Goal: Information Seeking & Learning: Learn about a topic

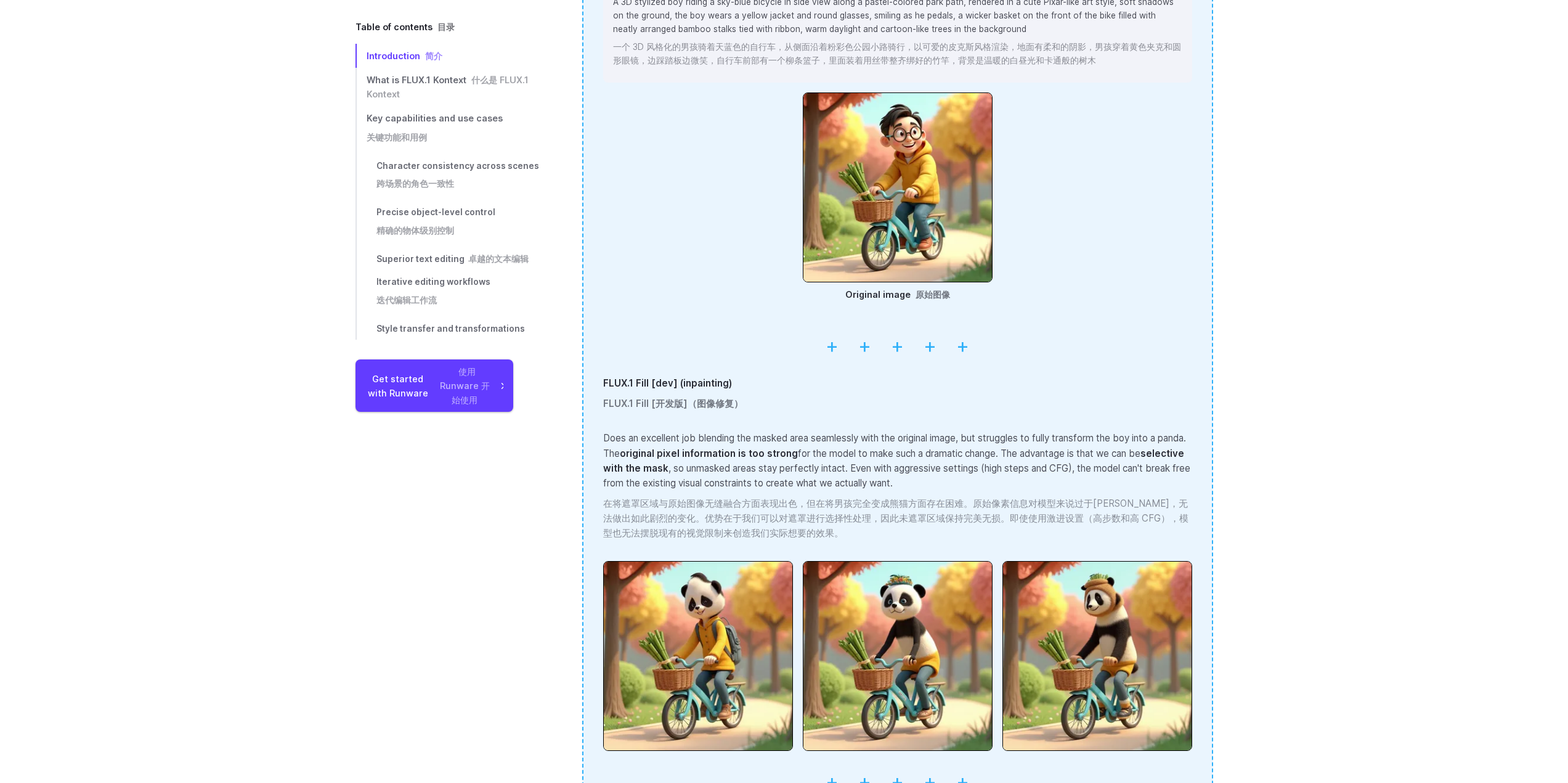
scroll to position [2785, 0]
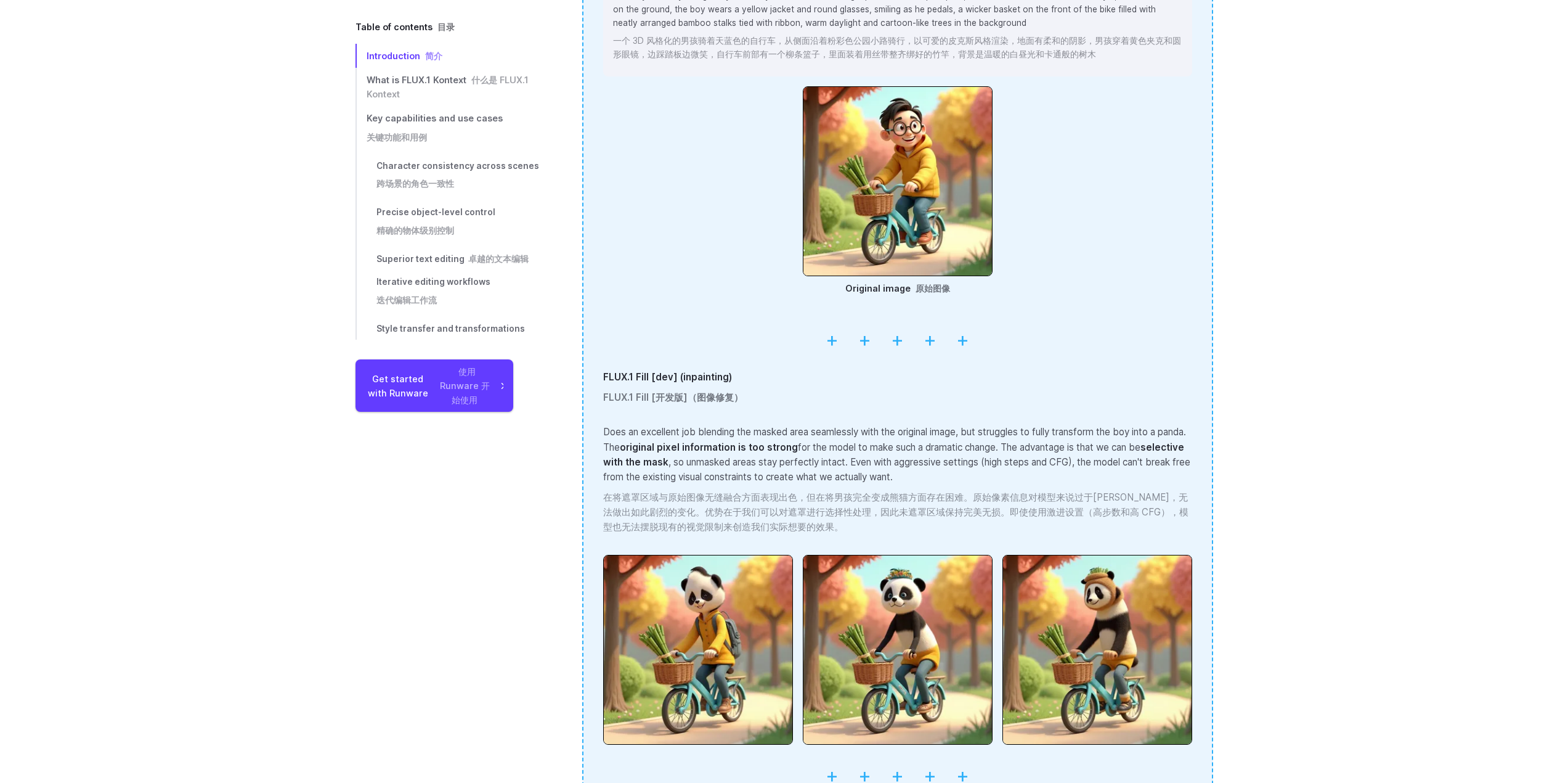
click at [1057, 495] on font "在将遮罩区域与原始图像无缝融合方面表现出色，但在将男孩完全变成熊猫方面存在困难。原始像素信息对模型来说过于[PERSON_NAME]，无法做出如此剧烈的变化。…" at bounding box center [895, 512] width 585 height 42
drag, startPoint x: 1070, startPoint y: 500, endPoint x: 1126, endPoint y: 500, distance: 56.0
click at [1126, 500] on font "在将遮罩区域与原始图像无缝融合方面表现出色，但在将男孩完全变成熊猫方面存在困难。原始像素信息对模型来说过于[PERSON_NAME]，无法做出如此剧烈的变化。…" at bounding box center [895, 512] width 585 height 42
click at [1127, 500] on font "在将遮罩区域与原始图像无缝融合方面表现出色，但在将男孩完全变成熊猫方面存在困难。原始像素信息对模型来说过于[PERSON_NAME]，无法做出如此剧烈的变化。…" at bounding box center [895, 512] width 585 height 42
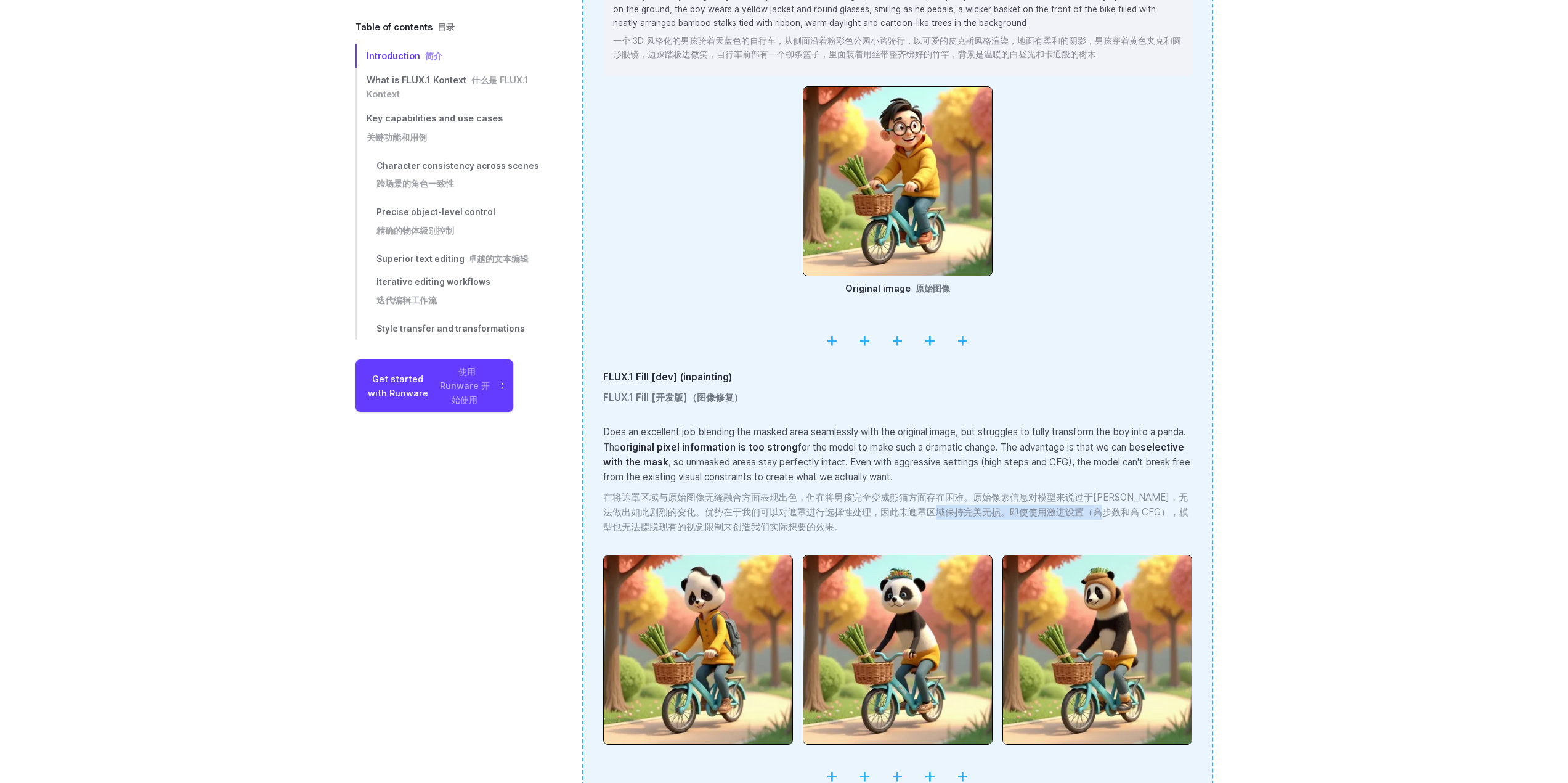
drag, startPoint x: 1146, startPoint y: 499, endPoint x: 931, endPoint y: 496, distance: 215.0
click at [941, 496] on font "在将遮罩区域与原始图像无缝融合方面表现出色，但在将男孩完全变成熊猫方面存在困难。原始像素信息对模型来说过于[PERSON_NAME]，无法做出如此剧烈的变化。…" at bounding box center [895, 512] width 585 height 42
click at [931, 496] on font "在将遮罩区域与原始图像无缝融合方面表现出色，但在将男孩完全变成熊猫方面存在困难。原始像素信息对模型来说过于[PERSON_NAME]，无法做出如此剧烈的变化。…" at bounding box center [895, 512] width 585 height 42
drag, startPoint x: 760, startPoint y: 514, endPoint x: 620, endPoint y: 513, distance: 140.0
click at [622, 513] on font "在将遮罩区域与原始图像无缝融合方面表现出色，但在将男孩完全变成熊猫方面存在困难。原始像素信息对模型来说过于[PERSON_NAME]，无法做出如此剧烈的变化。…" at bounding box center [897, 512] width 589 height 45
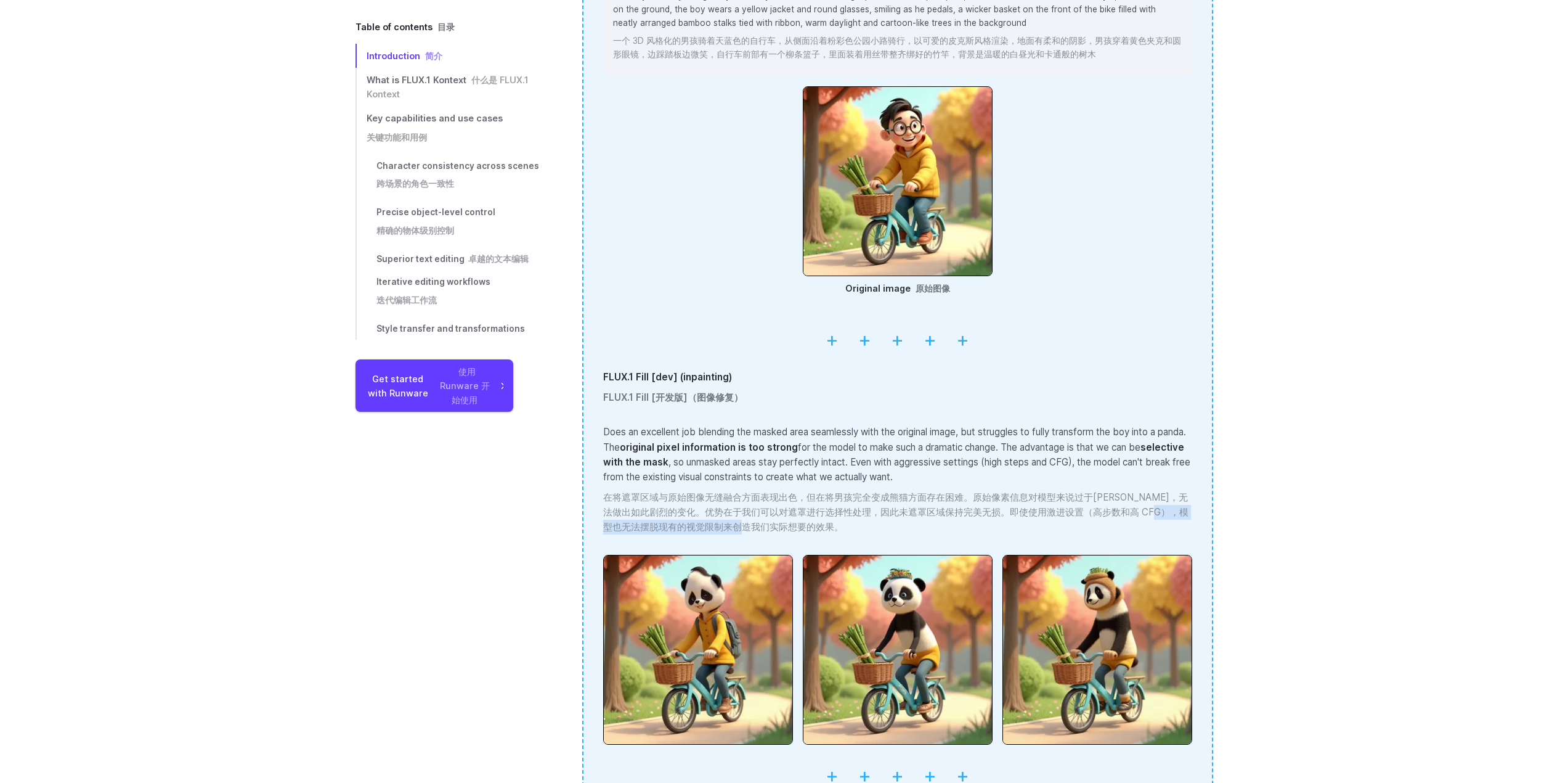
click at [620, 513] on font "在将遮罩区域与原始图像无缝融合方面表现出色，但在将男孩完全变成熊猫方面存在困难。原始像素信息对模型来说过于[PERSON_NAME]，无法做出如此剧烈的变化。…" at bounding box center [895, 512] width 585 height 42
drag, startPoint x: 620, startPoint y: 513, endPoint x: 794, endPoint y: 514, distance: 174.0
click at [788, 514] on font "在将遮罩区域与原始图像无缝融合方面表现出色，但在将男孩完全变成熊猫方面存在困难。原始像素信息对模型来说过于[PERSON_NAME]，无法做出如此剧烈的变化。…" at bounding box center [895, 512] width 585 height 42
click at [804, 514] on font "在将遮罩区域与原始图像无缝融合方面表现出色，但在将男孩完全变成熊猫方面存在困难。原始像素信息对模型来说过于[PERSON_NAME]，无法做出如此剧烈的变化。…" at bounding box center [897, 512] width 589 height 45
drag, startPoint x: 1142, startPoint y: 491, endPoint x: 1143, endPoint y: 514, distance: 23.0
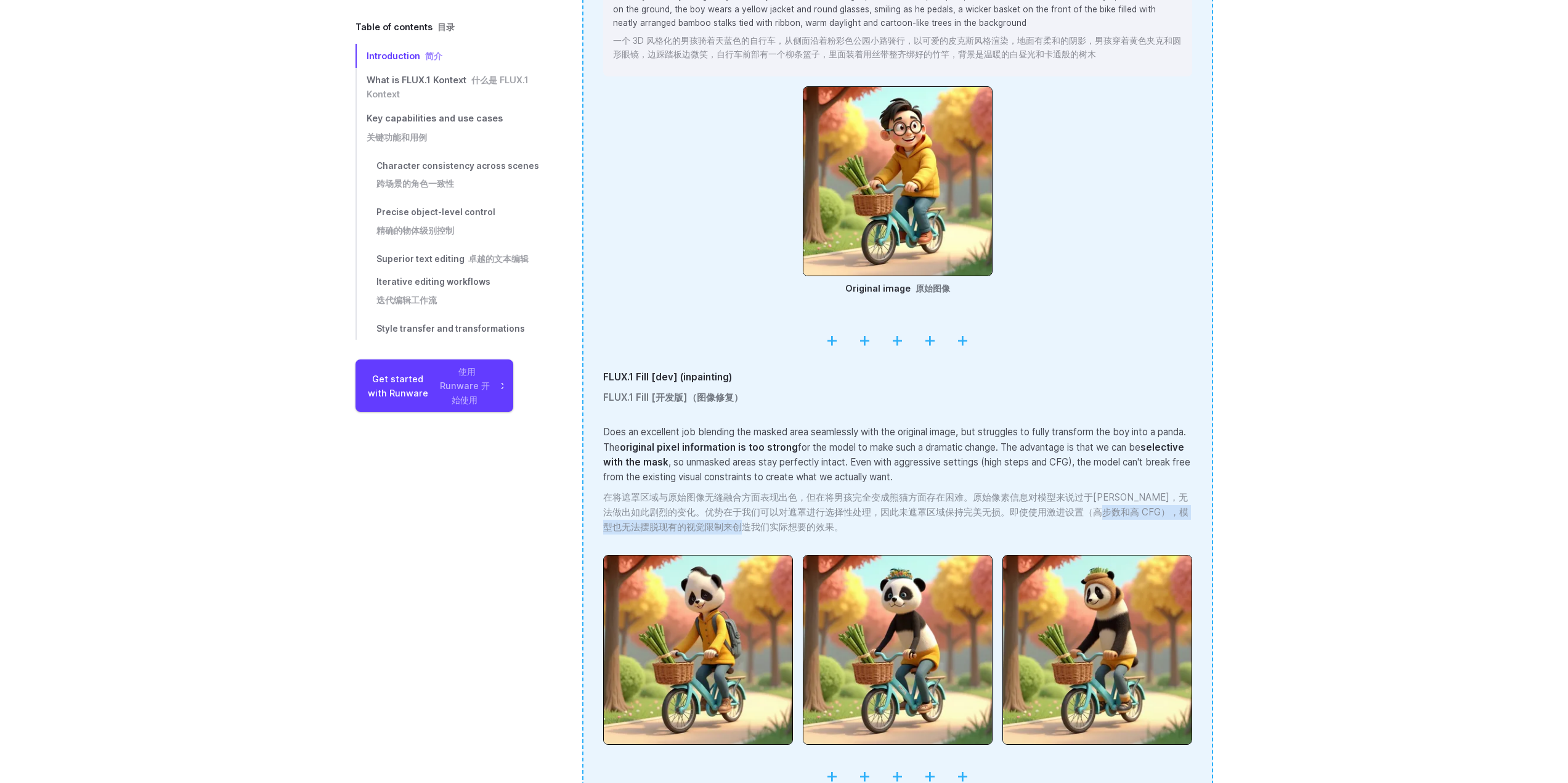
click at [1143, 514] on font "在将遮罩区域与原始图像无缝融合方面表现出色，但在将男孩完全变成熊猫方面存在困难。原始像素信息对模型来说过于[PERSON_NAME]，无法做出如此剧烈的变化。…" at bounding box center [897, 512] width 589 height 45
drag, startPoint x: 1142, startPoint y: 507, endPoint x: 1138, endPoint y: 488, distance: 19.4
click at [1138, 489] on font "在将遮罩区域与原始图像无缝融合方面表现出色，但在将男孩完全变成熊猫方面存在困难。原始像素信息对模型来说过于[PERSON_NAME]，无法做出如此剧烈的变化。…" at bounding box center [897, 512] width 589 height 45
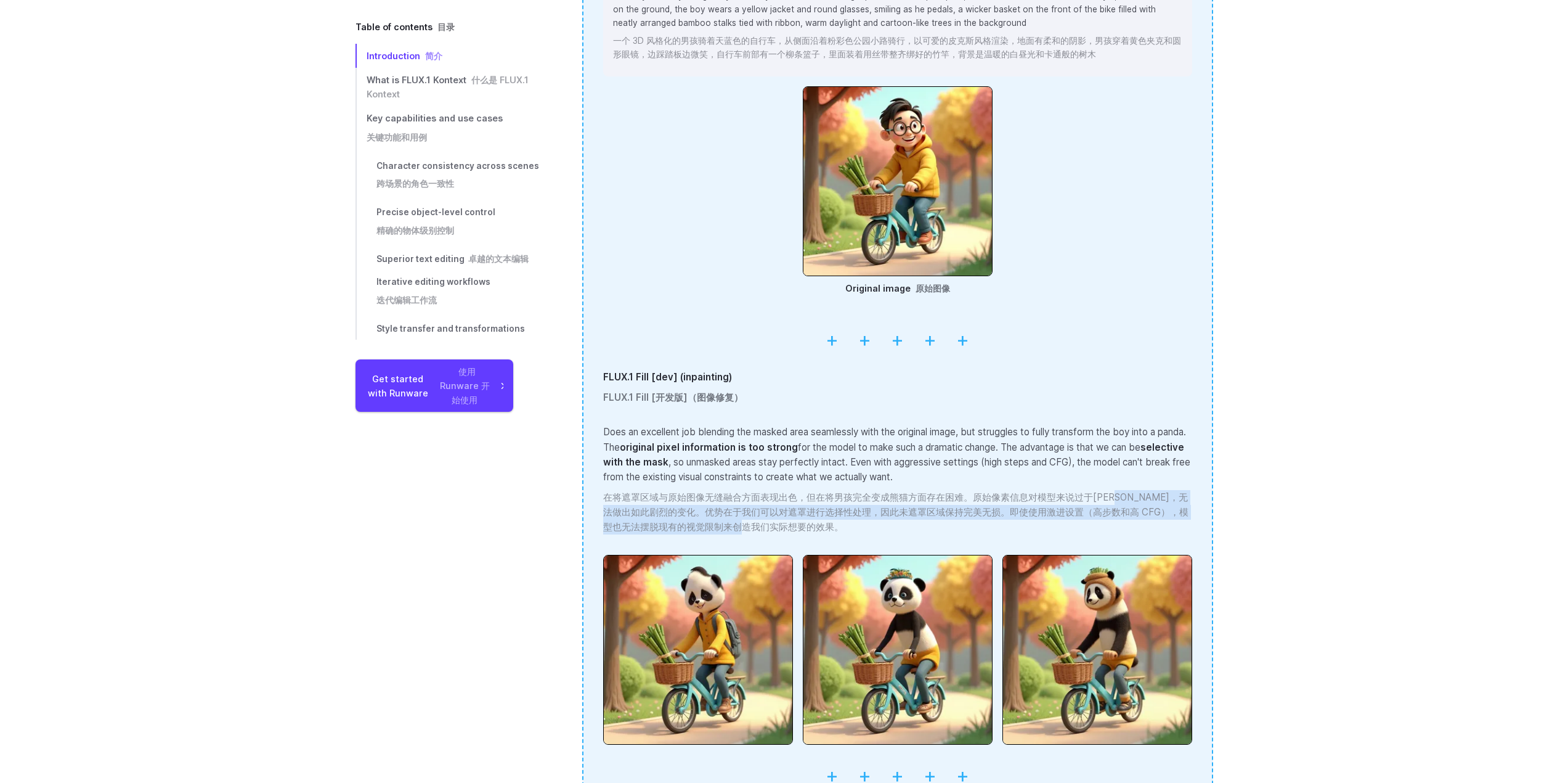
click at [1134, 505] on font "在将遮罩区域与原始图像无缝融合方面表现出色，但在将男孩完全变成熊猫方面存在困难。原始像素信息对模型来说过于[PERSON_NAME]，无法做出如此剧烈的变化。…" at bounding box center [897, 512] width 589 height 45
drag, startPoint x: 1105, startPoint y: 500, endPoint x: 1107, endPoint y: 492, distance: 8.2
click at [1107, 492] on font "在将遮罩区域与原始图像无缝融合方面表现出色，但在将男孩完全变成熊猫方面存在困难。原始像素信息对模型来说过于[PERSON_NAME]，无法做出如此剧烈的变化。…" at bounding box center [897, 512] width 589 height 45
click at [1107, 492] on font "在将遮罩区域与原始图像无缝融合方面表现出色，但在将男孩完全变成熊猫方面存在困难。原始像素信息对模型来说过于[PERSON_NAME]，无法做出如此剧烈的变化。…" at bounding box center [895, 512] width 585 height 42
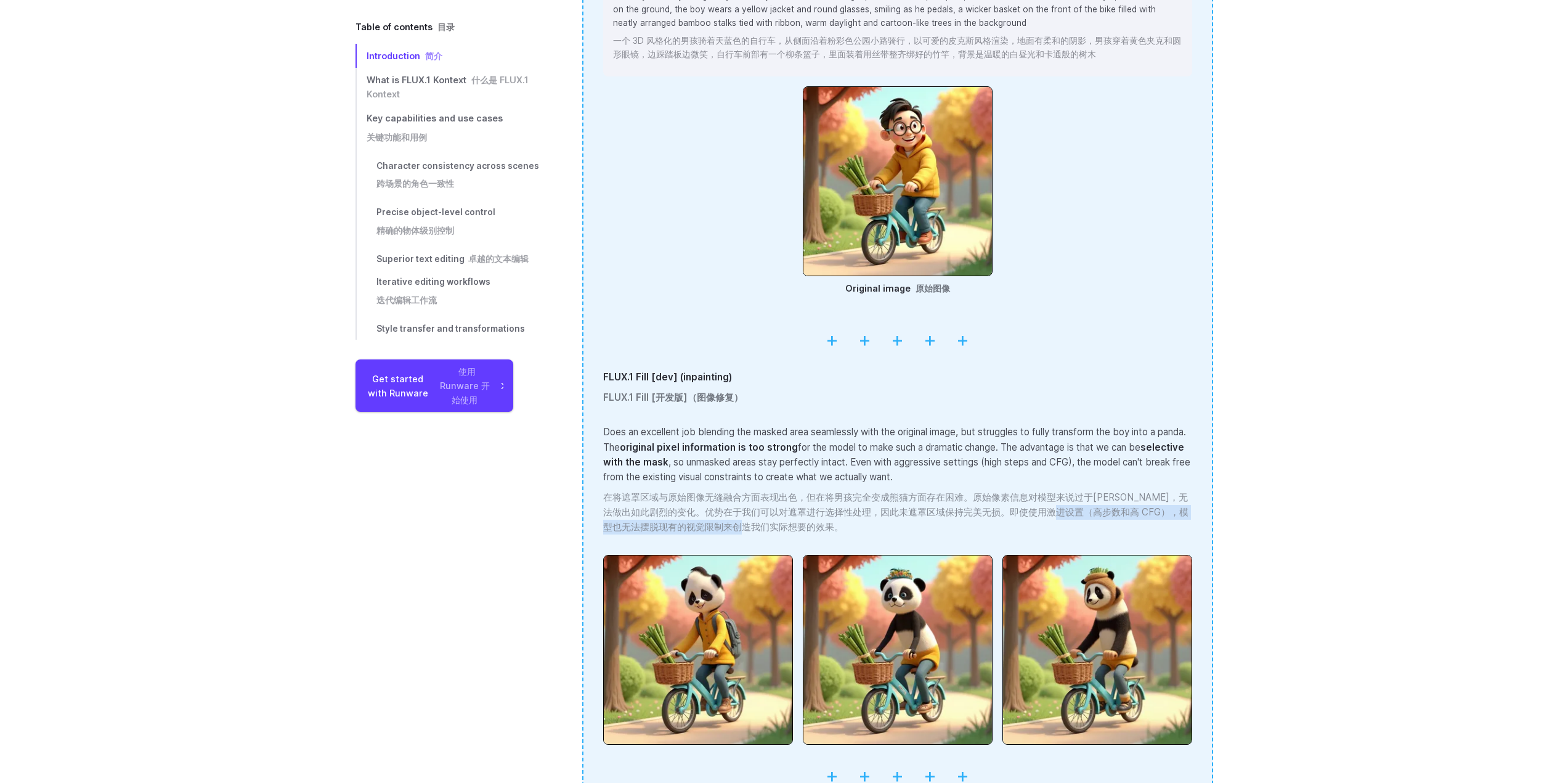
drag, startPoint x: 1111, startPoint y: 496, endPoint x: 1105, endPoint y: 517, distance: 21.8
click at [1105, 517] on font "在将遮罩区域与原始图像无缝融合方面表现出色，但在将男孩完全变成熊猫方面存在困难。原始像素信息对模型来说过于[PERSON_NAME]，无法做出如此剧烈的变化。…" at bounding box center [897, 512] width 589 height 45
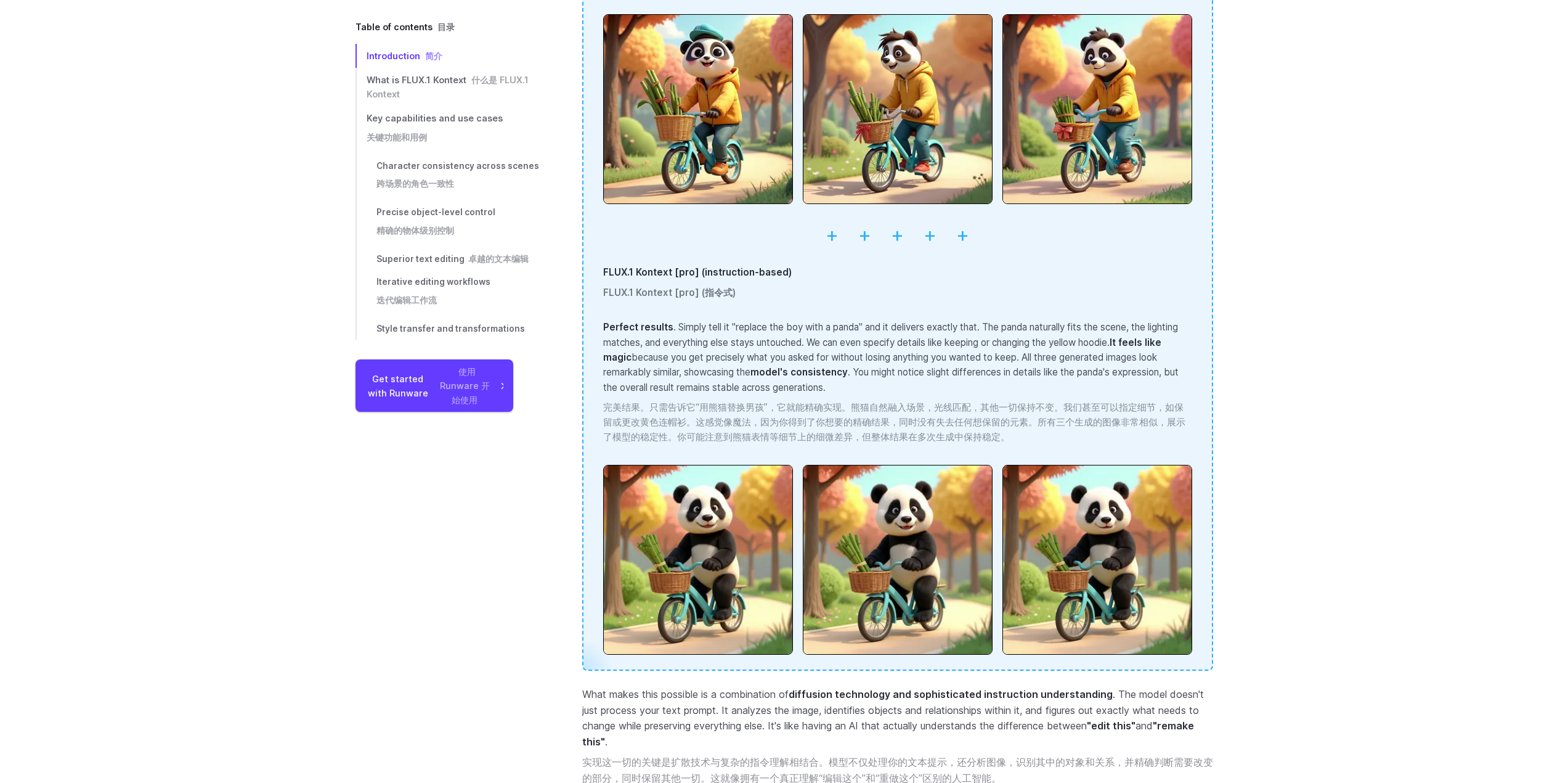
scroll to position [3701, 0]
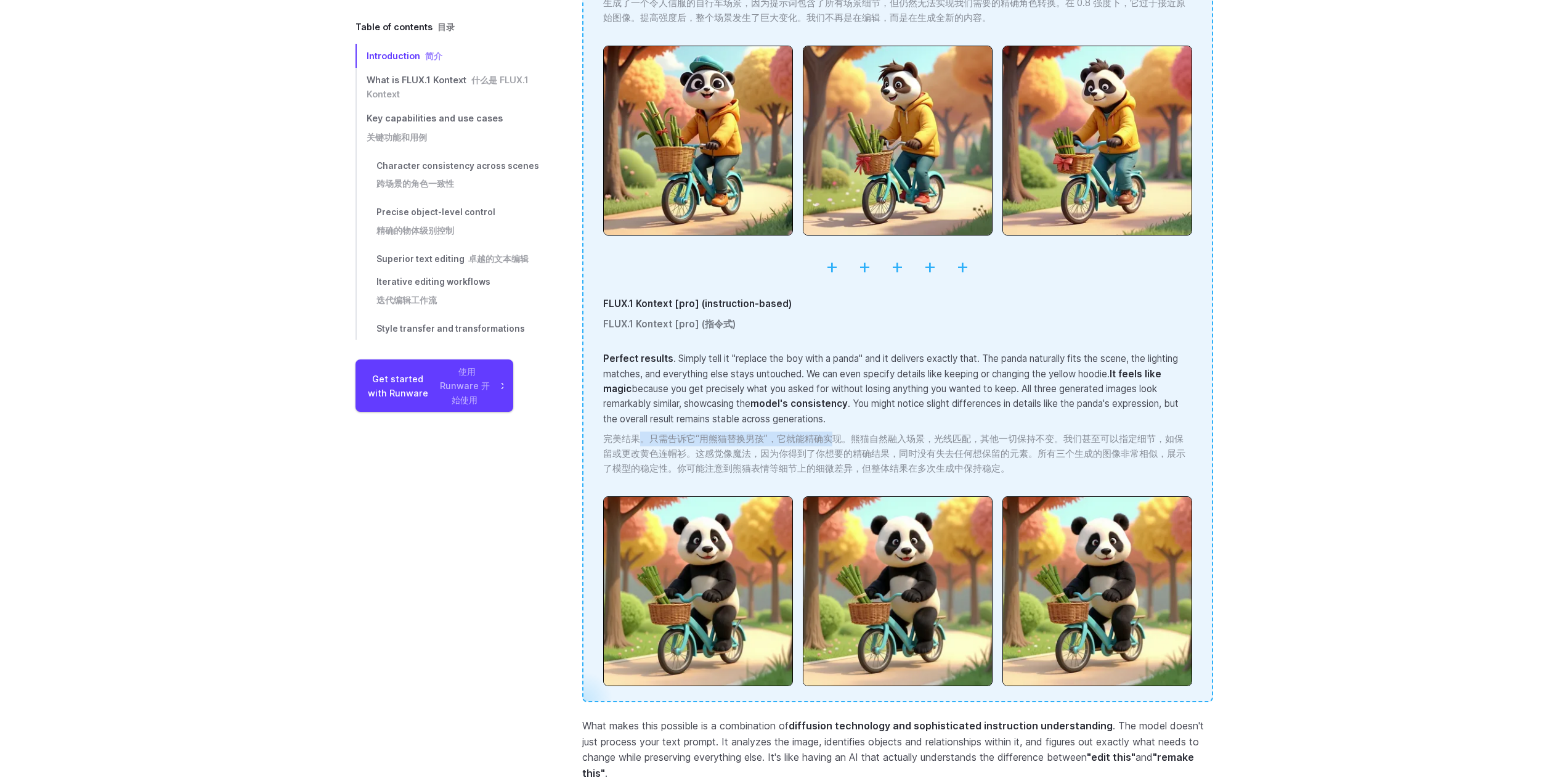
drag, startPoint x: 681, startPoint y: 422, endPoint x: 835, endPoint y: 422, distance: 154.0
click at [835, 433] on font "完美结果。只需告诉它“用熊猫替换男孩”，它就能精确实现。熊猫自然融入场景，光线匹配，其他一切保持不变。我们甚至可以指定细节，如保留或更改黄色连帽衫。这感觉像魔…" at bounding box center [894, 453] width 582 height 42
drag, startPoint x: 808, startPoint y: 422, endPoint x: 663, endPoint y: 424, distance: 145.0
click at [665, 433] on font "完美结果。只需告诉它“用熊猫替换男孩”，它就能精确实现。熊猫自然融入场景，光线匹配，其他一切保持不变。我们甚至可以指定细节，如保留或更改黄色连帽衫。这感觉像魔…" at bounding box center [894, 453] width 582 height 42
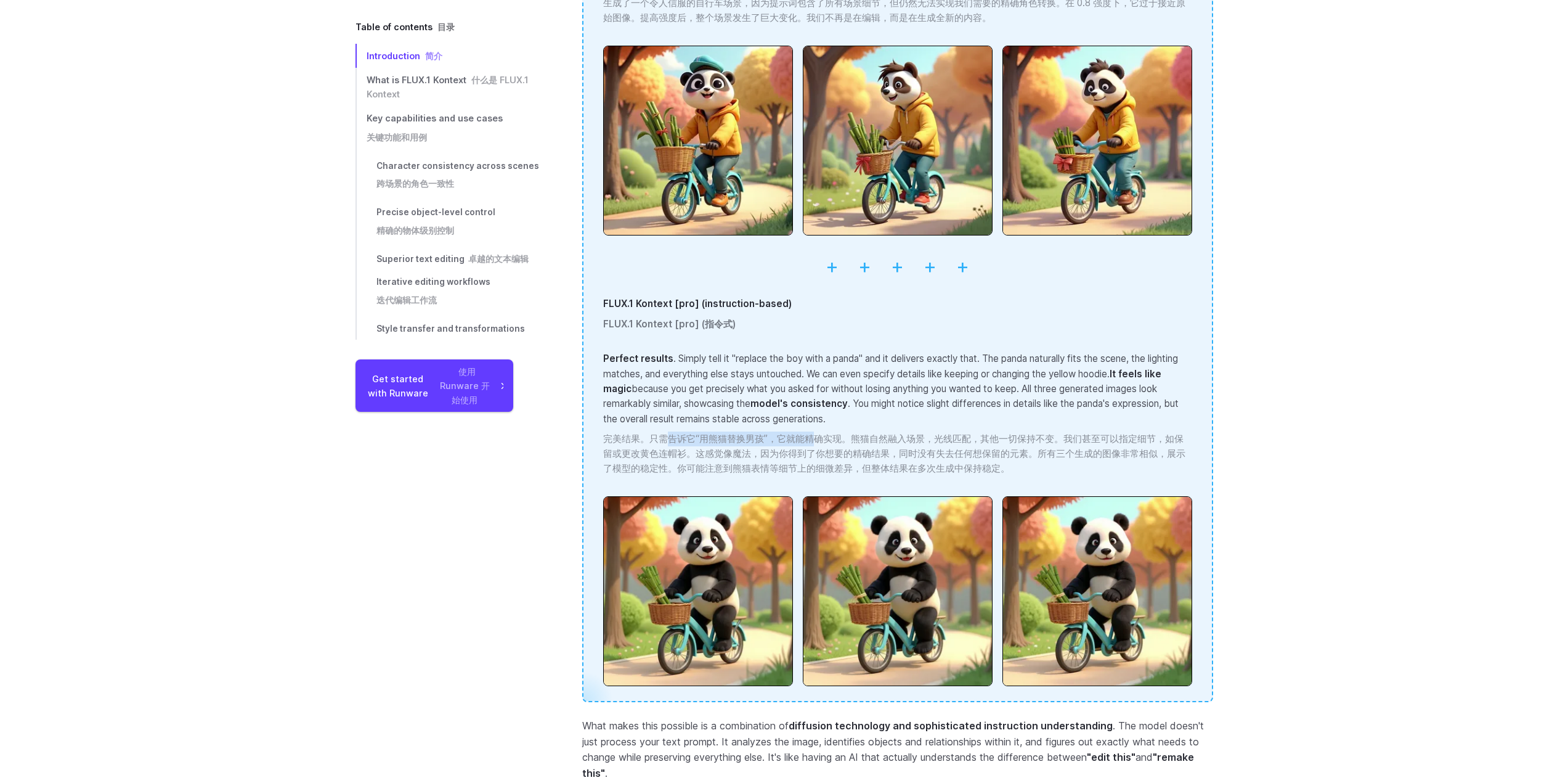
click at [663, 433] on font "完美结果。只需告诉它“用熊猫替换男孩”，它就能精确实现。熊猫自然融入场景，光线匹配，其他一切保持不变。我们甚至可以指定细节，如保留或更改黄色连帽衫。这感觉像魔…" at bounding box center [894, 453] width 582 height 42
drag, startPoint x: 701, startPoint y: 423, endPoint x: 754, endPoint y: 423, distance: 53.0
click at [754, 433] on font "完美结果。只需告诉它“用熊猫替换男孩”，它就能精确实现。熊猫自然融入场景，光线匹配，其他一切保持不变。我们甚至可以指定细节，如保留或更改黄色连帽衫。这感觉像魔…" at bounding box center [894, 453] width 582 height 42
drag, startPoint x: 696, startPoint y: 422, endPoint x: 769, endPoint y: 423, distance: 73.0
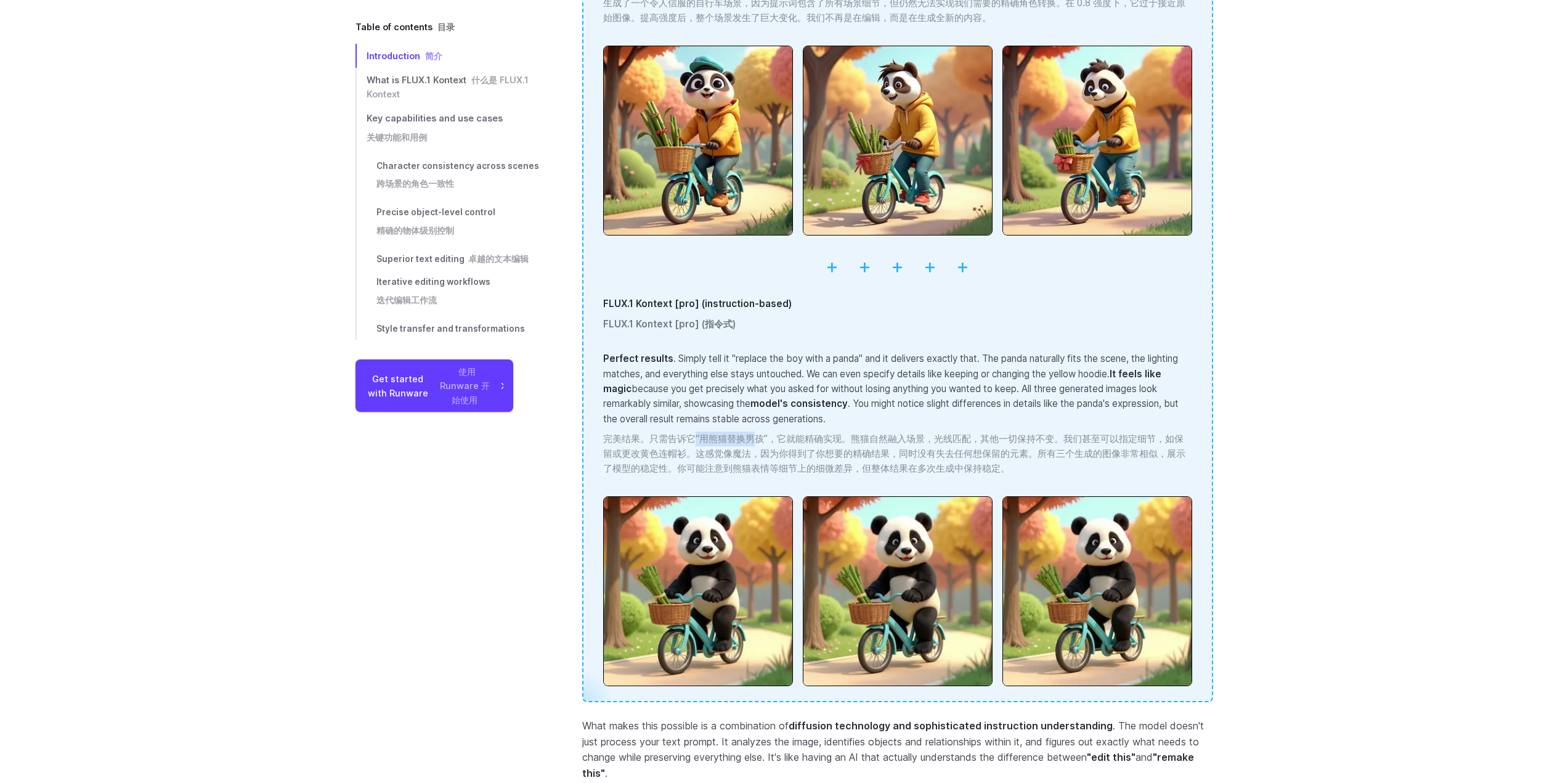
click at [765, 433] on font "完美结果。只需告诉它“用熊猫替换男孩”，它就能精确实现。熊猫自然融入场景，光线匹配，其他一切保持不变。我们甚至可以指定细节，如保留或更改黄色连帽衫。这感觉像魔…" at bounding box center [894, 453] width 582 height 42
click at [769, 433] on font "完美结果。只需告诉它“用熊猫替换男孩”，它就能精确实现。熊猫自然融入场景，光线匹配，其他一切保持不变。我们甚至可以指定细节，如保留或更改黄色连帽衫。这感觉像魔…" at bounding box center [894, 453] width 582 height 42
drag, startPoint x: 694, startPoint y: 424, endPoint x: 769, endPoint y: 423, distance: 75.0
click at [769, 433] on font "完美结果。只需告诉它“用熊猫替换男孩”，它就能精确实现。熊猫自然融入场景，光线匹配，其他一切保持不变。我们甚至可以指定细节，如保留或更改黄色连帽衫。这感觉像魔…" at bounding box center [894, 453] width 582 height 42
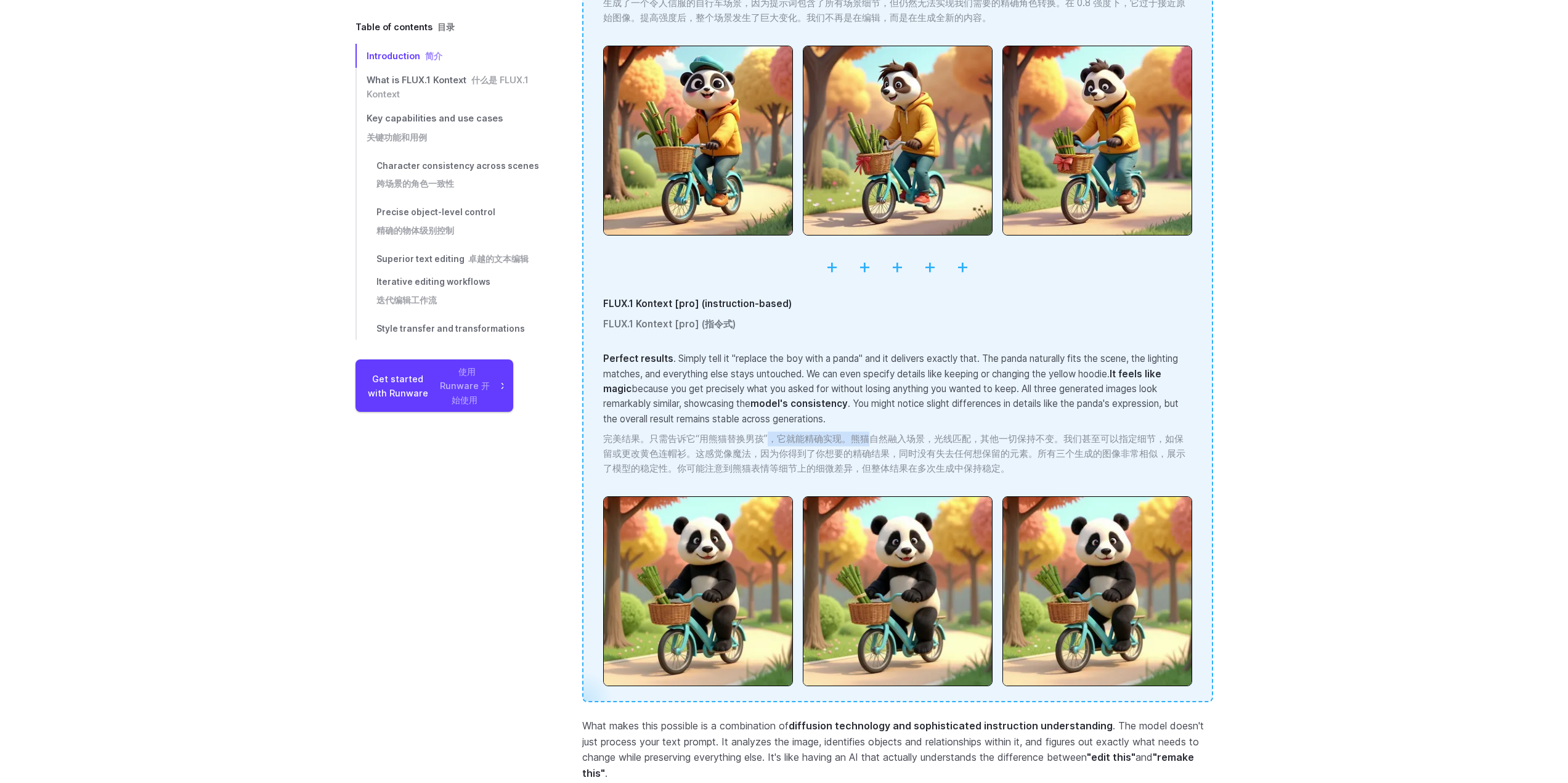
drag, startPoint x: 769, startPoint y: 423, endPoint x: 856, endPoint y: 419, distance: 87.1
click at [856, 433] on font "完美结果。只需告诉它“用熊猫替换男孩”，它就能精确实现。熊猫自然融入场景，光线匹配，其他一切保持不变。我们甚至可以指定细节，如保留或更改黄色连帽衫。这感觉像魔…" at bounding box center [894, 453] width 582 height 42
drag, startPoint x: 856, startPoint y: 419, endPoint x: 877, endPoint y: 419, distance: 21.0
click at [856, 433] on font "完美结果。只需告诉它“用熊猫替换男孩”，它就能精确实现。熊猫自然融入场景，光线匹配，其他一切保持不变。我们甚至可以指定细节，如保留或更改黄色连帽衫。这感觉像魔…" at bounding box center [894, 453] width 582 height 42
drag, startPoint x: 905, startPoint y: 419, endPoint x: 1014, endPoint y: 422, distance: 109.0
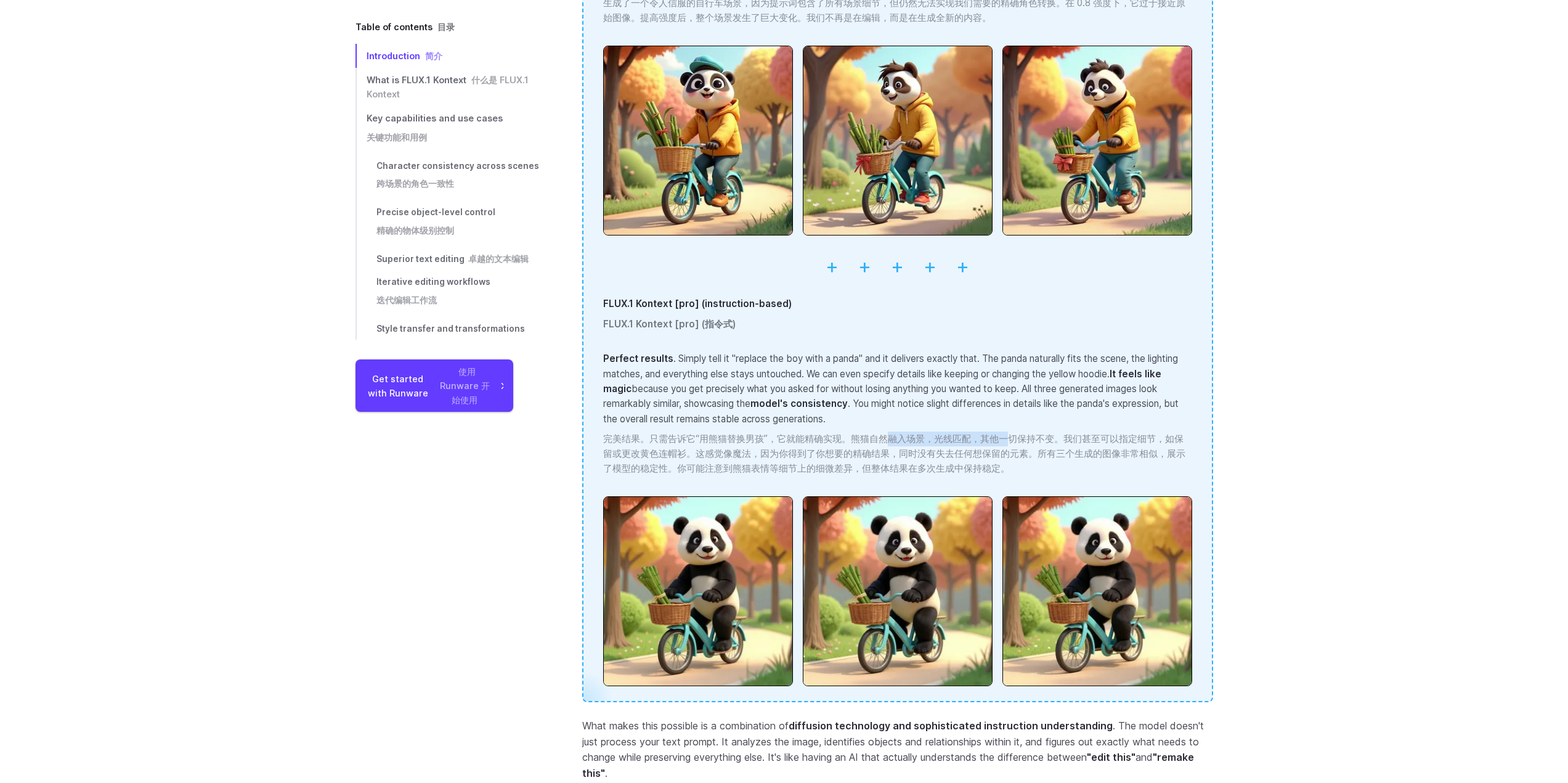
click at [1014, 433] on font "完美结果。只需告诉它“用熊猫替换男孩”，它就能精确实现。熊猫自然融入场景，光线匹配，其他一切保持不变。我们甚至可以指定细节，如保留或更改黄色连帽衫。这感觉像魔…" at bounding box center [894, 453] width 582 height 42
drag, startPoint x: 936, startPoint y: 422, endPoint x: 822, endPoint y: 421, distance: 114.0
click at [827, 433] on font "完美结果。只需告诉它“用熊猫替换男孩”，它就能精确实现。熊猫自然融入场景，光线匹配，其他一切保持不变。我们甚至可以指定细节，如保留或更改黄色连帽衫。这感觉像魔…" at bounding box center [894, 453] width 582 height 42
click at [806, 433] on font "完美结果。只需告诉它“用熊猫替换男孩”，它就能精确实现。熊猫自然融入场景，光线匹配，其他一切保持不变。我们甚至可以指定细节，如保留或更改黄色连帽衫。这感觉像魔…" at bounding box center [894, 453] width 582 height 42
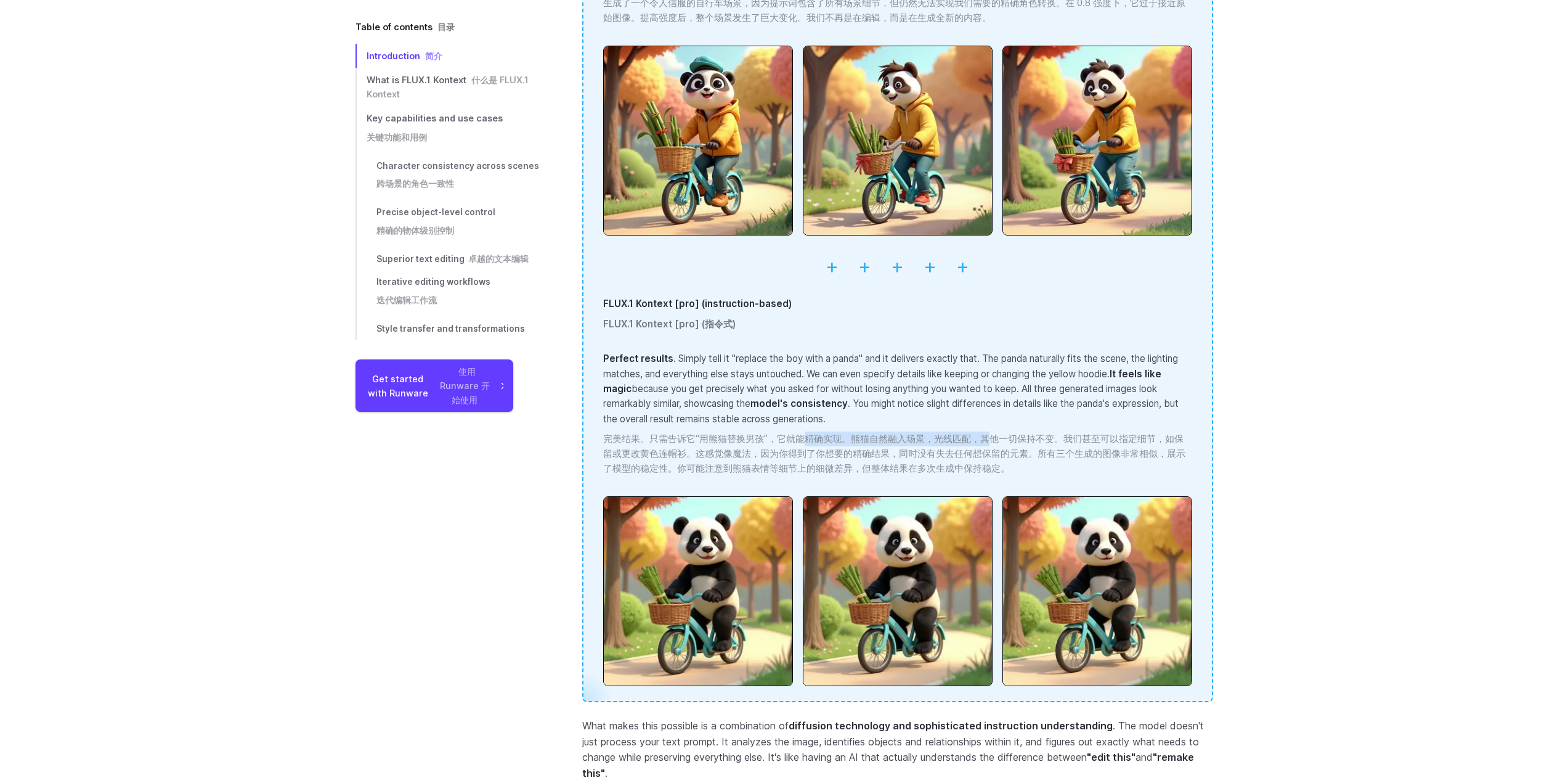
drag, startPoint x: 812, startPoint y: 423, endPoint x: 997, endPoint y: 424, distance: 185.0
click at [997, 433] on font "完美结果。只需告诉它“用熊猫替换男孩”，它就能精确实现。熊猫自然融入场景，光线匹配，其他一切保持不变。我们甚至可以指定细节，如保留或更改黄色连帽衫。这感觉像魔…" at bounding box center [894, 453] width 582 height 42
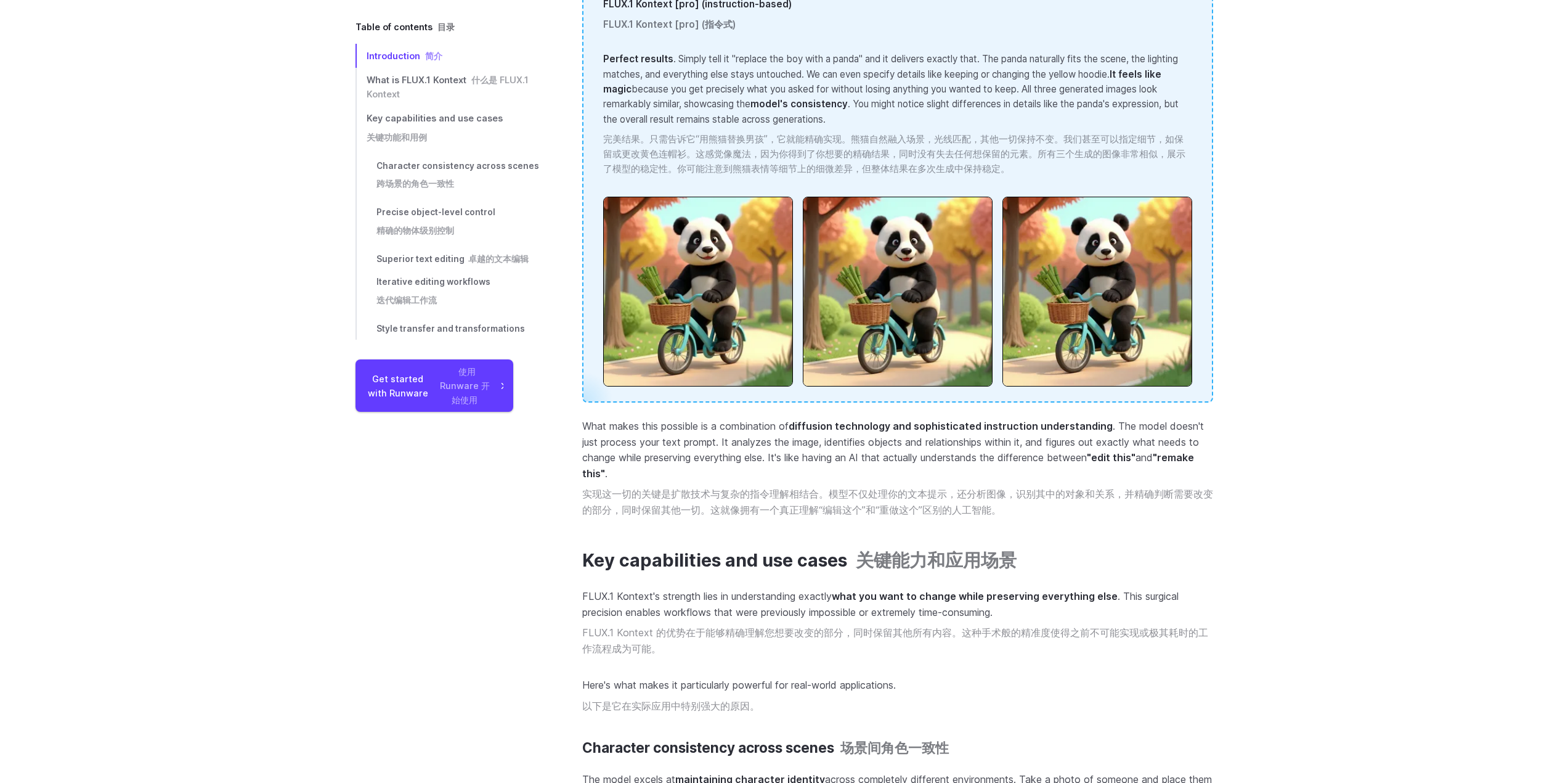
scroll to position [4004, 0]
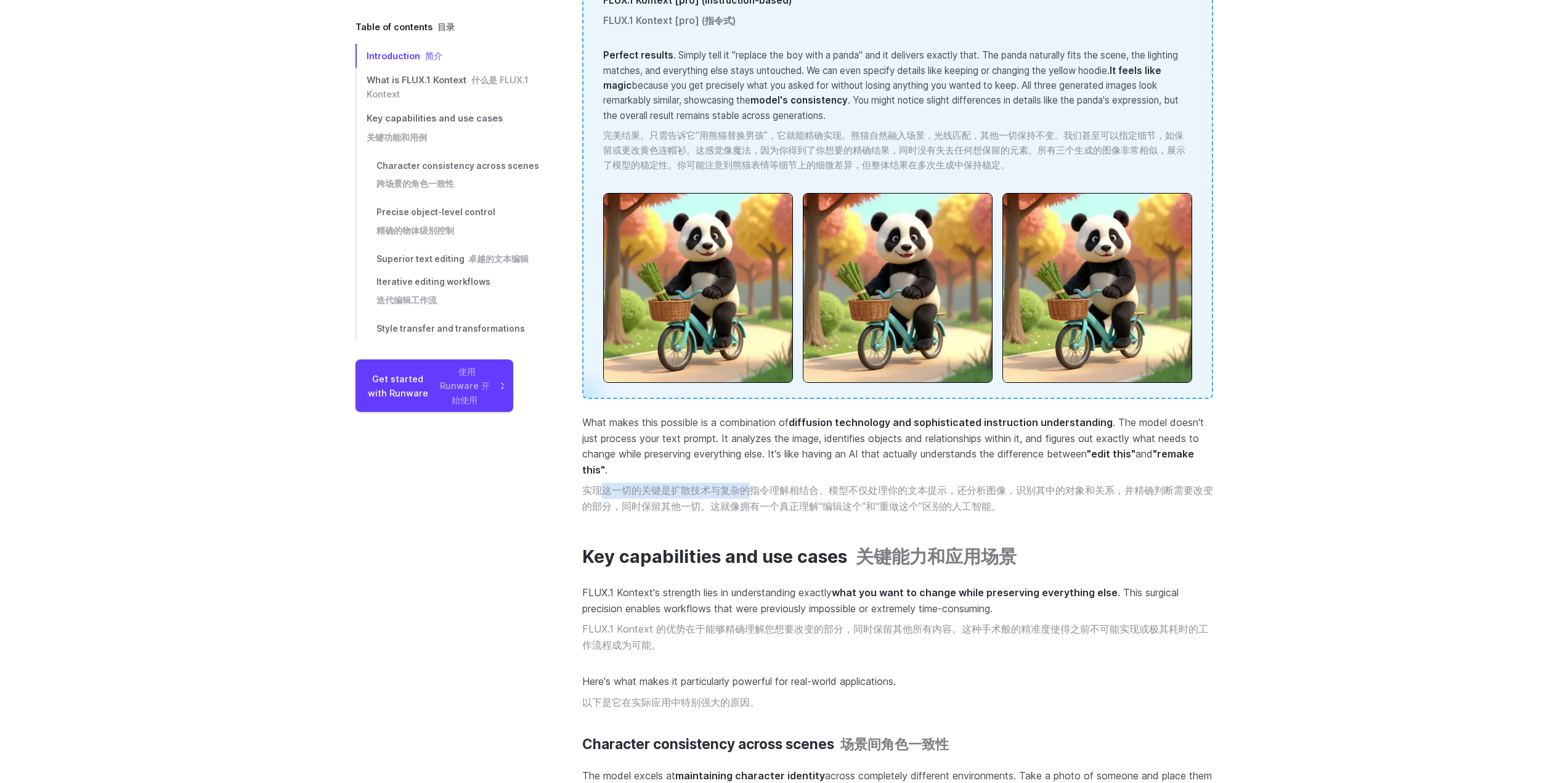
drag, startPoint x: 648, startPoint y: 478, endPoint x: 751, endPoint y: 478, distance: 103.0
click at [751, 484] on font "实现这一切的关键是扩散技术与复杂的指令理解相结合。模型不仅处理你的文本提示，还分析图像，识别其中的对象和关系，并精确判断需要改变的部分，同时保留其他一切。这就…" at bounding box center [897, 497] width 631 height 28
drag, startPoint x: 754, startPoint y: 478, endPoint x: 789, endPoint y: 477, distance: 35.0
click at [789, 484] on font "实现这一切的关键是扩散技术与复杂的指令理解相结合。模型不仅处理你的文本提示，还分析图像，识别其中的对象和关系，并精确判断需要改变的部分，同时保留其他一切。这就…" at bounding box center [897, 497] width 631 height 28
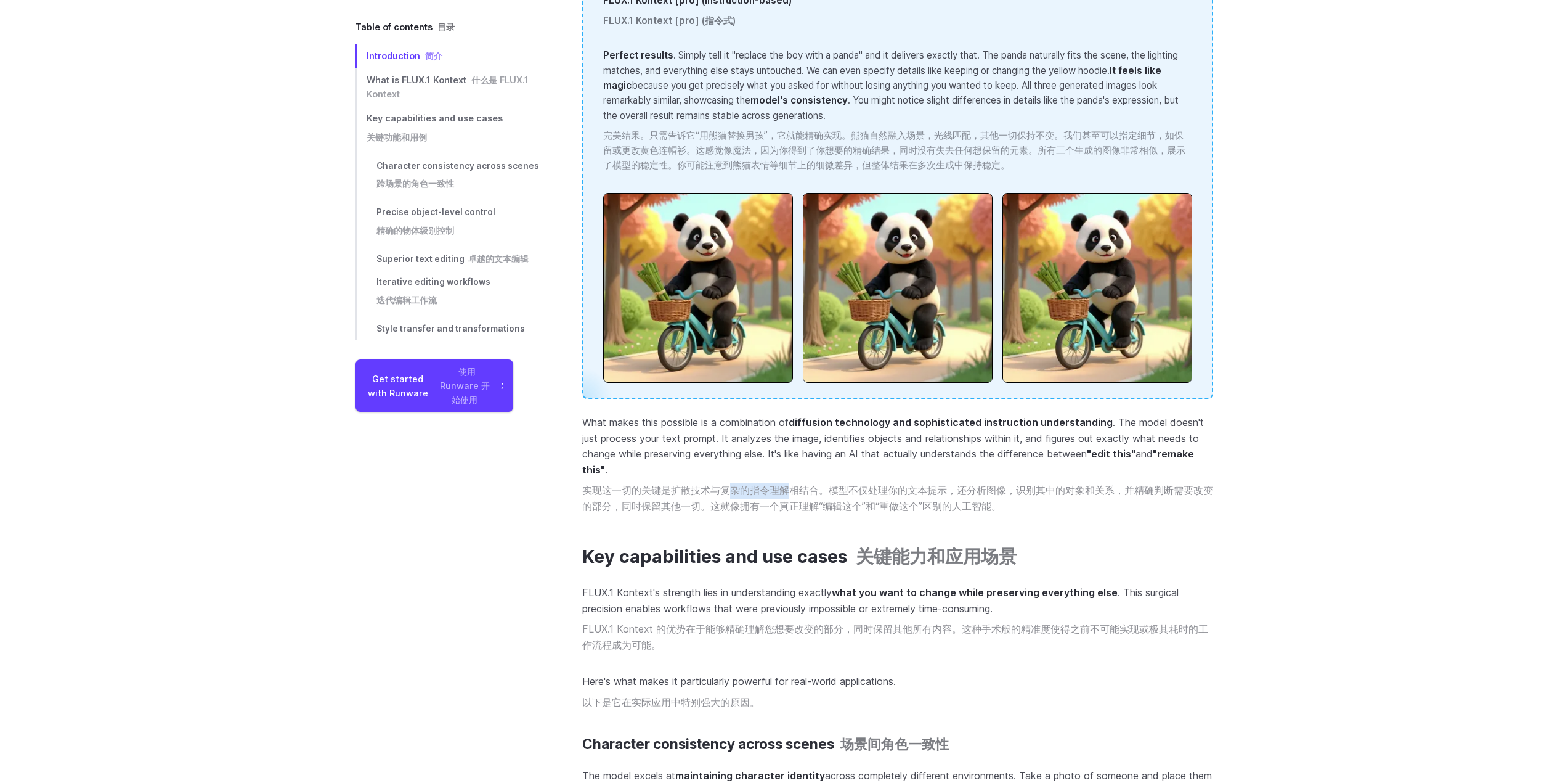
drag, startPoint x: 786, startPoint y: 477, endPoint x: 718, endPoint y: 476, distance: 68.0
click at [718, 484] on font "实现这一切的关键是扩散技术与复杂的指令理解相结合。模型不仅处理你的文本提示，还分析图像，识别其中的对象和关系，并精确判断需要改变的部分，同时保留其他一切。这就…" at bounding box center [897, 497] width 631 height 28
drag, startPoint x: 822, startPoint y: 476, endPoint x: 883, endPoint y: 472, distance: 61.1
click at [883, 484] on font "实现这一切的关键是扩散技术与复杂的指令理解相结合。模型不仅处理你的文本提示，还分析图像，识别其中的对象和关系，并精确判断需要改变的部分，同时保留其他一切。这就…" at bounding box center [897, 497] width 631 height 28
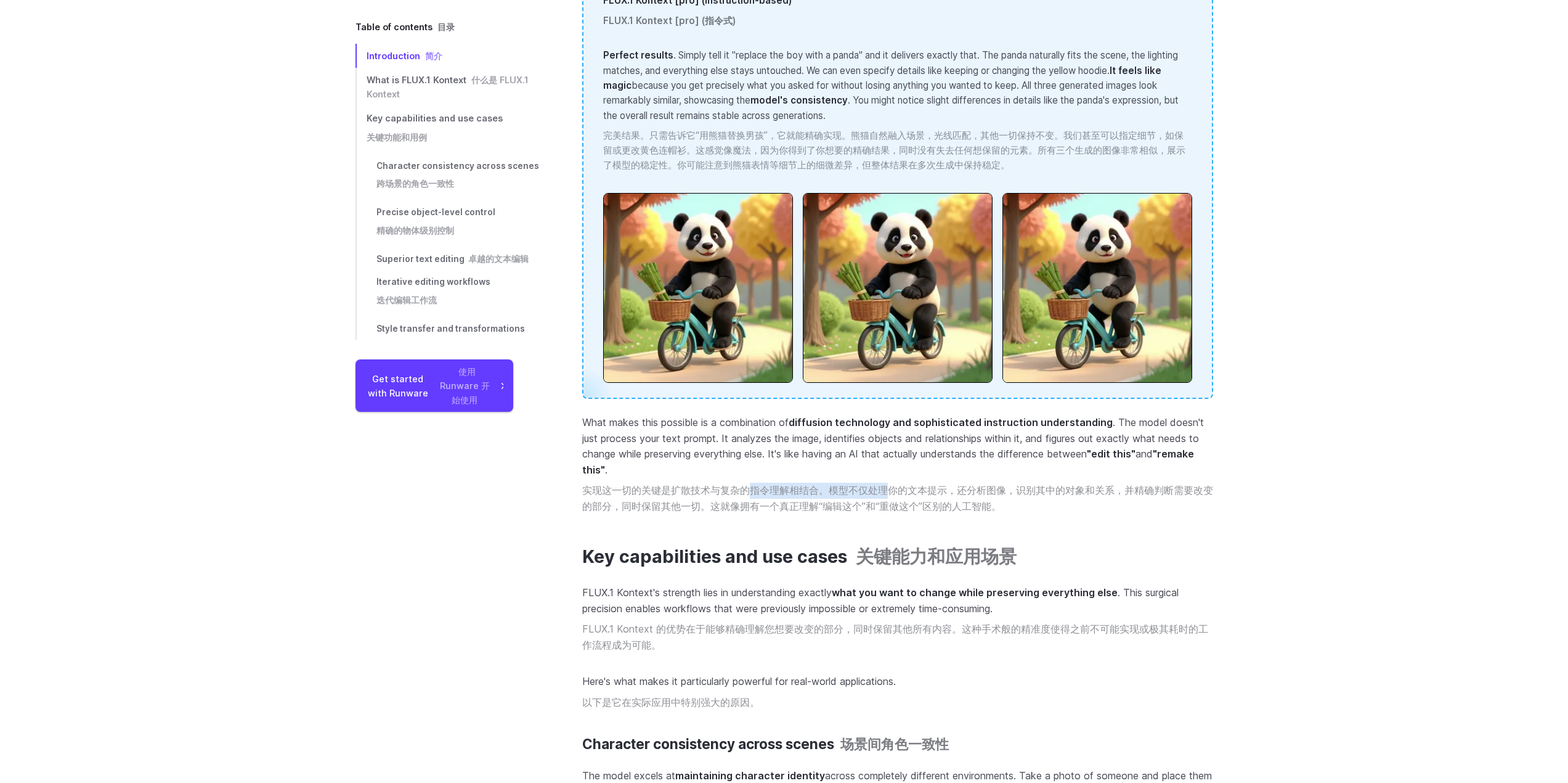
click at [883, 484] on font "实现这一切的关键是扩散技术与复杂的指令理解相结合。模型不仅处理你的文本提示，还分析图像，识别其中的对象和关系，并精确判断需要改变的部分，同时保留其他一切。这就…" at bounding box center [897, 497] width 631 height 28
drag, startPoint x: 922, startPoint y: 478, endPoint x: 1065, endPoint y: 473, distance: 143.1
click at [1065, 484] on font "实现这一切的关键是扩散技术与复杂的指令理解相结合。模型不仅处理你的文本提示，还分析图像，识别其中的对象和关系，并精确判断需要改变的部分，同时保留其他一切。这就…" at bounding box center [897, 497] width 631 height 28
drag, startPoint x: 1047, startPoint y: 473, endPoint x: 939, endPoint y: 473, distance: 108.0
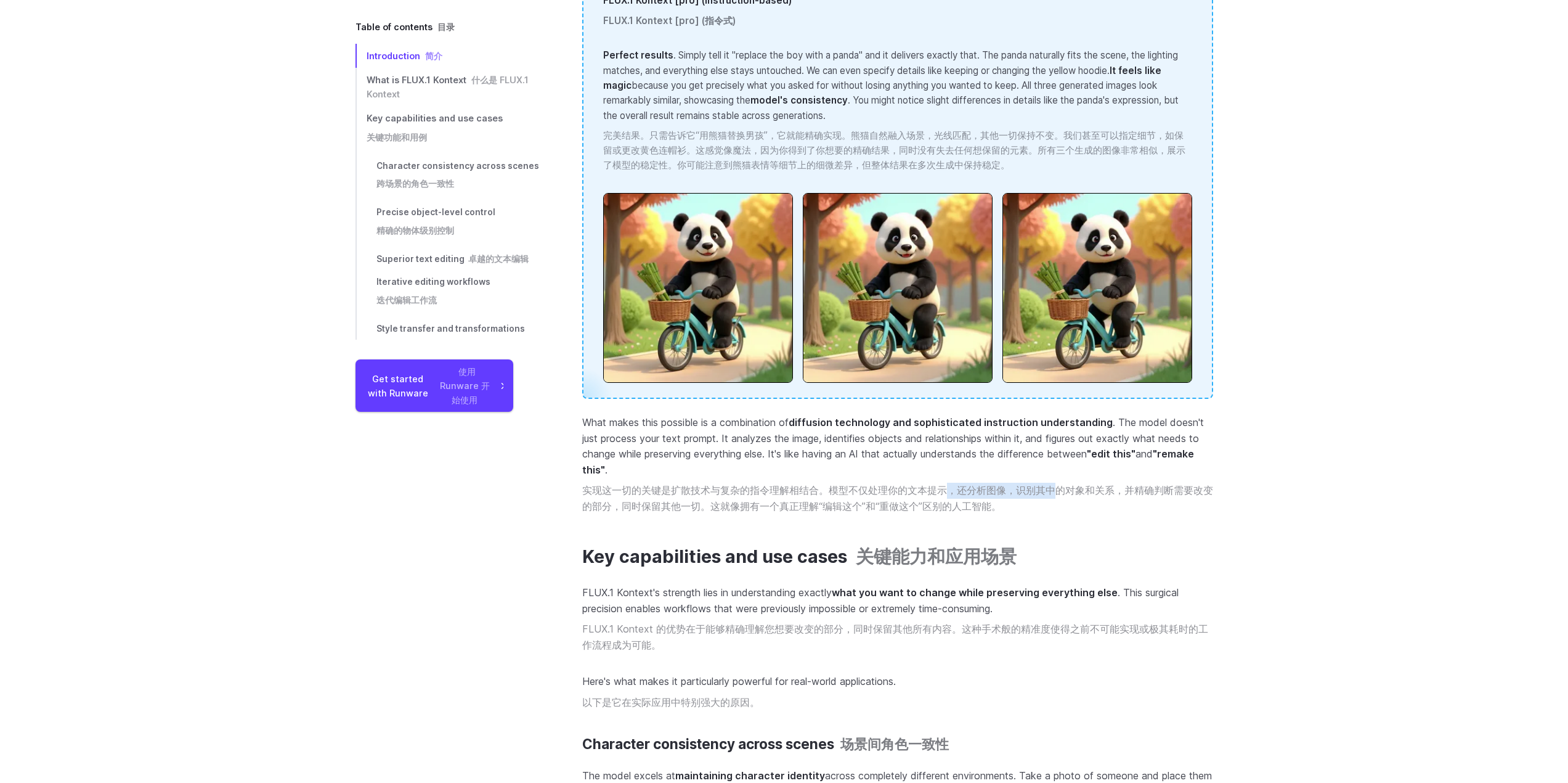
click at [945, 484] on font "实现这一切的关键是扩散技术与复杂的指令理解相结合。模型不仅处理你的文本提示，还分析图像，识别其中的对象和关系，并精确判断需要改变的部分，同时保留其他一切。这就…" at bounding box center [897, 497] width 631 height 28
click at [941, 484] on font "实现这一切的关键是扩散技术与复杂的指令理解相结合。模型不仅处理你的文本提示，还分析图像，识别其中的对象和关系，并精确判断需要改变的部分，同时保留其他一切。这就…" at bounding box center [897, 497] width 631 height 28
drag, startPoint x: 1047, startPoint y: 482, endPoint x: 1104, endPoint y: 483, distance: 57.0
click at [1104, 483] on font "实现这一切的关键是扩散技术与复杂的指令理解相结合。模型不仅处理你的文本提示，还分析图像，识别其中的对象和关系，并精确判断需要改变的部分，同时保留其他一切。这就…" at bounding box center [897, 498] width 631 height 32
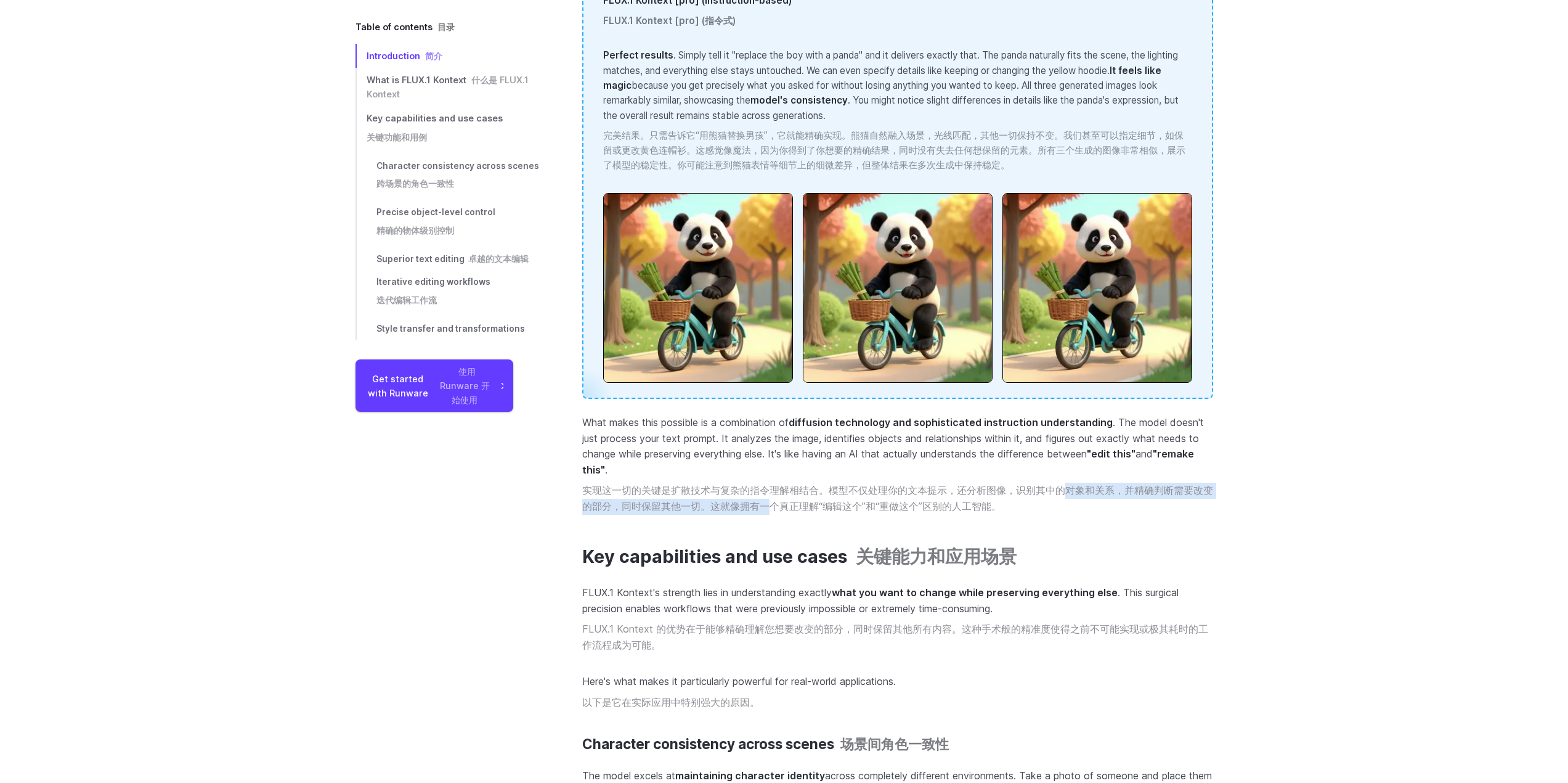
drag, startPoint x: 1036, startPoint y: 481, endPoint x: 714, endPoint y: 489, distance: 322.1
click at [733, 489] on font "实现这一切的关键是扩散技术与复杂的指令理解相结合。模型不仅处理你的文本提示，还分析图像，识别其中的对象和关系，并精确判断需要改变的部分，同时保留其他一切。这就…" at bounding box center [897, 497] width 631 height 28
click at [705, 489] on font "实现这一切的关键是扩散技术与复杂的指令理解相结合。模型不仅处理你的文本提示，还分析图像，识别其中的对象和关系，并精确判断需要改变的部分，同时保留其他一切。这就…" at bounding box center [897, 497] width 631 height 28
drag, startPoint x: 735, startPoint y: 489, endPoint x: 936, endPoint y: 497, distance: 201.2
click at [936, 497] on font "实现这一切的关键是扩散技术与复杂的指令理解相结合。模型不仅处理你的文本提示，还分析图像，识别其中的对象和关系，并精确判断需要改变的部分，同时保留其他一切。这就…" at bounding box center [897, 498] width 631 height 32
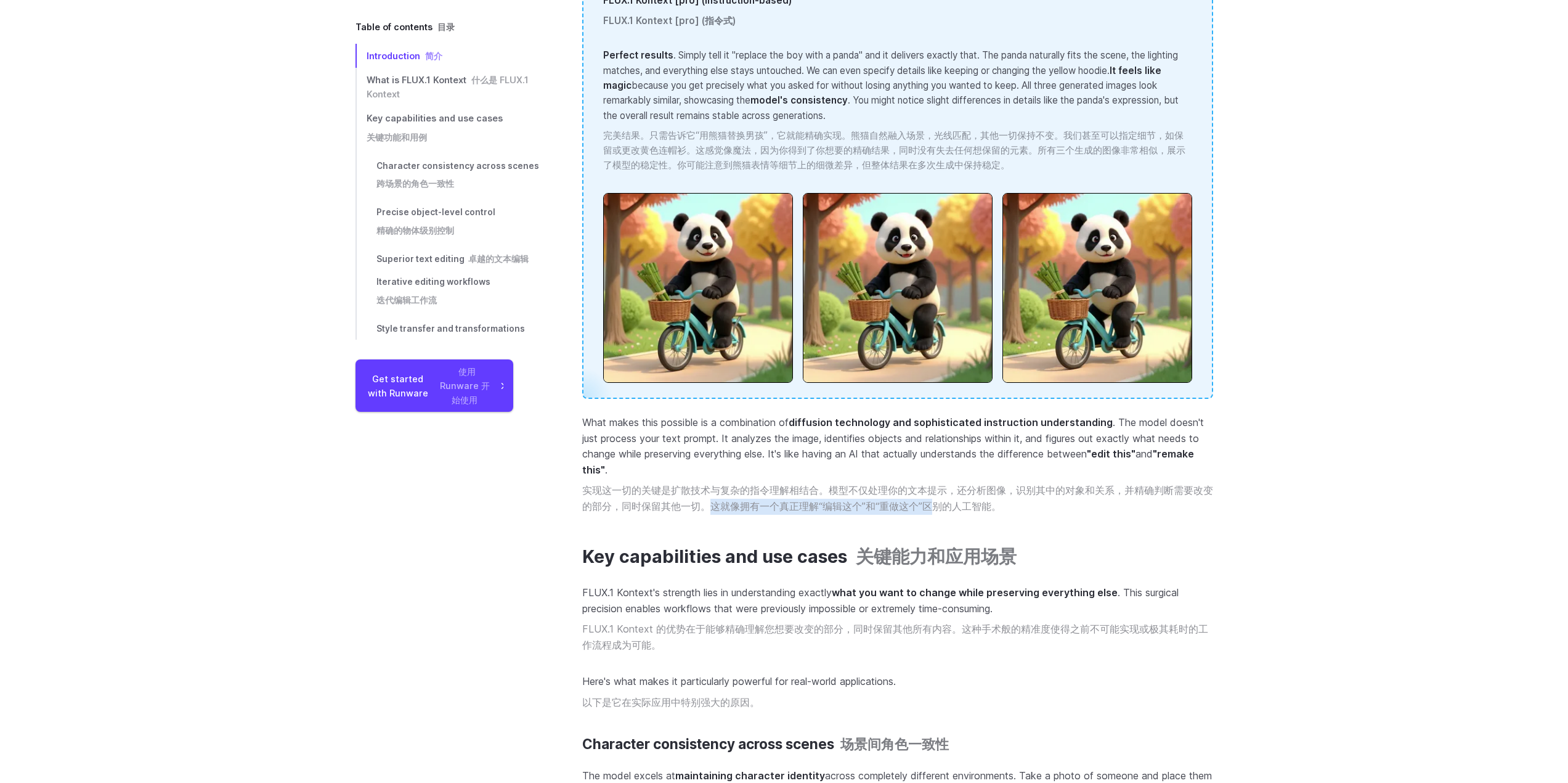
click at [936, 497] on font "实现这一切的关键是扩散技术与复杂的指令理解相结合。模型不仅处理你的文本提示，还分析图像，识别其中的对象和关系，并精确判断需要改变的部分，同时保留其他一切。这就…" at bounding box center [897, 498] width 631 height 32
drag, startPoint x: 922, startPoint y: 493, endPoint x: 788, endPoint y: 489, distance: 134.1
click at [791, 489] on font "实现这一切的关键是扩散技术与复杂的指令理解相结合。模型不仅处理你的文本提示，还分析图像，识别其中的对象和关系，并精确判断需要改变的部分，同时保留其他一切。这就…" at bounding box center [897, 497] width 631 height 28
click at [786, 489] on font "实现这一切的关键是扩散技术与复杂的指令理解相结合。模型不仅处理你的文本提示，还分析图像，识别其中的对象和关系，并精确判断需要改变的部分，同时保留其他一切。这就…" at bounding box center [897, 497] width 631 height 28
drag, startPoint x: 788, startPoint y: 489, endPoint x: 856, endPoint y: 489, distance: 68.0
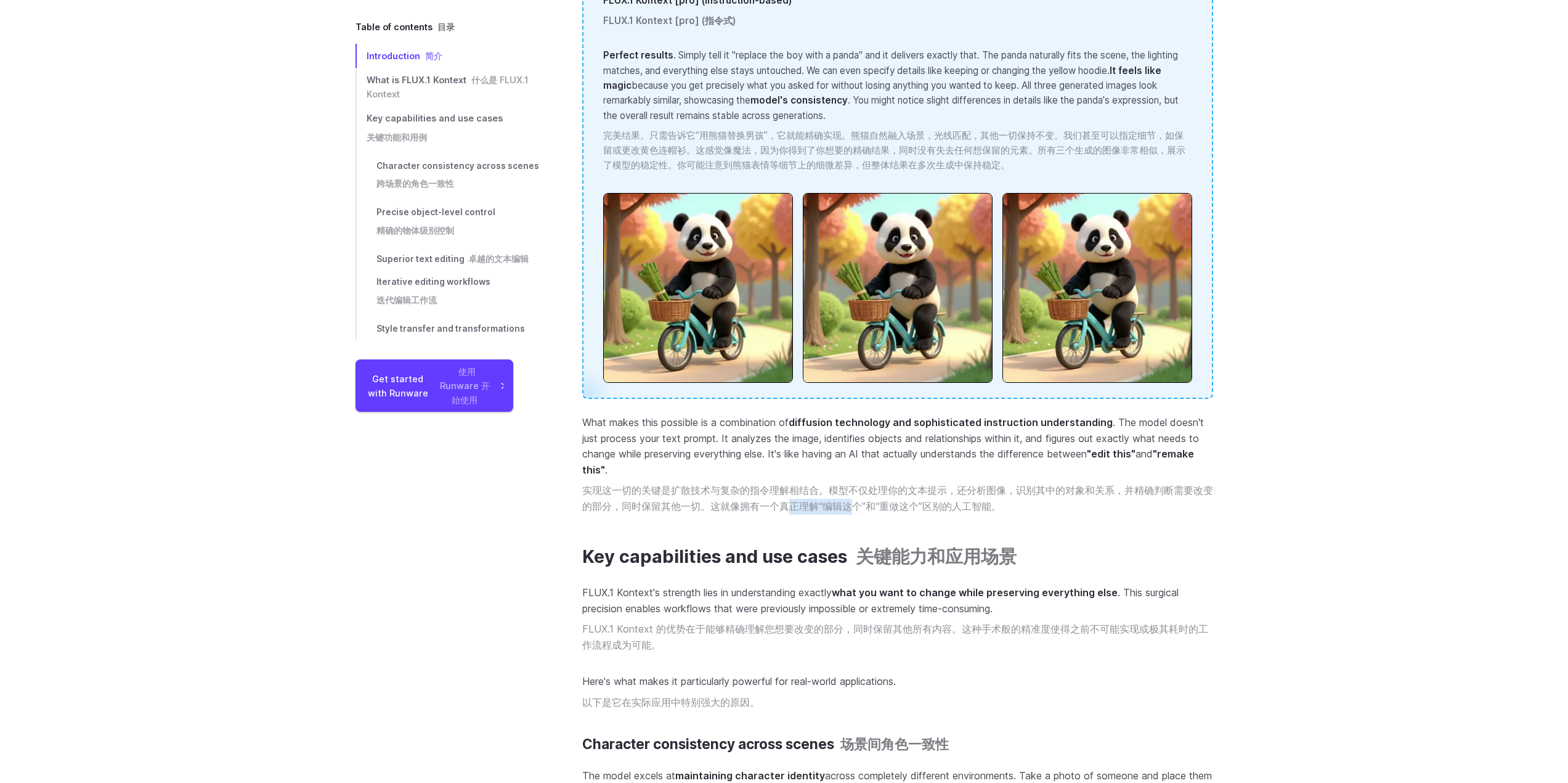
click at [856, 489] on font "实现这一切的关键是扩散技术与复杂的指令理解相结合。模型不仅处理你的文本提示，还分析图像，识别其中的对象和关系，并精确判断需要改变的部分，同时保留其他一切。这就…" at bounding box center [897, 497] width 631 height 28
drag, startPoint x: 919, startPoint y: 487, endPoint x: 975, endPoint y: 486, distance: 56.0
click at [975, 486] on font "实现这一切的关键是扩散技术与复杂的指令理解相结合。模型不仅处理你的文本提示，还分析图像，识别其中的对象和关系，并精确判断需要改变的部分，同时保留其他一切。这就…" at bounding box center [897, 497] width 631 height 28
drag, startPoint x: 975, startPoint y: 486, endPoint x: 1016, endPoint y: 487, distance: 41.0
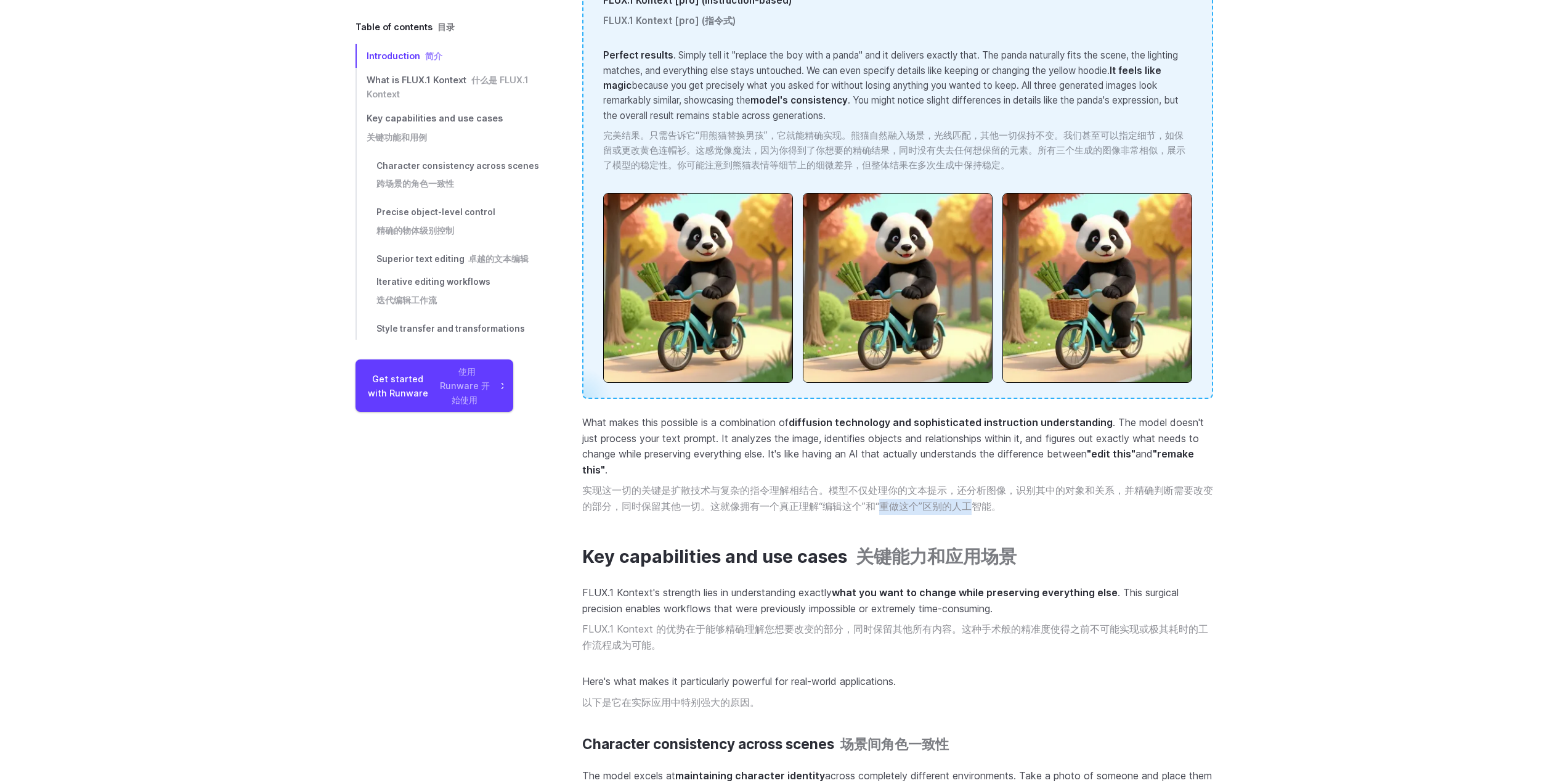
click at [977, 486] on font "实现这一切的关键是扩散技术与复杂的指令理解相结合。模型不仅处理你的文本提示，还分析图像，识别其中的对象和关系，并精确判断需要改变的部分，同时保留其他一切。这就…" at bounding box center [897, 497] width 631 height 28
drag, startPoint x: 1016, startPoint y: 487, endPoint x: 813, endPoint y: 487, distance: 203.0
click at [821, 487] on font "实现这一切的关键是扩散技术与复杂的指令理解相结合。模型不仅处理你的文本提示，还分析图像，识别其中的对象和关系，并精确判断需要改变的部分，同时保留其他一切。这就…" at bounding box center [897, 498] width 631 height 32
click at [813, 487] on font "实现这一切的关键是扩散技术与复杂的指令理解相结合。模型不仅处理你的文本提示，还分析图像，识别其中的对象和关系，并精确判断需要改变的部分，同时保留其他一切。这就…" at bounding box center [897, 497] width 631 height 28
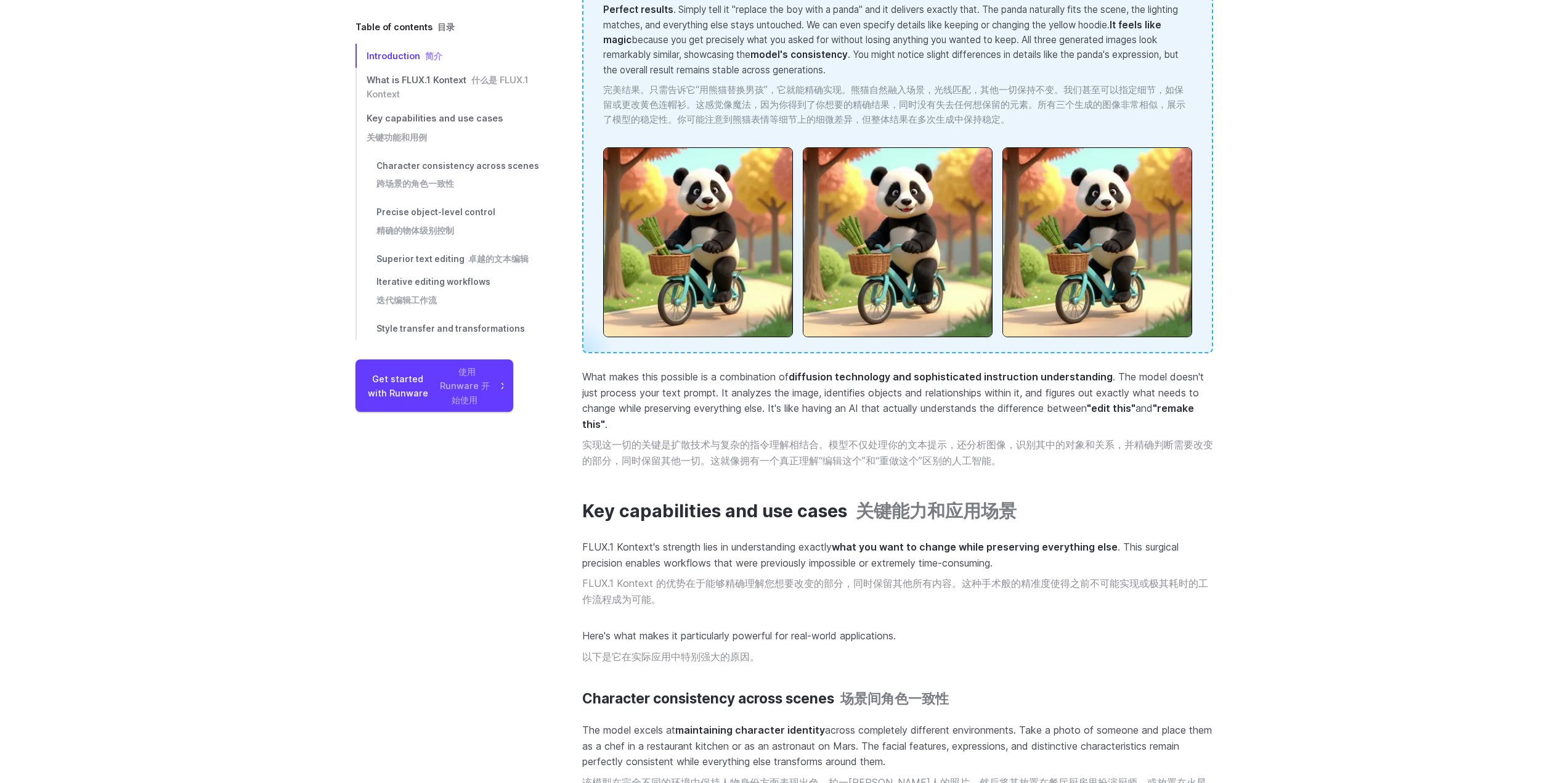
scroll to position [4056, 0]
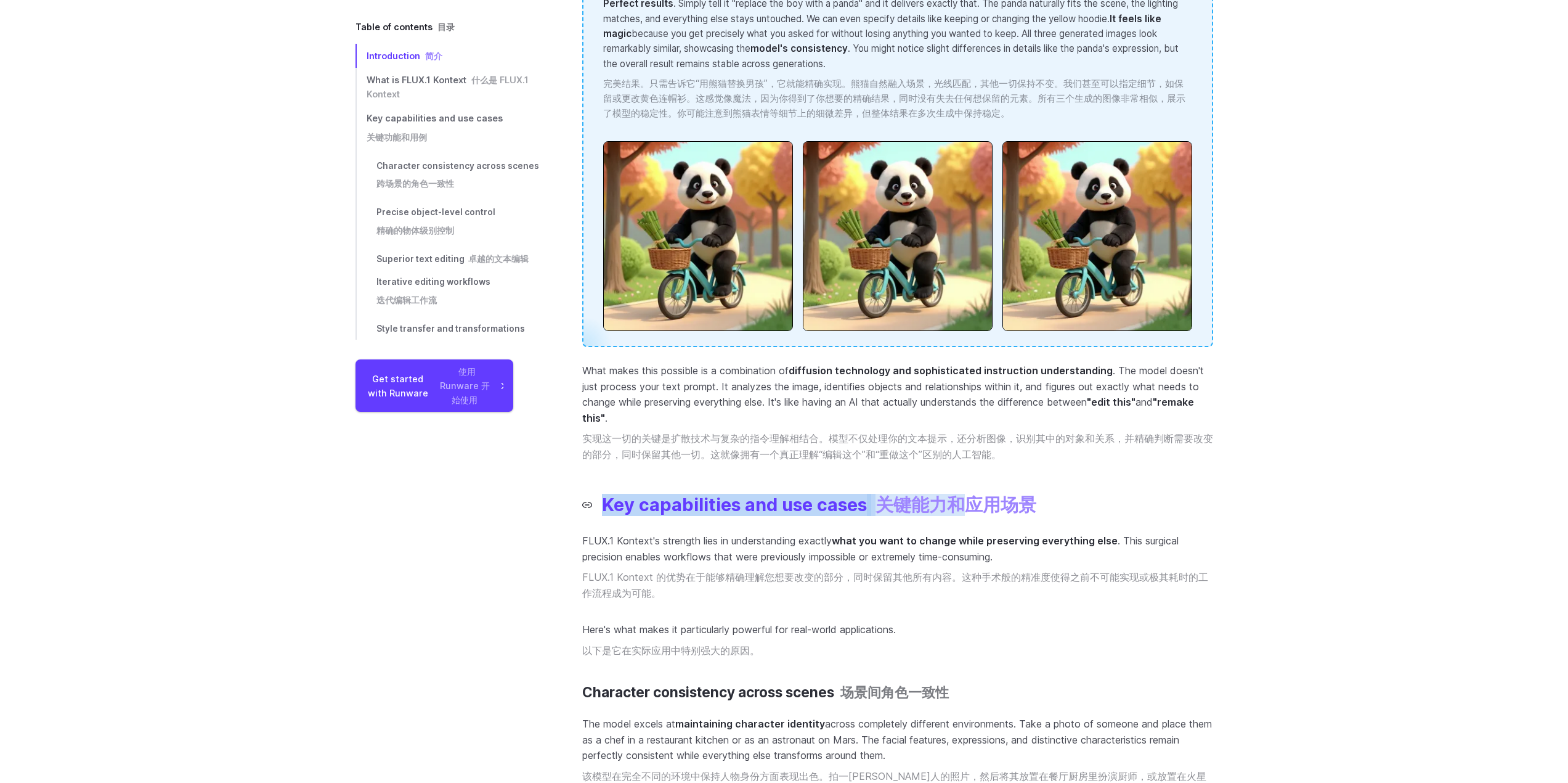
drag, startPoint x: 853, startPoint y: 479, endPoint x: 968, endPoint y: 485, distance: 115.2
click at [964, 551] on p "FLUX.1 Kontext's strength lies in understanding exactly what you want to change…" at bounding box center [897, 569] width 631 height 72
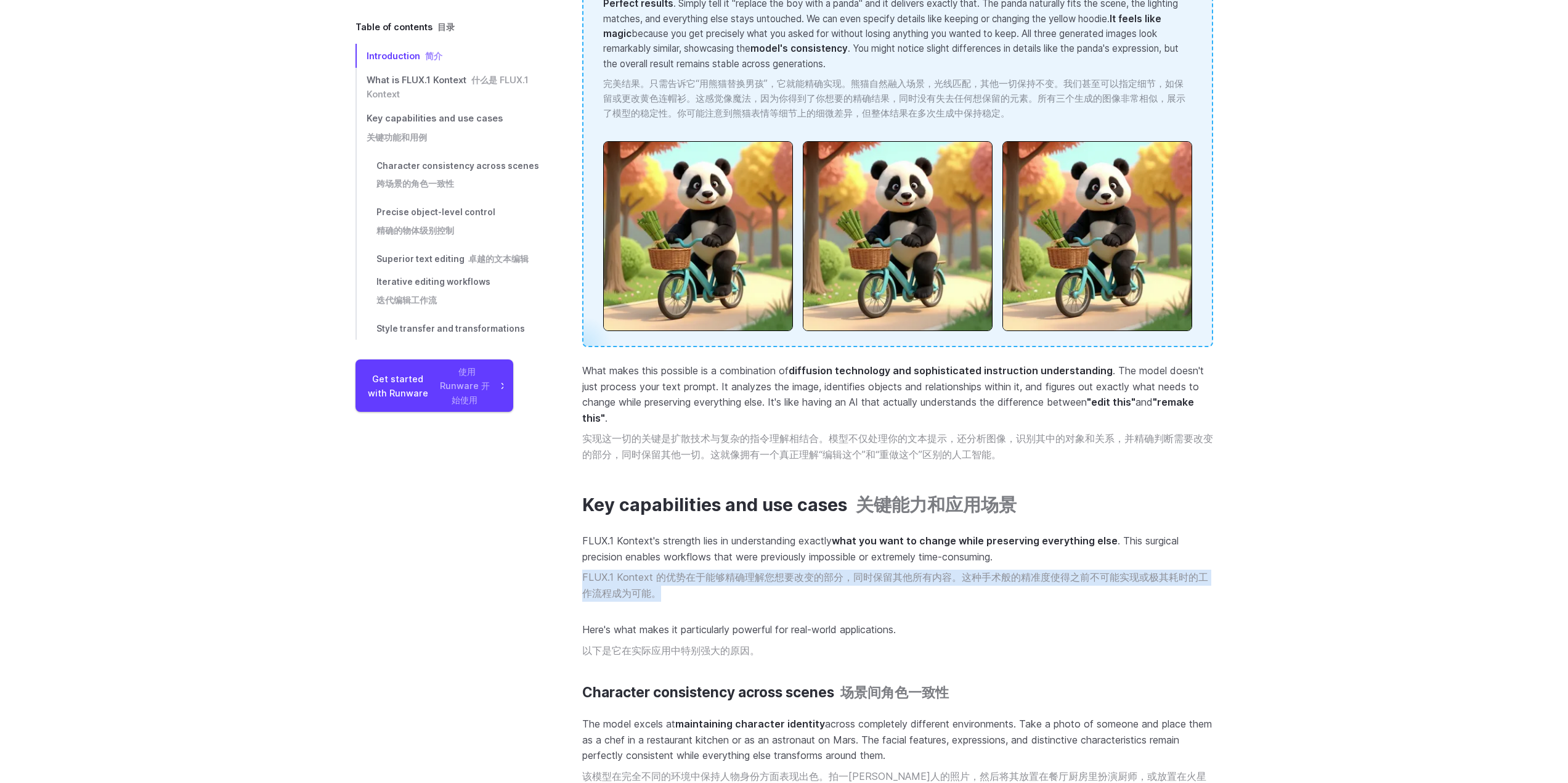
drag, startPoint x: 611, startPoint y: 567, endPoint x: 674, endPoint y: 573, distance: 63.3
click at [674, 573] on font "FLUX.1 Kontext 的优势在于能够精确理解您想要改变的部分，同时保留其他所有内容。这种手术般的精准度使得之前不可能实现或极其耗时的工作流程成为可能。" at bounding box center [897, 585] width 631 height 32
drag, startPoint x: 789, startPoint y: 562, endPoint x: 873, endPoint y: 559, distance: 84.1
click at [873, 570] on font "FLUX.1 Kontext 的优势在于能够精确理解您想要改变的部分，同时保留其他所有内容。这种手术般的精准度使得之前不可能实现或极其耗时的工作流程成为可能。" at bounding box center [897, 585] width 631 height 32
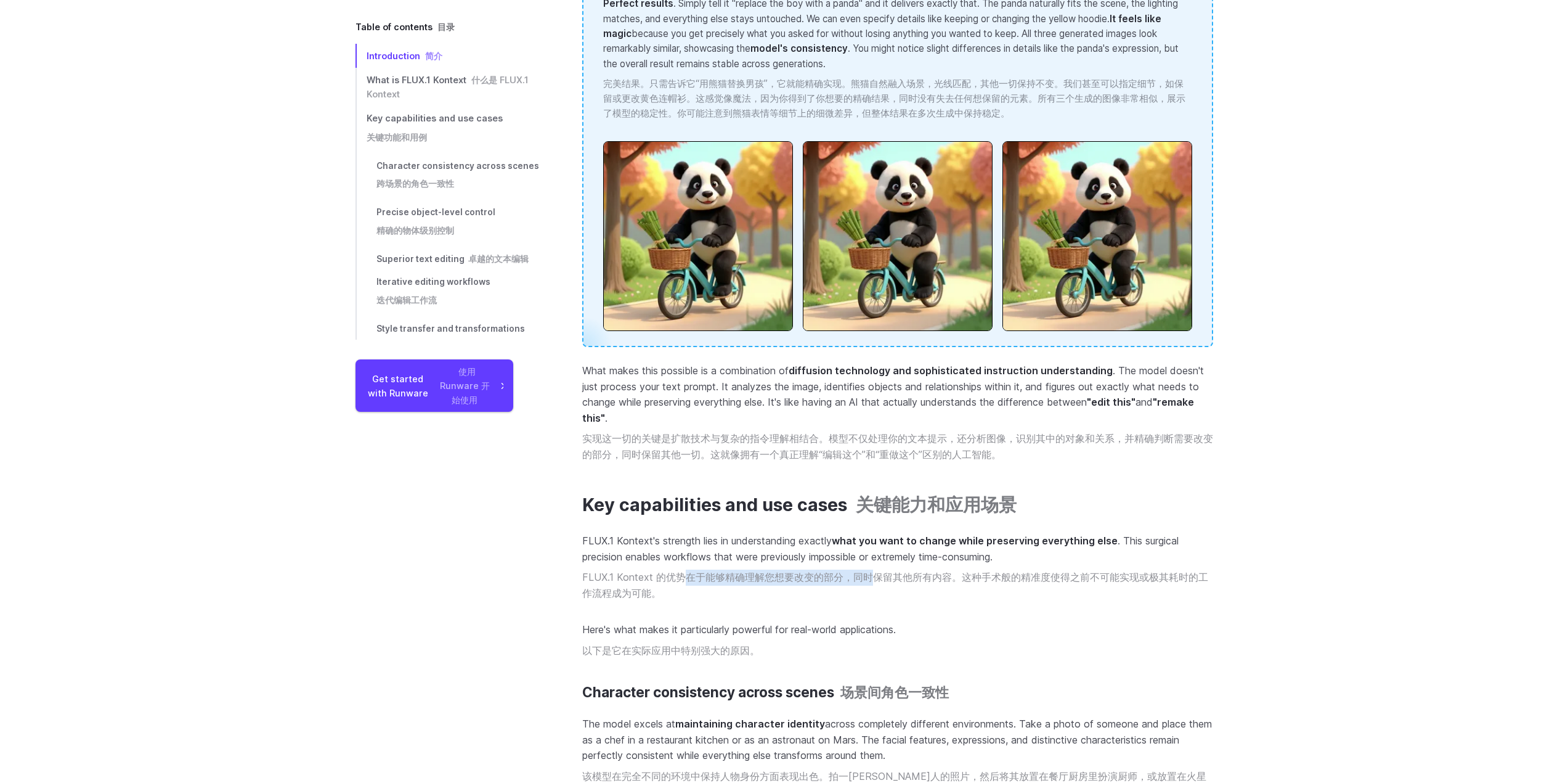
click at [873, 571] on font "FLUX.1 Kontext 的优势在于能够精确理解您想要改变的部分，同时保留其他所有内容。这种手术般的精准度使得之前不可能实现或极其耗时的工作流程成为可能。" at bounding box center [894, 584] width 626 height 28
drag, startPoint x: 955, startPoint y: 568, endPoint x: 1062, endPoint y: 573, distance: 107.1
click at [1063, 573] on font "FLUX.1 Kontext 的优势在于能够精确理解您想要改变的部分，同时保留其他所有内容。这种手术般的精准度使得之前不可能实现或极其耗时的工作流程成为可能。" at bounding box center [897, 585] width 631 height 32
click at [1062, 573] on font "FLUX.1 Kontext 的优势在于能够精确理解您想要改变的部分，同时保留其他所有内容。这种手术般的精准度使得之前不可能实现或极其耗时的工作流程成为可能。" at bounding box center [897, 585] width 631 height 32
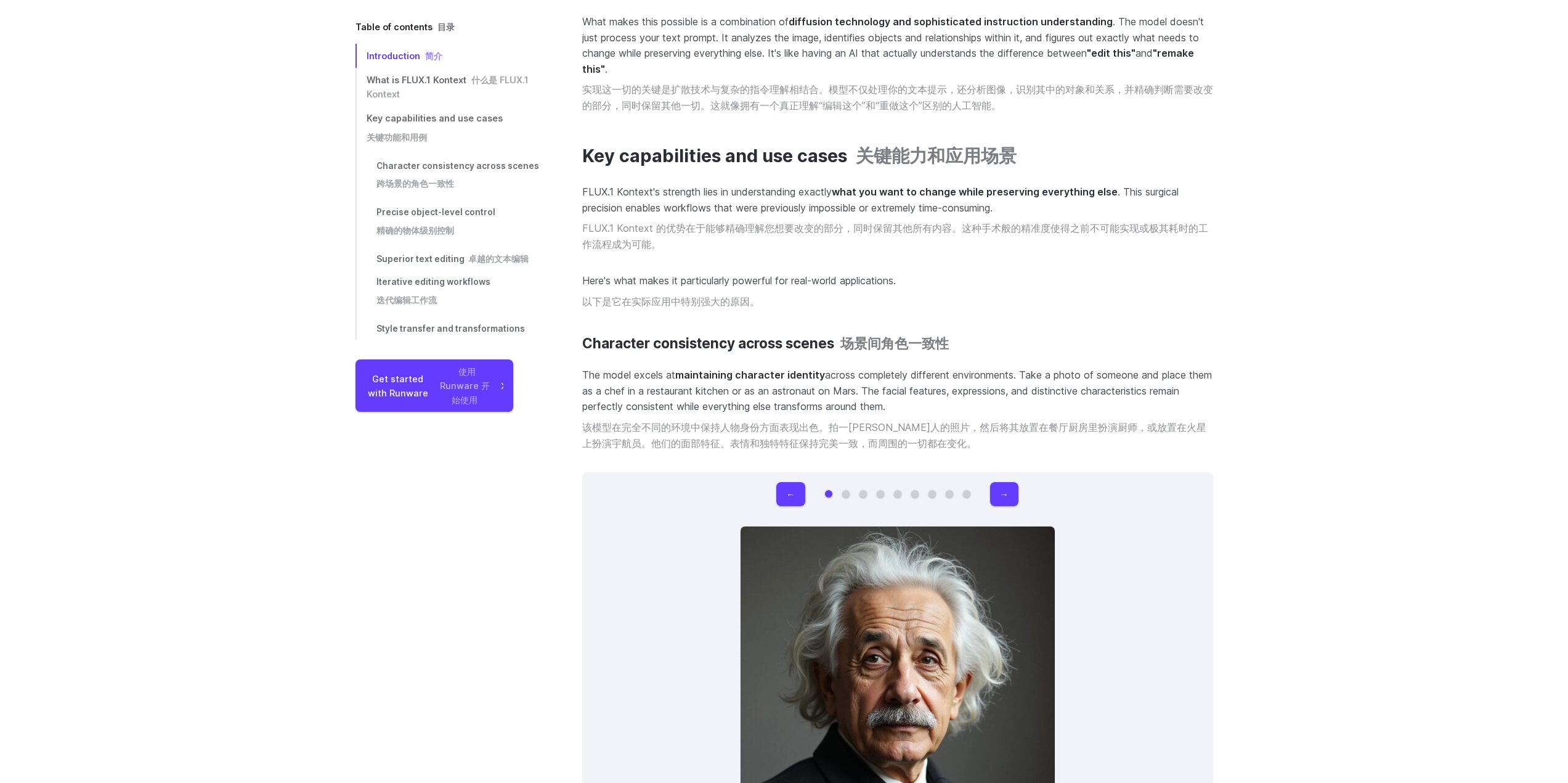
scroll to position [4410, 0]
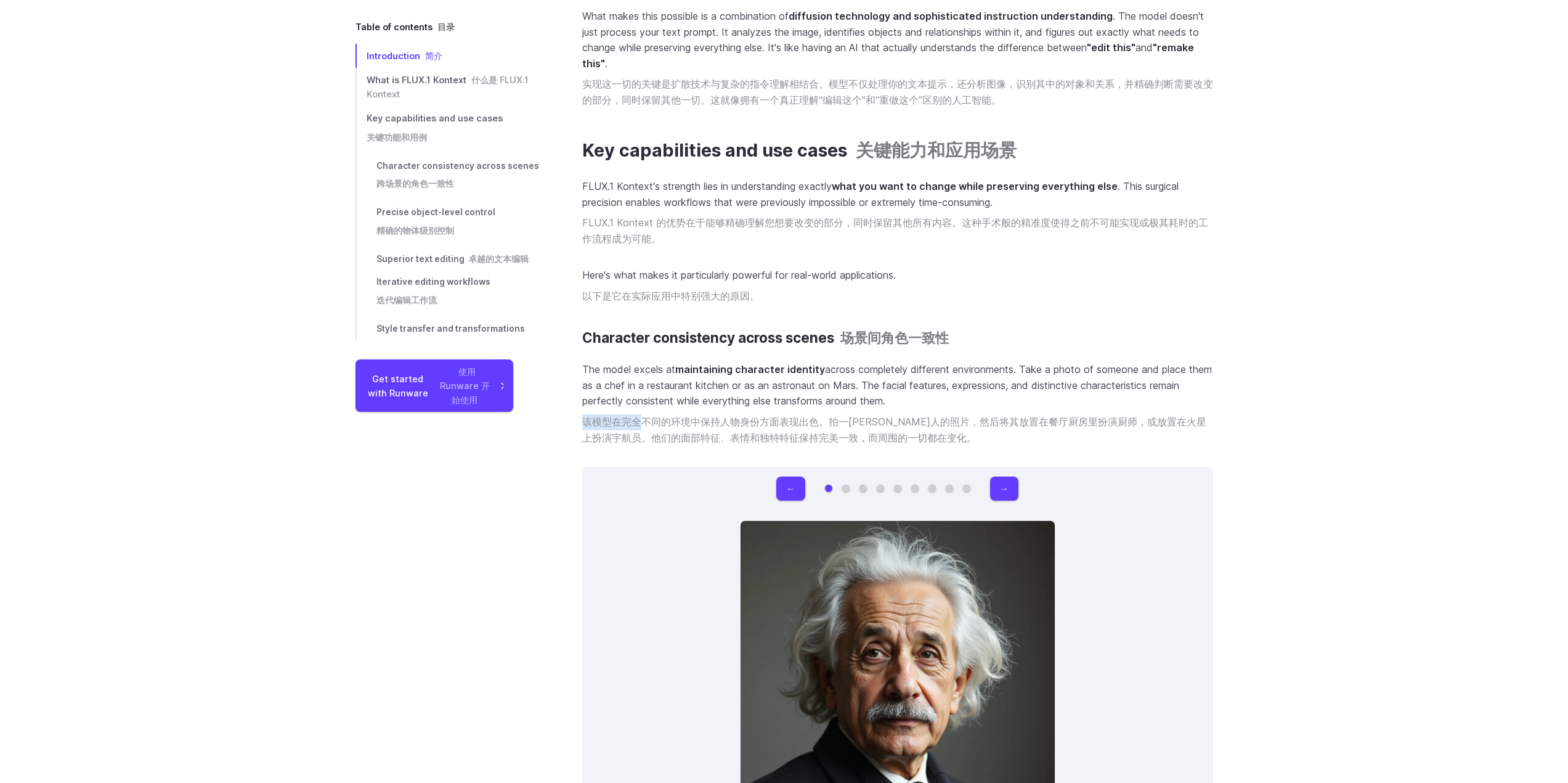
drag, startPoint x: 585, startPoint y: 410, endPoint x: 638, endPoint y: 409, distance: 53.0
click at [638, 415] on font "该模型在完全不同的环境中保持人物身份方面表现出色。拍一[PERSON_NAME]人的照片，然后将其放置在餐厅厨房里扮演厨师，或放置在火星上扮演宇航员。他们的面…" at bounding box center [894, 429] width 624 height 28
drag, startPoint x: 646, startPoint y: 408, endPoint x: 718, endPoint y: 408, distance: 72.0
click at [718, 415] on font "该模型在完全不同的环境中保持人物身份方面表现出色。拍一[PERSON_NAME]人的照片，然后将其放置在餐厅厨房里扮演厨师，或放置在火星上扮演宇航员。他们的面…" at bounding box center [894, 429] width 624 height 28
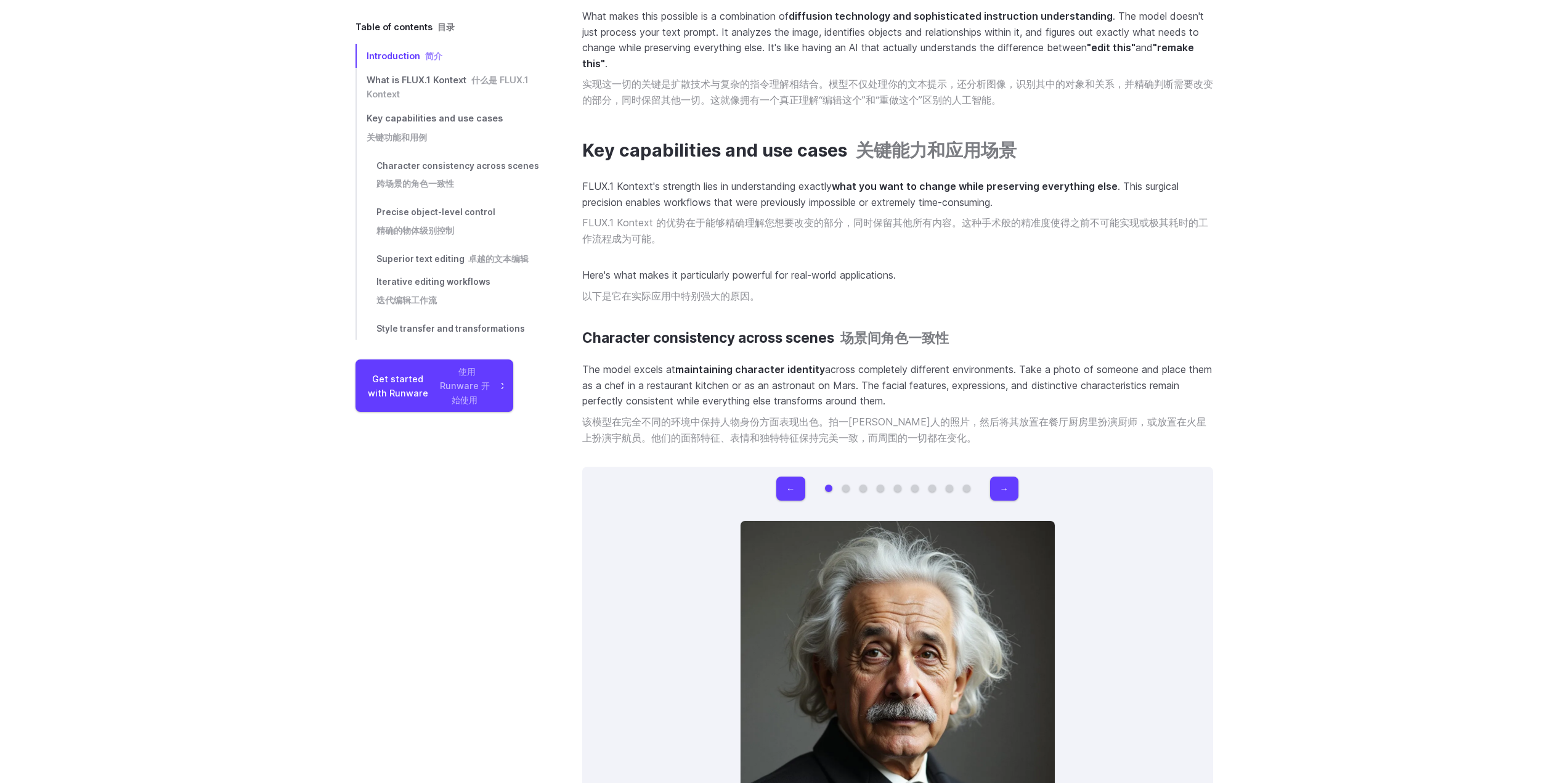
drag
click at [722, 415] on font "该模型在完全不同的环境中保持人物身份方面表现出色。拍一[PERSON_NAME]人的照片，然后将其放置在餐厅厨房里扮演厨师，或放置在火星上扮演宇航员。他们的面…" at bounding box center [894, 429] width 624 height 28
click at [873, 415] on font "该模型在完全不同的环境中保持人物身份方面表现出色。拍一[PERSON_NAME]人的照片，然后将其放置在餐厅厨房里扮演厨师，或放置在火星上扮演宇航员。他们的面…" at bounding box center [894, 429] width 624 height 28
click at [876, 415] on font "该模型在完全不同的环境中保持人物身份方面表现出色。拍一[PERSON_NAME]人的照片，然后将其放置在餐厅厨房里扮演厨师，或放置在火星上扮演宇航员。他们的面…" at bounding box center [894, 429] width 624 height 28
click at [967, 415] on font "该模型在完全不同的环境中保持人物身份方面表现出色。拍一[PERSON_NAME]人的照片，然后将其放置在餐厅厨房里扮演厨师，或放置在火星上扮演宇航员。他们的面…" at bounding box center [894, 429] width 624 height 28
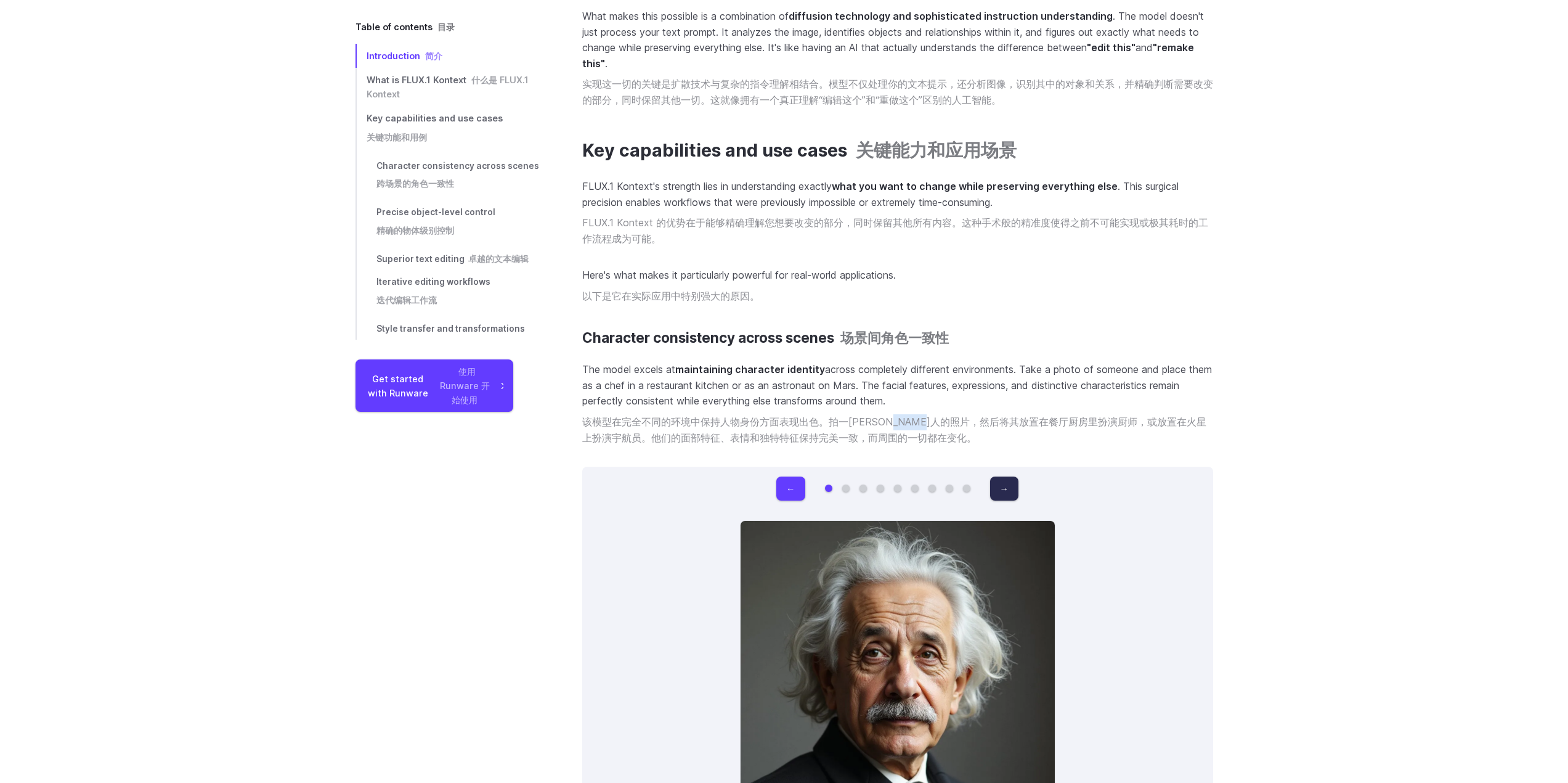
click at [1018, 476] on button "→" at bounding box center [1004, 488] width 28 height 24
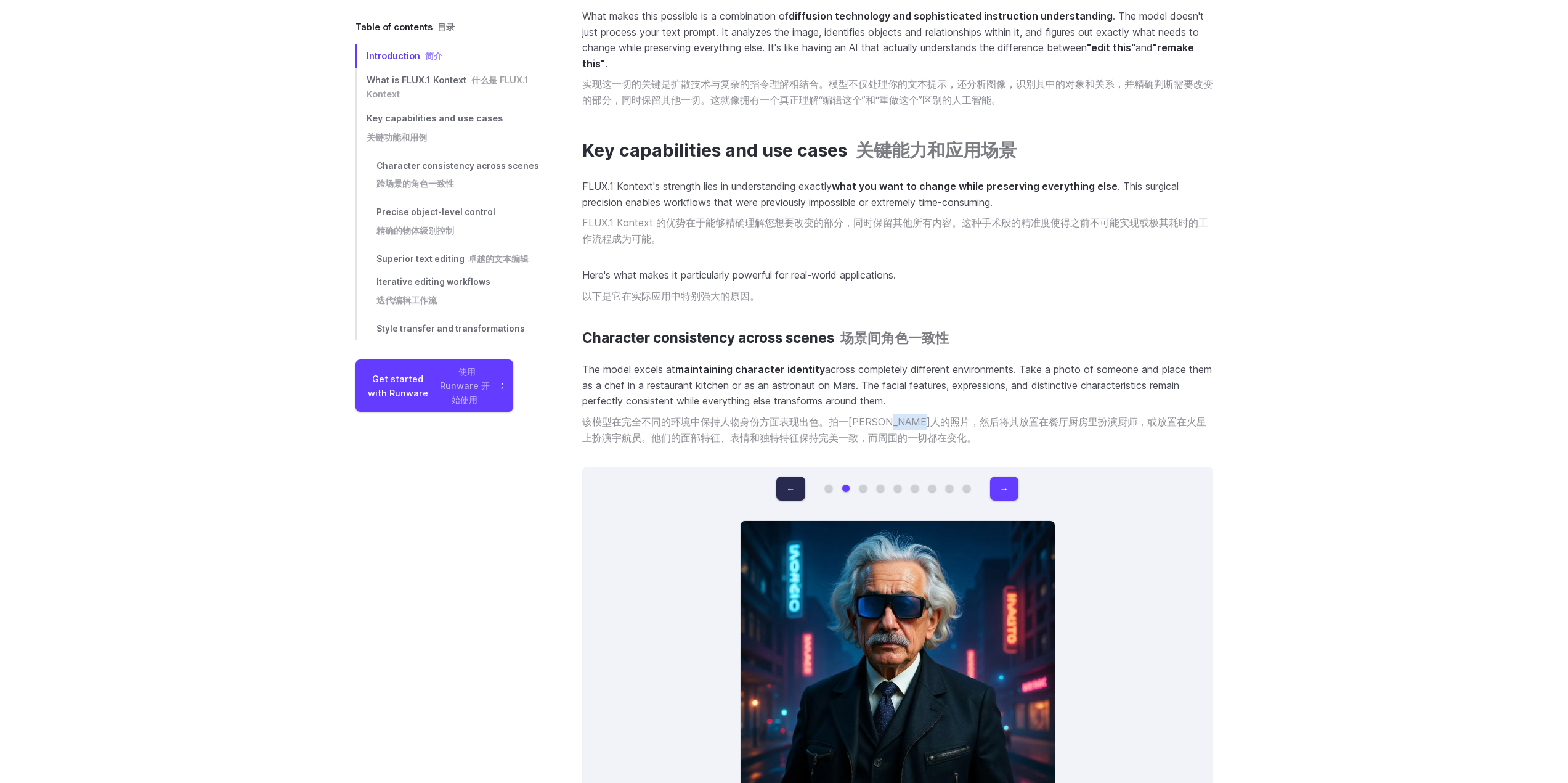
click at [801, 476] on button "←" at bounding box center [789, 488] width 28 height 24
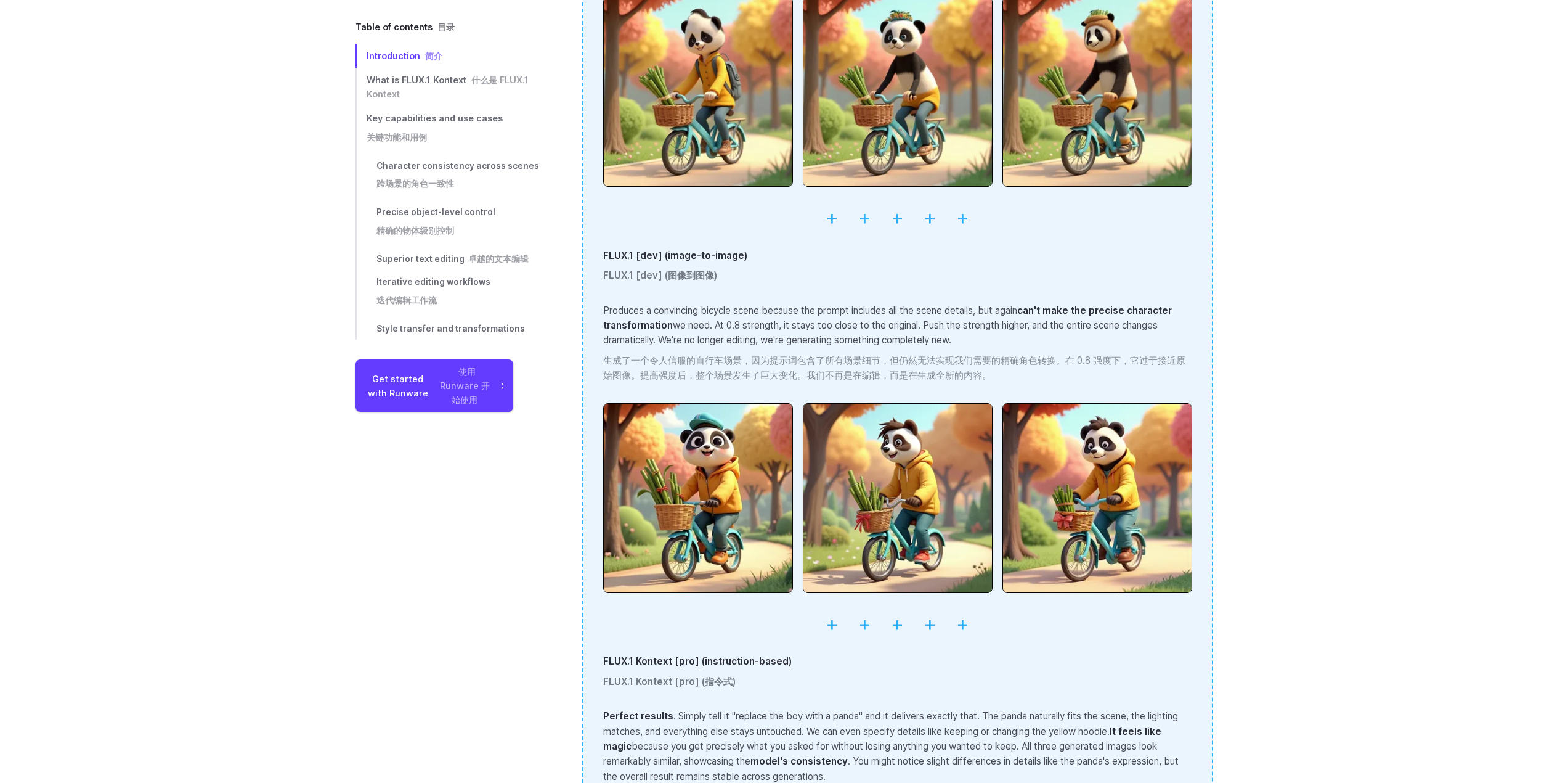
scroll to position [3329, 0]
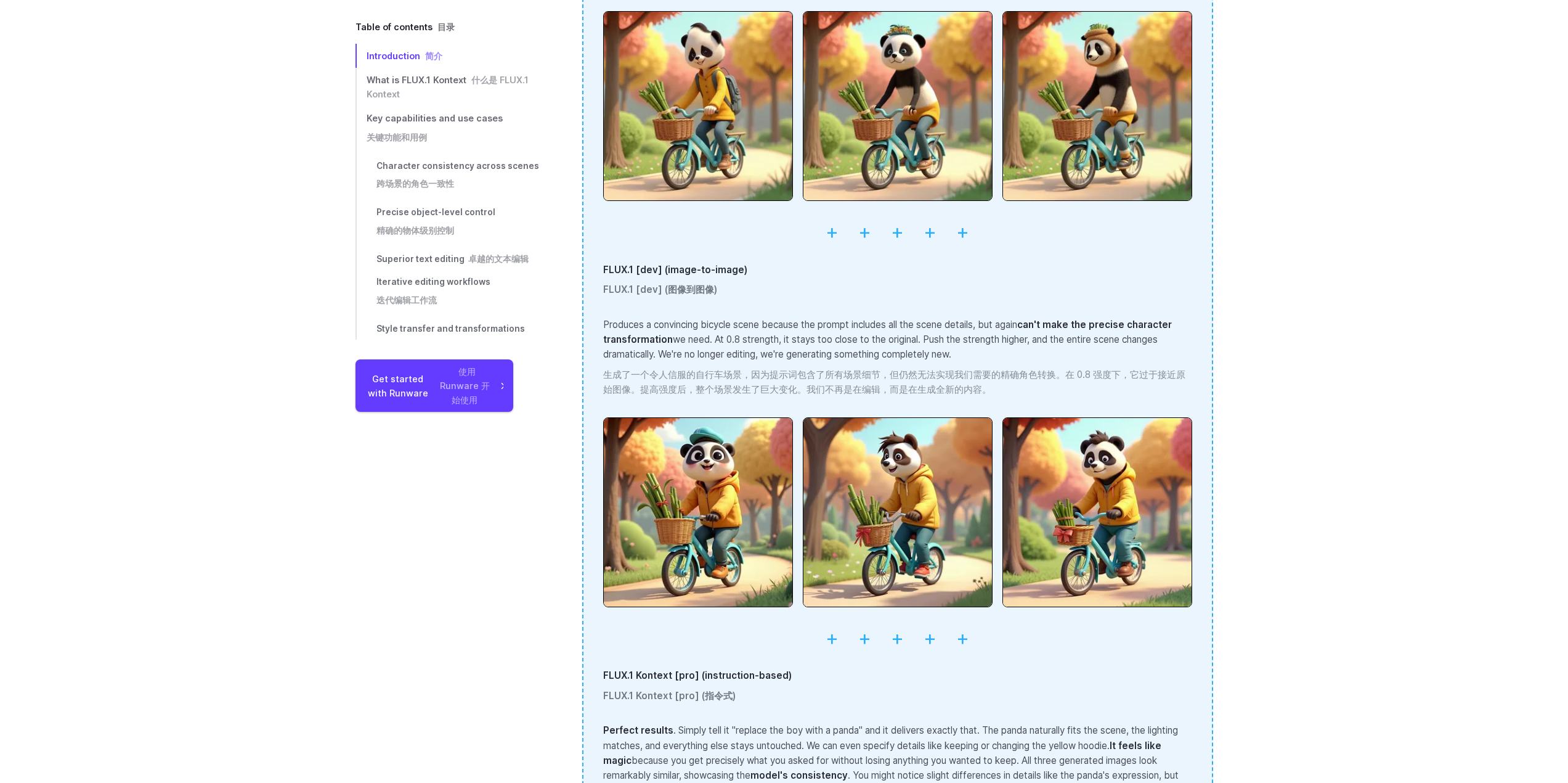
click at [829, 625] on hr at bounding box center [897, 637] width 589 height 32
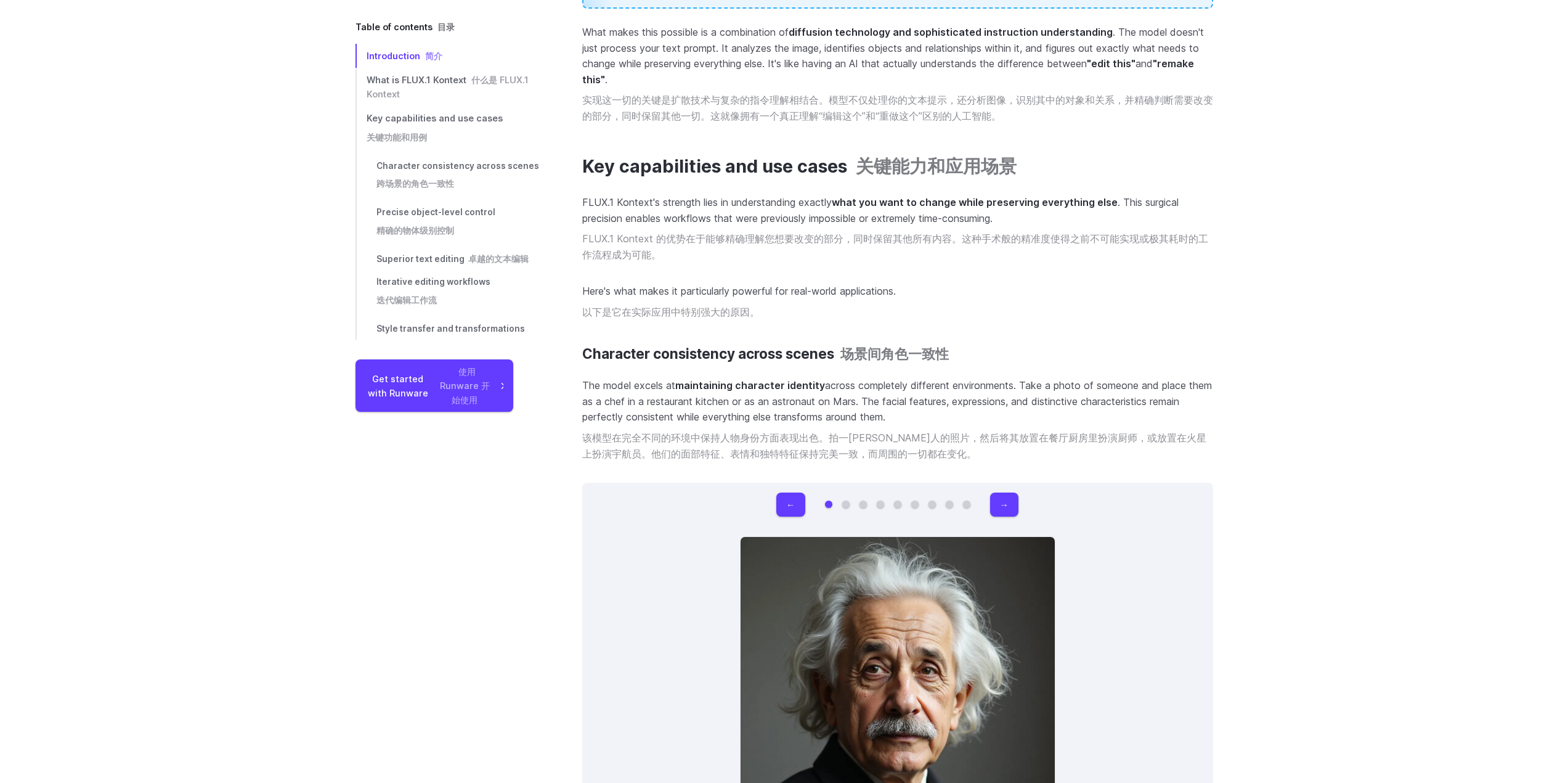
scroll to position [4404, 0]
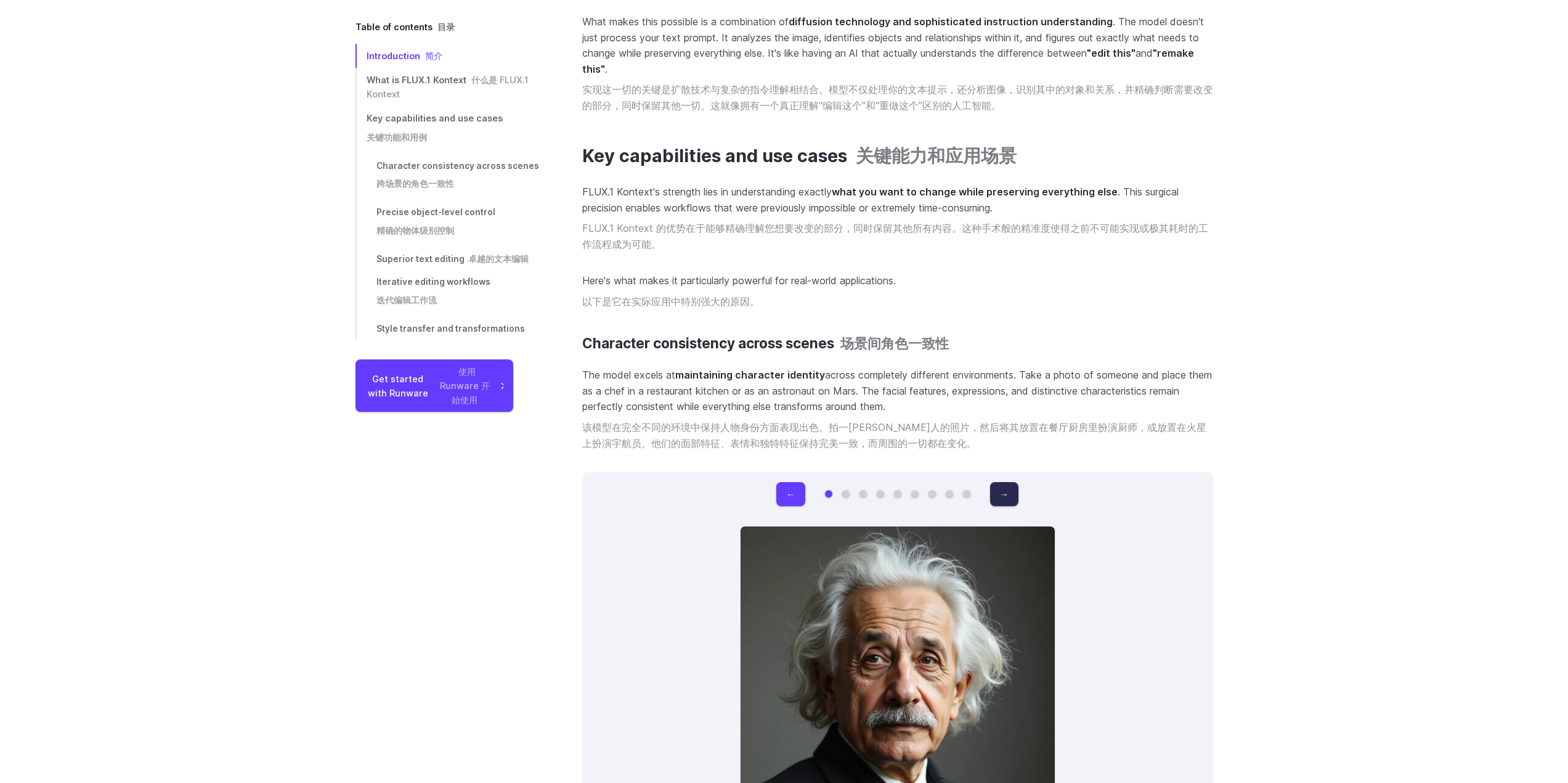
click at [1007, 482] on button "→" at bounding box center [1004, 493] width 28 height 24
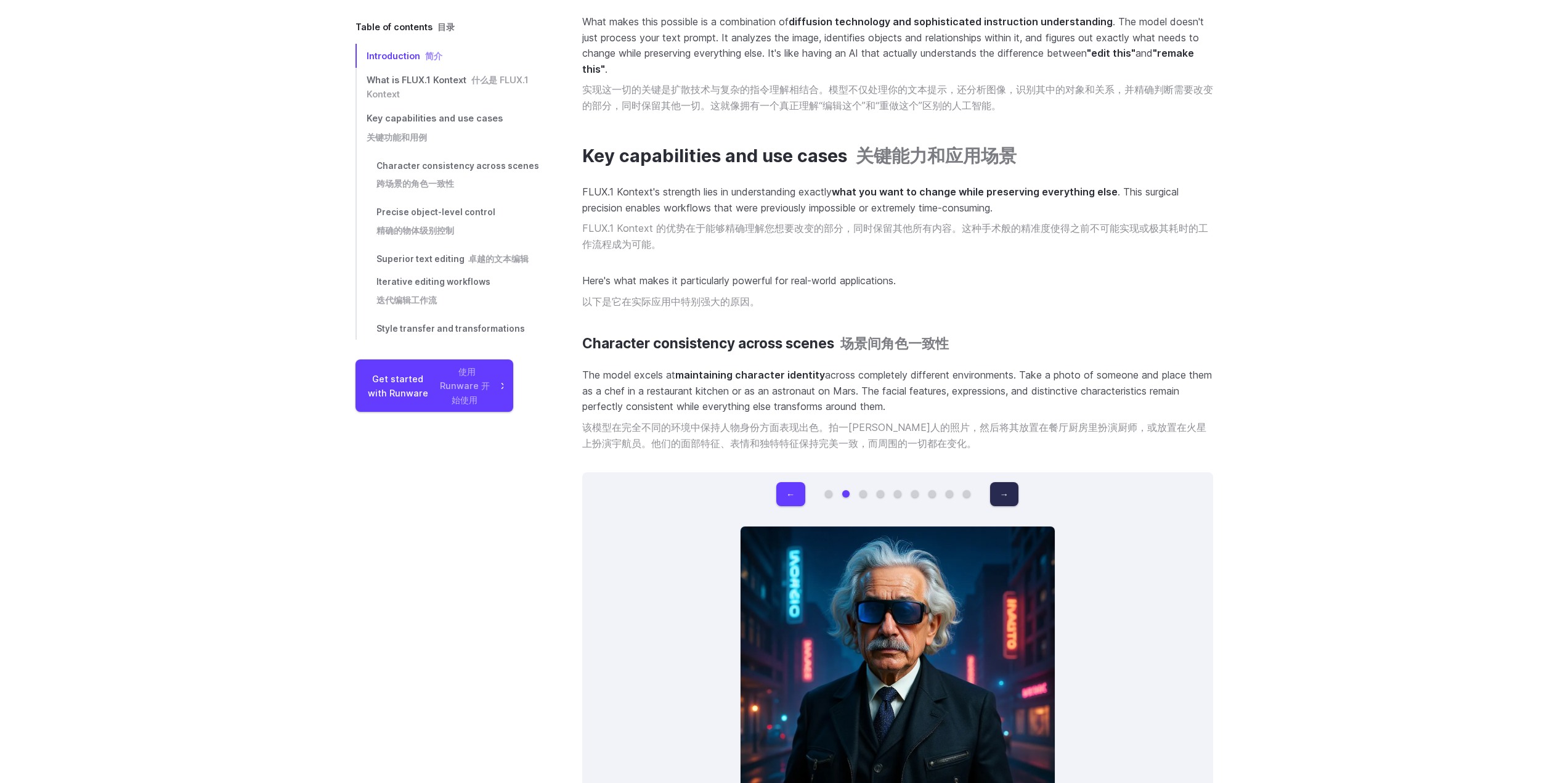
click at [1007, 482] on button "→" at bounding box center [1004, 493] width 28 height 24
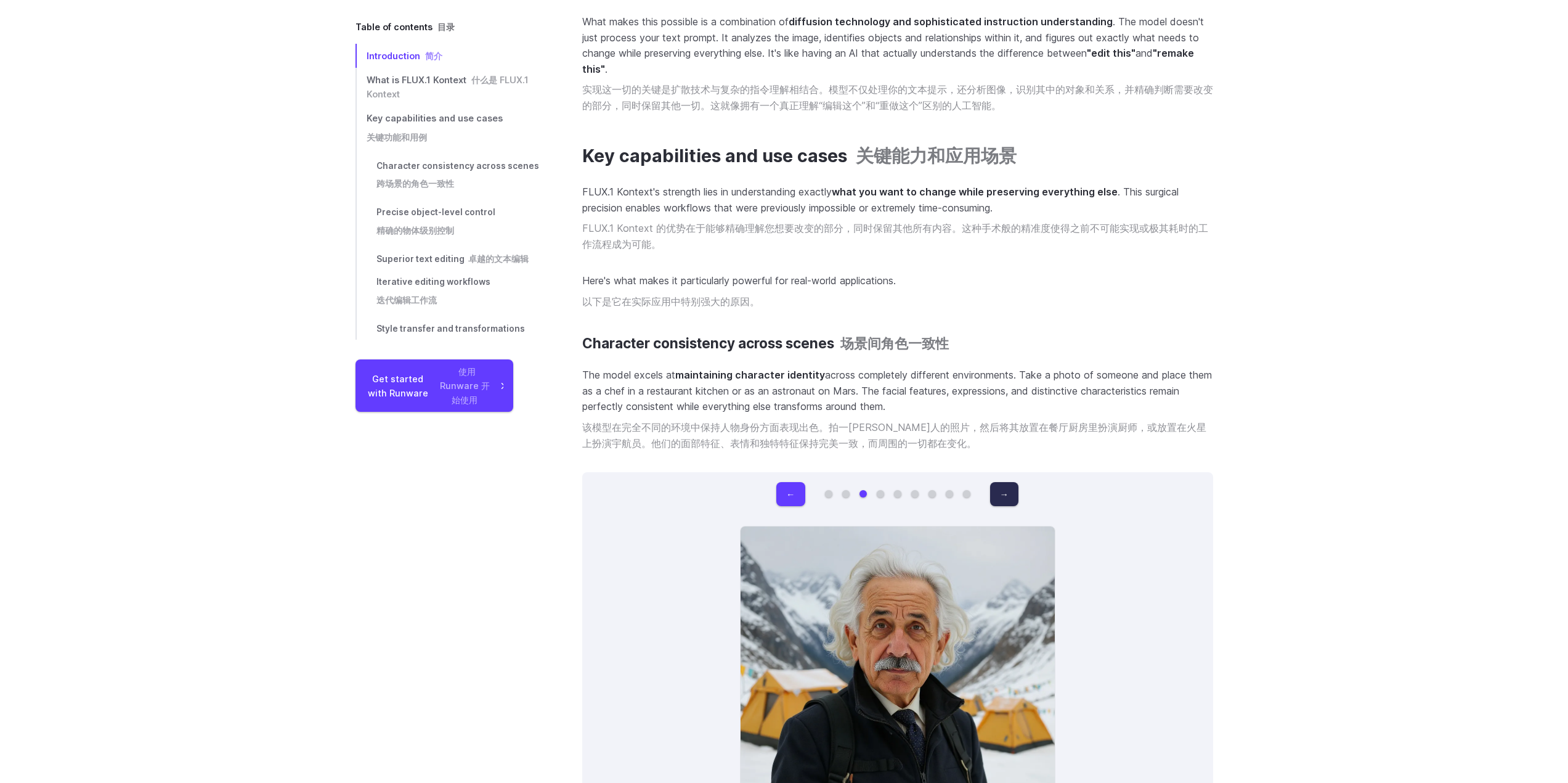
click at [1007, 482] on button "→" at bounding box center [1004, 493] width 28 height 24
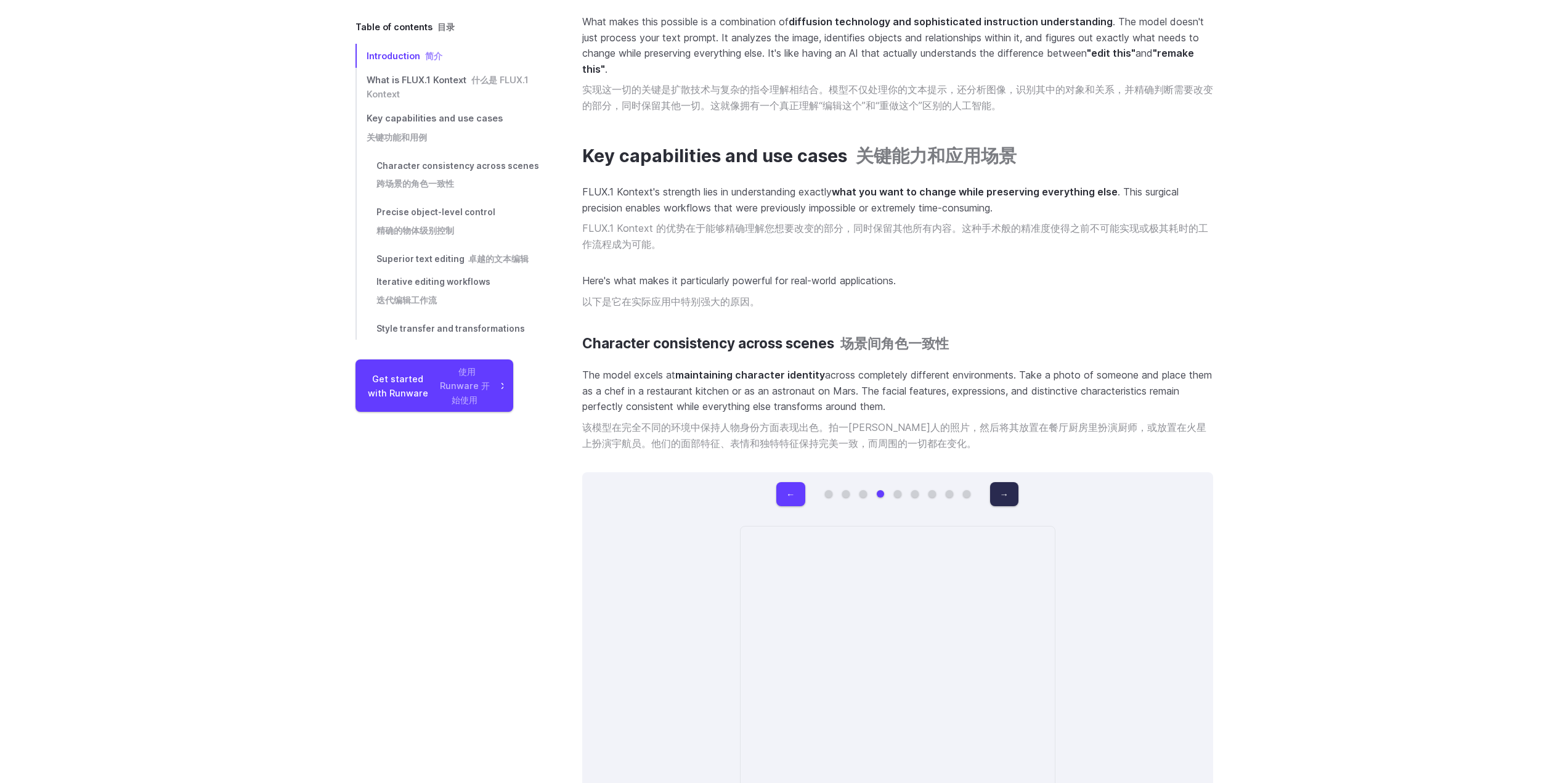
click at [1007, 482] on button "→" at bounding box center [1004, 493] width 28 height 24
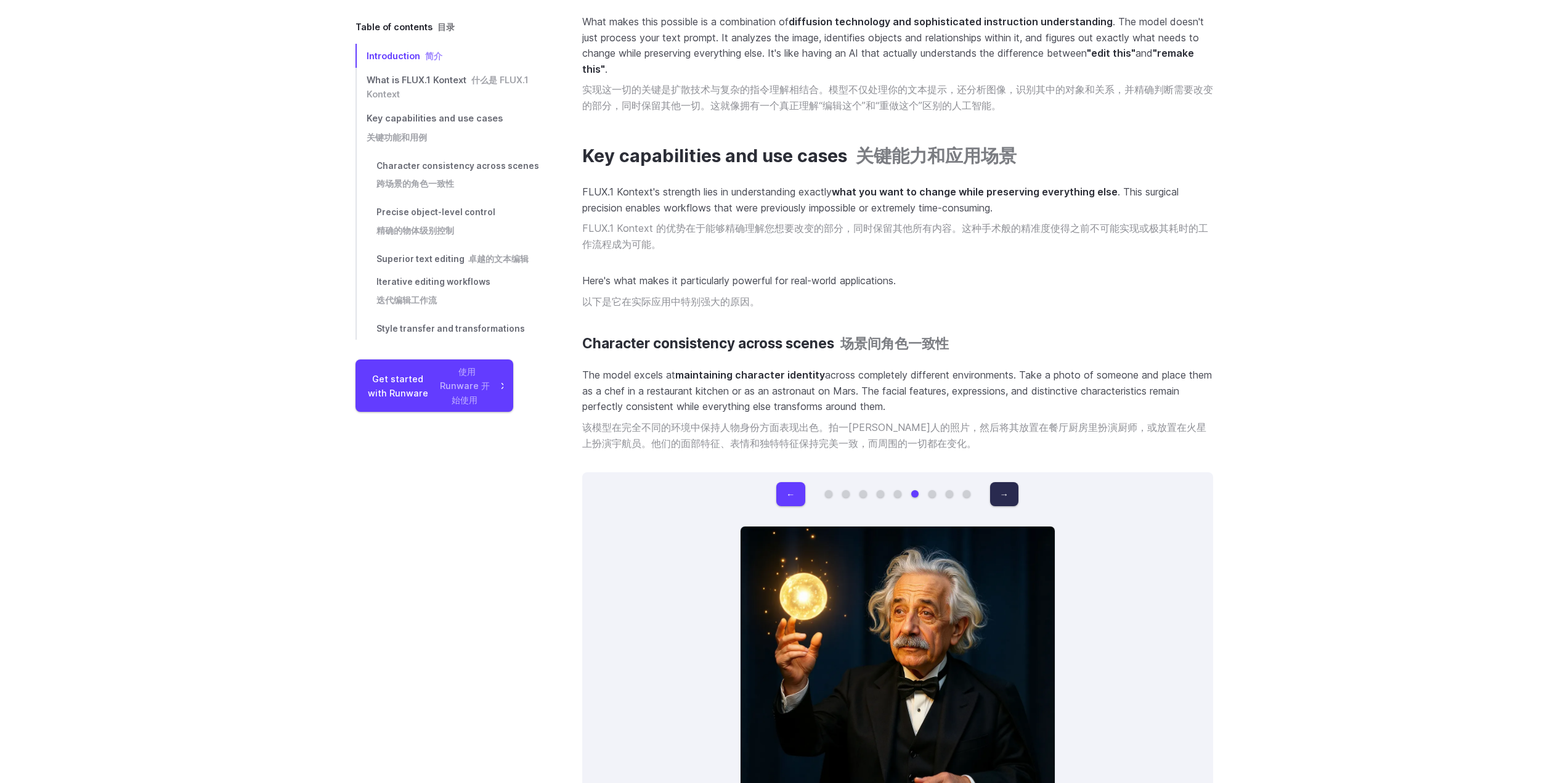
click at [1007, 482] on button "→" at bounding box center [1004, 493] width 28 height 24
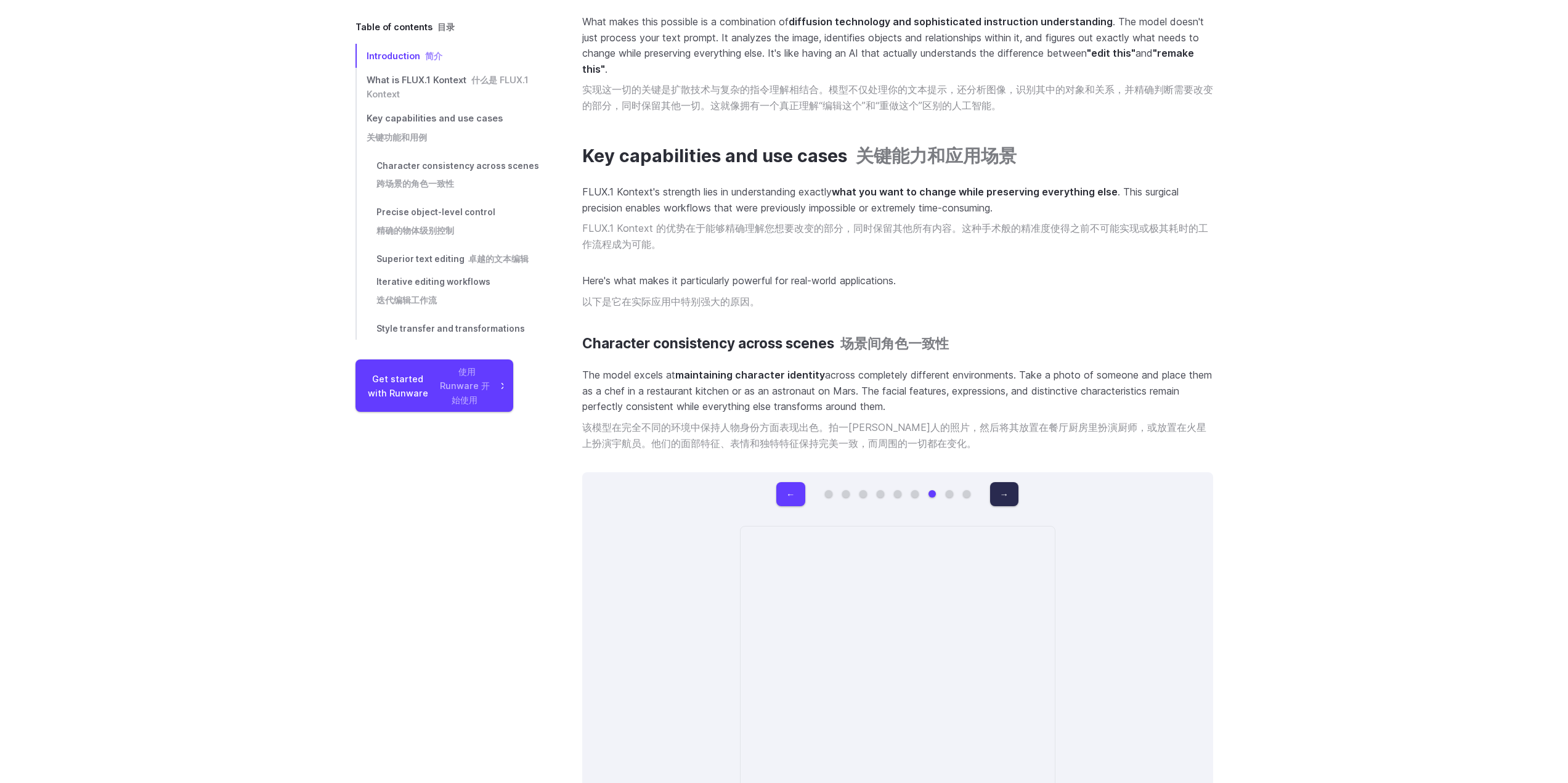
click at [1007, 482] on button "→" at bounding box center [1004, 493] width 28 height 24
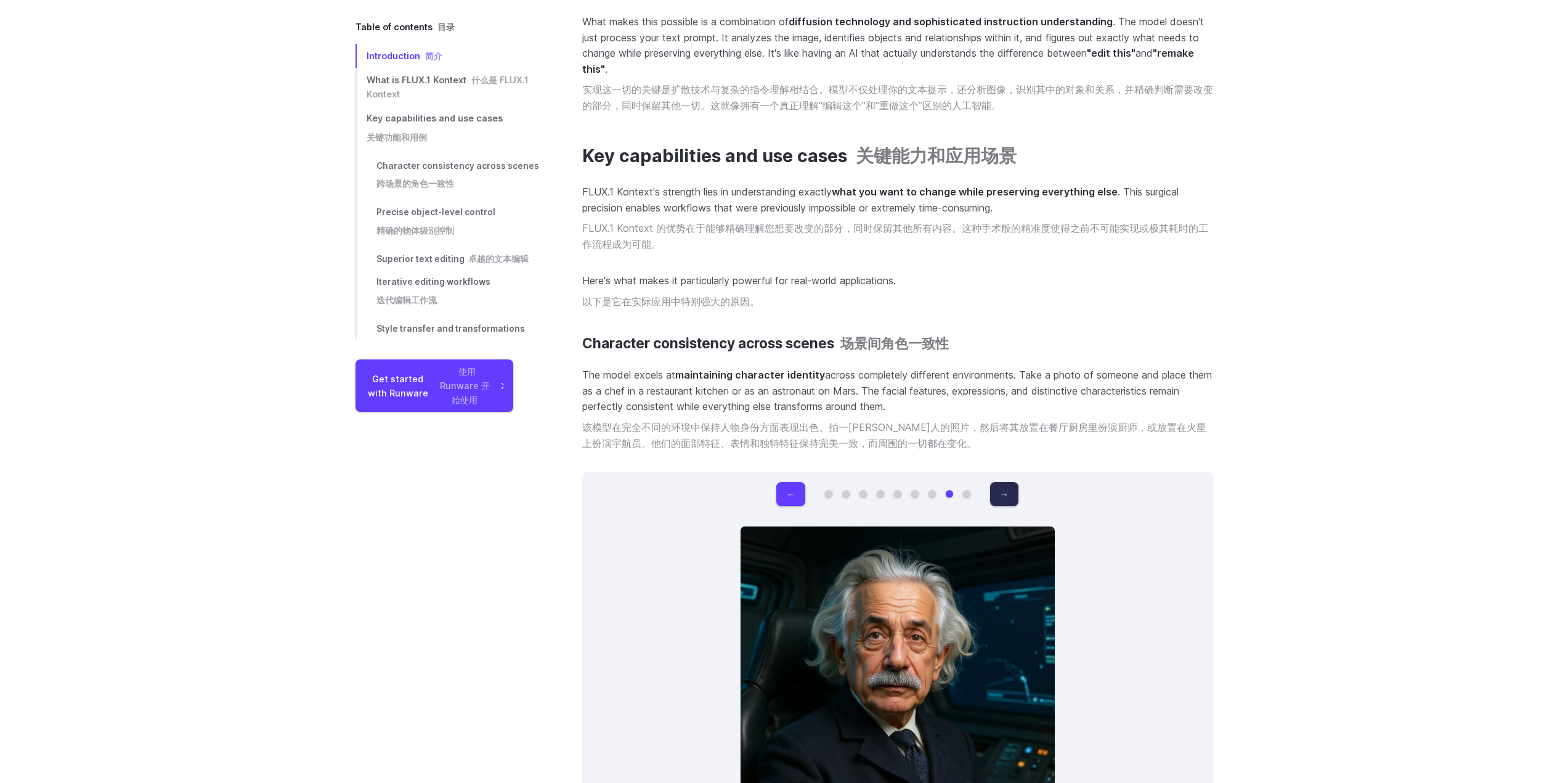
click at [1007, 482] on button "→" at bounding box center [1004, 493] width 28 height 24
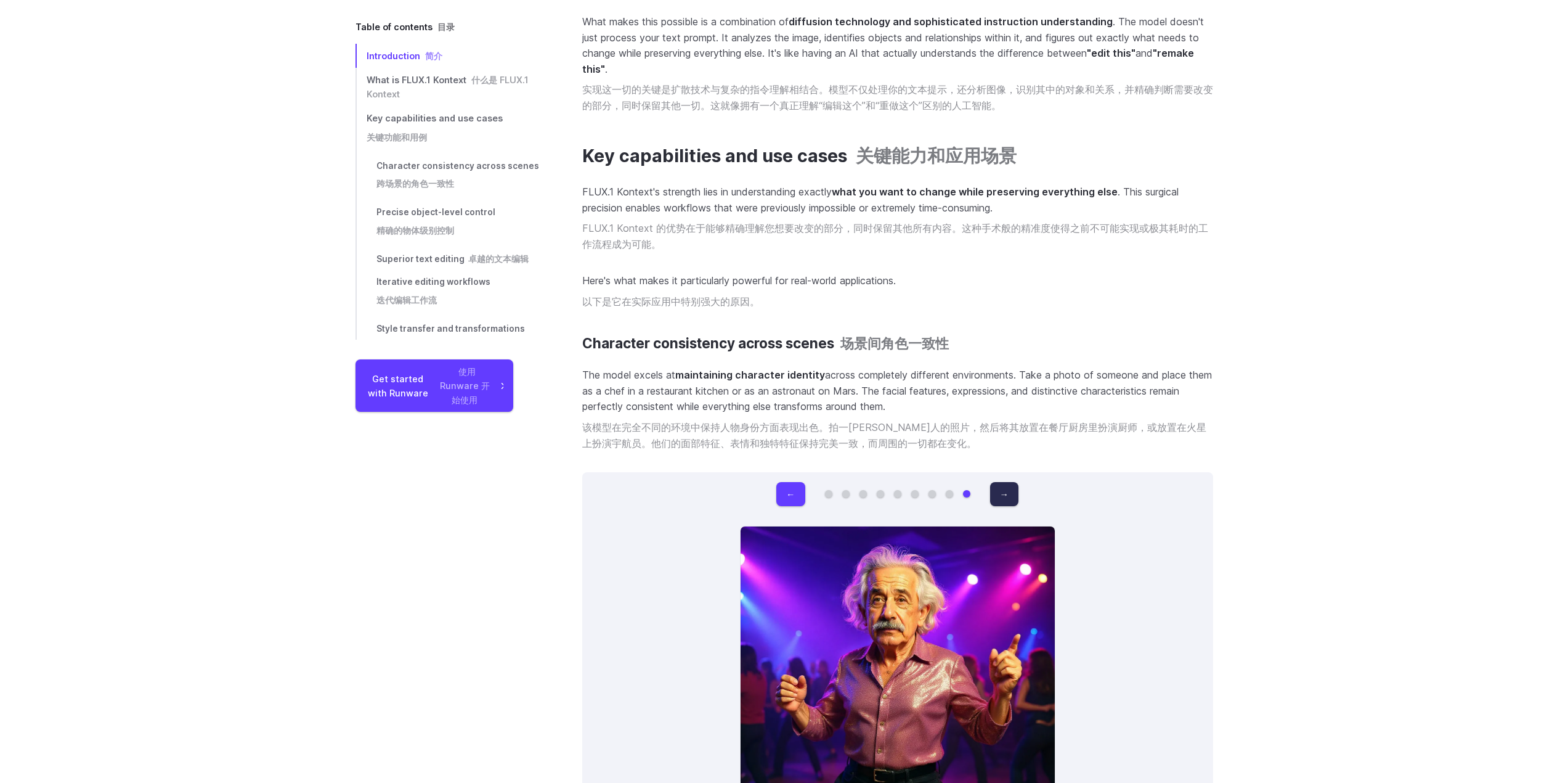
click at [1007, 482] on button "→" at bounding box center [1004, 493] width 28 height 24
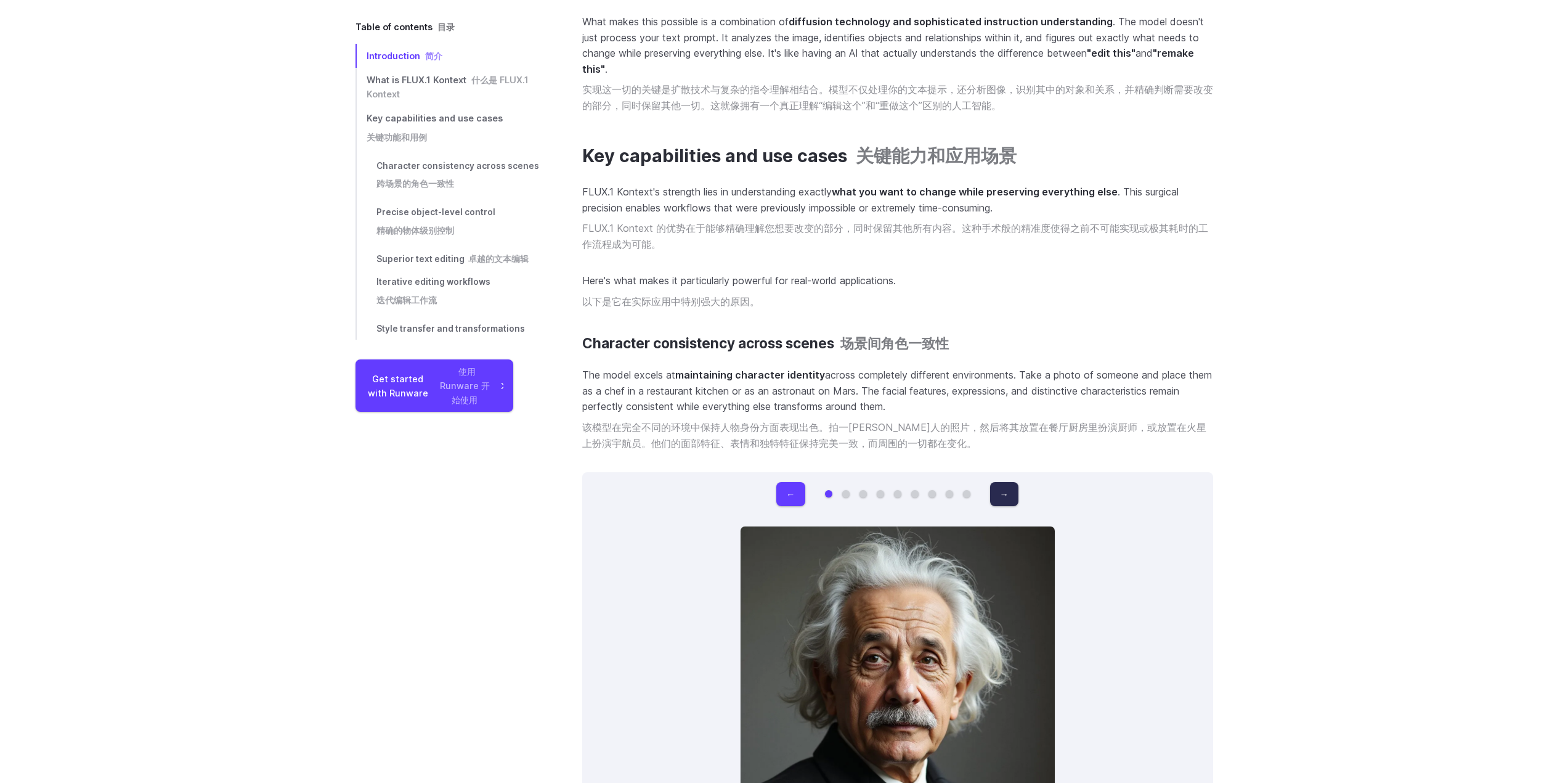
click at [1007, 482] on button "→" at bounding box center [1004, 493] width 28 height 24
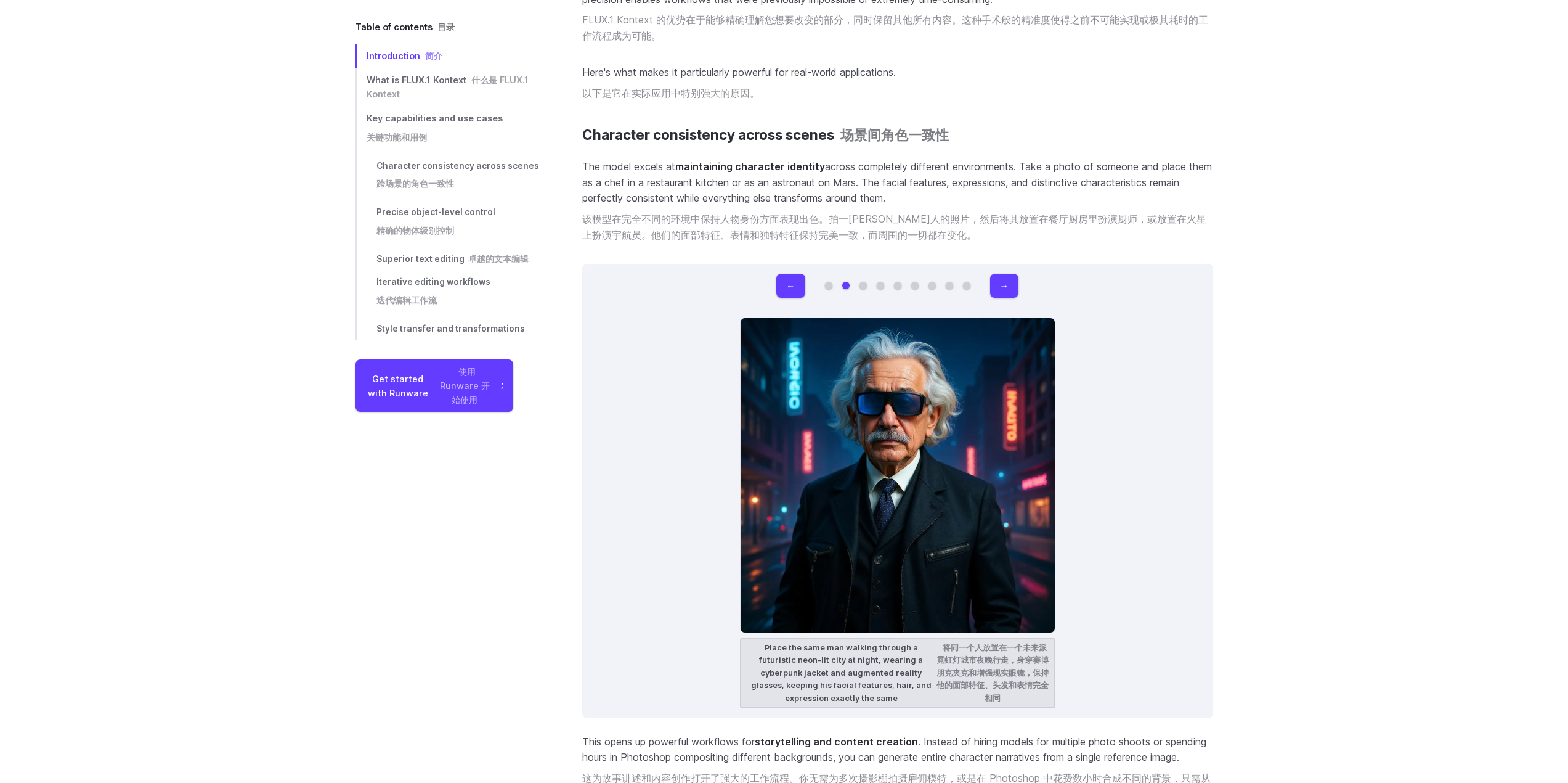
scroll to position [4609, 0]
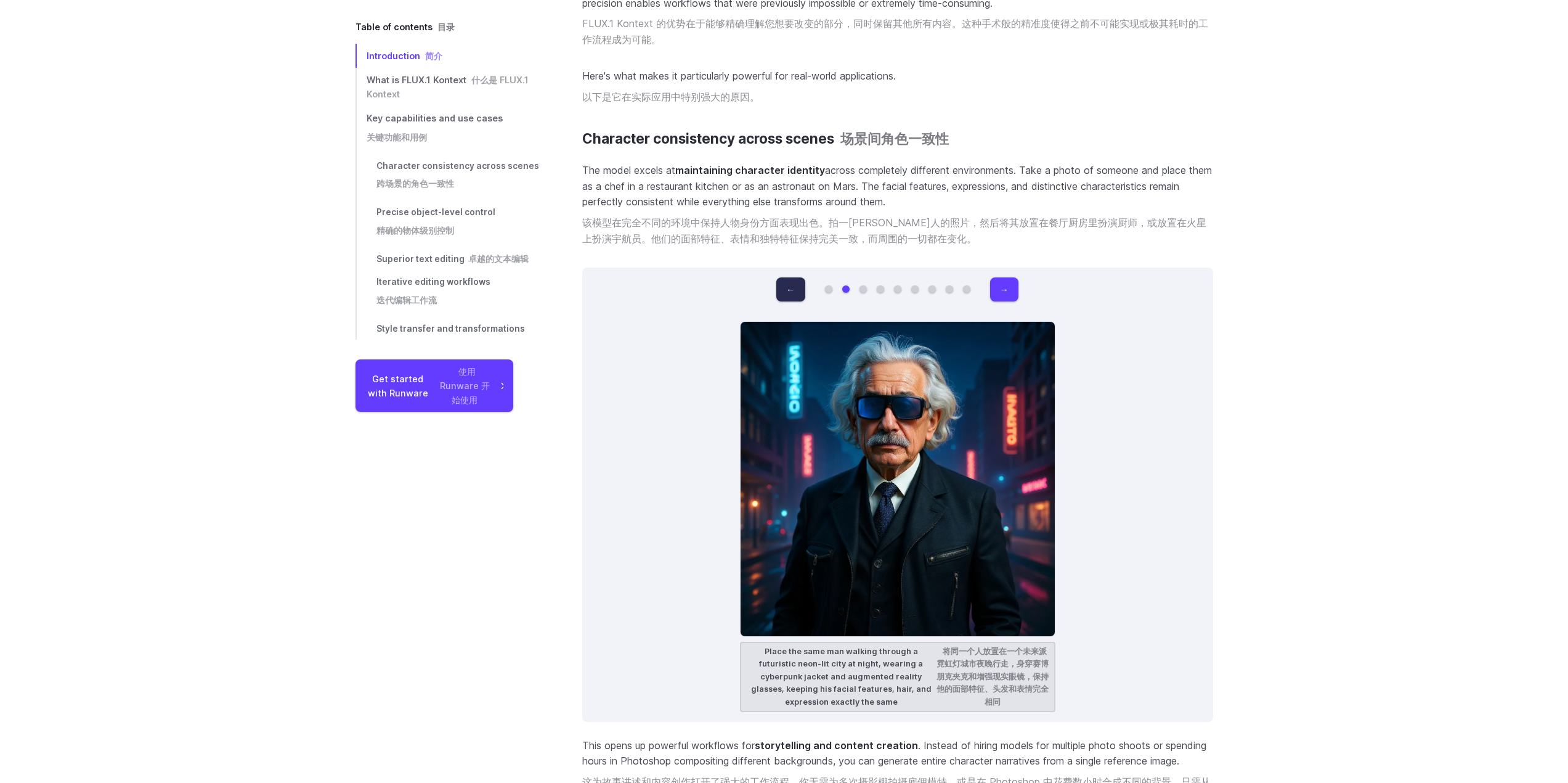
click at [791, 277] on button "←" at bounding box center [789, 289] width 28 height 24
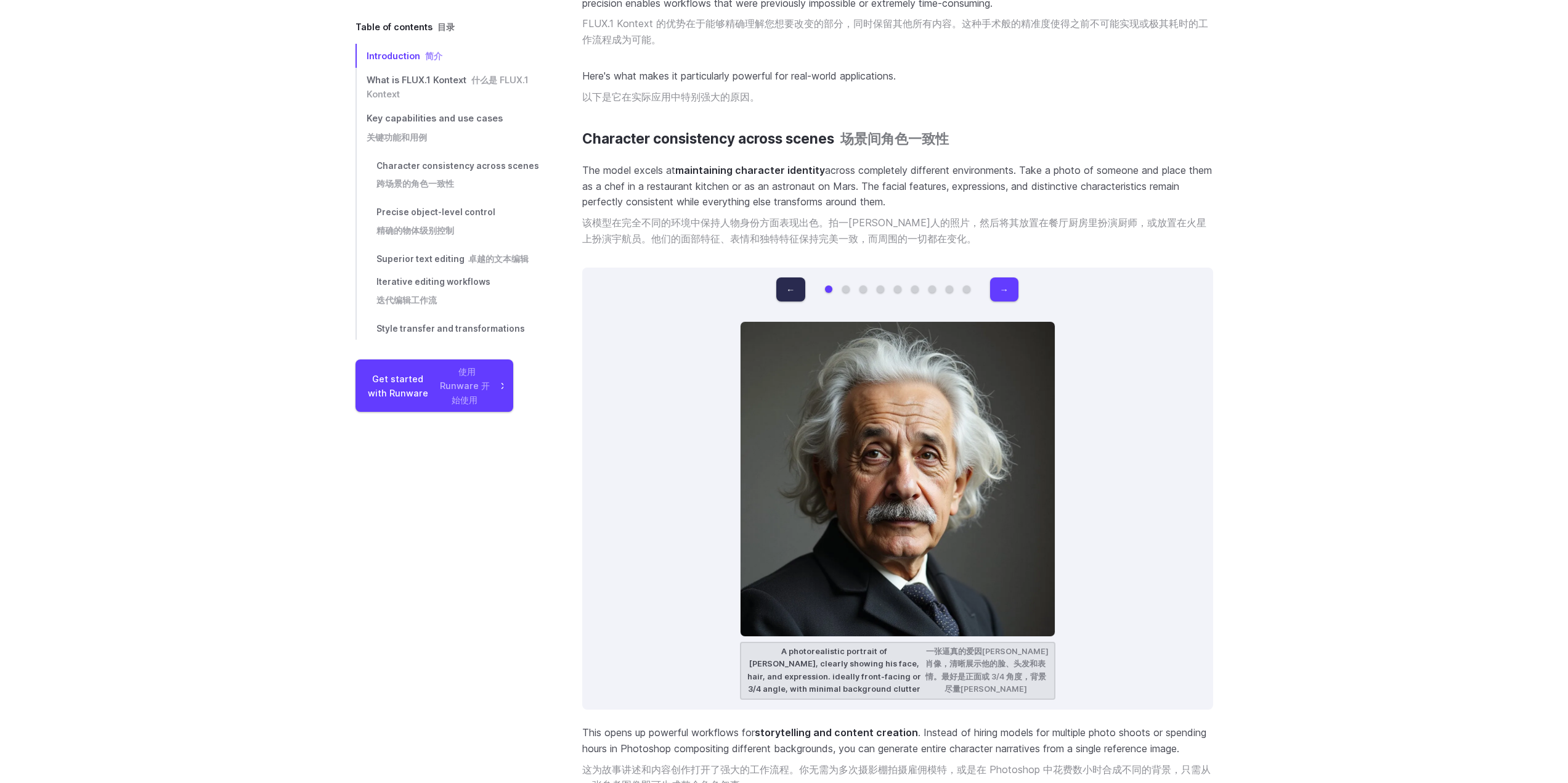
click at [791, 277] on button "←" at bounding box center [789, 289] width 28 height 24
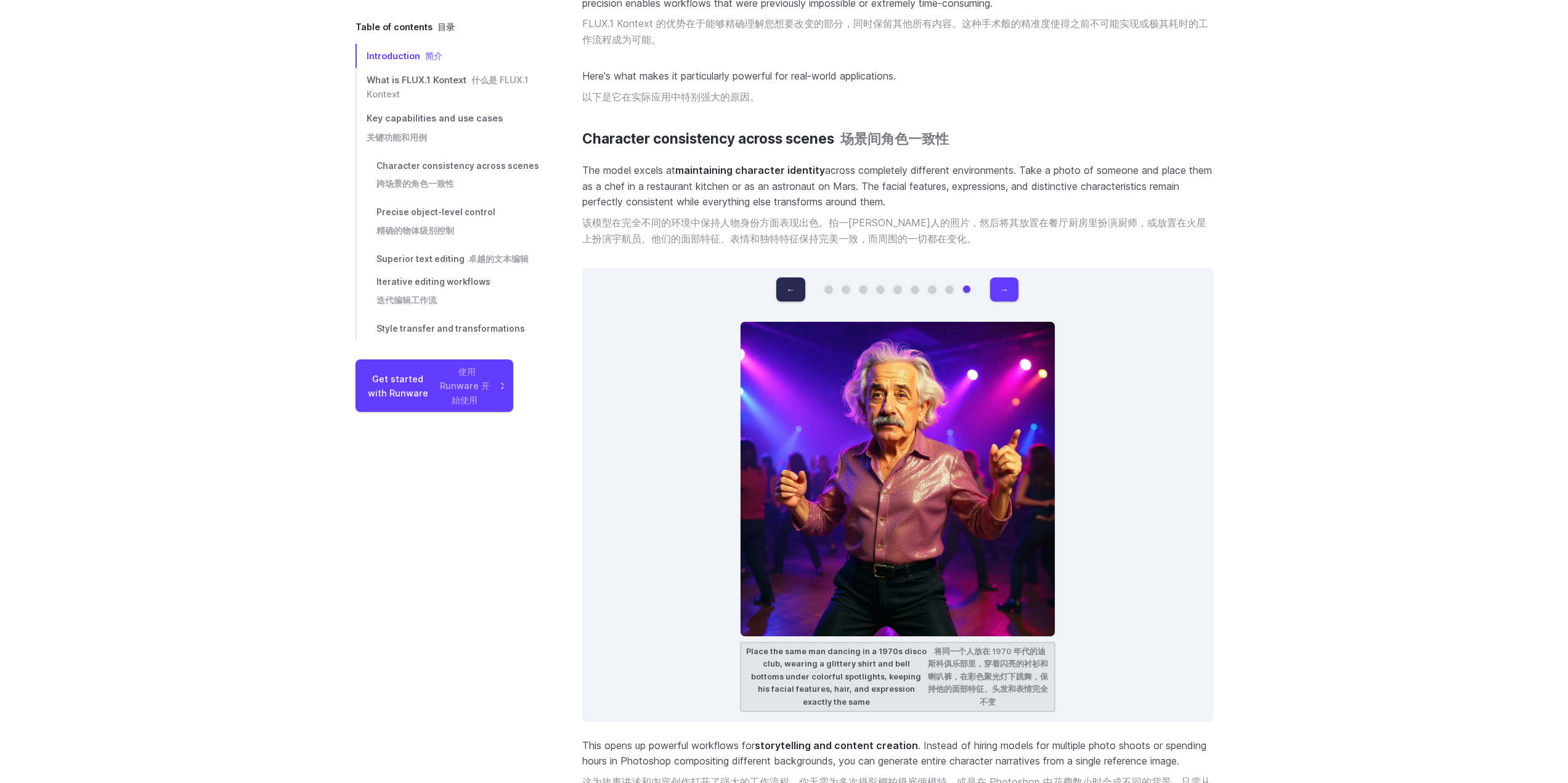
click at [791, 277] on button "←" at bounding box center [789, 289] width 28 height 24
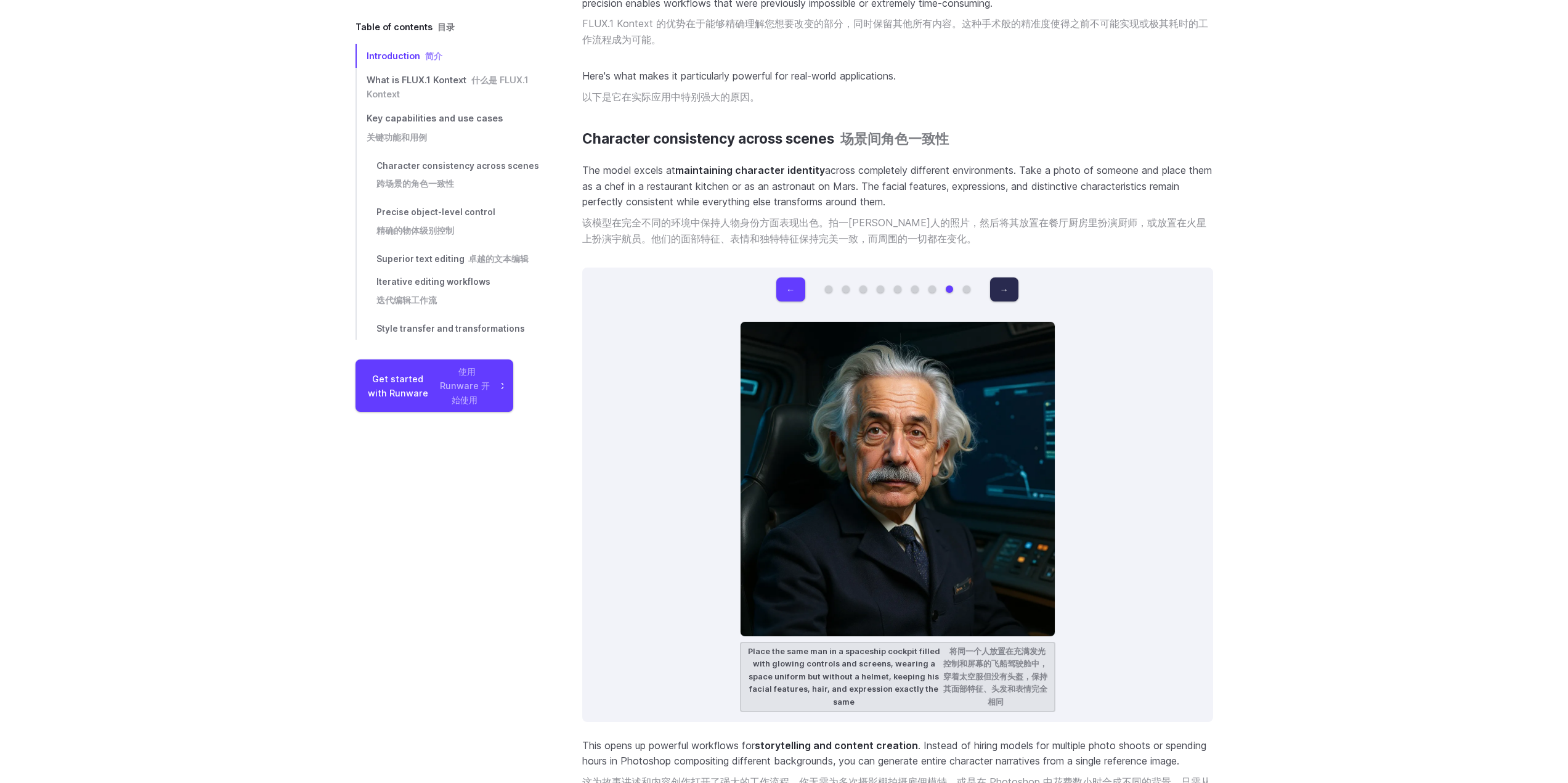
click at [997, 277] on button "→" at bounding box center [1004, 289] width 28 height 24
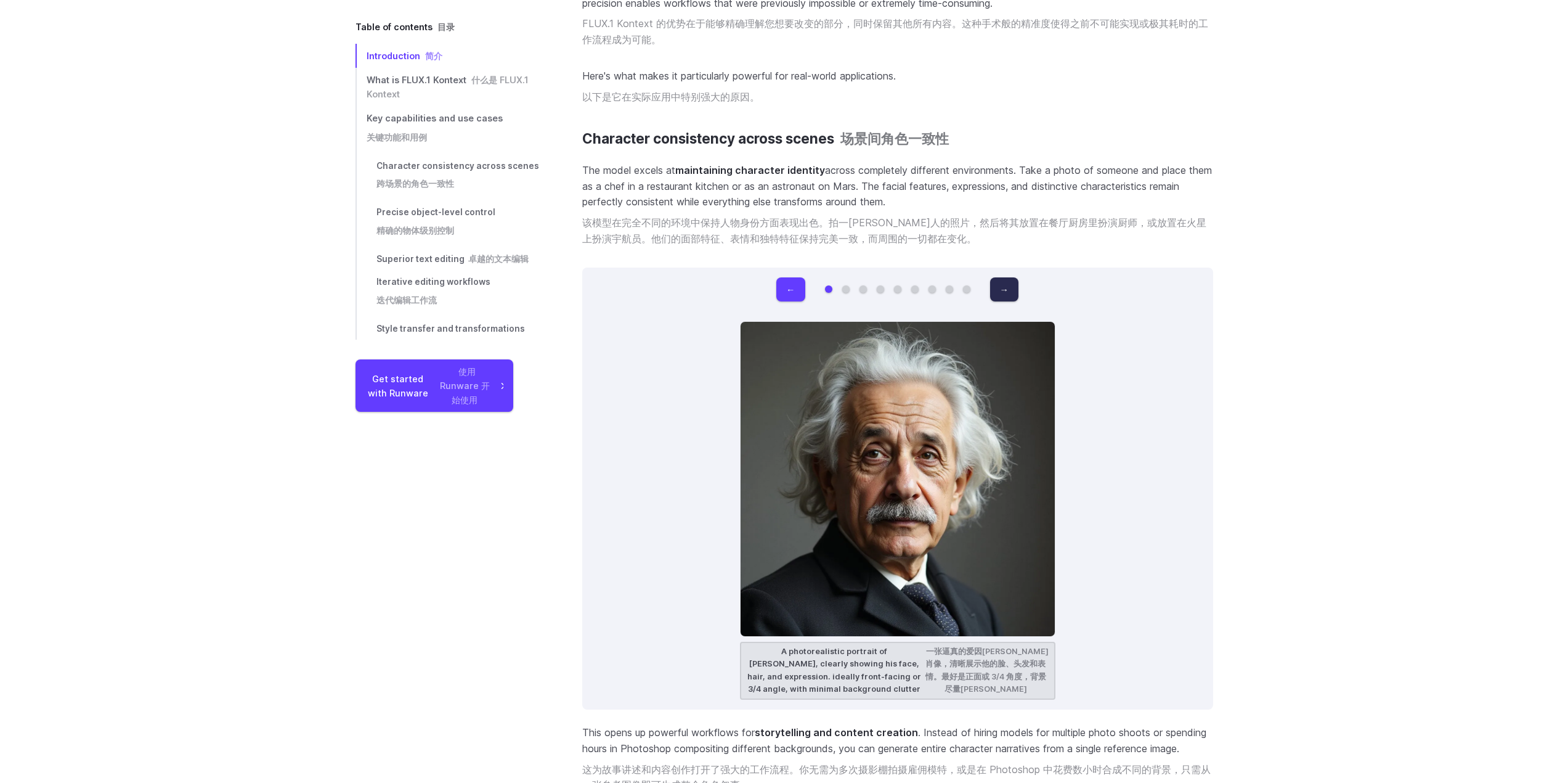
click at [993, 277] on button "→" at bounding box center [1004, 289] width 28 height 24
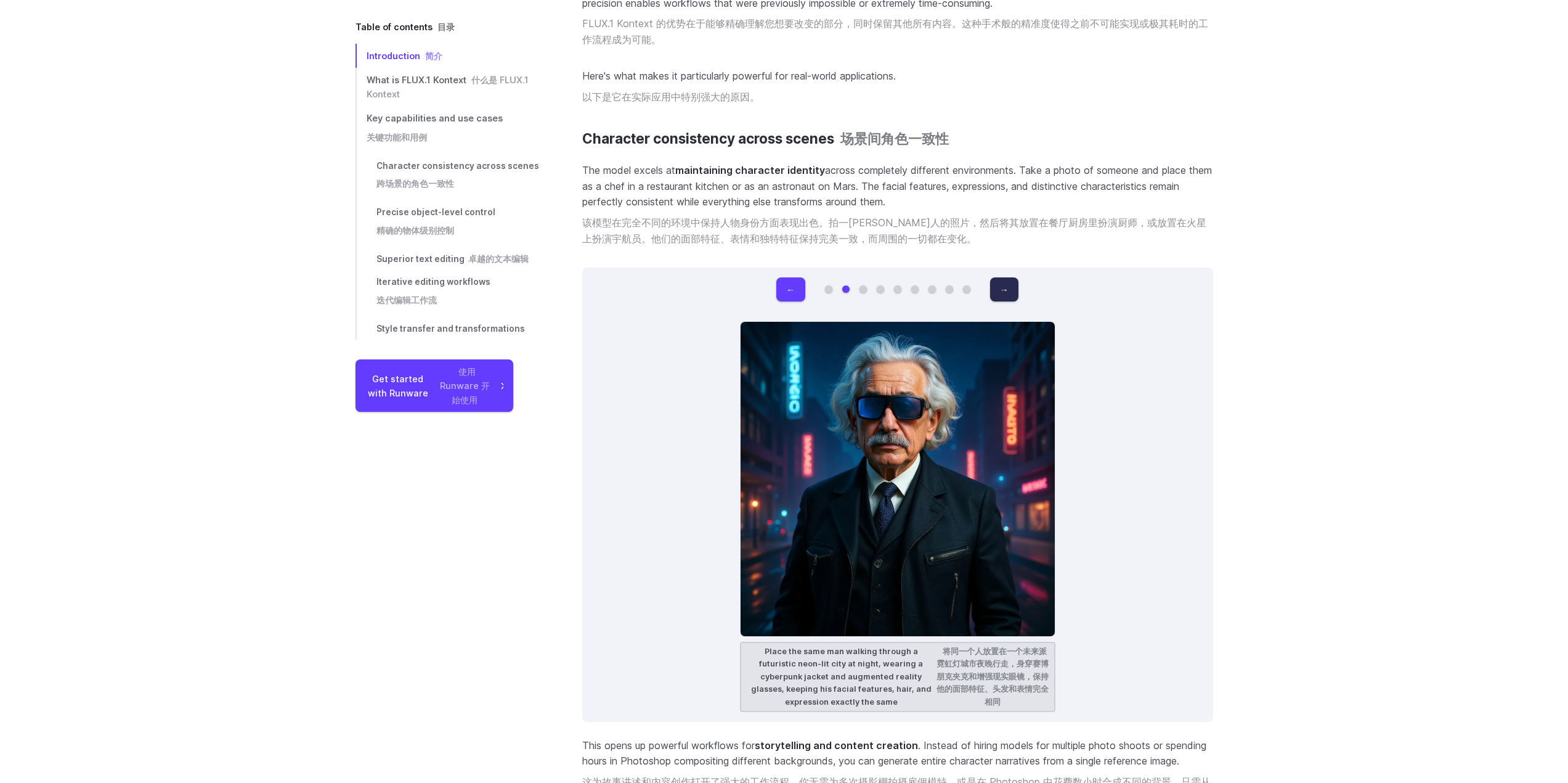
click at [993, 277] on button "→" at bounding box center [1004, 289] width 28 height 24
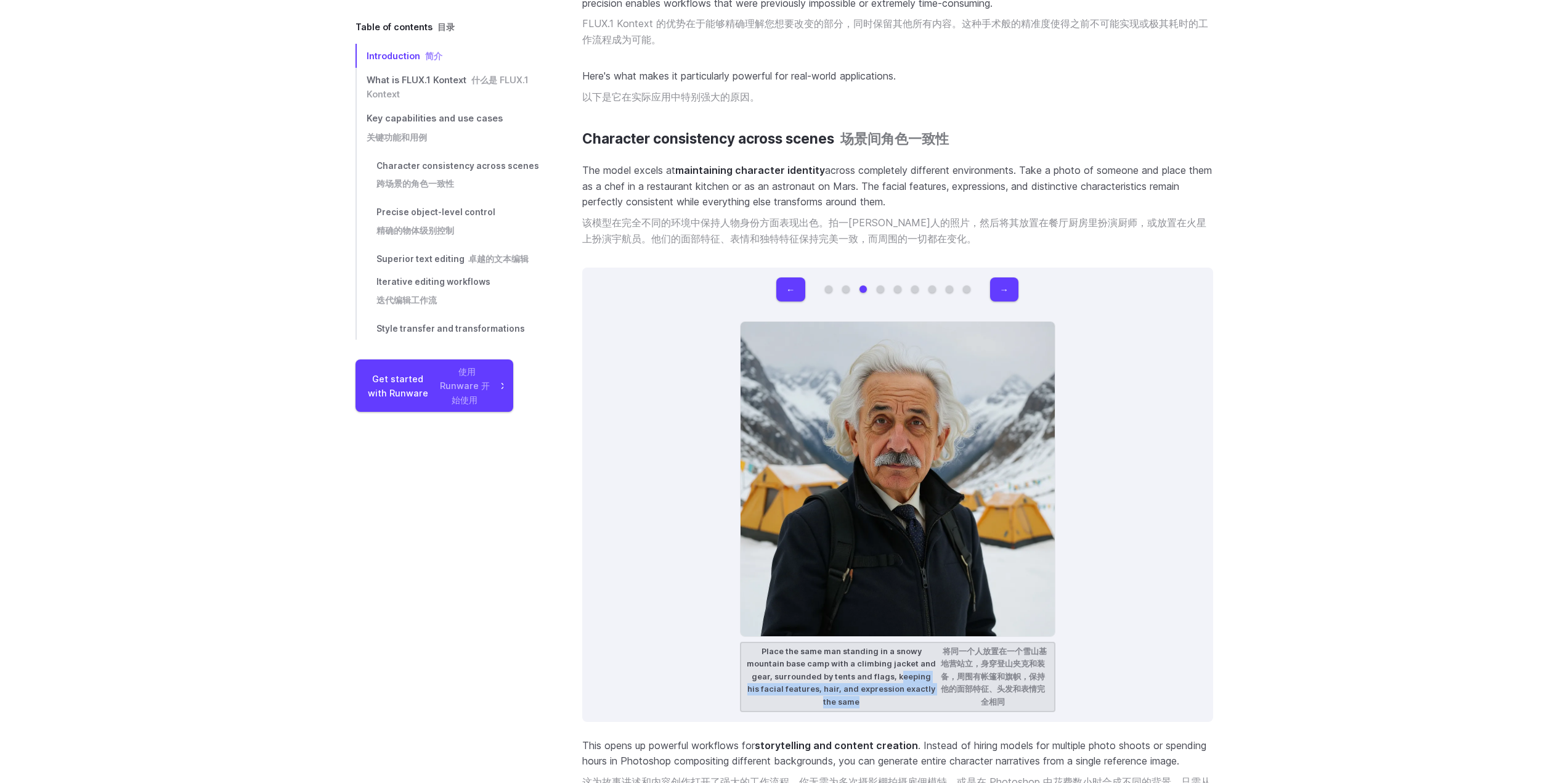
drag, startPoint x: 883, startPoint y: 682, endPoint x: 891, endPoint y: 663, distance: 20.6
click at [891, 663] on figcaption "Place the same man standing in a snowy mountain base camp with a climbing jacke…" at bounding box center [897, 676] width 316 height 70
copy figcaption "keeping his facial features, hair, and expression exactly the same"
drag, startPoint x: 888, startPoint y: 664, endPoint x: 890, endPoint y: 684, distance: 20.1
click at [890, 684] on figcaption "Place the same man standing in a snowy mountain base camp with a climbing jacke…" at bounding box center [897, 676] width 316 height 70
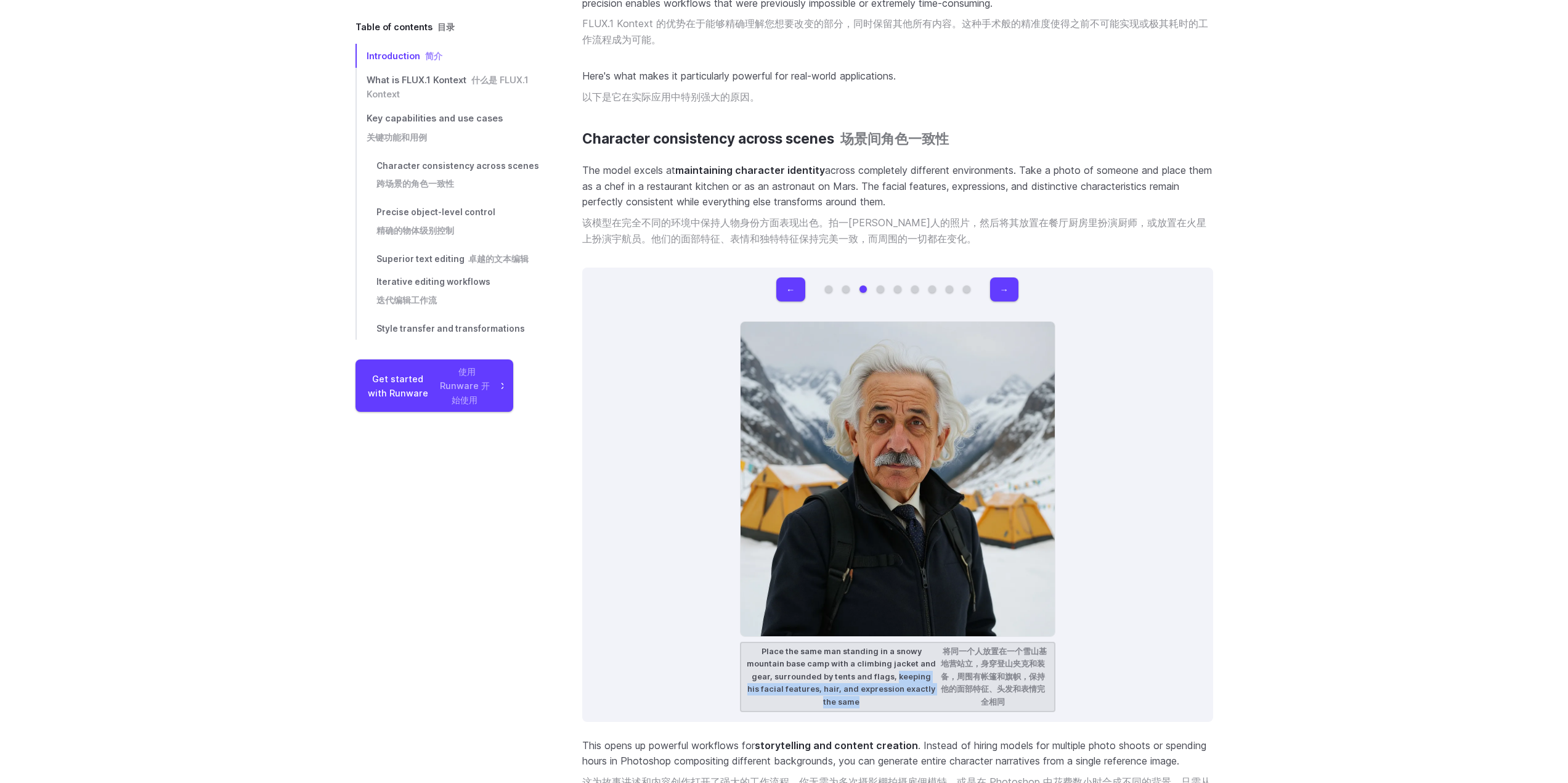
copy figcaption "keeping his facial features, hair, and expression exactly the same"
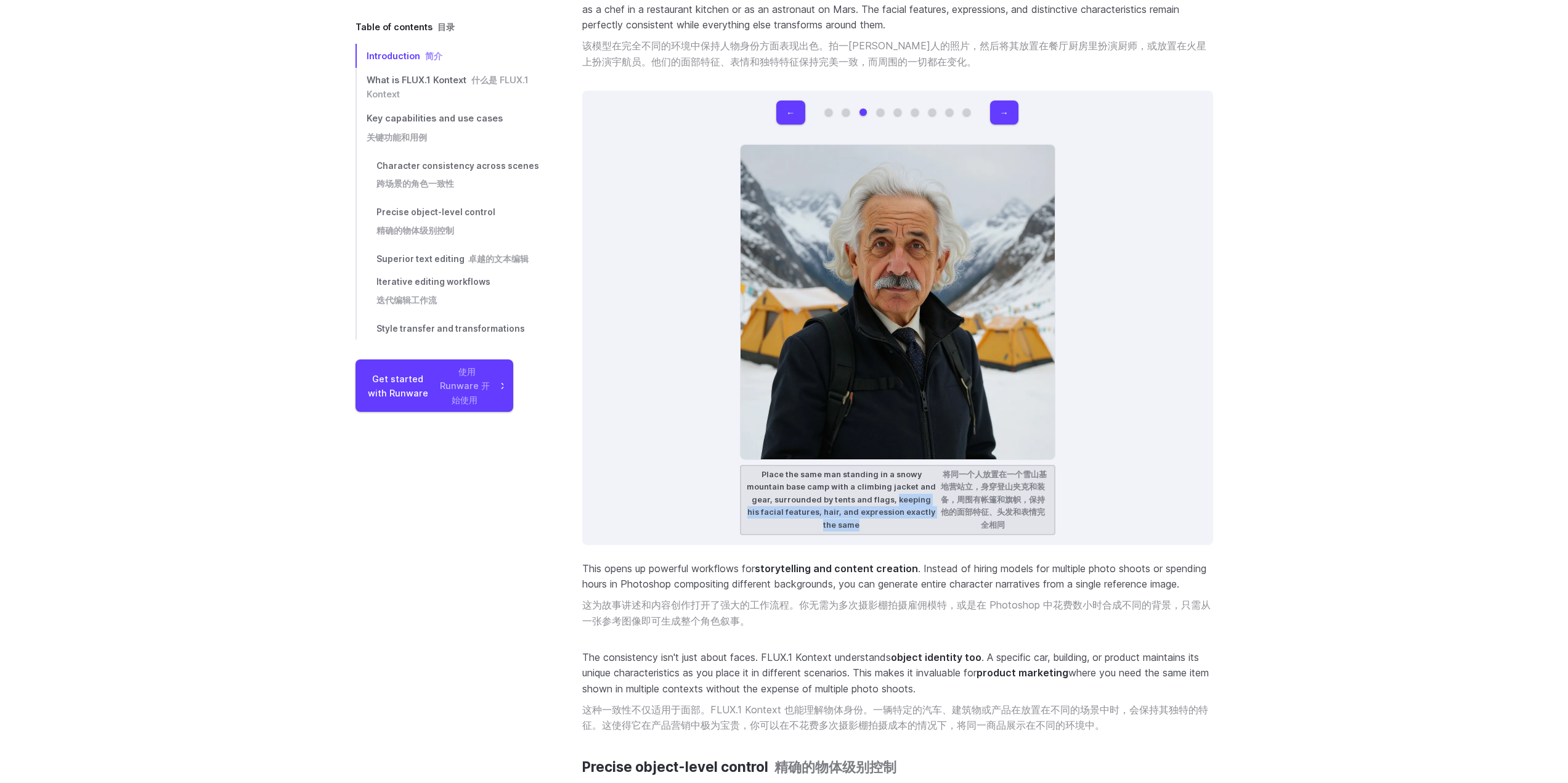
scroll to position [4788, 0]
click at [1007, 99] on button "→" at bounding box center [1004, 111] width 28 height 24
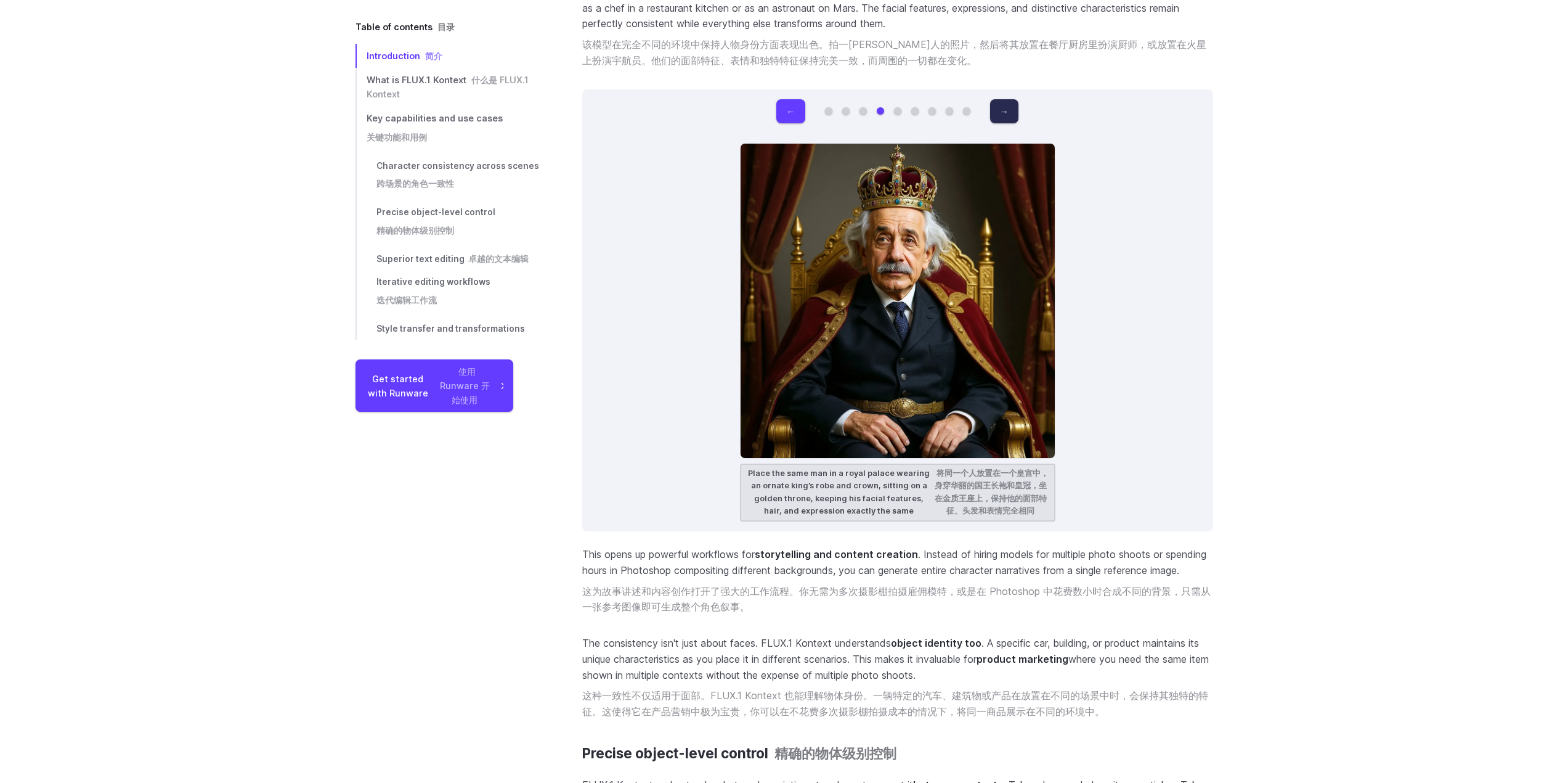
click at [1009, 99] on button "→" at bounding box center [1004, 111] width 28 height 24
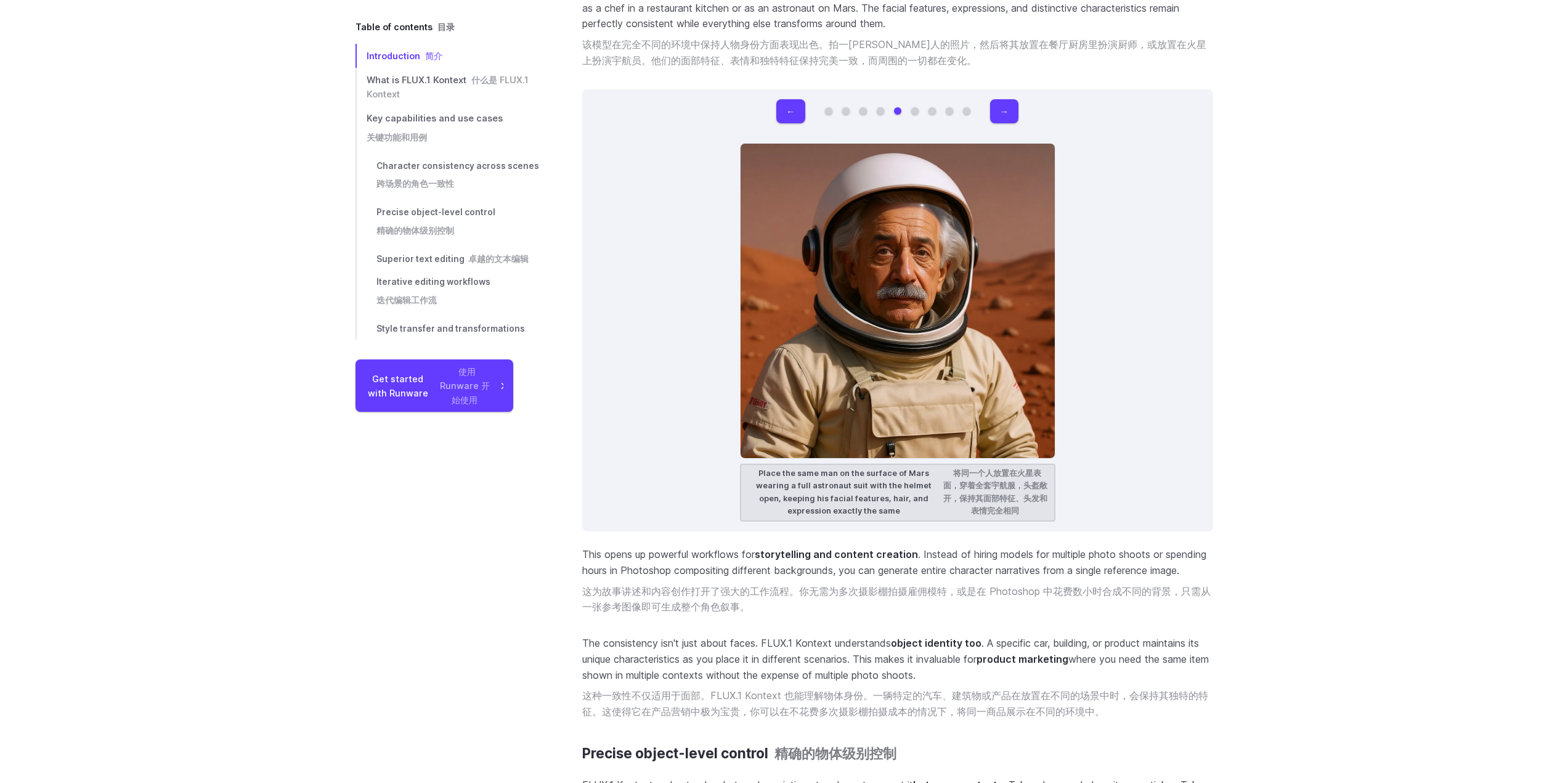
click at [771, 463] on figcaption "Place the same man on the surface of Mars wearing a full astronaut suit with th…" at bounding box center [897, 492] width 316 height 58
copy figcaption "Place"
click at [771, 463] on figcaption "Place the same man on the surface of Mars wearing a full astronaut suit with th…" at bounding box center [897, 492] width 316 height 58
click at [1010, 100] on button "→" at bounding box center [1004, 111] width 28 height 24
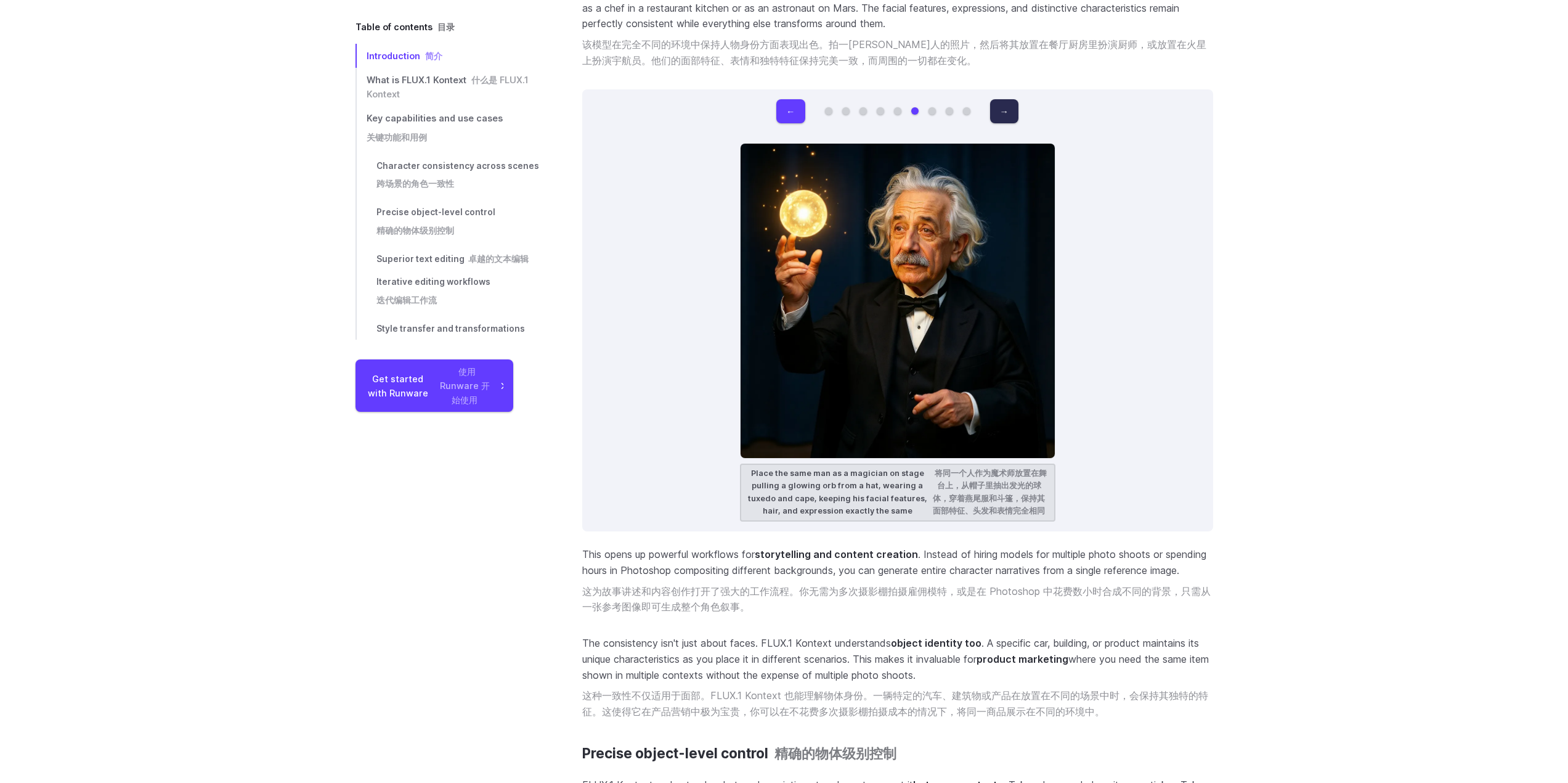
click at [1010, 100] on button "→" at bounding box center [1004, 111] width 28 height 24
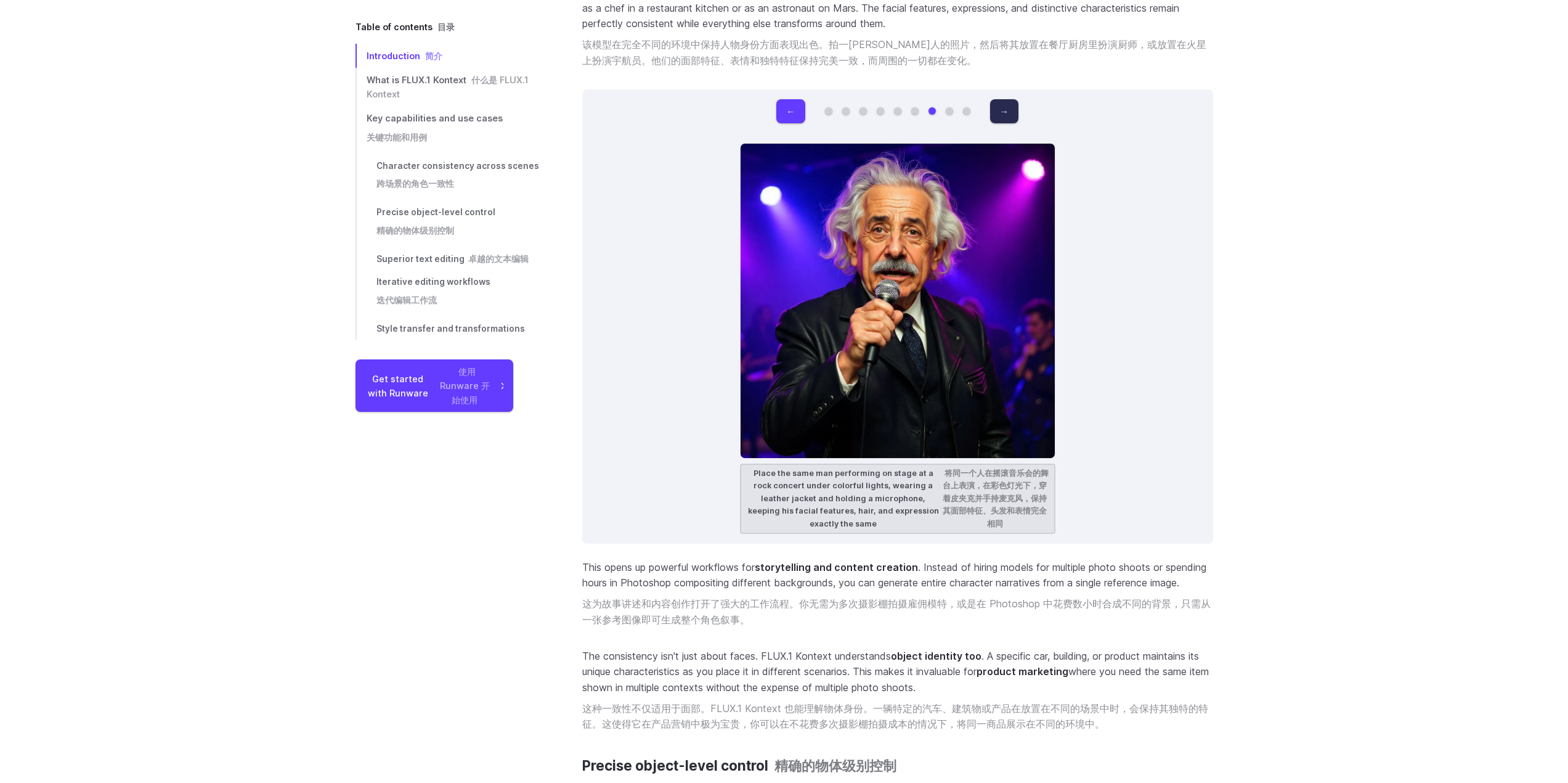
click at [1010, 100] on button "→" at bounding box center [1004, 111] width 28 height 24
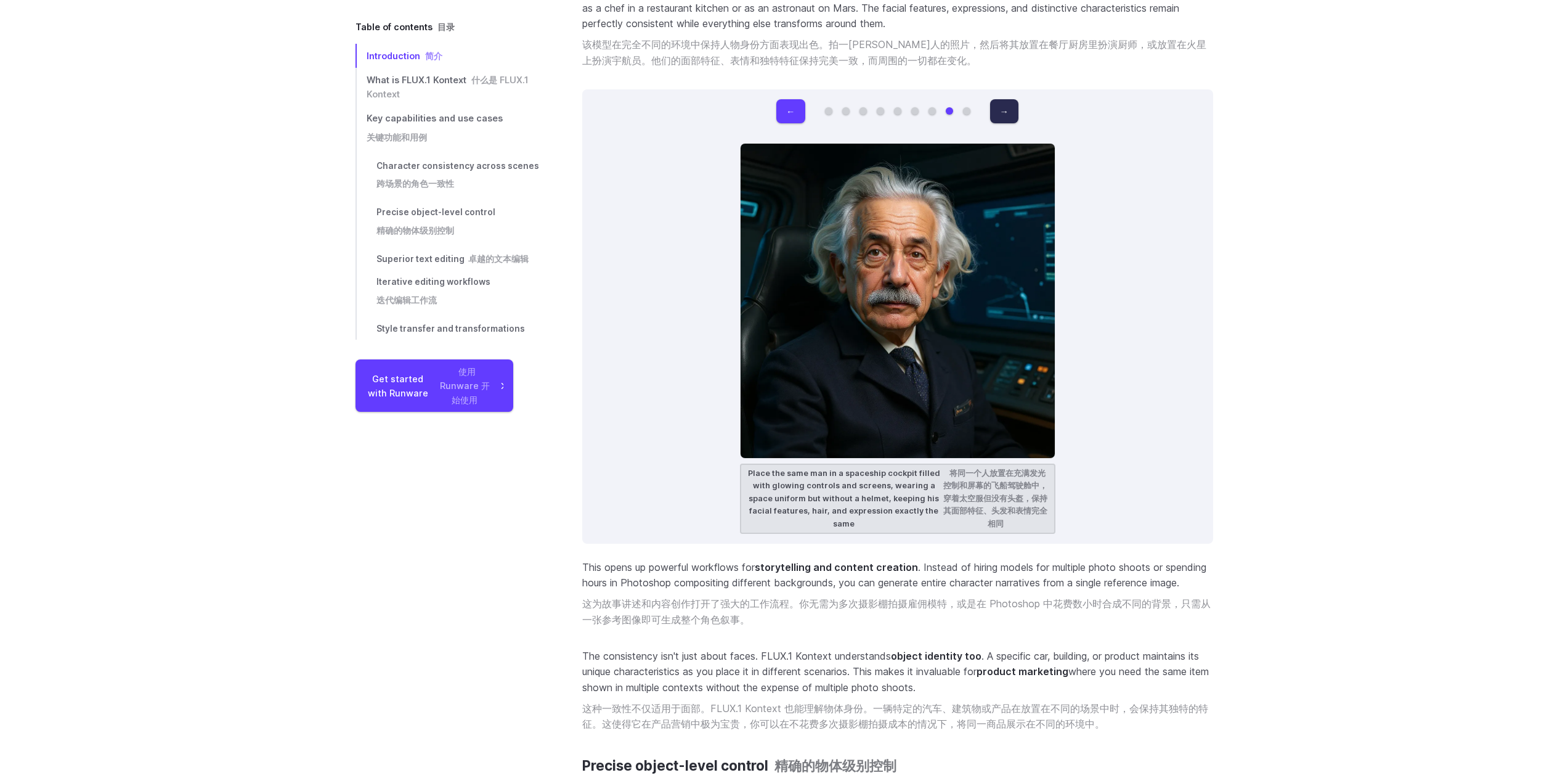
click at [1010, 100] on button "→" at bounding box center [1004, 111] width 28 height 24
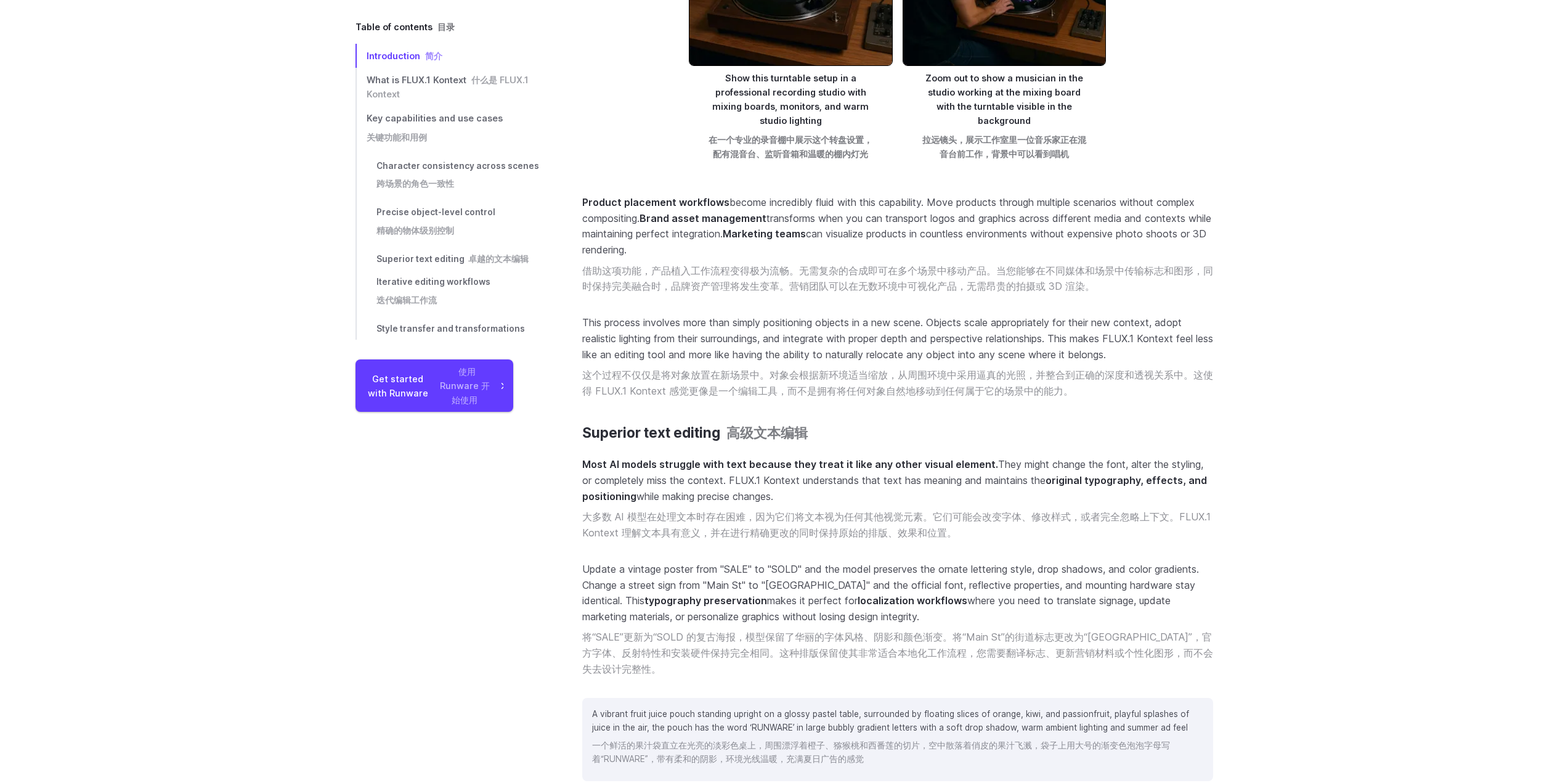
scroll to position [6603, 0]
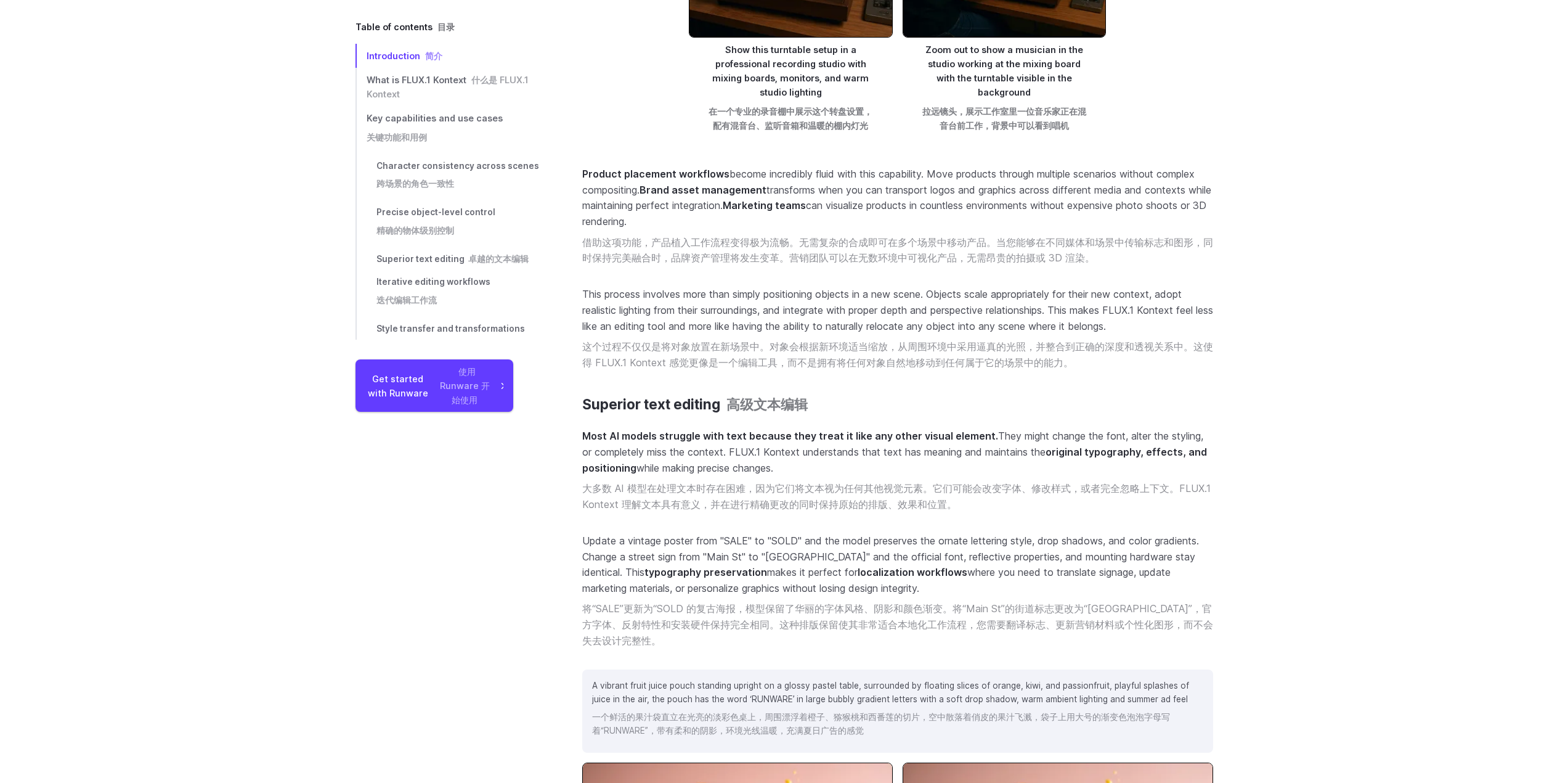
click at [723, 264] on p "Product placement workflows become incredibly fluid with this capability. Move …" at bounding box center [897, 218] width 631 height 105
click at [724, 260] on font "借助这项功能，产品植入工作流程变得极为流畅。无需复杂的合成即可在多个场景中移动产品。当您能够在不同媒体和场景中传输标志和图形，同时保持完美融合时，品牌资产管理…" at bounding box center [897, 249] width 631 height 28
drag, startPoint x: 847, startPoint y: 260, endPoint x: 980, endPoint y: 260, distance: 133.0
click at [980, 260] on font "借助这项功能，产品植入工作流程变得极为流畅。无需复杂的合成即可在多个场景中移动产品。当您能够在不同媒体和场景中传输标志和图形，同时保持完美融合时，品牌资产管理…" at bounding box center [897, 249] width 631 height 28
drag, startPoint x: 980, startPoint y: 260, endPoint x: 1057, endPoint y: 255, distance: 77.2
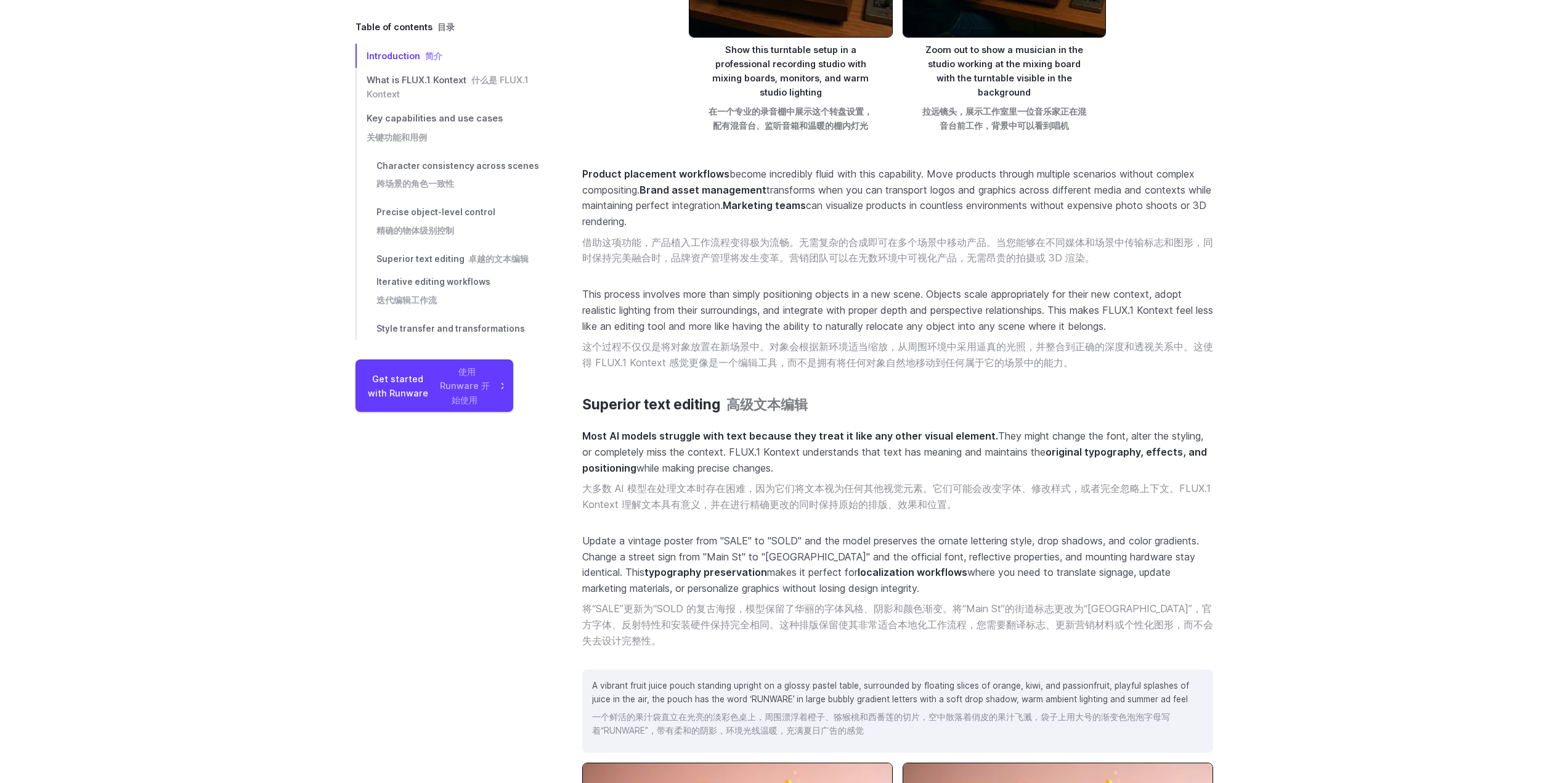
click at [985, 260] on font "借助这项功能，产品植入工作流程变得极为流畅。无需复杂的合成即可在多个场景中移动产品。当您能够在不同媒体和场景中传输标志和图形，同时保持完美融合时，品牌资产管理…" at bounding box center [897, 249] width 631 height 28
drag, startPoint x: 1057, startPoint y: 255, endPoint x: 831, endPoint y: 255, distance: 226.0
click at [837, 255] on font "借助这项功能，产品植入工作流程变得极为流畅。无需复杂的合成即可在多个场景中移动产品。当您能够在不同媒体和场景中传输标志和图形，同时保持完美融合时，品牌资产管理…" at bounding box center [897, 249] width 631 height 28
click at [819, 255] on font "借助这项功能，产品植入工作流程变得极为流畅。无需复杂的合成即可在多个场景中移动产品。当您能够在不同媒体和场景中传输标志和图形，同时保持完美融合时，品牌资产管理…" at bounding box center [897, 249] width 631 height 28
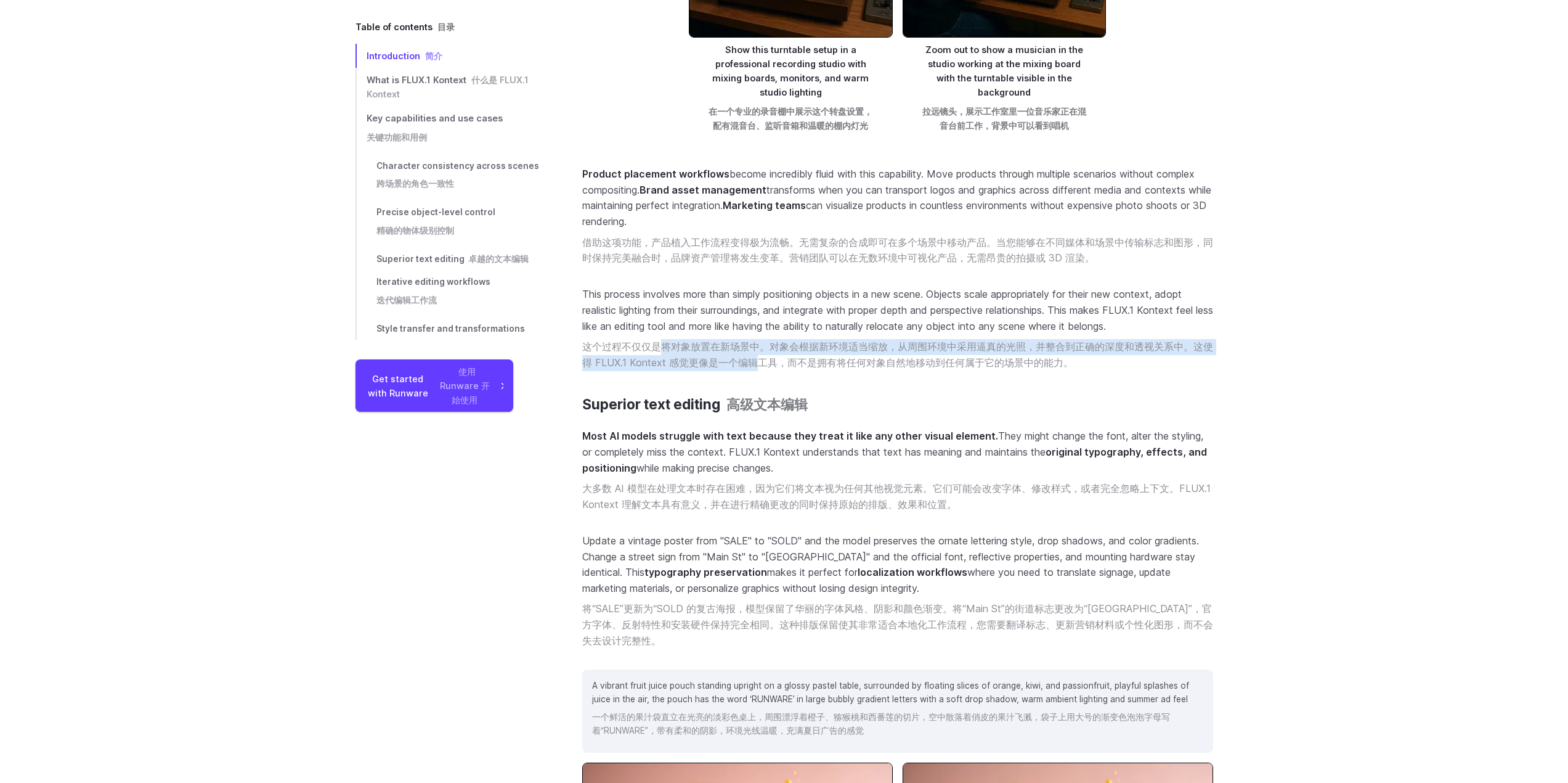
drag, startPoint x: 664, startPoint y: 351, endPoint x: 751, endPoint y: 354, distance: 87.1
click at [751, 354] on font "这个过程不仅仅是将对象放置在新场景中。对象会根据新环境适当缩放，从周围环境中采用逼真的光照，并整合到正确的深度和透视关系中。这使得 FLUX.1 Kontex…" at bounding box center [897, 354] width 631 height 32
click at [769, 350] on font "这个过程不仅仅是将对象放置在新场景中。对象会根据新环境适当缩放，从周围环境中采用逼真的光照，并整合到正确的深度和透视关系中。这使得 FLUX.1 Kontex…" at bounding box center [897, 353] width 631 height 28
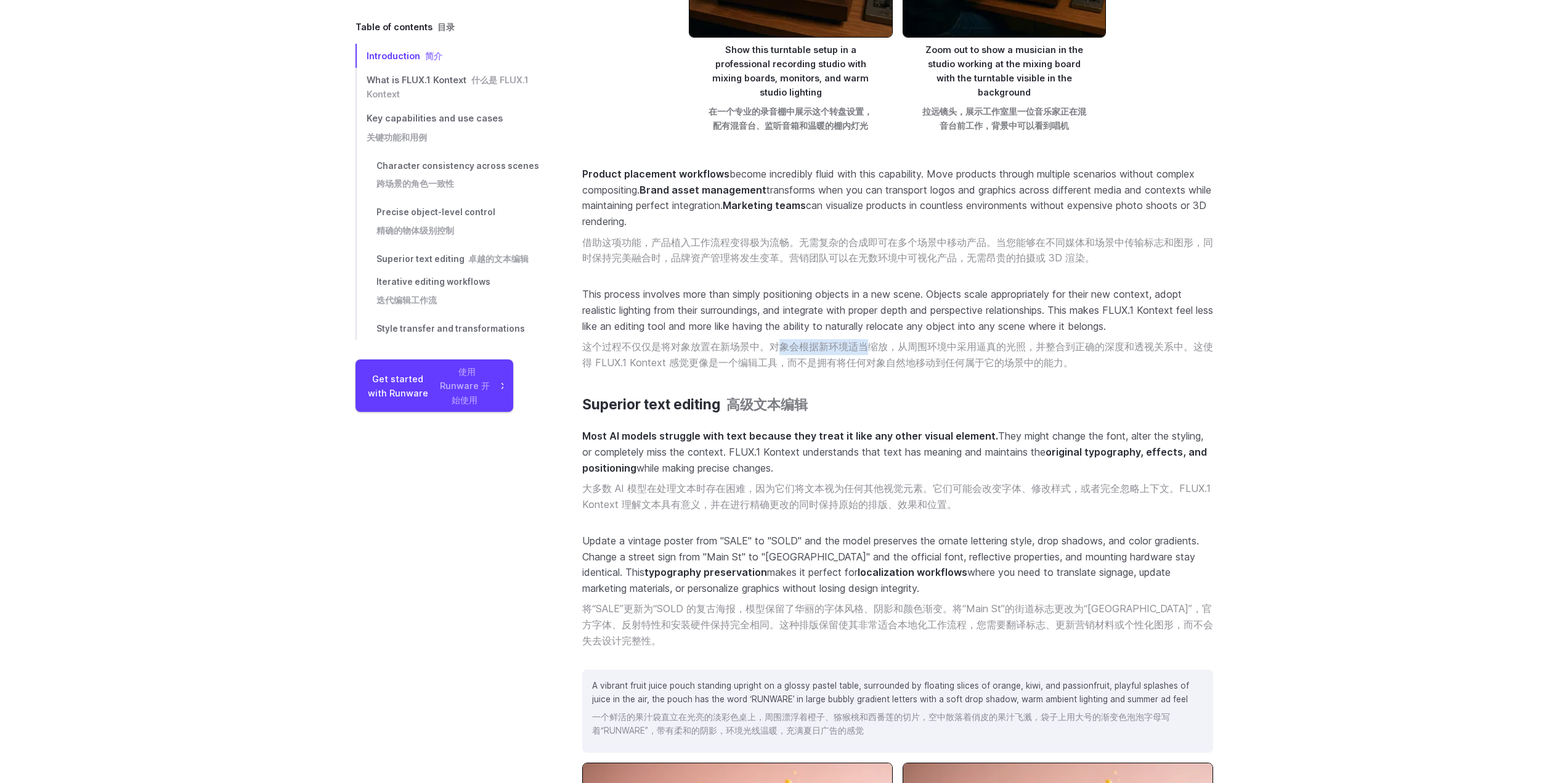
drag, startPoint x: 809, startPoint y: 349, endPoint x: 871, endPoint y: 349, distance: 62.0
click at [871, 349] on font "这个过程不仅仅是将对象放置在新场景中。对象会根据新环境适当缩放，从周围环境中采用逼真的光照，并整合到正确的深度和透视关系中。这使得 FLUX.1 Kontex…" at bounding box center [897, 353] width 631 height 28
drag, startPoint x: 840, startPoint y: 349, endPoint x: 791, endPoint y: 349, distance: 49.0
click at [792, 349] on font "这个过程不仅仅是将对象放置在新场景中。对象会根据新环境适当缩放，从周围环境中采用逼真的光照，并整合到正确的深度和透视关系中。这使得 FLUX.1 Kontex…" at bounding box center [897, 353] width 631 height 28
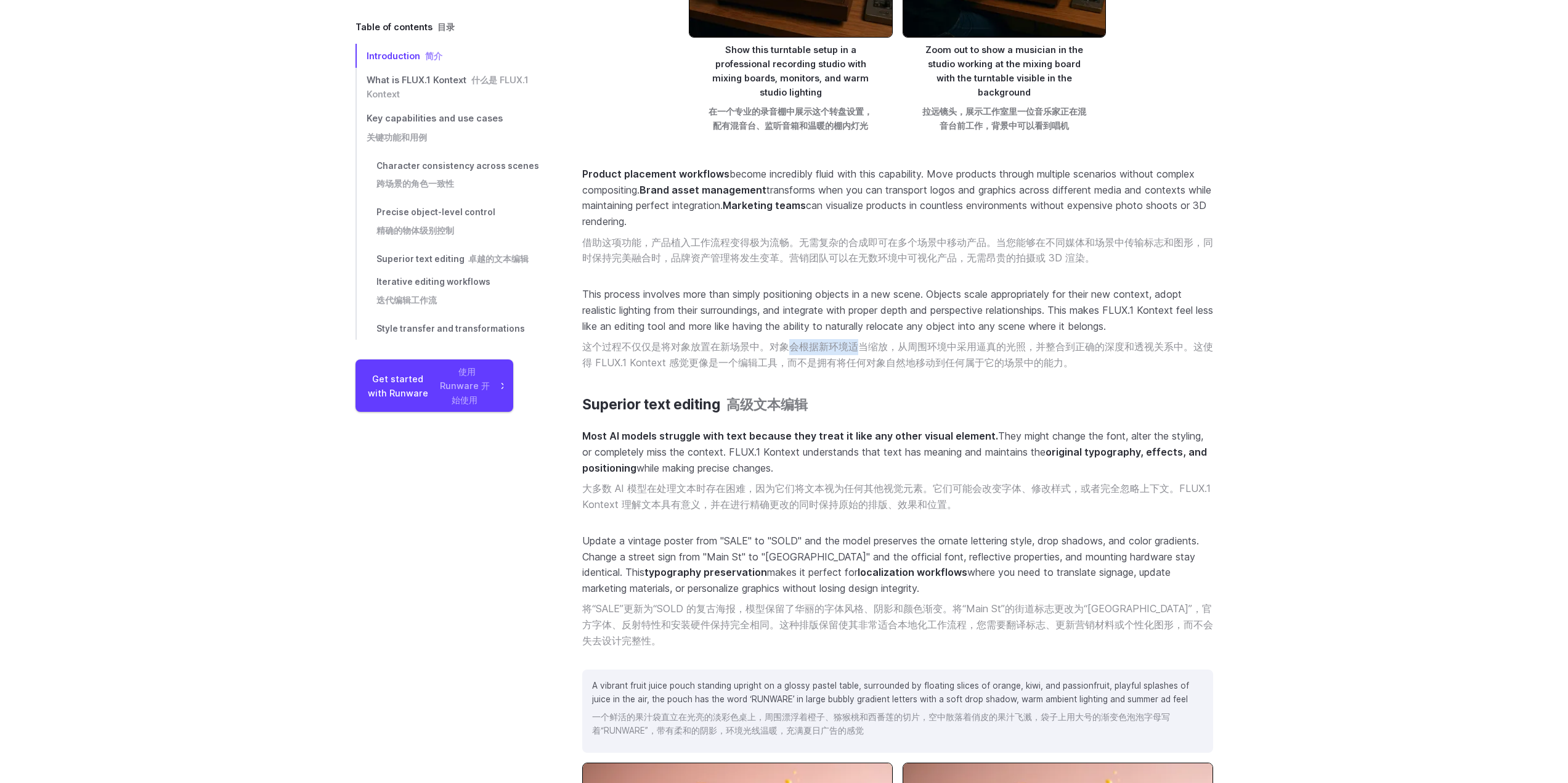
click at [787, 350] on font "这个过程不仅仅是将对象放置在新场景中。对象会根据新环境适当缩放，从周围环境中采用逼真的光照，并整合到正确的深度和透视关系中。这使得 FLUX.1 Kontex…" at bounding box center [897, 353] width 631 height 28
drag, startPoint x: 876, startPoint y: 352, endPoint x: 938, endPoint y: 356, distance: 62.1
click at [934, 355] on font "这个过程不仅仅是将对象放置在新场景中。对象会根据新环境适当缩放，从周围环境中采用逼真的光照，并整合到正确的深度和透视关系中。这使得 FLUX.1 Kontex…" at bounding box center [897, 353] width 631 height 28
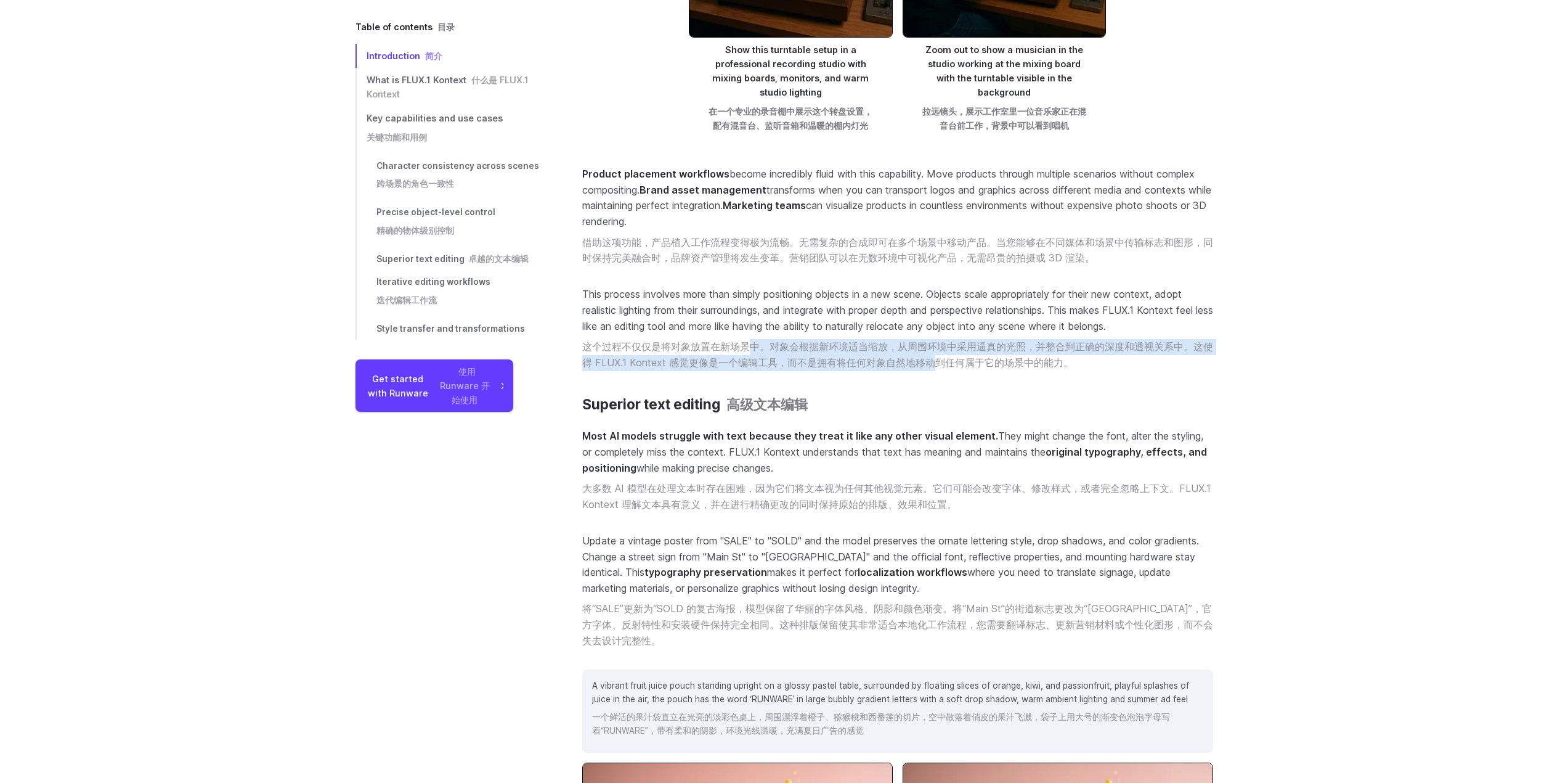
click at [938, 356] on font "这个过程不仅仅是将对象放置在新场景中。对象会根据新环境适当缩放，从周围环境中采用逼真的光照，并整合到正确的深度和透视关系中。这使得 FLUX.1 Kontex…" at bounding box center [897, 353] width 631 height 28
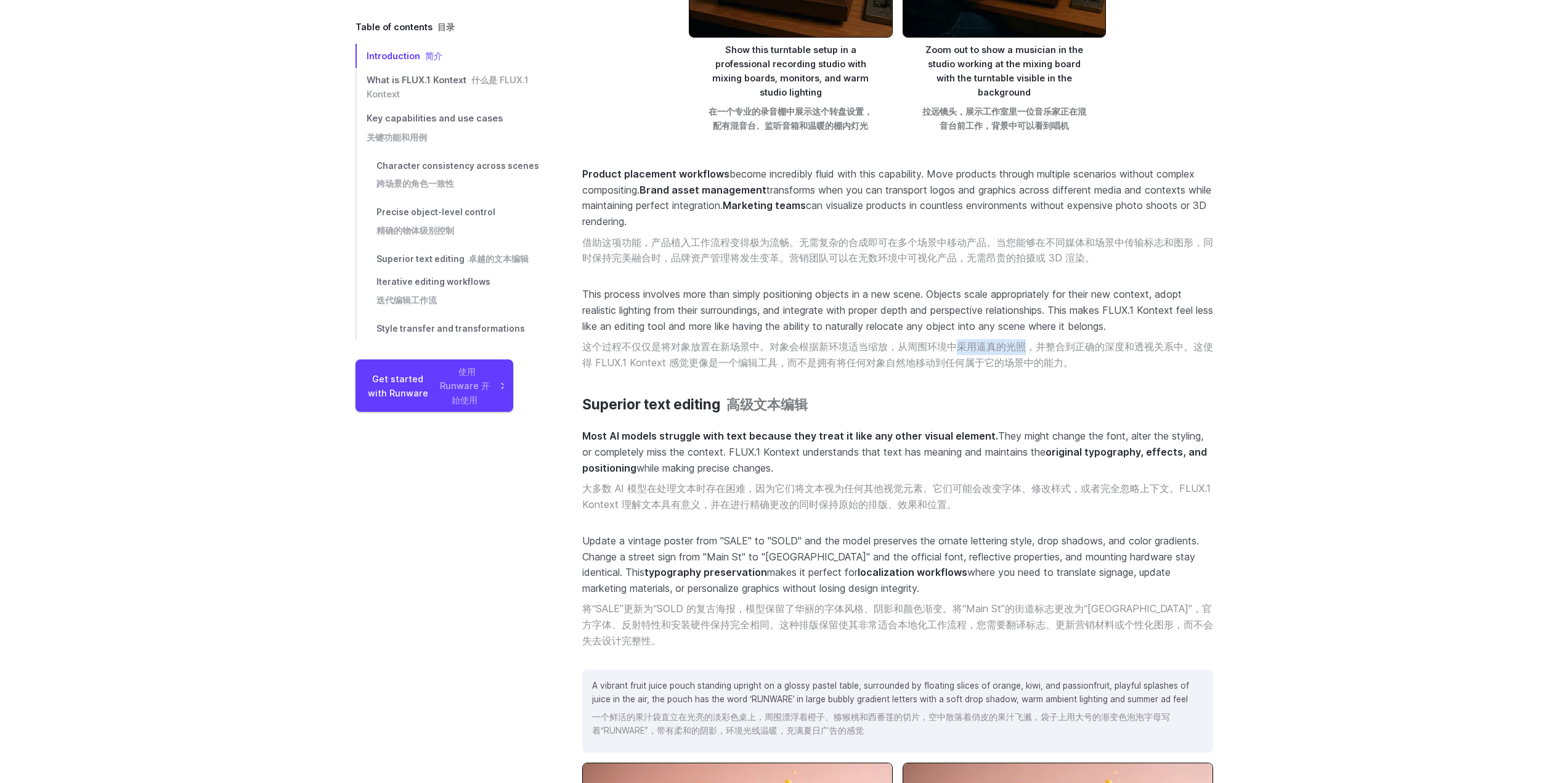
drag, startPoint x: 958, startPoint y: 347, endPoint x: 1023, endPoint y: 350, distance: 65.1
click at [1023, 350] on font "这个过程不仅仅是将对象放置在新场景中。对象会根据新环境适当缩放，从周围环境中采用逼真的光照，并整合到正确的深度和透视关系中。这使得 FLUX.1 Kontex…" at bounding box center [897, 353] width 631 height 28
drag, startPoint x: 1032, startPoint y: 348, endPoint x: 905, endPoint y: 350, distance: 127.0
click at [905, 350] on font "这个过程不仅仅是将对象放置在新场景中。对象会根据新环境适当缩放，从周围环境中采用逼真的光照，并整合到正确的深度和透视关系中。这使得 FLUX.1 Kontex…" at bounding box center [897, 353] width 631 height 28
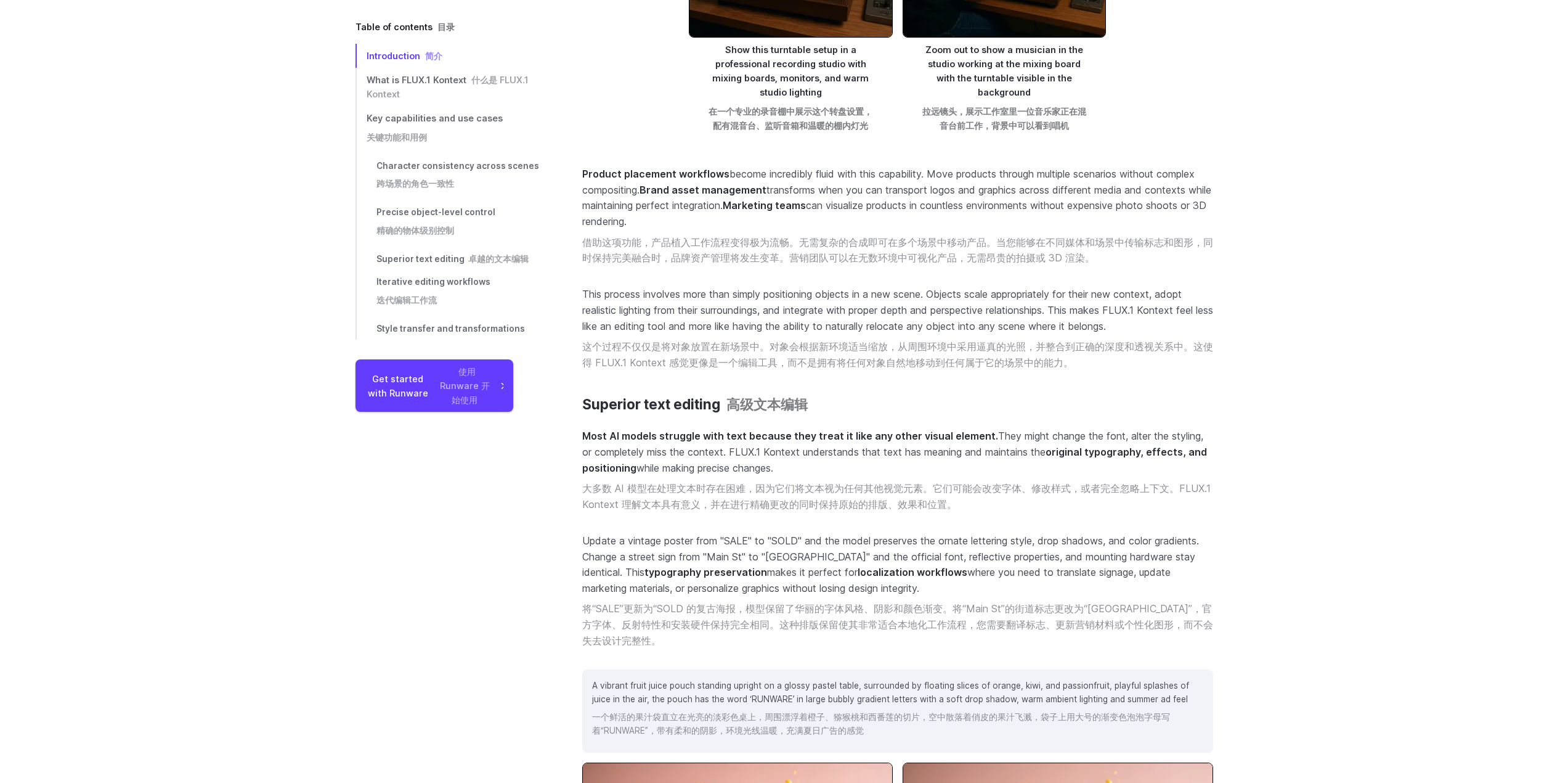
click at [858, 350] on font "这个过程不仅仅是将对象放置在新场景中。对象会根据新环境适当缩放，从周围环境中采用逼真的光照，并整合到正确的深度和透视关系中。这使得 FLUX.1 Kontex…" at bounding box center [897, 353] width 631 height 28
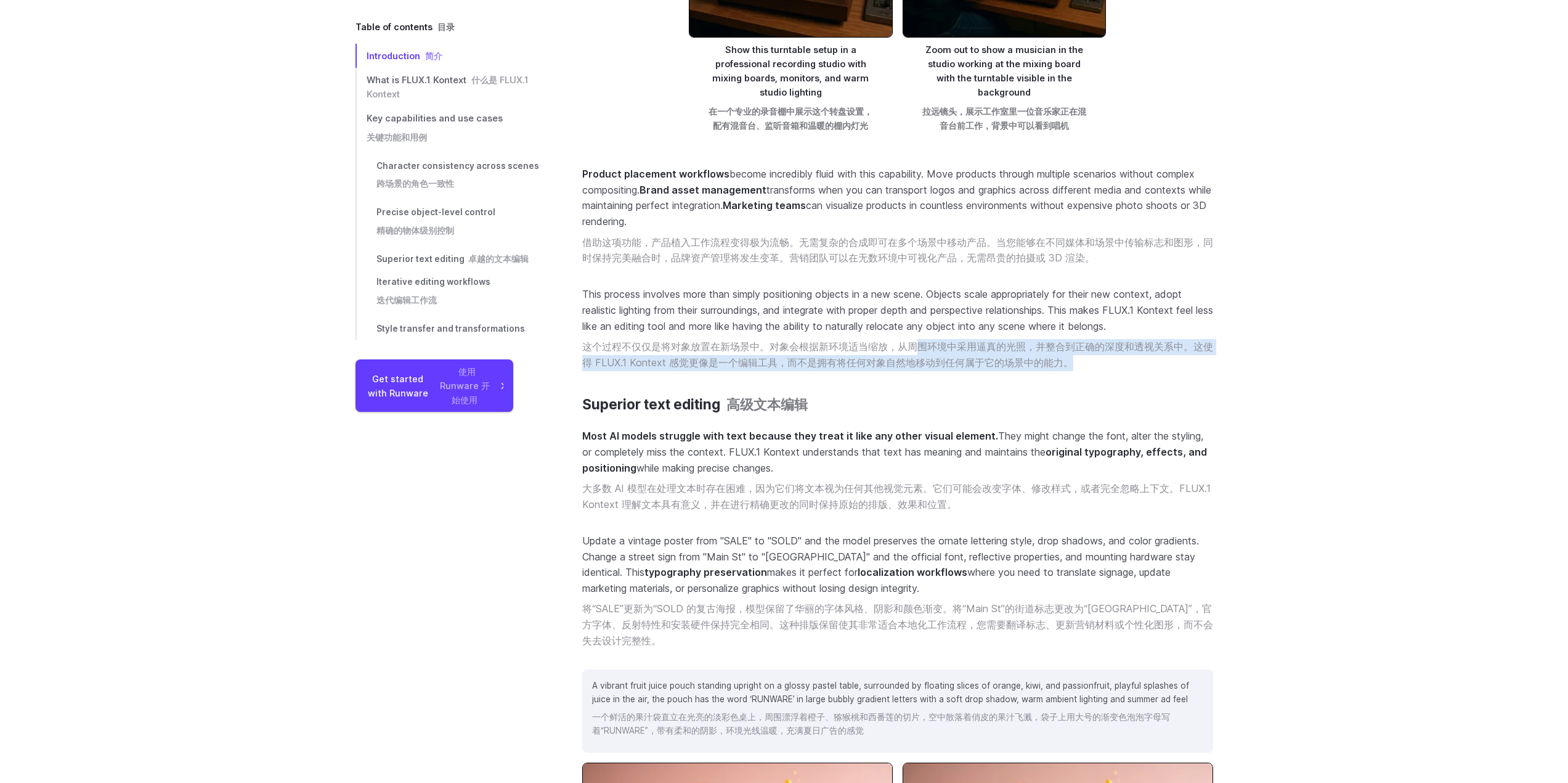
drag, startPoint x: 946, startPoint y: 357, endPoint x: 1130, endPoint y: 362, distance: 184.1
click at [1130, 362] on font "这个过程不仅仅是将对象放置在新场景中。对象会根据新环境适当缩放，从周围环境中采用逼真的光照，并整合到正确的深度和透视关系中。这使得 FLUX.1 Kontex…" at bounding box center [897, 354] width 631 height 32
click at [1162, 344] on font "这个过程不仅仅是将对象放置在新场景中。对象会根据新环境适当缩放，从周围环境中采用逼真的光照，并整合到正确的深度和透视关系中。这使得 FLUX.1 Kontex…" at bounding box center [897, 353] width 631 height 28
drag, startPoint x: 1092, startPoint y: 345, endPoint x: 977, endPoint y: 350, distance: 115.1
click at [999, 350] on font "这个过程不仅仅是将对象放置在新场景中。对象会根据新环境适当缩放，从周围环境中采用逼真的光照，并整合到正确的深度和透视关系中。这使得 FLUX.1 Kontex…" at bounding box center [897, 353] width 631 height 28
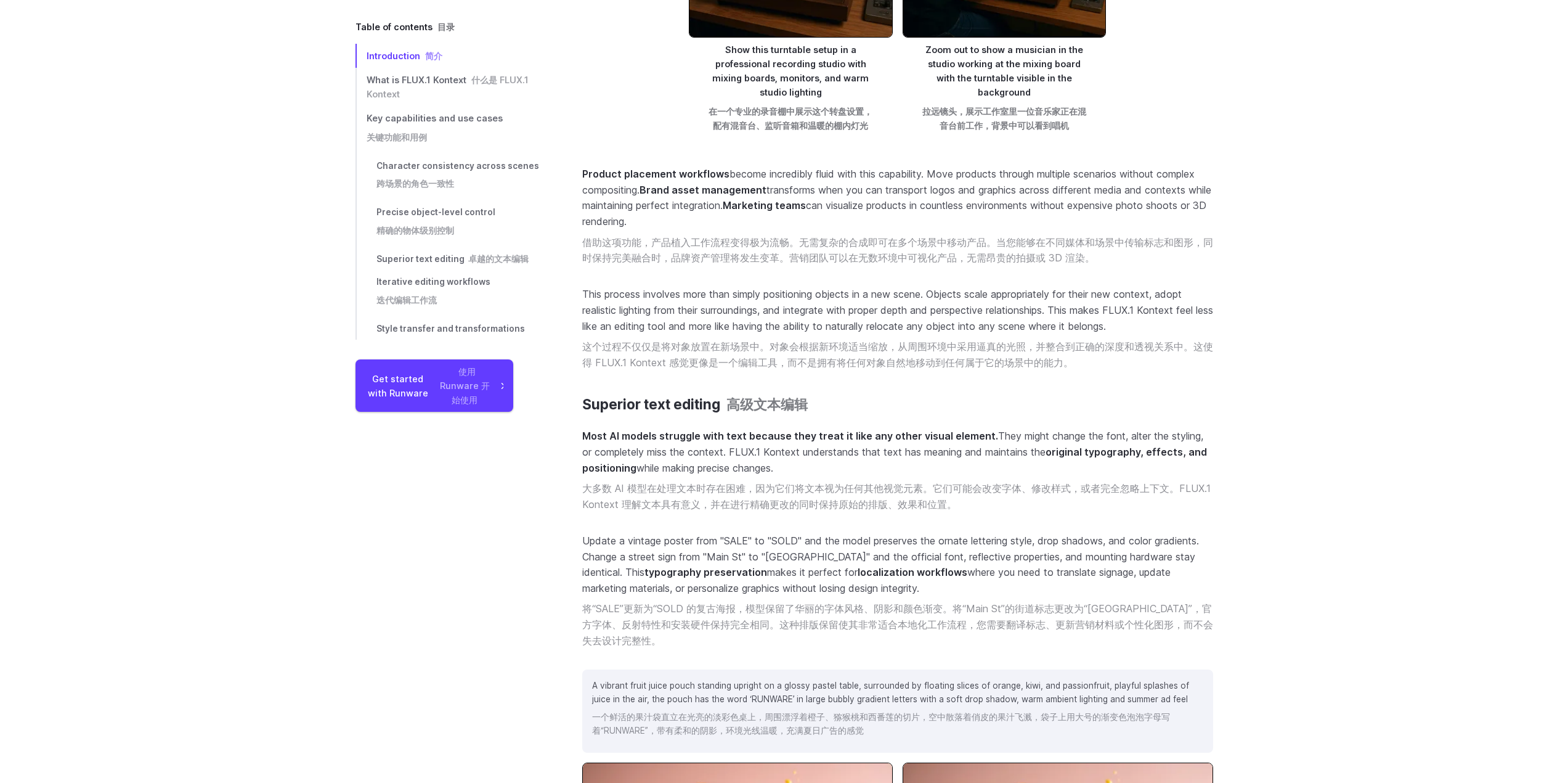
click at [977, 350] on font "这个过程不仅仅是将对象放置在新场景中。对象会根据新环境适当缩放，从周围环境中采用逼真的光照，并整合到正确的深度和透视关系中。这使得 FLUX.1 Kontex…" at bounding box center [897, 353] width 631 height 28
drag, startPoint x: 1051, startPoint y: 350, endPoint x: 1139, endPoint y: 347, distance: 88.1
click at [1139, 347] on font "这个过程不仅仅是将对象放置在新场景中。对象会根据新环境适当缩放，从周围环境中采用逼真的光照，并整合到正确的深度和透视关系中。这使得 FLUX.1 Kontex…" at bounding box center [897, 353] width 631 height 28
drag, startPoint x: 1137, startPoint y: 344, endPoint x: 842, endPoint y: 340, distance: 295.0
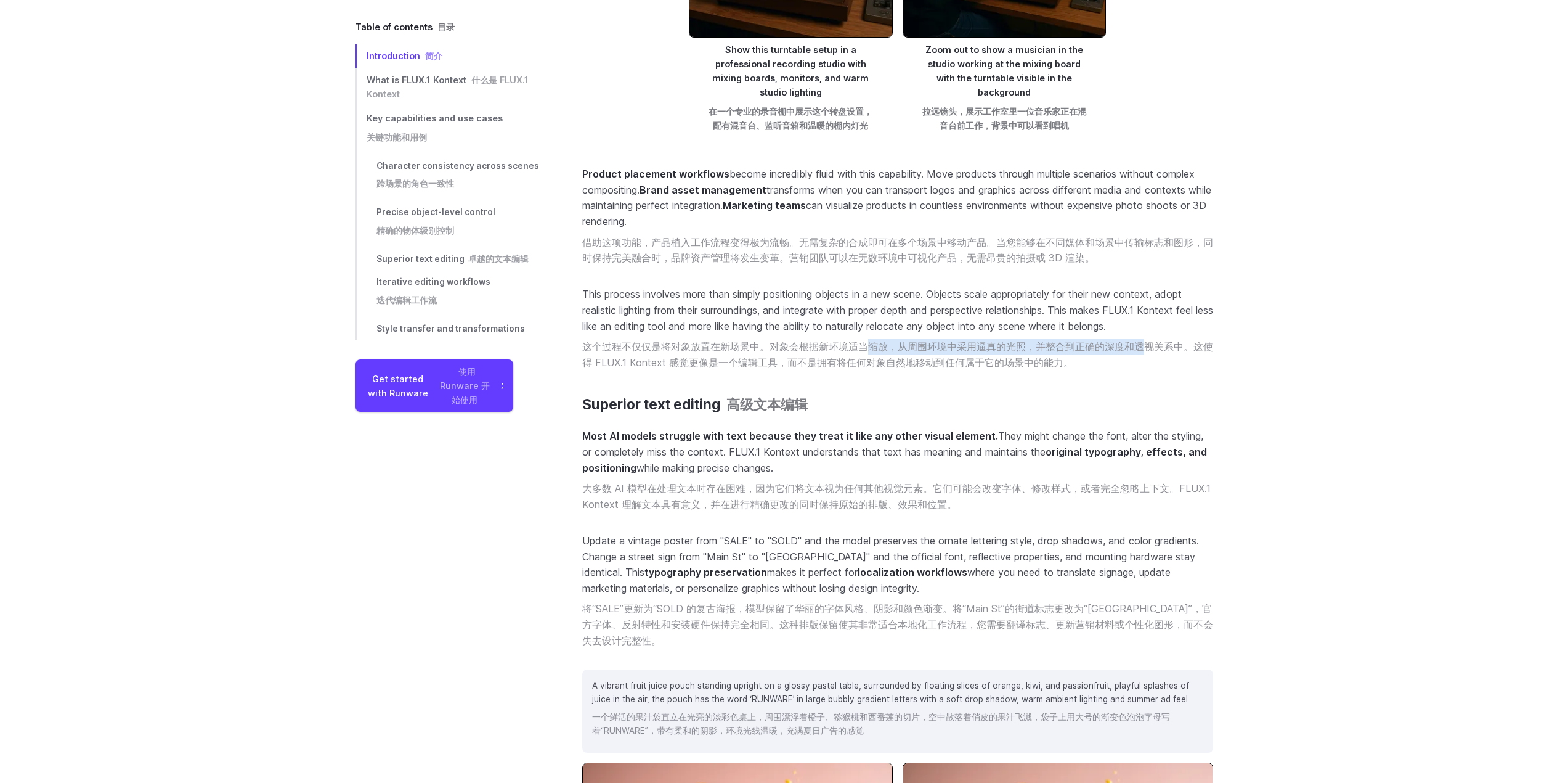
click at [850, 340] on font "这个过程不仅仅是将对象放置在新场景中。对象会根据新环境适当缩放，从周围环境中采用逼真的光照，并整合到正确的深度和透视关系中。这使得 FLUX.1 Kontex…" at bounding box center [897, 353] width 631 height 28
click at [765, 342] on font "这个过程不仅仅是将对象放置在新场景中。对象会根据新环境适当缩放，从周围环境中采用逼真的光照，并整合到正确的深度和透视关系中。这使得 FLUX.1 Kontex…" at bounding box center [897, 353] width 631 height 28
drag, startPoint x: 733, startPoint y: 355, endPoint x: 648, endPoint y: 359, distance: 85.1
click at [651, 359] on font "这个过程不仅仅是将对象放置在新场景中。对象会根据新环境适当缩放，从周围环境中采用逼真的光照，并整合到正确的深度和透视关系中。这使得 FLUX.1 Kontex…" at bounding box center [897, 353] width 631 height 28
click at [648, 359] on font "这个过程不仅仅是将对象放置在新场景中。对象会根据新环境适当缩放，从周围环境中采用逼真的光照，并整合到正确的深度和透视关系中。这使得 FLUX.1 Kontex…" at bounding box center [897, 353] width 631 height 28
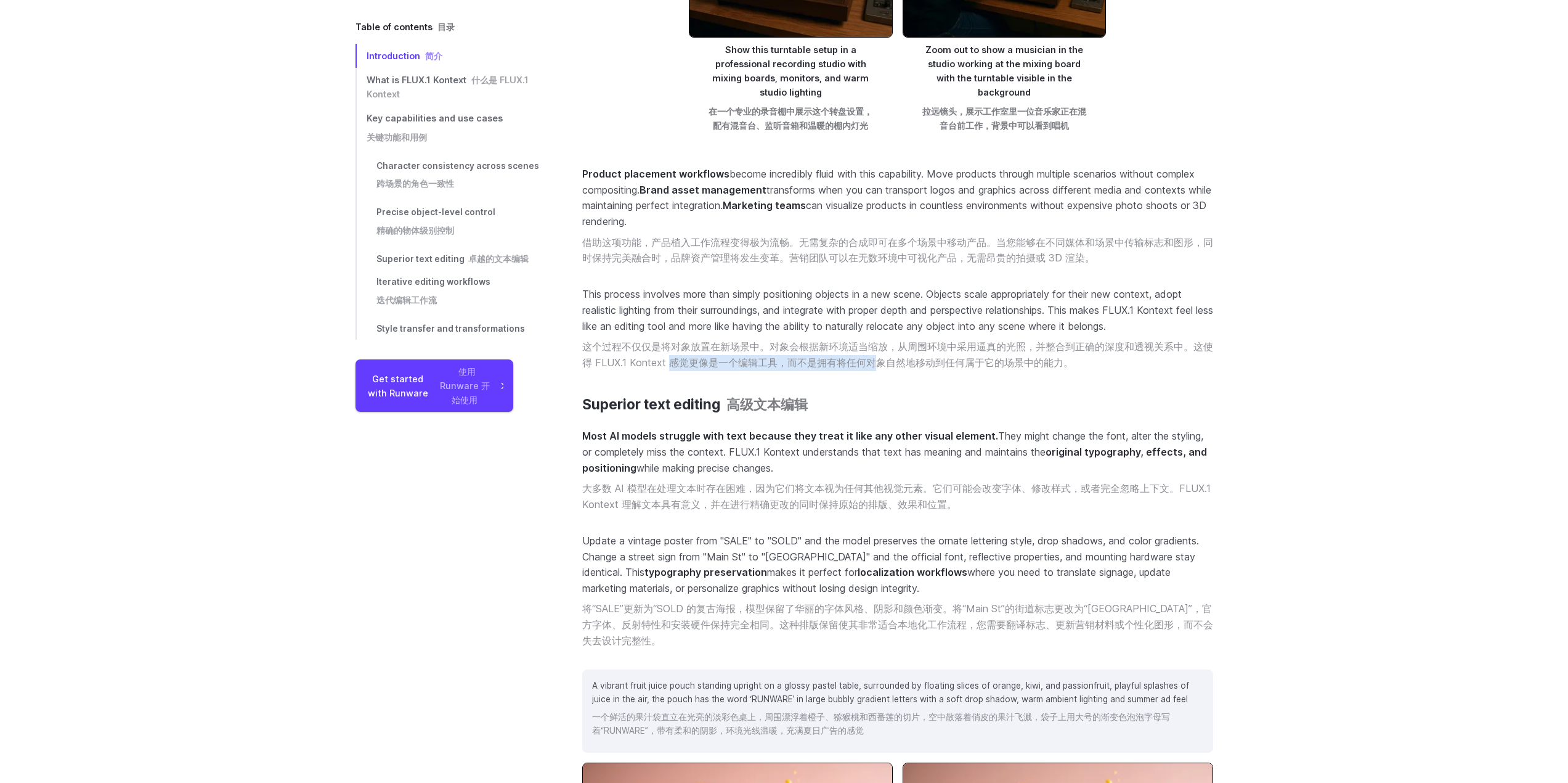
drag, startPoint x: 720, startPoint y: 359, endPoint x: 870, endPoint y: 363, distance: 150.1
click at [870, 363] on font "这个过程不仅仅是将对象放置在新场景中。对象会根据新环境适当缩放，从周围环境中采用逼真的光照，并整合到正确的深度和透视关系中。这使得 FLUX.1 Kontex…" at bounding box center [897, 353] width 631 height 28
drag, startPoint x: 905, startPoint y: 360, endPoint x: 706, endPoint y: 362, distance: 199.0
click at [711, 362] on font "这个过程不仅仅是将对象放置在新场景中。对象会根据新环境适当缩放，从周围环境中采用逼真的光照，并整合到正确的深度和透视关系中。这使得 FLUX.1 Kontex…" at bounding box center [897, 353] width 631 height 28
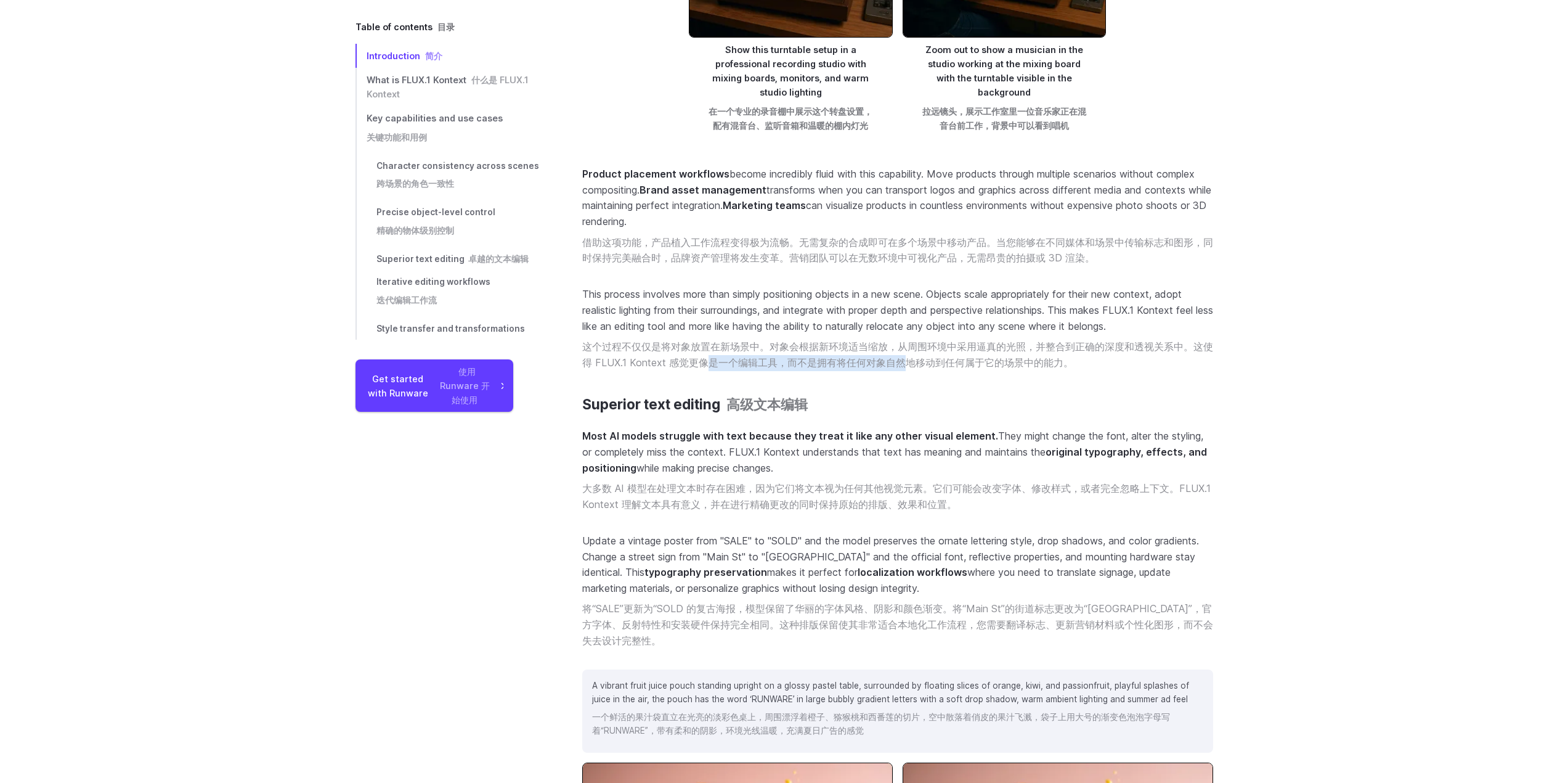
click at [702, 363] on font "这个过程不仅仅是将对象放置在新场景中。对象会根据新环境适当缩放，从周围环境中采用逼真的光照，并整合到正确的深度和透视关系中。这使得 FLUX.1 Kontex…" at bounding box center [897, 353] width 631 height 28
drag, startPoint x: 695, startPoint y: 359, endPoint x: 735, endPoint y: 372, distance: 42.1
click at [735, 372] on p "This process involves more than simply positioning objects in a new scene. Obje…" at bounding box center [897, 331] width 631 height 89
drag, startPoint x: 655, startPoint y: 487, endPoint x: 621, endPoint y: 487, distance: 34.0
click at [655, 487] on font "大多数 AI 模型在处理文本时存在困难，因为它们将文本视为任何其他视觉元素。它们可能会改变字体、修改样式，或者完全忽略上下文。FLUX.1 Kontext 理…" at bounding box center [895, 495] width 628 height 28
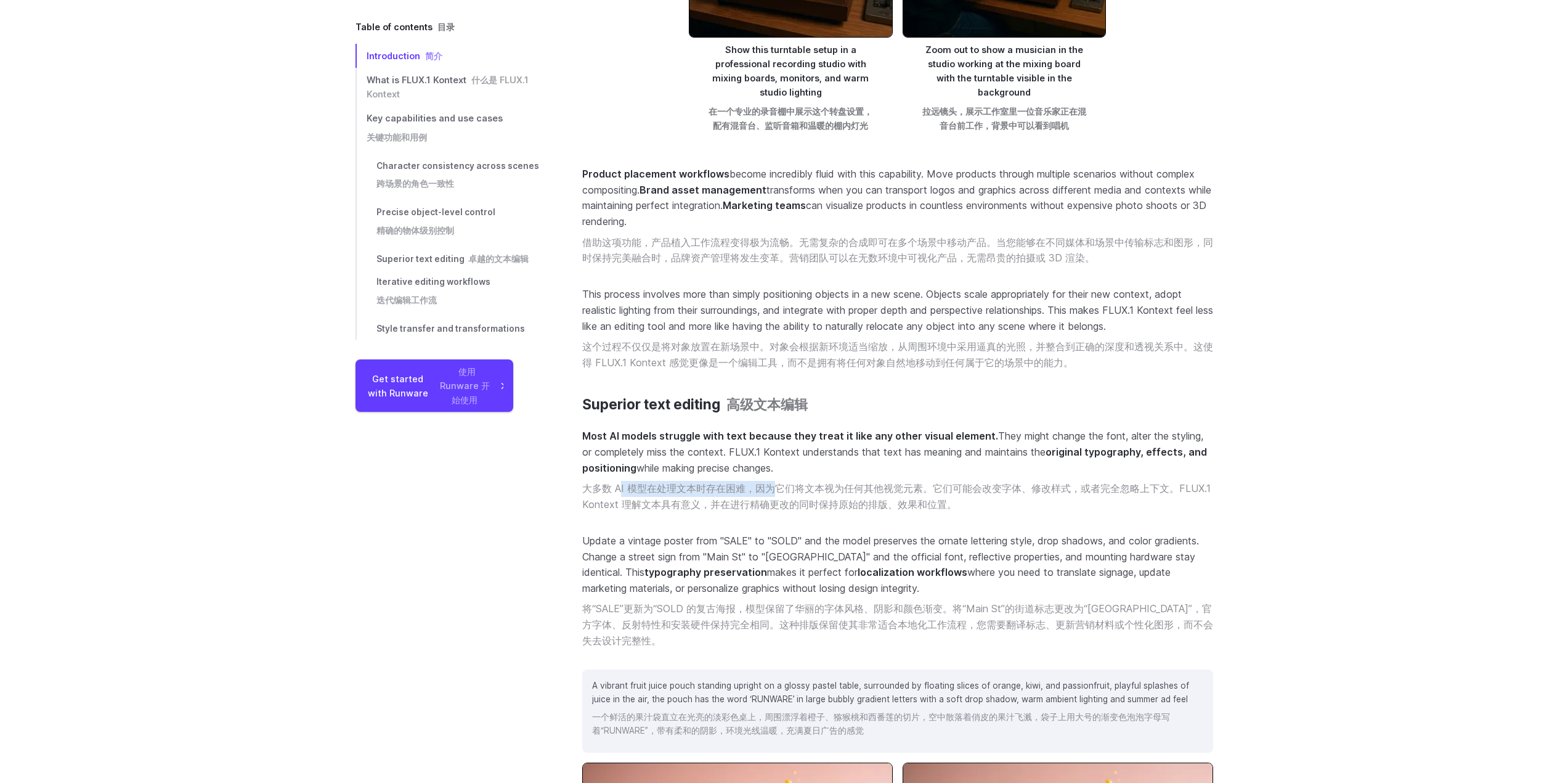
drag, startPoint x: 640, startPoint y: 488, endPoint x: 787, endPoint y: 492, distance: 147.1
click at [785, 493] on font "大多数 AI 模型在处理文本时存在困难，因为它们将文本视为任何其他视觉元素。它们可能会改变字体、修改样式，或者完全忽略上下文。FLUX.1 Kontext 理…" at bounding box center [895, 495] width 628 height 28
click at [787, 492] on font "大多数 AI 模型在处理文本时存在困难，因为它们将文本视为任何其他视觉元素。它们可能会改变字体、修改样式，或者完全忽略上下文。FLUX.1 Kontext 理…" at bounding box center [895, 495] width 628 height 28
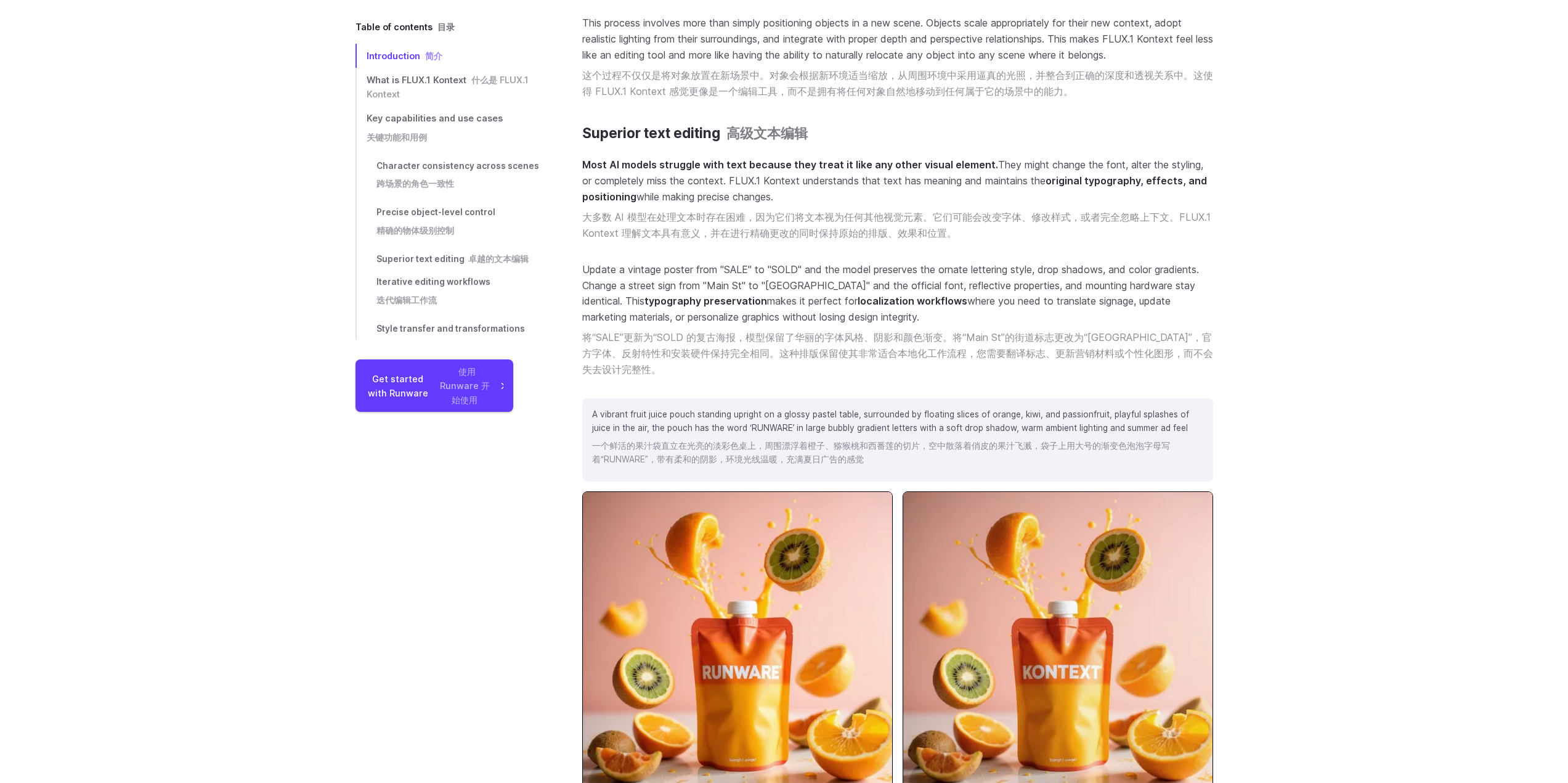
scroll to position [6882, 0]
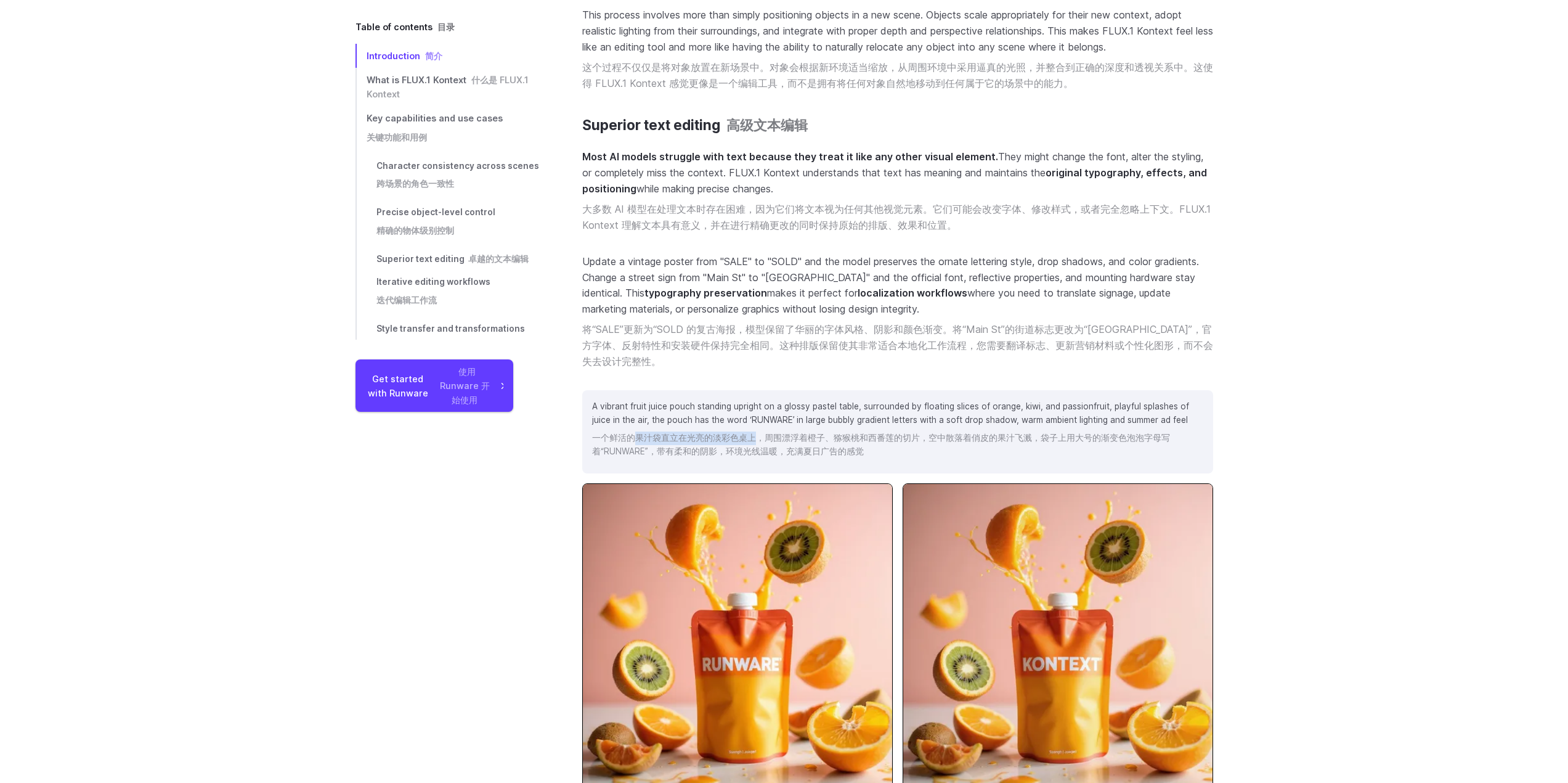
drag, startPoint x: 643, startPoint y: 437, endPoint x: 754, endPoint y: 437, distance: 111.0
click at [754, 437] on font "一个鲜活的果汁袋直立在光亮的淡彩色桌上，周围漂浮着橙子、猕猴桃和西番莲的切片，空中散落着俏皮的果汁飞溅，袋子上用大号的渐变色泡泡字母写着“RUNWARE”，带…" at bounding box center [880, 444] width 578 height 23
drag, startPoint x: 753, startPoint y: 437, endPoint x: 646, endPoint y: 437, distance: 107.0
click at [646, 437] on font "一个鲜活的果汁袋直立在光亮的淡彩色桌上，周围漂浮着橙子、猕猴桃和西番莲的切片，空中散落着俏皮的果汁飞溅，袋子上用大号的渐变色泡泡字母写着“RUNWARE”，带…" at bounding box center [880, 444] width 578 height 23
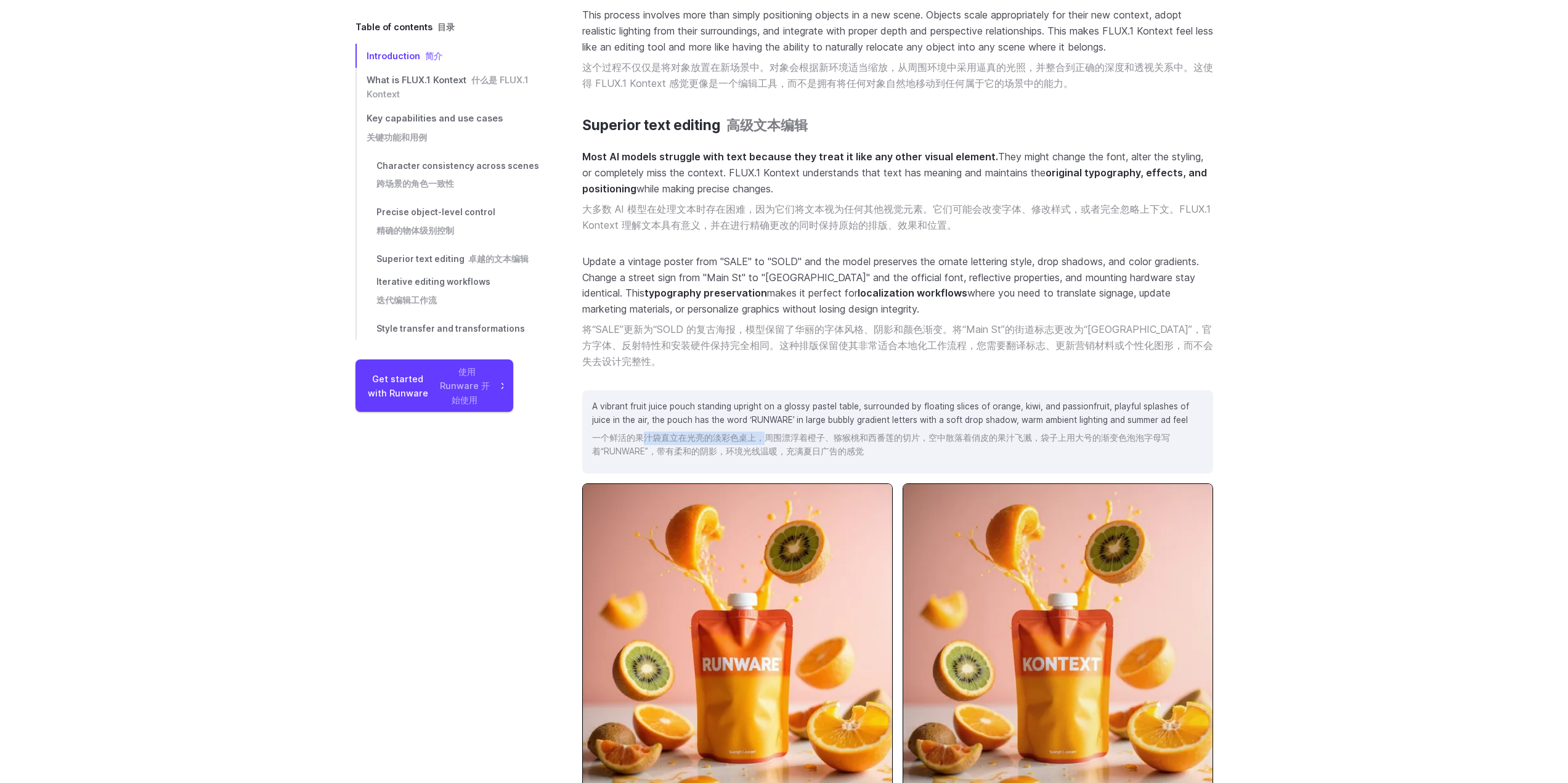
click at [646, 437] on font "一个鲜活的果汁袋直立在光亮的淡彩色桌上，周围漂浮着橙子、猕猴桃和西番莲的切片，空中散落着俏皮的果汁飞溅，袋子上用大号的渐变色泡泡字母写着“RUNWARE”，带…" at bounding box center [880, 444] width 578 height 23
drag, startPoint x: 696, startPoint y: 435, endPoint x: 759, endPoint y: 435, distance: 63.0
click at [754, 435] on font "一个鲜活的果汁袋直立在光亮的淡彩色桌上，周围漂浮着橙子、猕猴桃和西番莲的切片，空中散落着俏皮的果汁飞溅，袋子上用大号的渐变色泡泡字母写着“RUNWARE”，带…" at bounding box center [880, 444] width 578 height 23
click at [760, 435] on font "一个鲜活的果汁袋直立在光亮的淡彩色桌上，周围漂浮着橙子、猕猴桃和西番莲的切片，空中散落着俏皮的果汁飞溅，袋子上用大号的渐变色泡泡字母写着“RUNWARE”，带…" at bounding box center [880, 444] width 578 height 23
click at [892, 440] on font "一个鲜活的果汁袋直立在光亮的淡彩色桌上，周围漂浮着橙子、猕猴桃和西番莲的切片，空中散落着俏皮的果汁飞溅，袋子上用大号的渐变色泡泡字母写着“RUNWARE”，带…" at bounding box center [880, 444] width 578 height 23
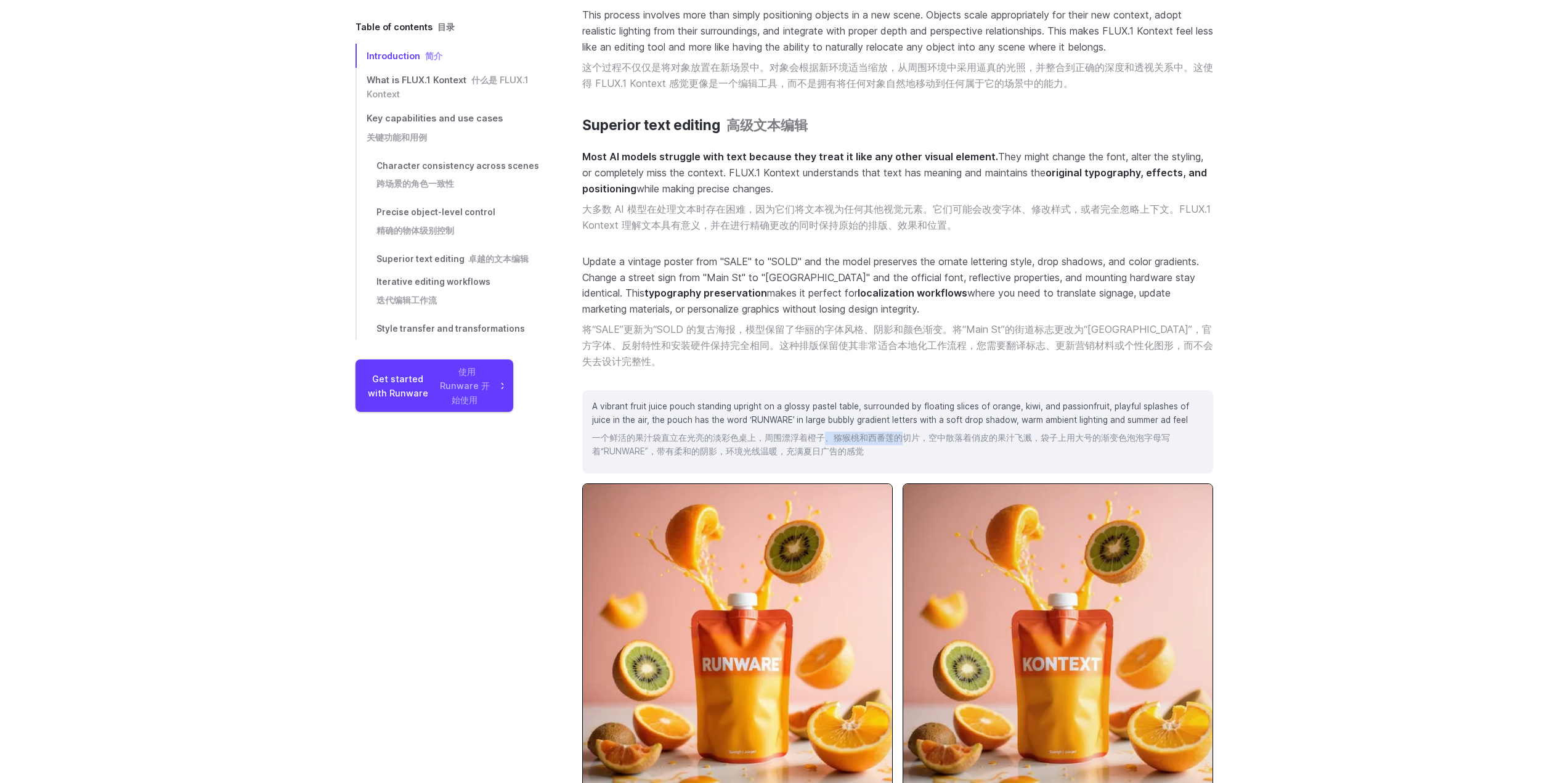
click at [892, 440] on font "一个鲜活的果汁袋直立在光亮的淡彩色桌上，周围漂浮着橙子、猕猴桃和西番莲的切片，空中散落着俏皮的果汁飞溅，袋子上用大号的渐变色泡泡字母写着“RUNWARE”，带…" at bounding box center [880, 444] width 578 height 23
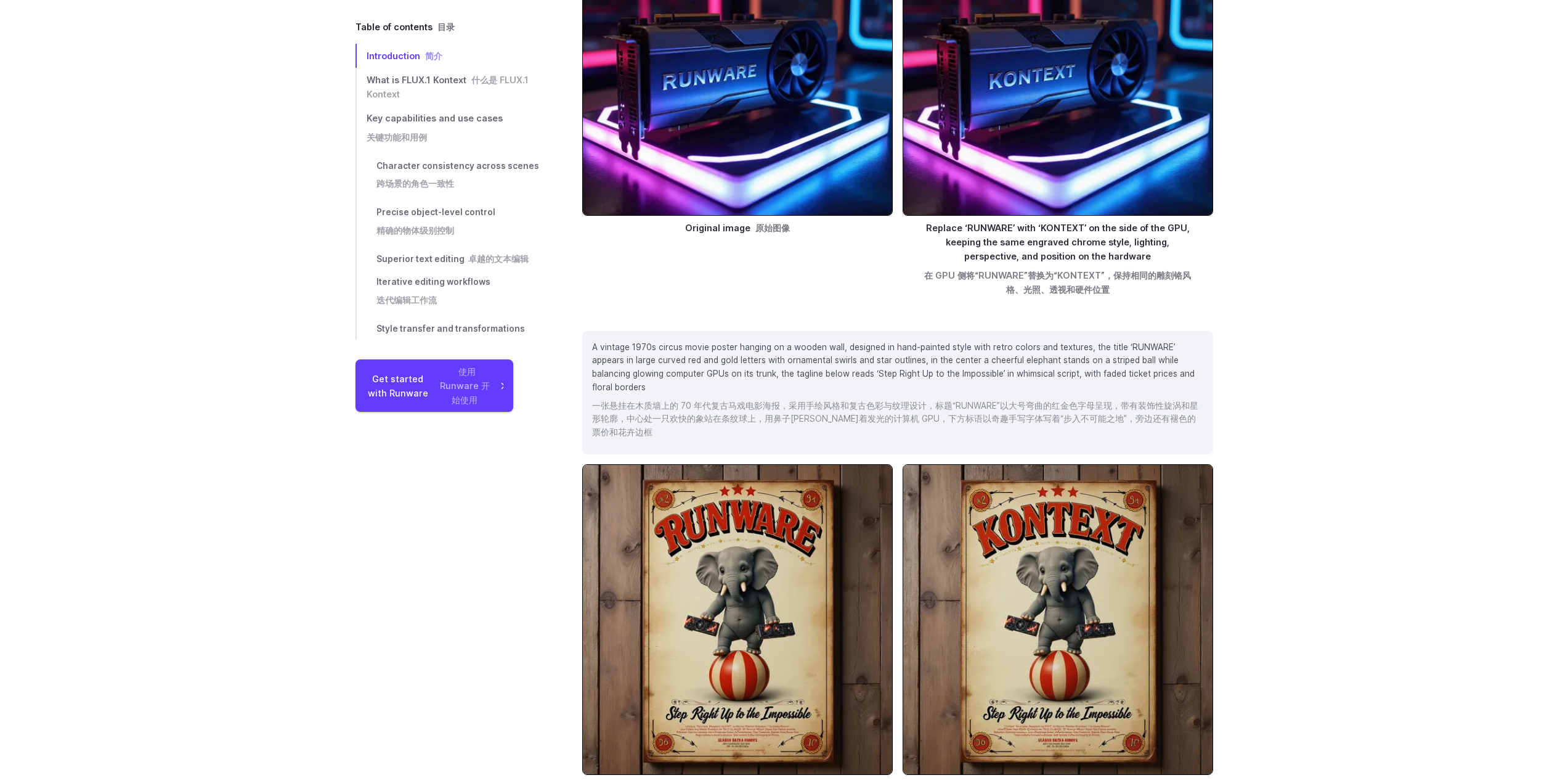
scroll to position [7983, 0]
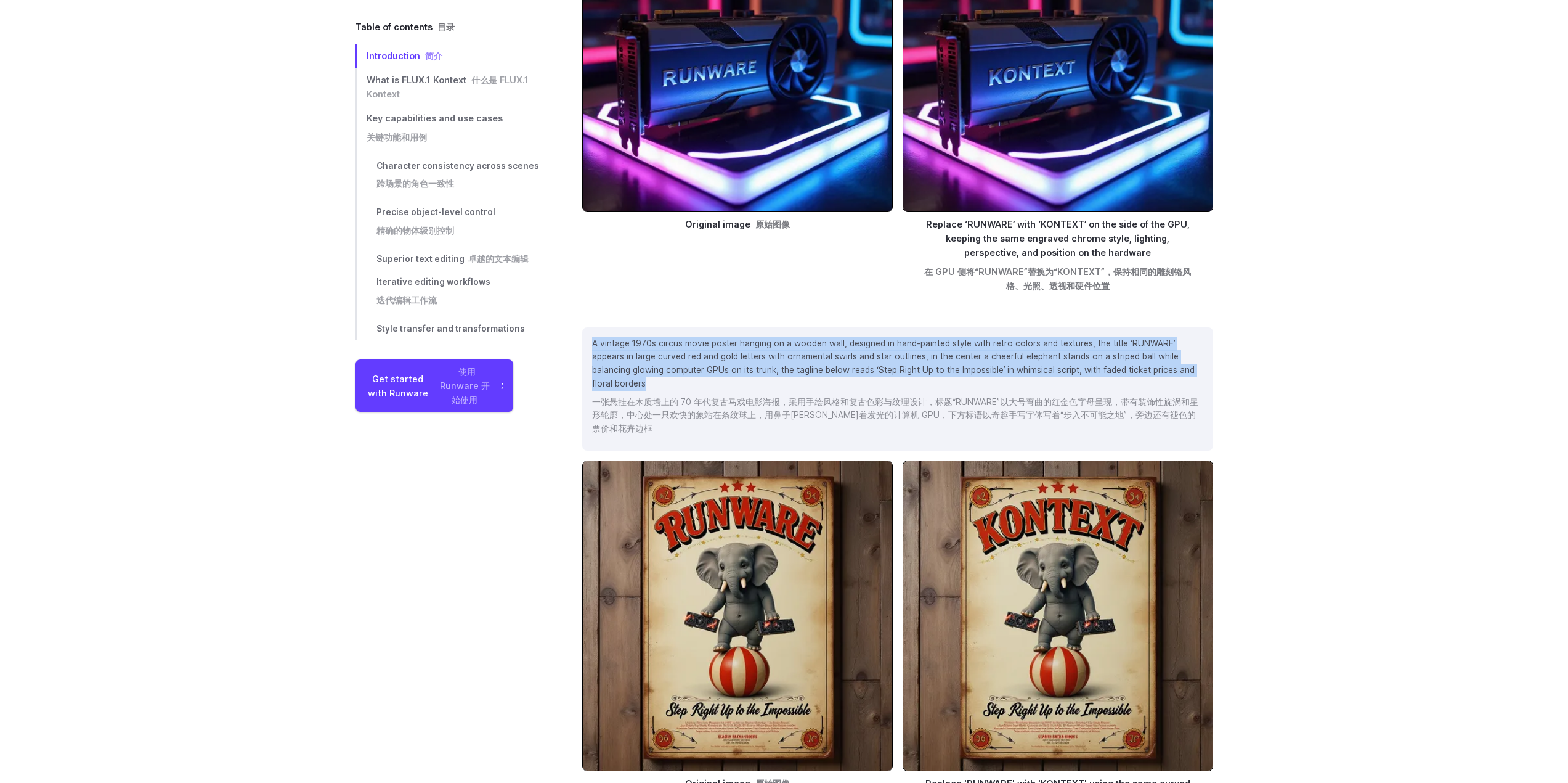
copy p "A vintage 1970s circus movie poster hanging on a wooden wall, designed in hand-…"
drag, startPoint x: 635, startPoint y: 383, endPoint x: 585, endPoint y: 330, distance: 72.9
click at [585, 330] on div "A vintage 1970s circus movie poster hanging on a wooden wall, designed in hand-…" at bounding box center [897, 389] width 631 height 124
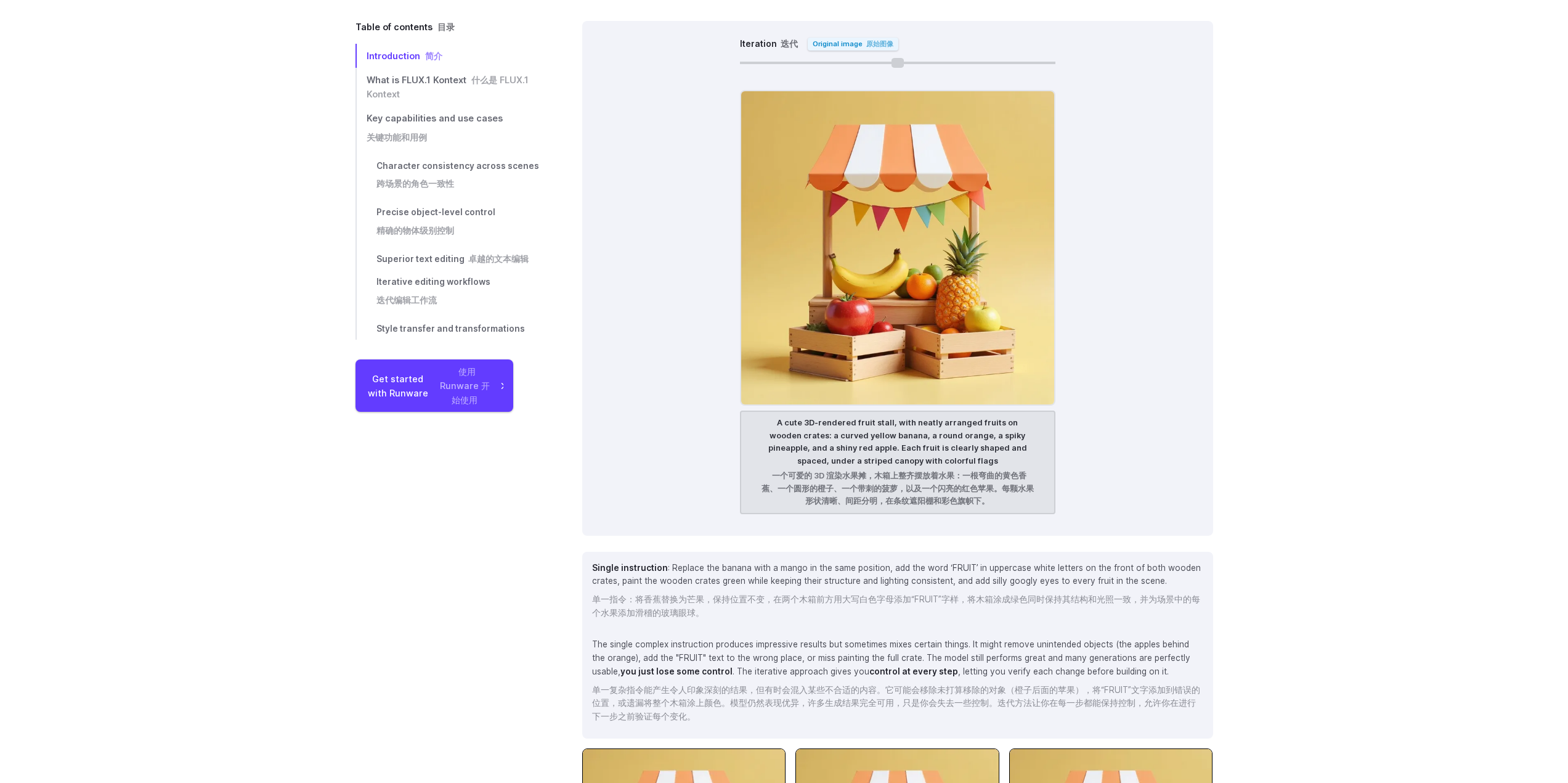
scroll to position [9206, 0]
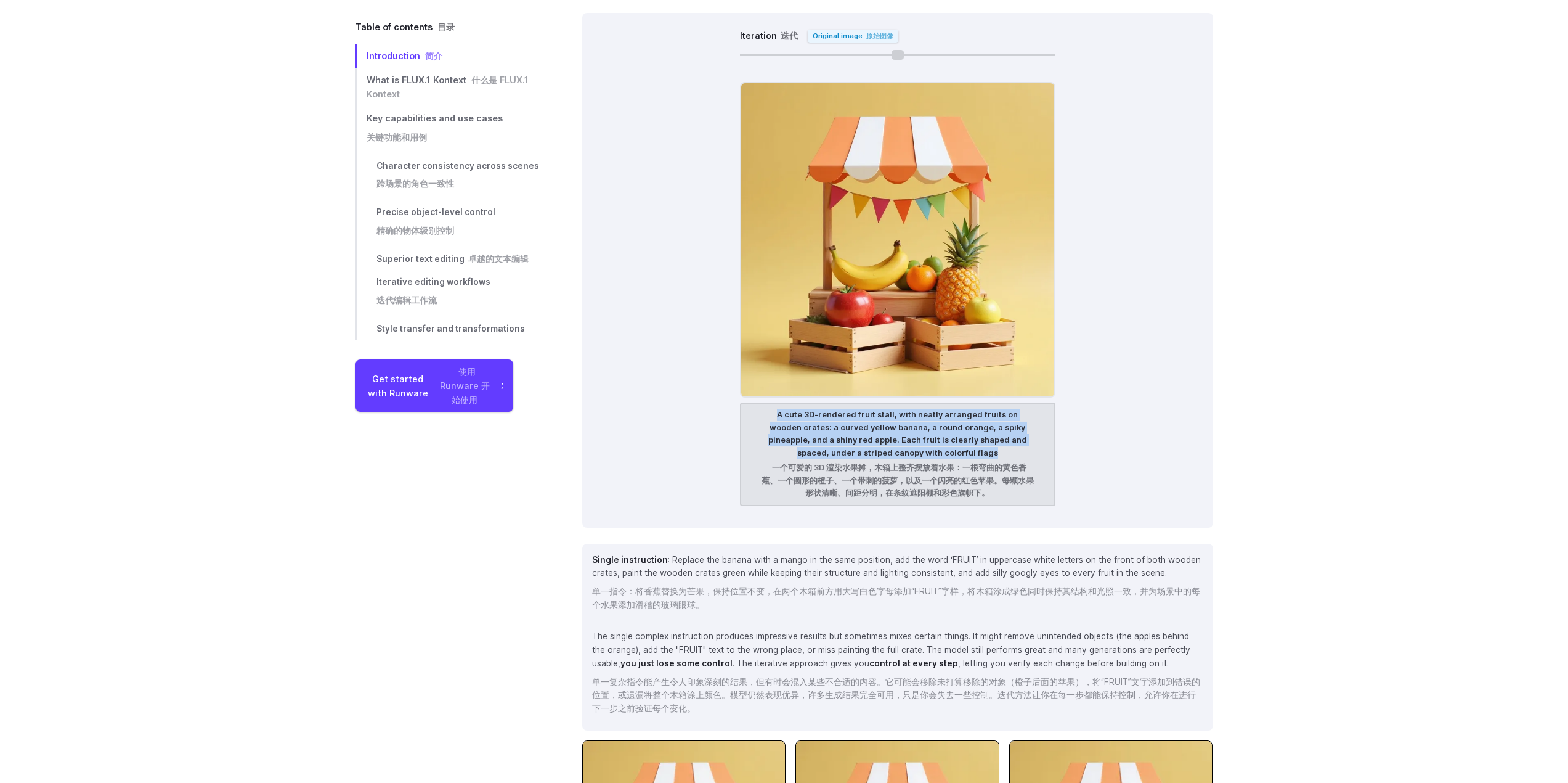
drag, startPoint x: 923, startPoint y: 431, endPoint x: 756, endPoint y: 398, distance: 170.2
click at [756, 403] on figcaption "A cute 3D-rendered fruit stall, with neatly arranged fruits on wooden crates: a…" at bounding box center [897, 454] width 316 height 103
copy figcaption "A cute 3D-rendered fruit stall, with neatly arranged fruits on wooden crates: a…"
click at [634, 586] on font "单一指令：将香蕉替换为芒果，保持位置不变，在两个木箱前方用大写白色字母添加“FRUIT”字样，将木箱涂成绿色同时保持其结构和光照一致，并为场景中的每个水果添加…" at bounding box center [895, 598] width 608 height 23
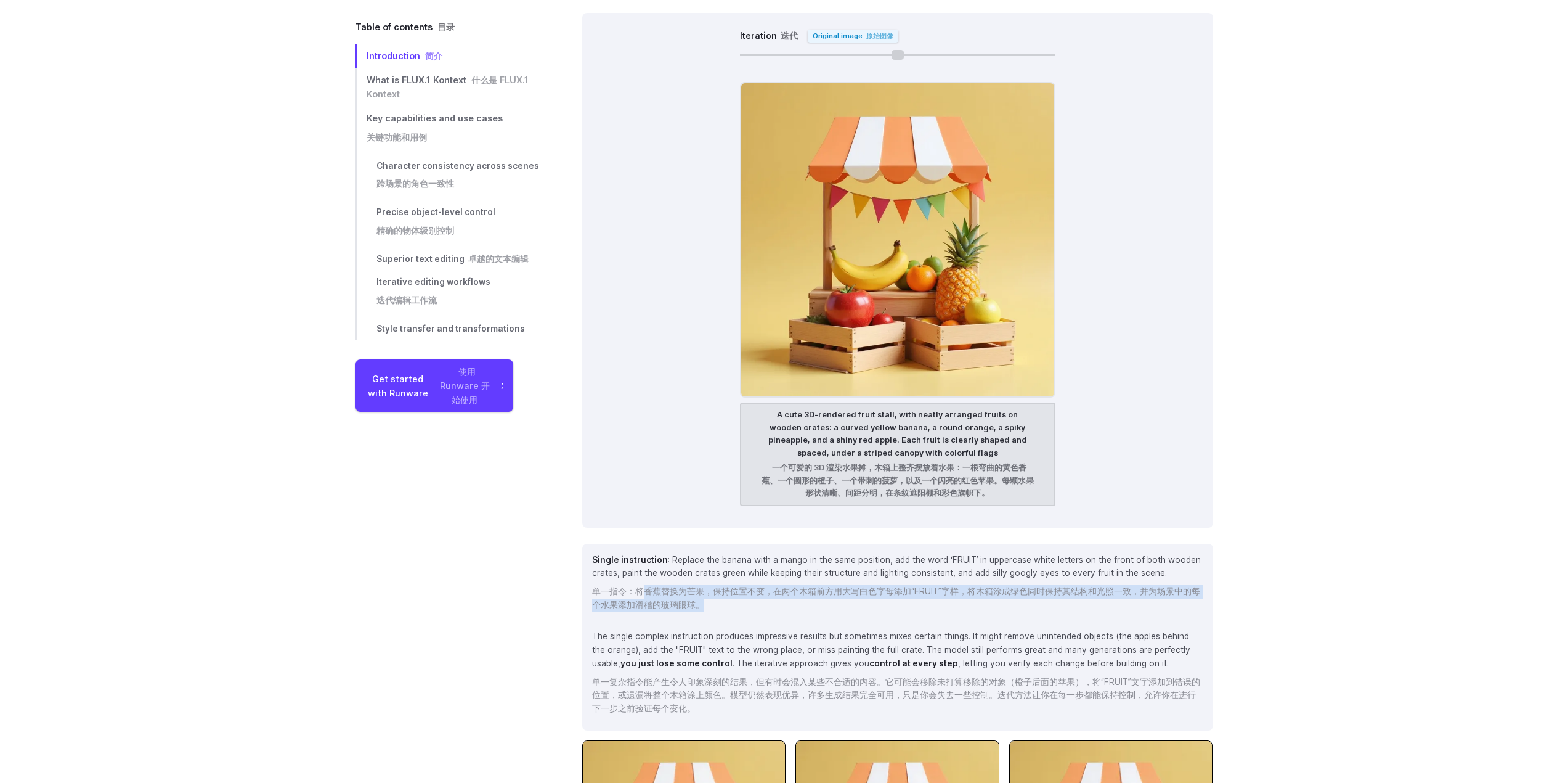
drag, startPoint x: 639, startPoint y: 577, endPoint x: 740, endPoint y: 585, distance: 101.3
click at [740, 585] on font "单一指令：将香蕉替换为芒果，保持位置不变，在两个木箱前方用大写白色字母添加“FRUIT”字样，将木箱涂成绿色同时保持其结构和光照一致，并为场景中的每个水果添加…" at bounding box center [896, 599] width 611 height 27
drag, startPoint x: 738, startPoint y: 582, endPoint x: 703, endPoint y: 578, distance: 35.2
click at [738, 585] on font "单一指令：将香蕉替换为芒果，保持位置不变，在两个木箱前方用大写白色字母添加“FRUIT”字样，将木箱涂成绿色同时保持其结构和光照一致，并为场景中的每个水果添加…" at bounding box center [896, 599] width 611 height 27
drag, startPoint x: 706, startPoint y: 578, endPoint x: 760, endPoint y: 578, distance: 54.0
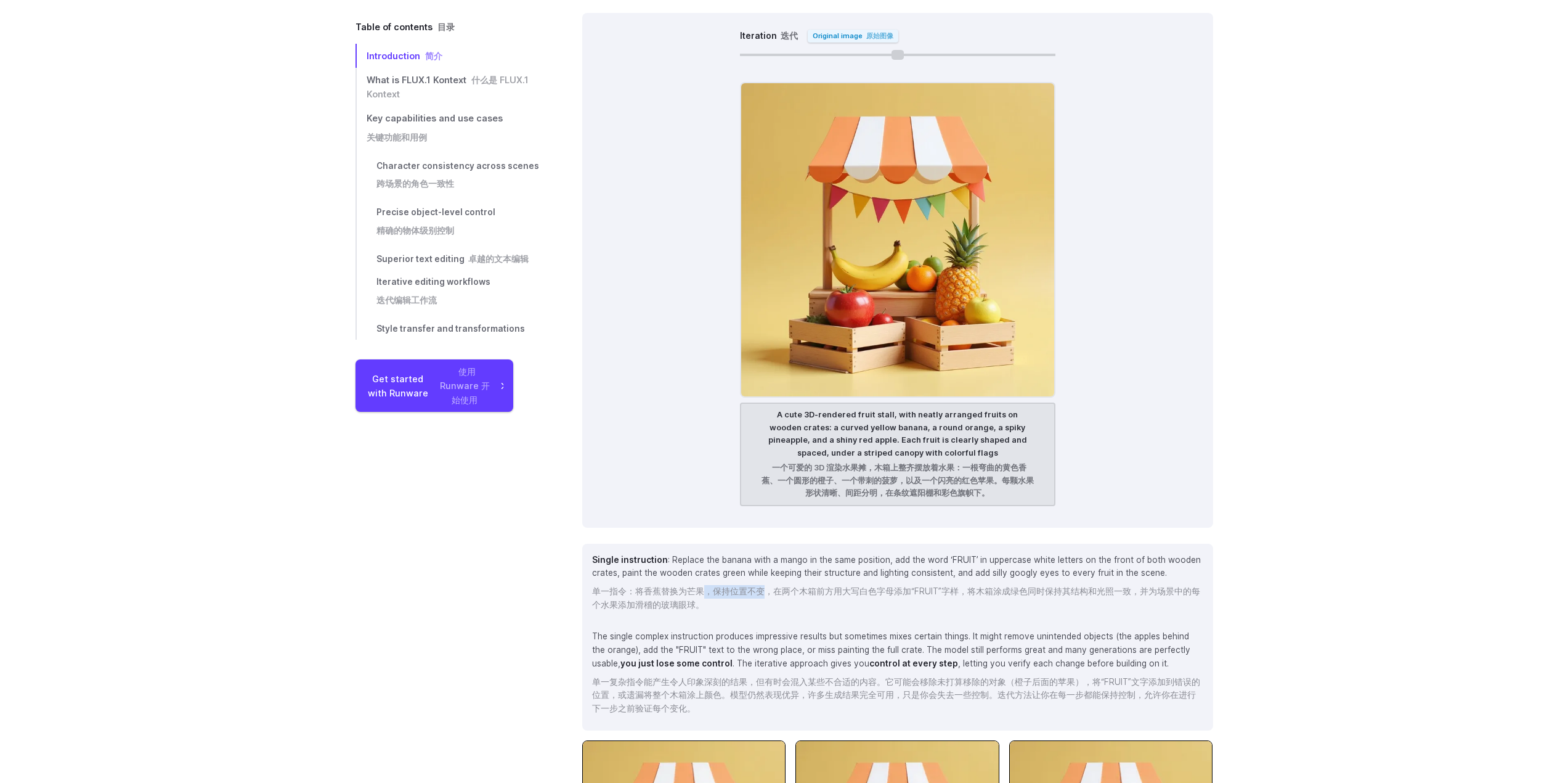
click at [760, 586] on font "单一指令：将香蕉替换为芒果，保持位置不变，在两个木箱前方用大写白色字母添加“FRUIT”字样，将木箱涂成绿色同时保持其结构和光照一致，并为场景中的每个水果添加…" at bounding box center [895, 598] width 608 height 23
drag, startPoint x: 731, startPoint y: 578, endPoint x: 707, endPoint y: 578, distance: 24.0
click at [707, 586] on font "单一指令：将香蕉替换为芒果，保持位置不变，在两个木箱前方用大写白色字母添加“FRUIT”字样，将木箱涂成绿色同时保持其结构和光照一致，并为场景中的每个水果添加…" at bounding box center [895, 598] width 608 height 23
click at [706, 586] on font "单一指令：将香蕉替换为芒果，保持位置不变，在两个木箱前方用大写白色字母添加“FRUIT”字样，将木箱涂成绿色同时保持其结构和光照一致，并为场景中的每个水果添加…" at bounding box center [895, 598] width 608 height 23
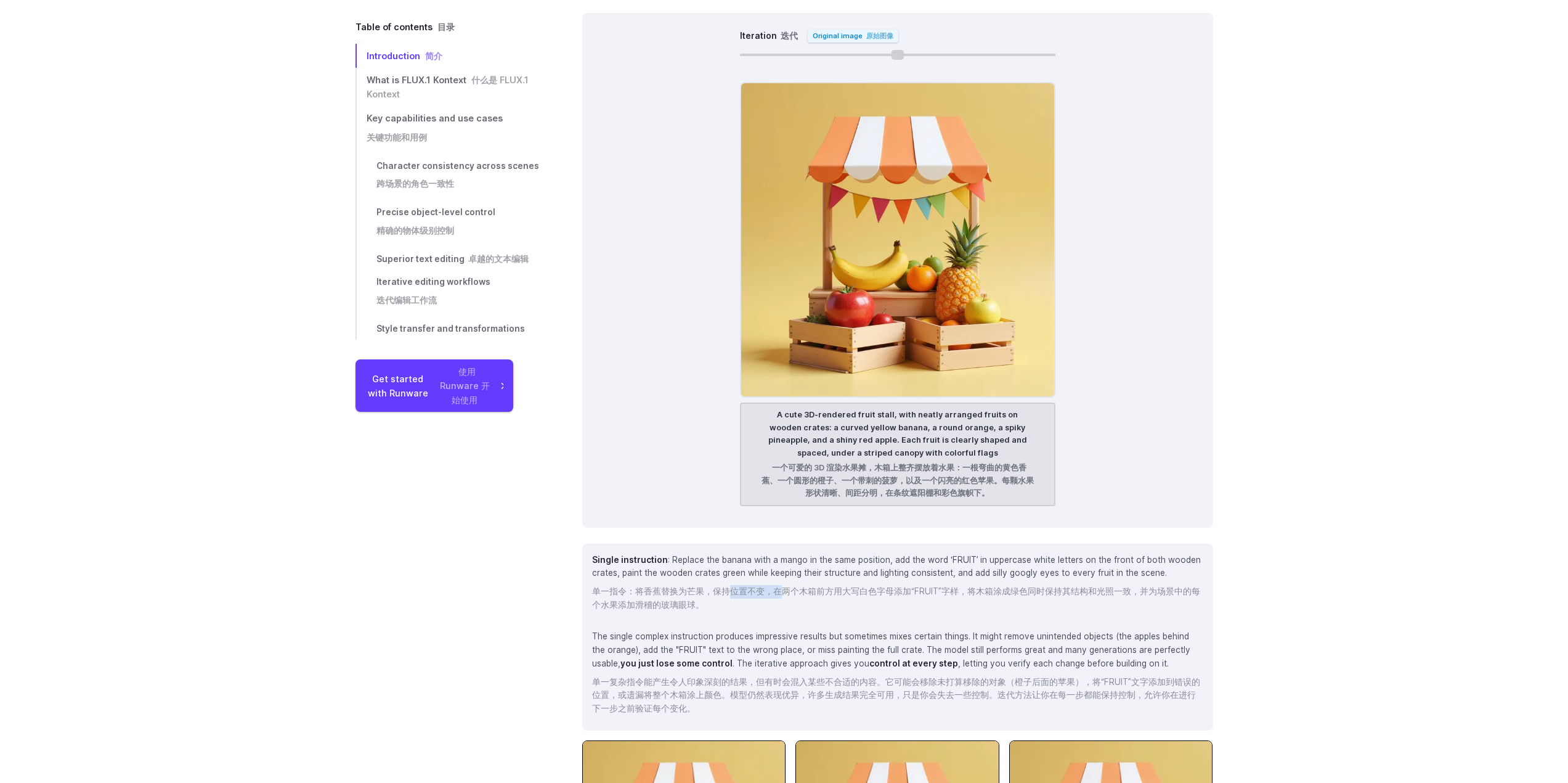
drag, startPoint x: 739, startPoint y: 577, endPoint x: 781, endPoint y: 577, distance: 42.0
click at [781, 586] on font "单一指令：将香蕉替换为芒果，保持位置不变，在两个木箱前方用大写白色字母添加“FRUIT”字样，将木箱涂成绿色同时保持其结构和光照一致，并为场景中的每个水果添加…" at bounding box center [895, 598] width 608 height 23
drag, startPoint x: 820, startPoint y: 576, endPoint x: 894, endPoint y: 576, distance: 74.0
click at [894, 586] on font "单一指令：将香蕉替换为芒果，保持位置不变，在两个木箱前方用大写白色字母添加“FRUIT”字样，将木箱涂成绿色同时保持其结构和光照一致，并为场景中的每个水果添加…" at bounding box center [895, 598] width 608 height 23
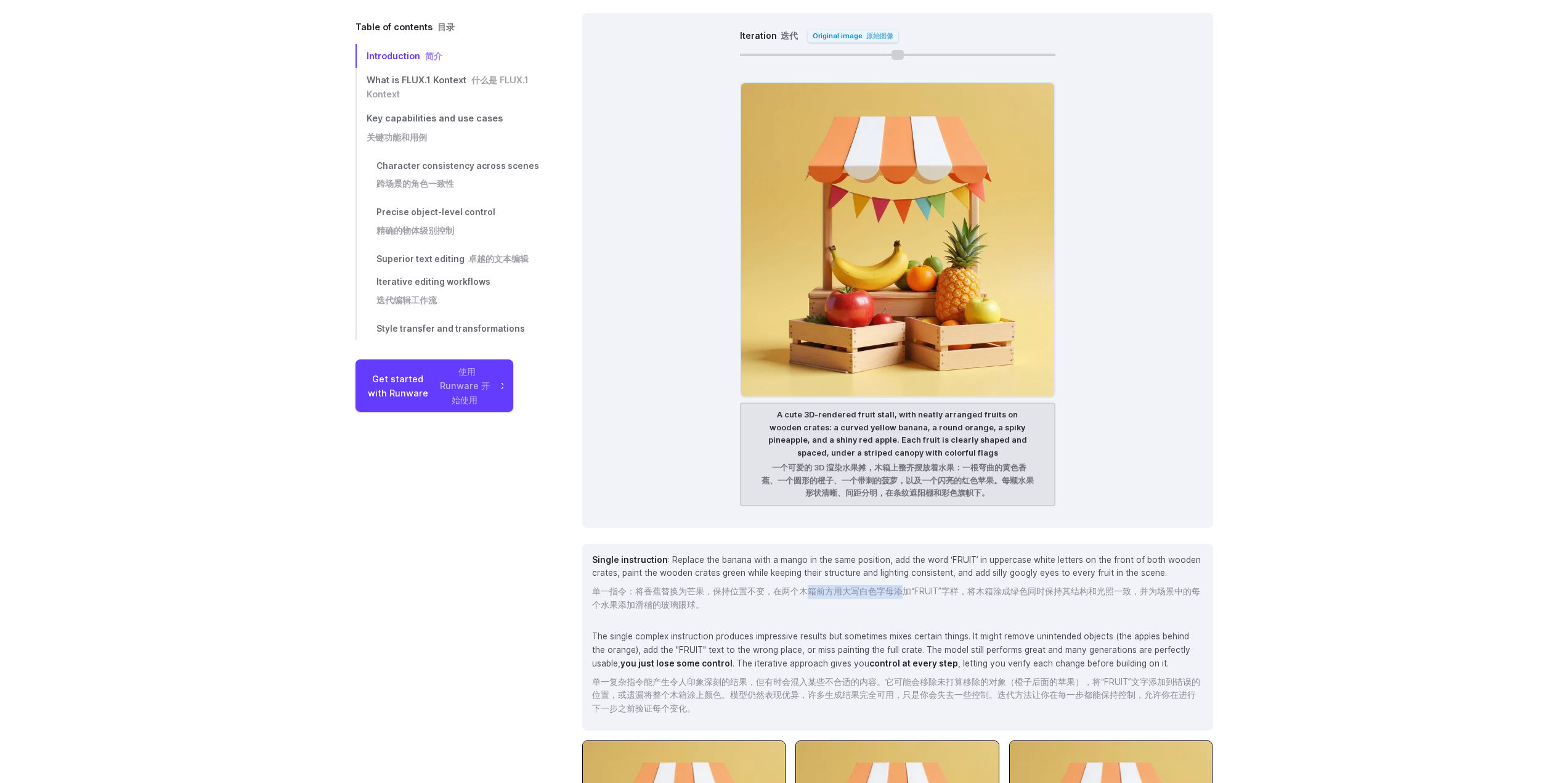
click at [894, 586] on font "单一指令：将香蕉替换为芒果，保持位置不变，在两个木箱前方用大写白色字母添加“FRUIT”字样，将木箱涂成绿色同时保持其结构和光照一致，并为场景中的每个水果添加…" at bounding box center [895, 598] width 608 height 23
drag, startPoint x: 986, startPoint y: 576, endPoint x: 1020, endPoint y: 576, distance: 34.0
click at [1020, 586] on font "单一指令：将香蕉替换为芒果，保持位置不变，在两个木箱前方用大写白色字母添加“FRUIT”字样，将木箱涂成绿色同时保持其结构和光照一致，并为场景中的每个水果添加…" at bounding box center [895, 598] width 608 height 23
drag, startPoint x: 1084, startPoint y: 576, endPoint x: 1146, endPoint y: 575, distance: 62.0
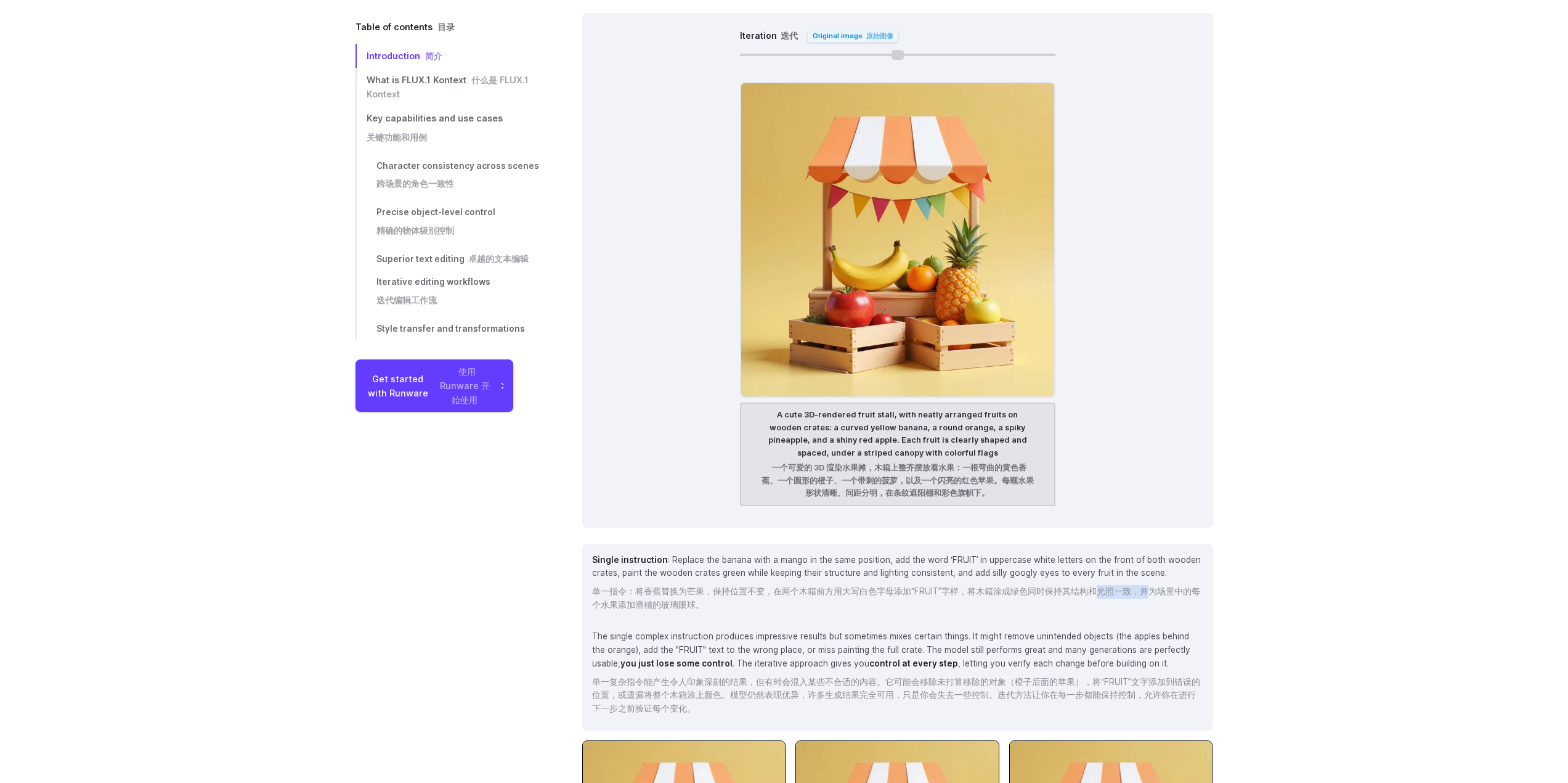
click at [1145, 586] on font "单一指令：将香蕉替换为芒果，保持位置不变，在两个木箱前方用大写白色字母添加“FRUIT”字样，将木箱涂成绿色同时保持其结构和光照一致，并为场景中的每个水果添加…" at bounding box center [895, 598] width 608 height 23
click at [1147, 586] on font "单一指令：将香蕉替换为芒果，保持位置不变，在两个木箱前方用大写白色字母添加“FRUIT”字样，将木箱涂成绿色同时保持其结构和光照一致，并为场景中的每个水果添加…" at bounding box center [895, 598] width 608 height 23
drag, startPoint x: 972, startPoint y: 573, endPoint x: 754, endPoint y: 573, distance: 218.0
click at [756, 586] on font "单一指令：将香蕉替换为芒果，保持位置不变，在两个木箱前方用大写白色字母添加“FRUIT”字样，将木箱涂成绿色同时保持其结构和光照一致，并为场景中的每个水果添加…" at bounding box center [895, 598] width 608 height 23
click at [731, 586] on font "单一指令：将香蕉替换为芒果，保持位置不变，在两个木箱前方用大写白色字母添加“FRUIT”字样，将木箱涂成绿色同时保持其结构和光照一致，并为场景中的每个水果添加…" at bounding box center [895, 598] width 608 height 23
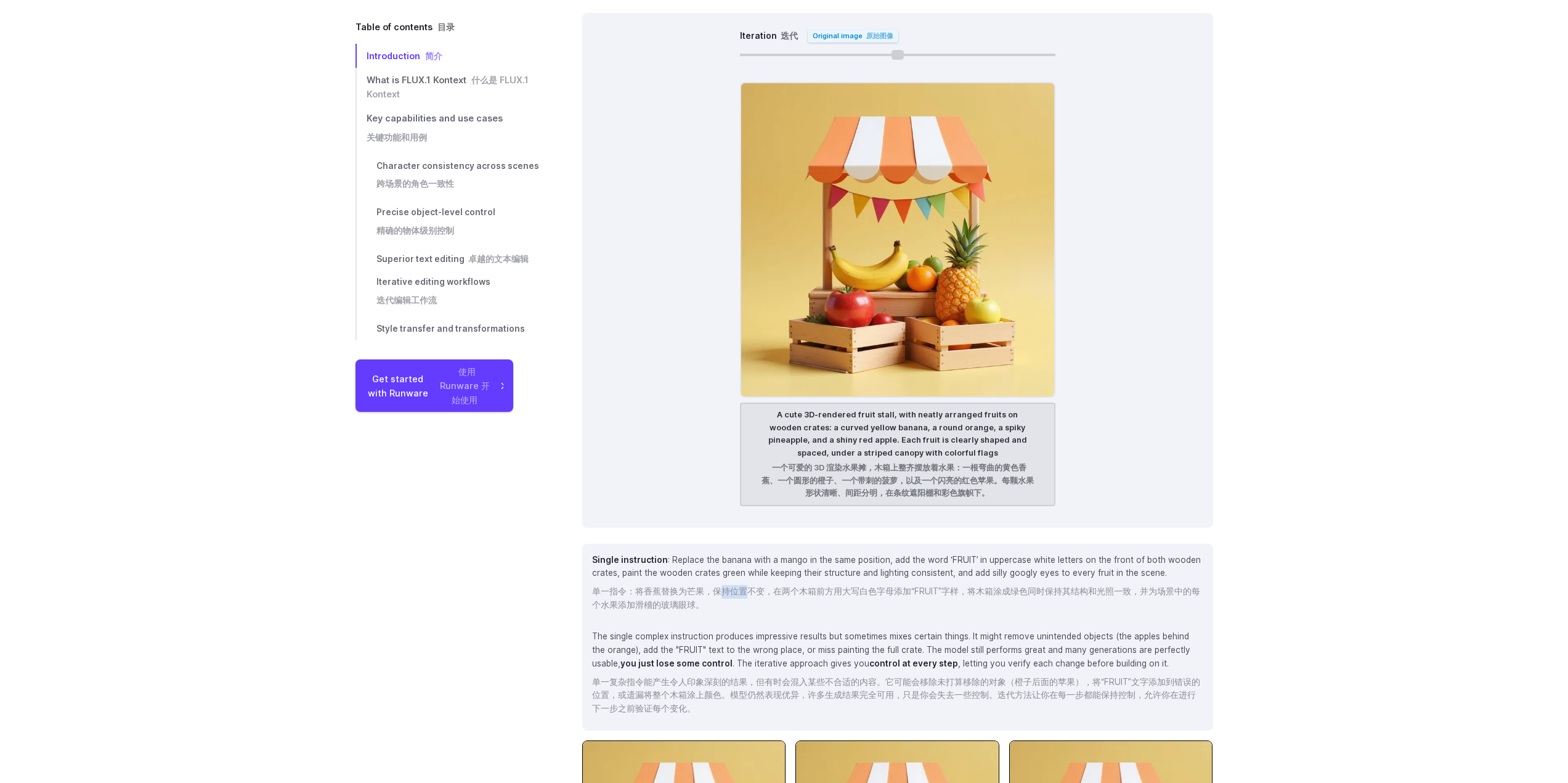
drag, startPoint x: 801, startPoint y: 583, endPoint x: 740, endPoint y: 581, distance: 61.0
click at [740, 586] on font "单一指令：将香蕉替换为芒果，保持位置不变，在两个木箱前方用大写白色字母添加“FRUIT”字样，将木箱涂成绿色同时保持其结构和光照一致，并为场景中的每个水果添加…" at bounding box center [895, 598] width 608 height 23
click at [729, 586] on font "单一指令：将香蕉替换为芒果，保持位置不变，在两个木箱前方用大写白色字母添加“FRUIT”字样，将木箱涂成绿色同时保持其结构和光照一致，并为场景中的每个水果添加…" at bounding box center [895, 598] width 608 height 23
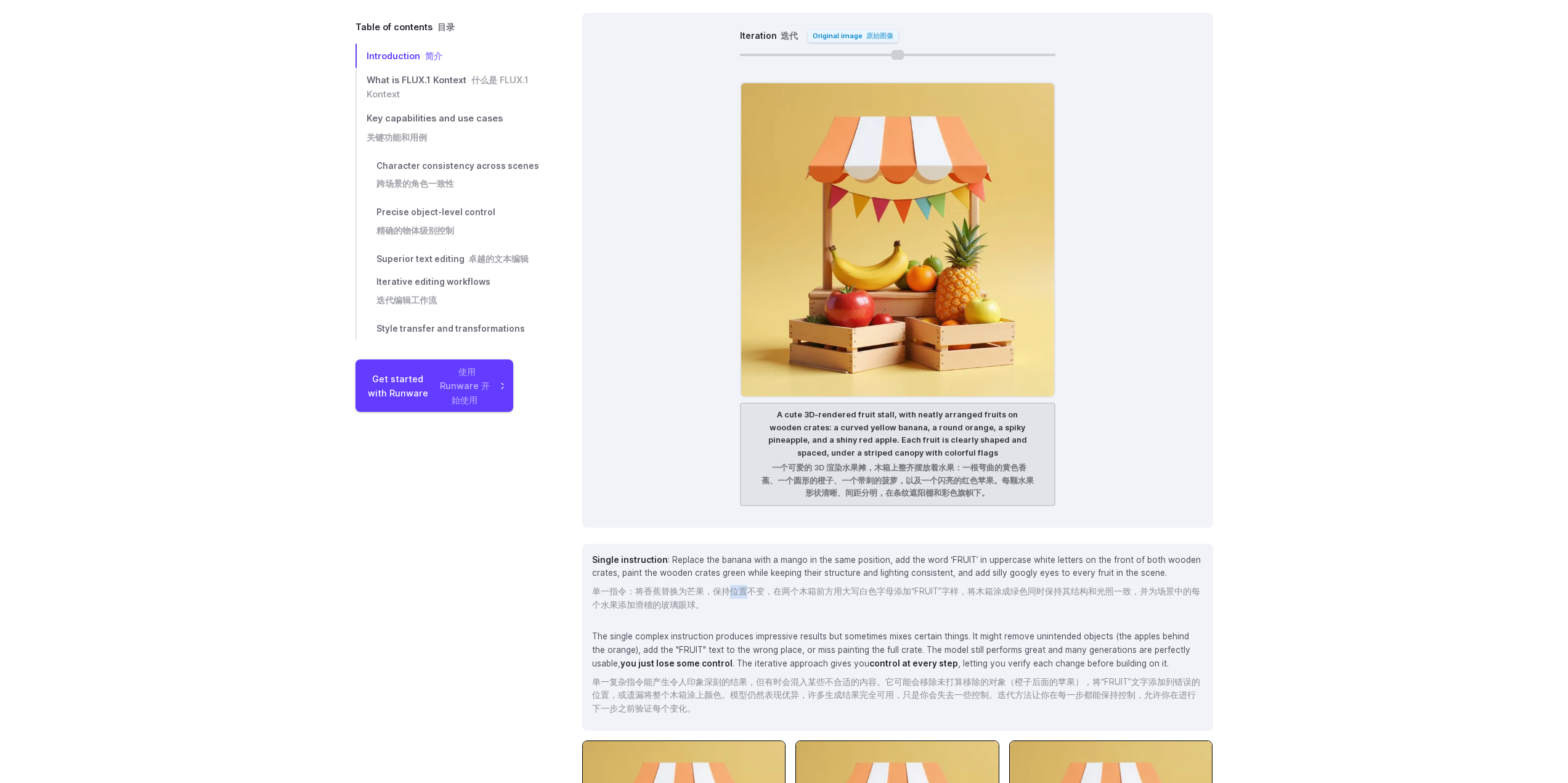
click at [729, 586] on font "单一指令：将香蕉替换为芒果，保持位置不变，在两个木箱前方用大写白色字母添加“FRUIT”字样，将木箱涂成绿色同时保持其结构和光照一致，并为场景中的每个水果添加…" at bounding box center [895, 598] width 608 height 23
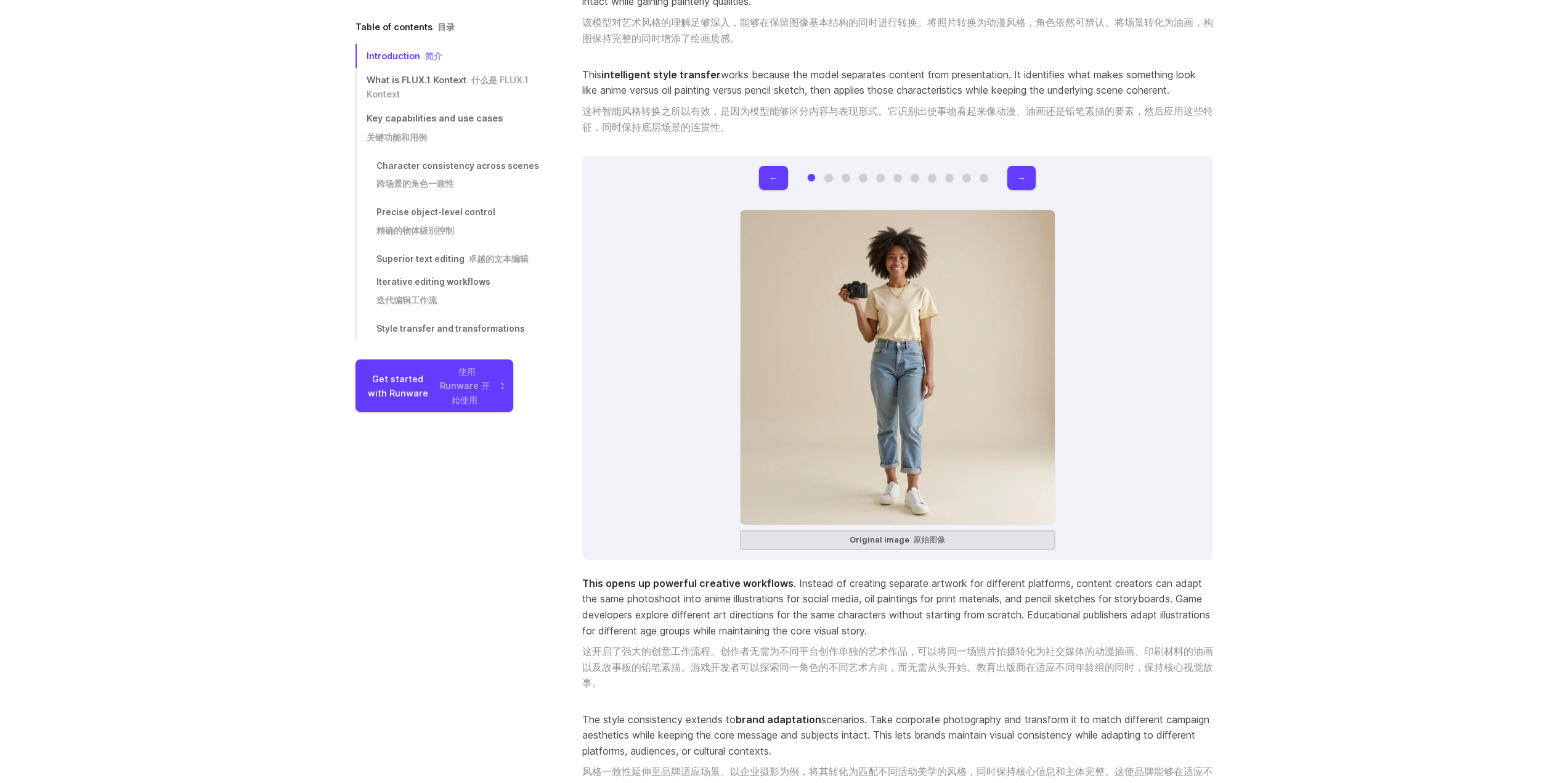
scroll to position [10383, 0]
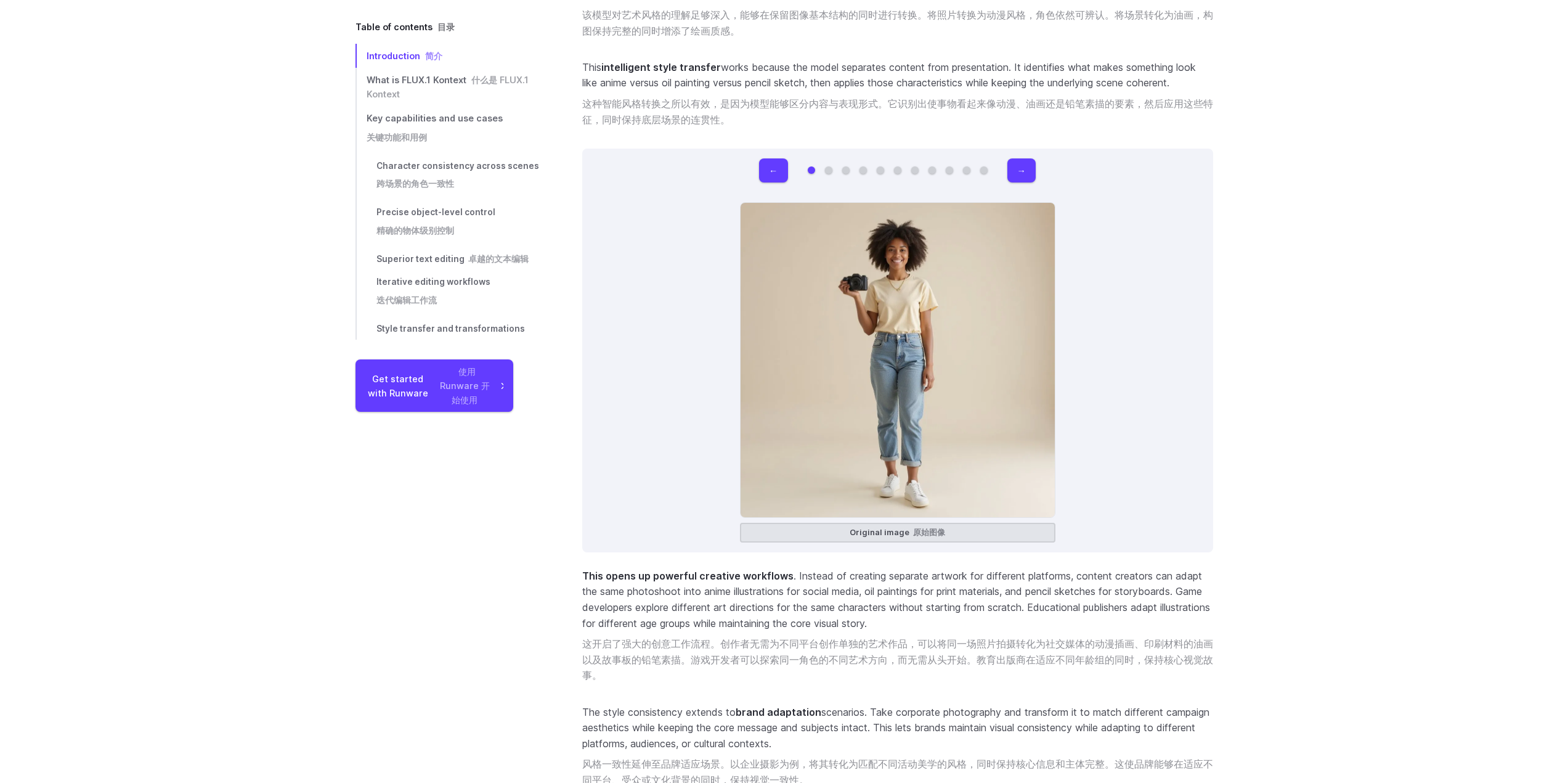
click at [936, 529] on div "← → Original image 原始图像 Rebuild the entire scene using colorful LEGO bricks, pr…" at bounding box center [897, 350] width 631 height 405
click at [936, 527] on font "原始图像" at bounding box center [928, 532] width 32 height 10
click at [1023, 158] on button "→" at bounding box center [1021, 170] width 28 height 24
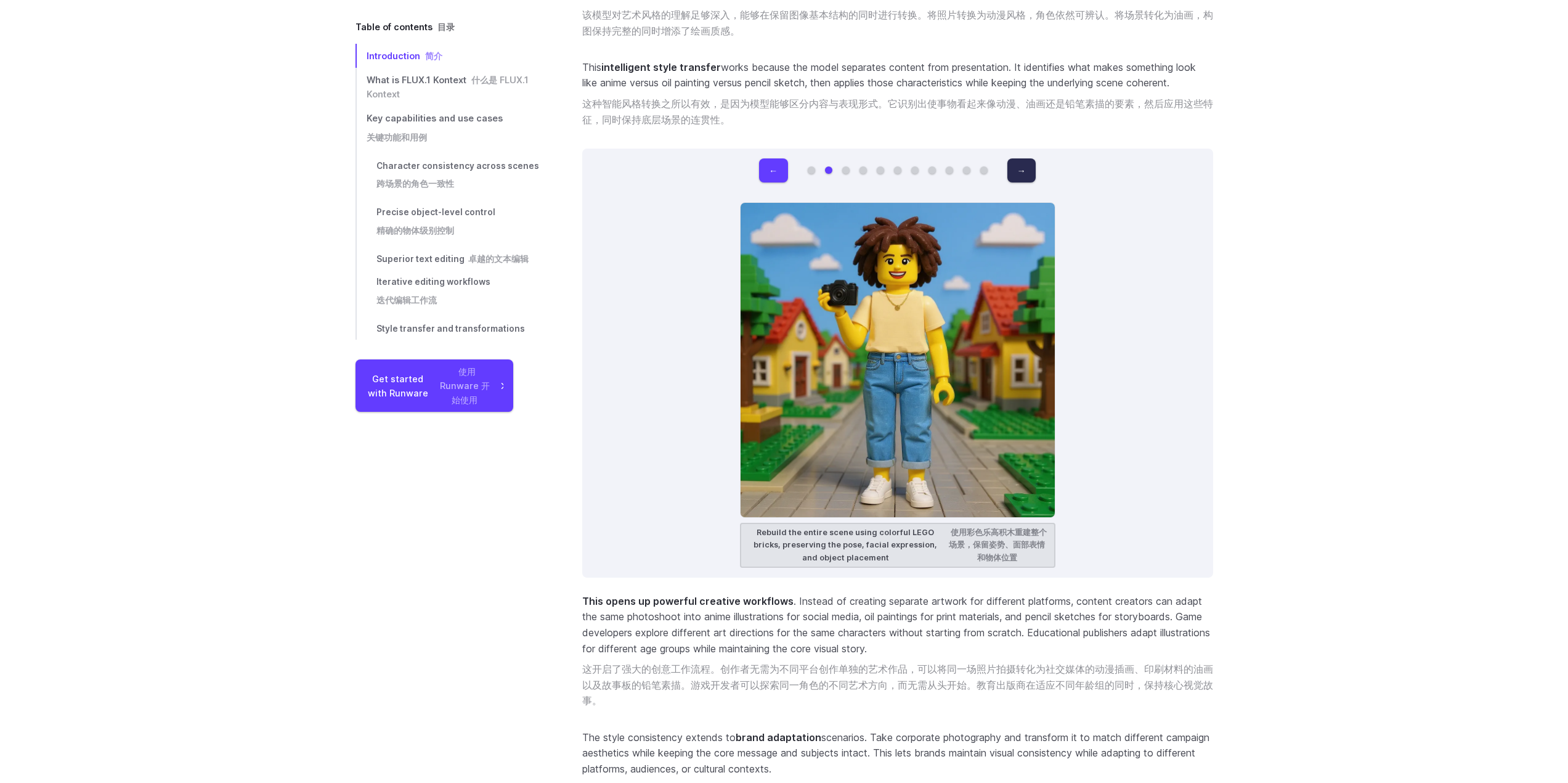
click at [1032, 158] on button "→" at bounding box center [1021, 170] width 28 height 24
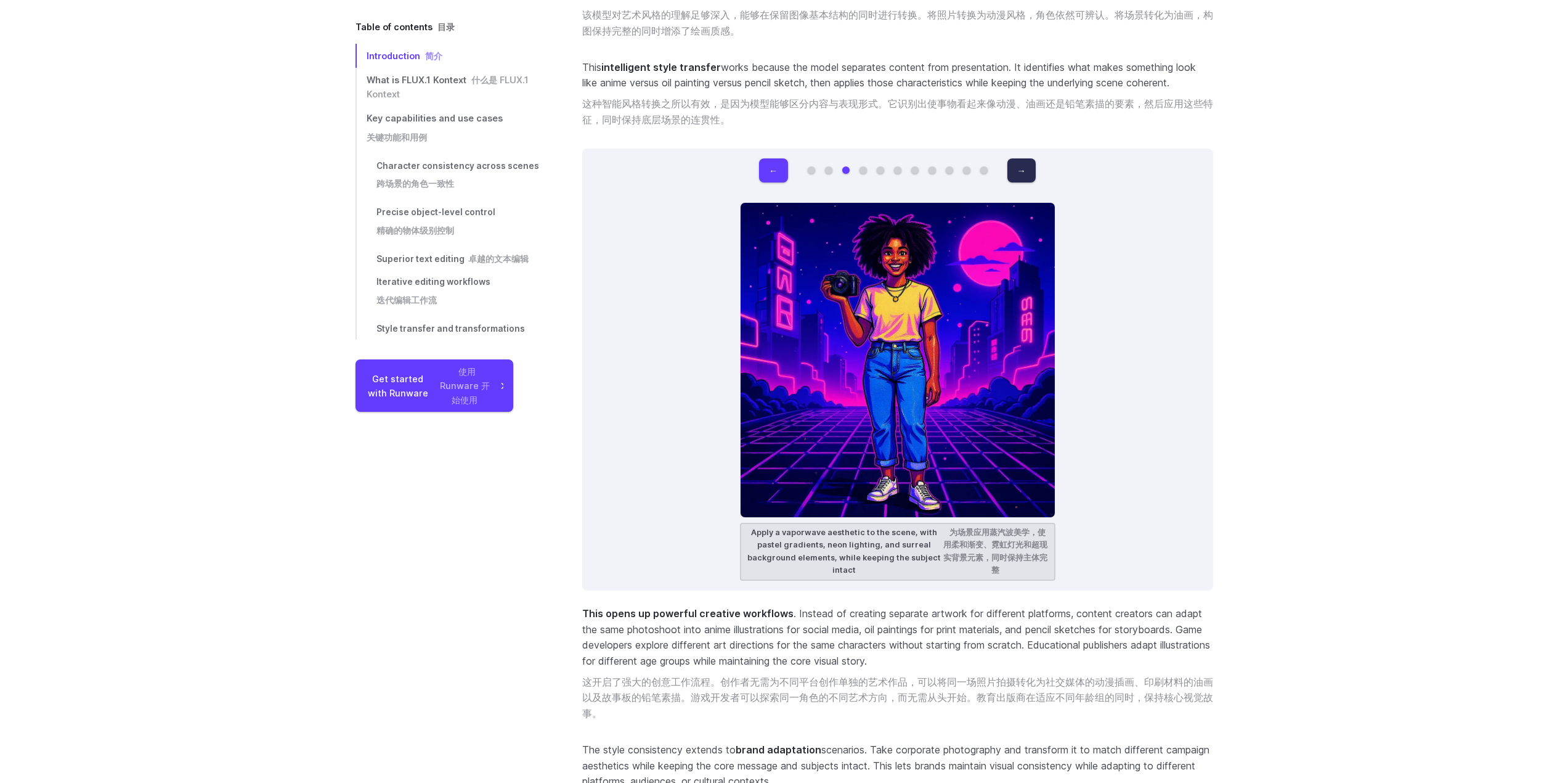
click at [1032, 158] on button "→" at bounding box center [1021, 170] width 28 height 24
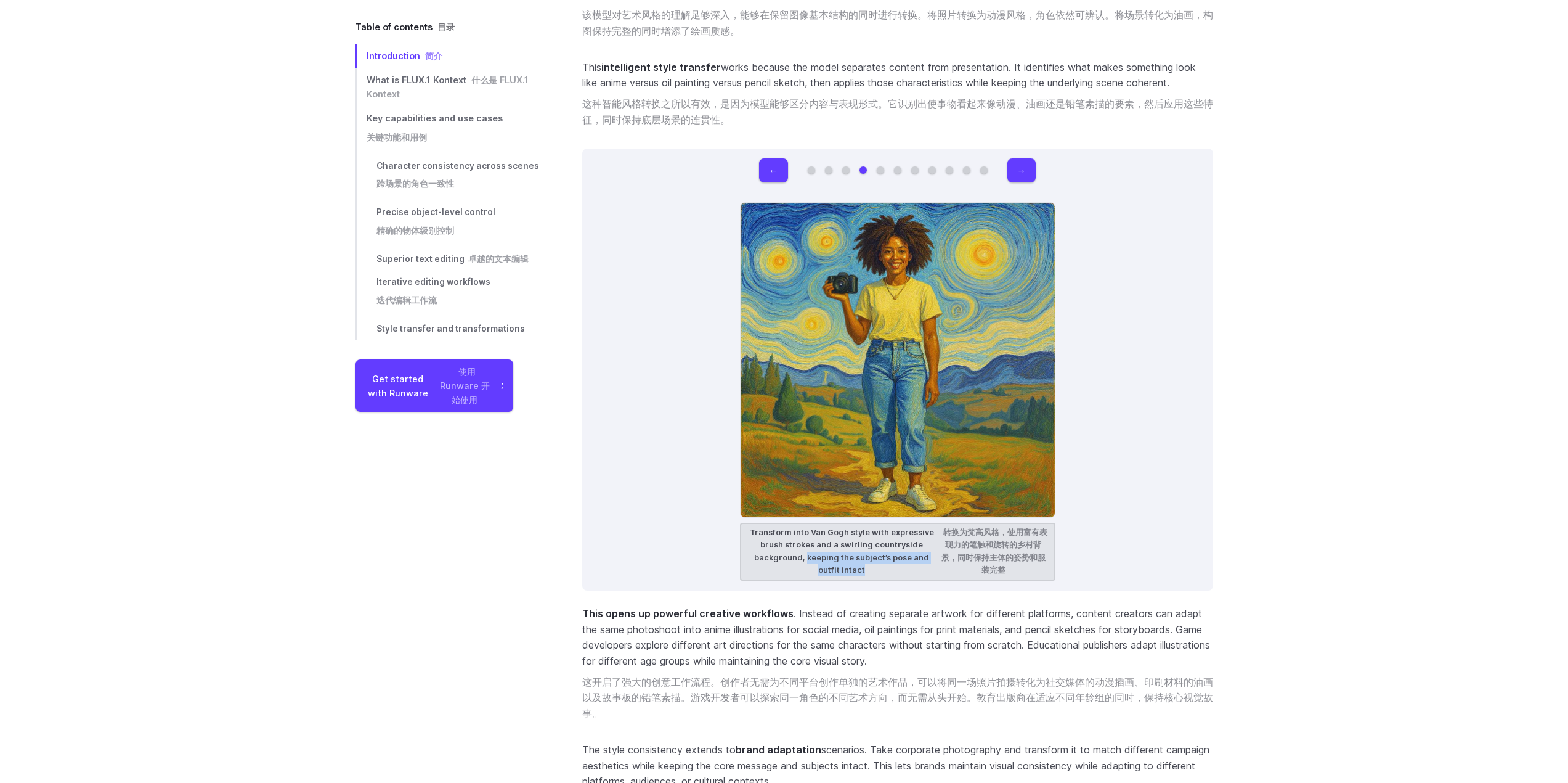
copy figcaption "keeping the subject’s pose and outfit intact"
drag, startPoint x: 808, startPoint y: 545, endPoint x: 903, endPoint y: 557, distance: 95.8
click at [903, 557] on figcaption "Transform into Van Gogh style with expressive brush strokes and a swirling coun…" at bounding box center [897, 551] width 316 height 58
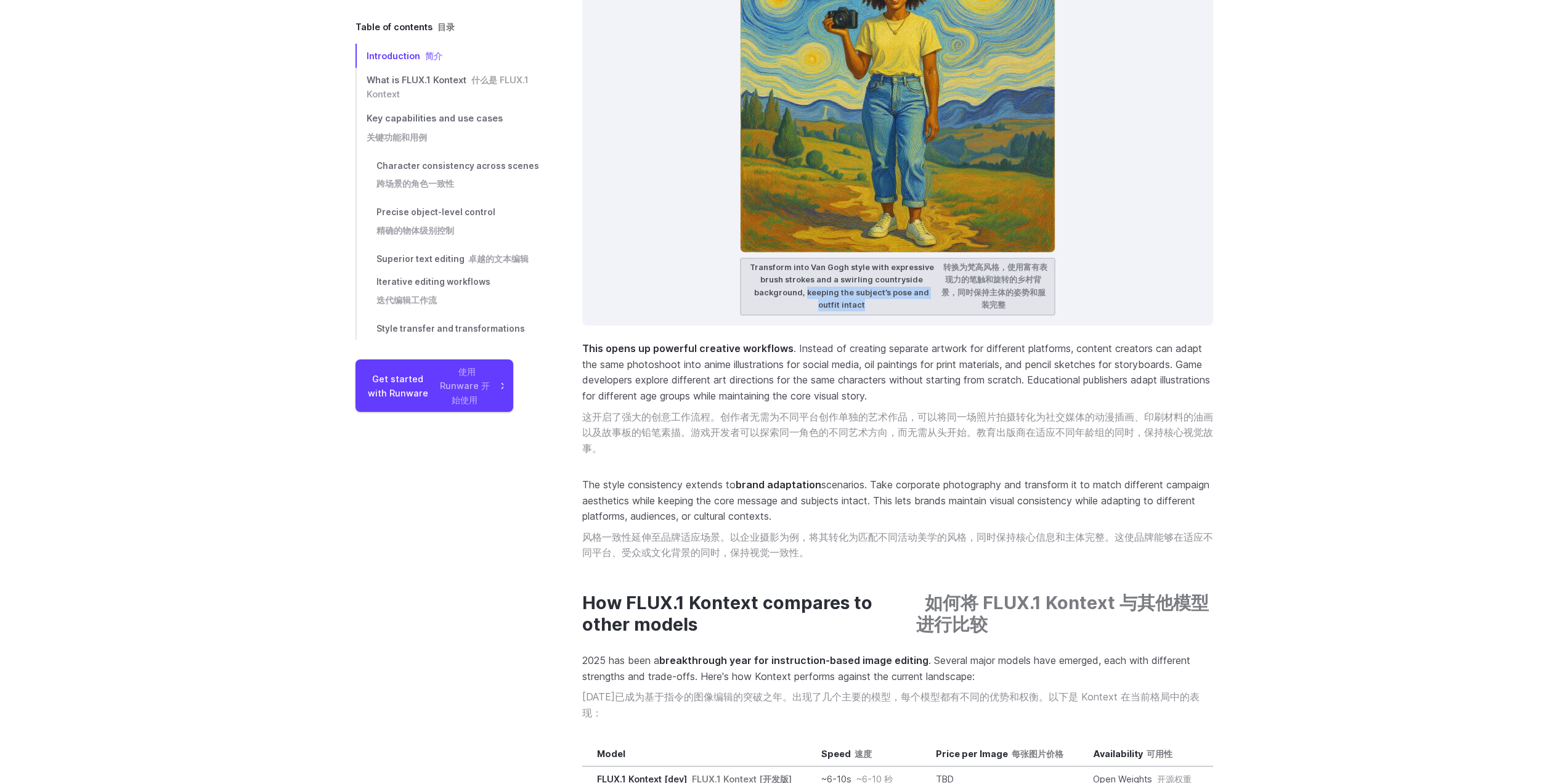
scroll to position [10652, 0]
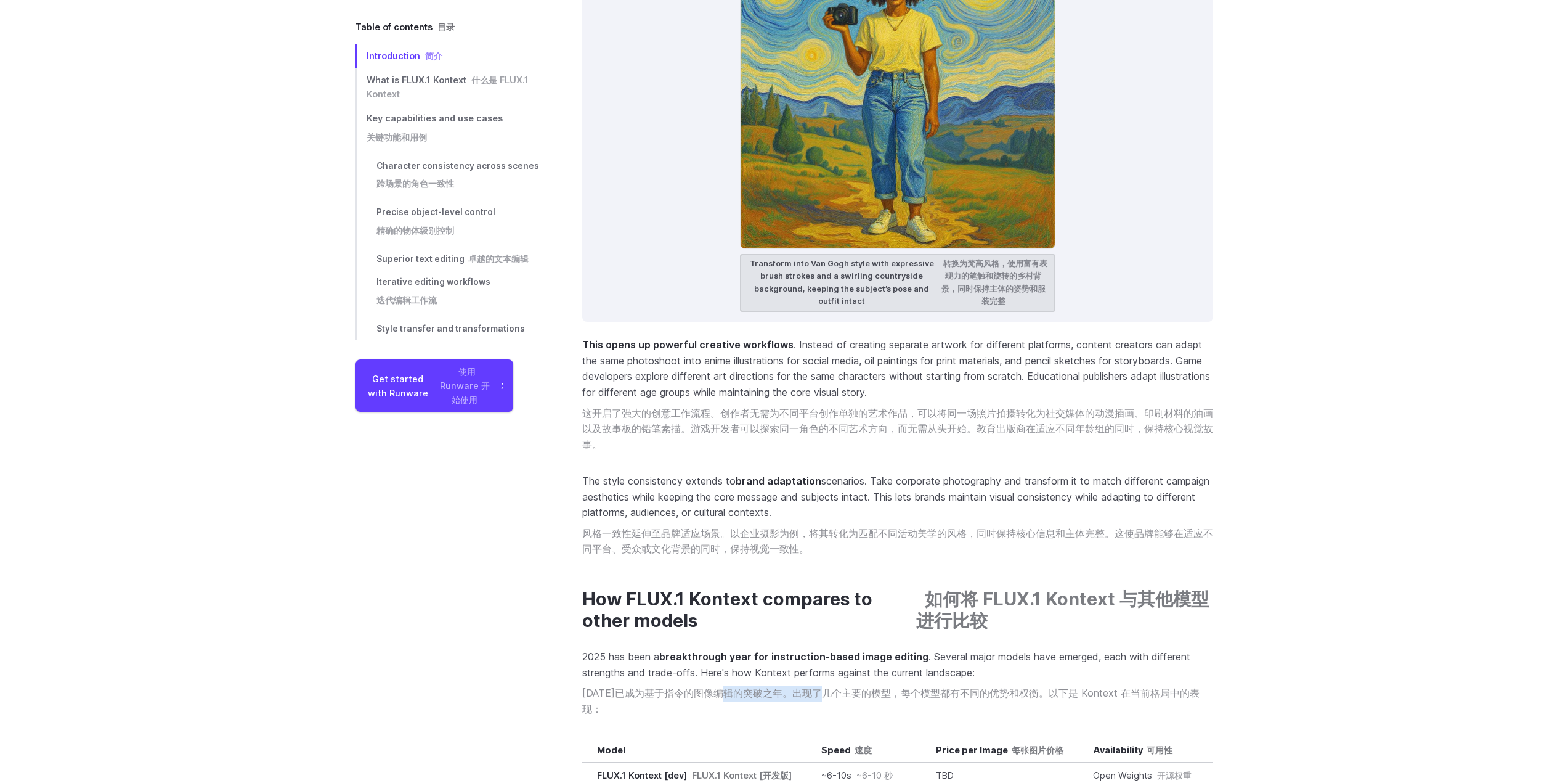
drag, startPoint x: 767, startPoint y: 678, endPoint x: 837, endPoint y: 678, distance: 70.0
click at [837, 686] on font "[DATE]已成为基于指令的图像编辑的突破之年。出现了几个主要的模型，每个模型都有不同的优势和权衡。以下是 Kontext 在当前格局中的表现：" at bounding box center [891, 700] width 618 height 28
drag, startPoint x: 837, startPoint y: 678, endPoint x: 604, endPoint y: 678, distance: 233.0
click at [604, 686] on font "[DATE]已成为基于指令的图像编辑的突破之年。出现了几个主要的模型，每个模型都有不同的优势和权衡。以下是 Kontext 在当前格局中的表现：" at bounding box center [891, 700] width 618 height 28
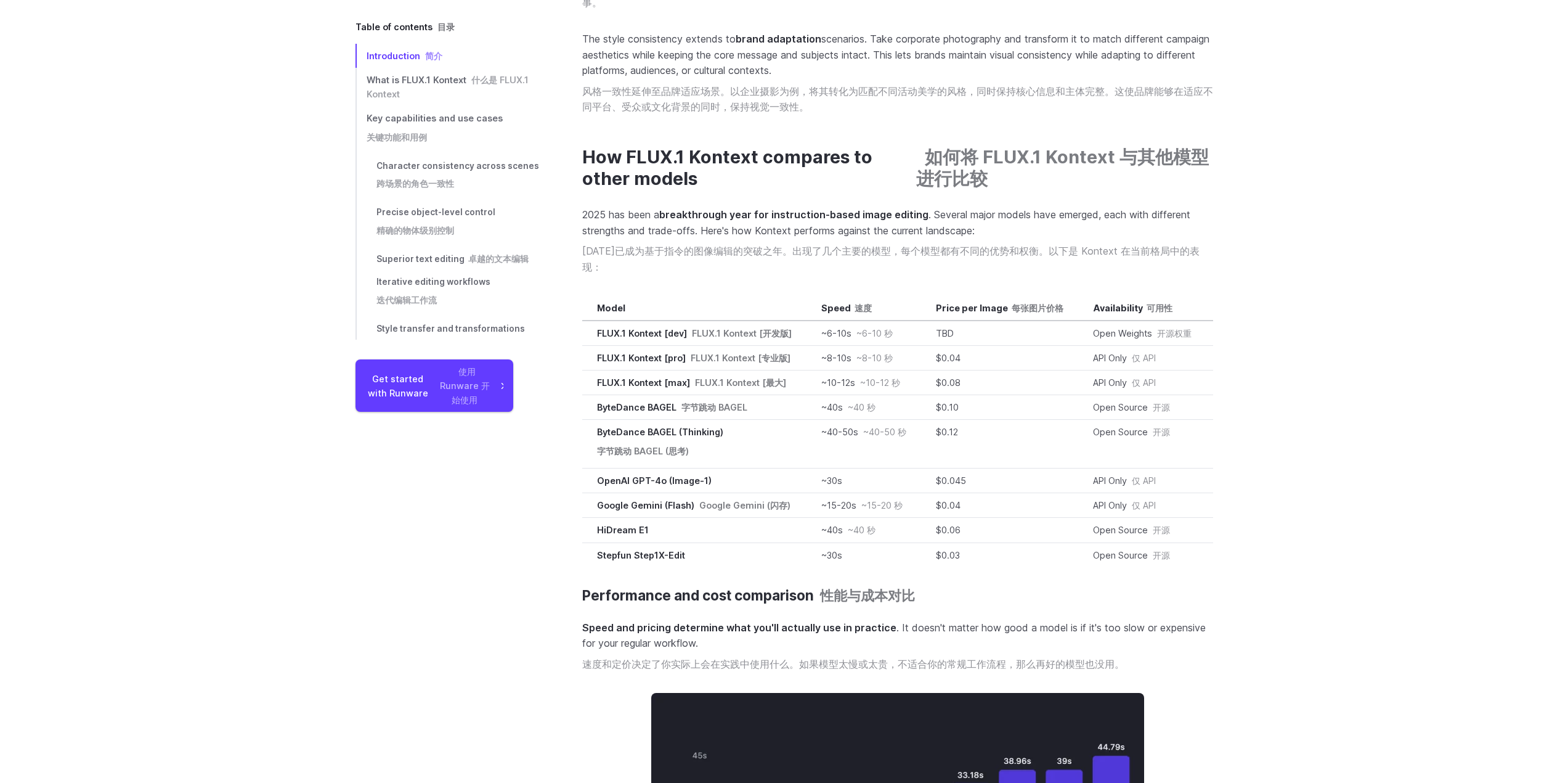
scroll to position [11096, 0]
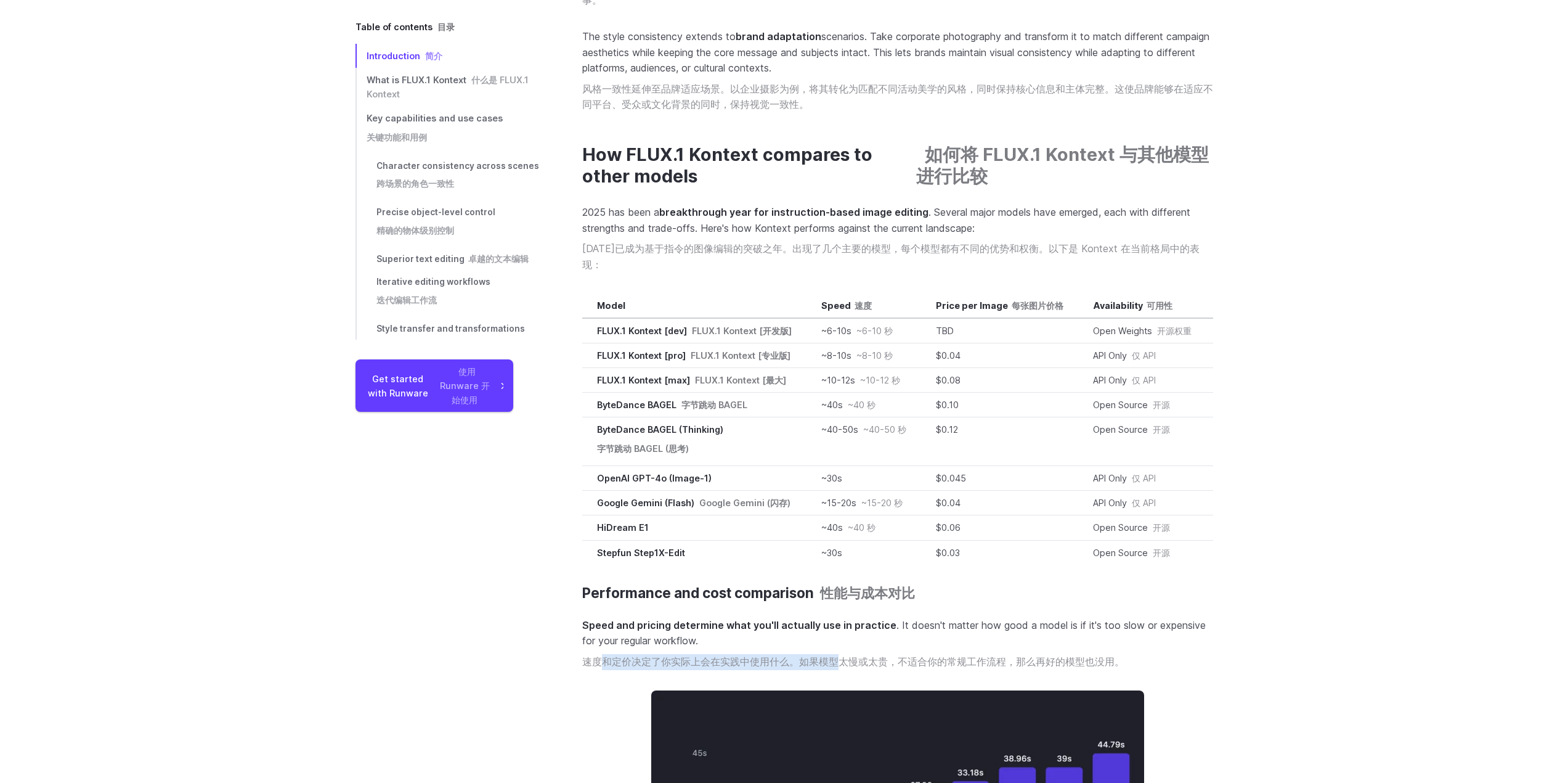
drag, startPoint x: 599, startPoint y: 658, endPoint x: 841, endPoint y: 652, distance: 242.1
click at [835, 656] on font "速度和定价决定了你实际上会在实践中使用什么。如果模型太慢或太贵，不适合你的常规工作流程，那么再好的模型也没用。" at bounding box center [853, 661] width 542 height 13
click at [840, 656] on font "速度和定价决定了你实际上会在实践中使用什么。如果模型太慢或太贵，不适合你的常规工作流程，那么再好的模型也没用。" at bounding box center [853, 661] width 542 height 13
drag, startPoint x: 934, startPoint y: 655, endPoint x: 1001, endPoint y: 655, distance: 67.0
click at [997, 656] on font "速度和定价决定了你实际上会在实践中使用什么。如果模型太慢或太贵，不适合你的常规工作流程，那么再好的模型也没用。" at bounding box center [853, 661] width 542 height 13
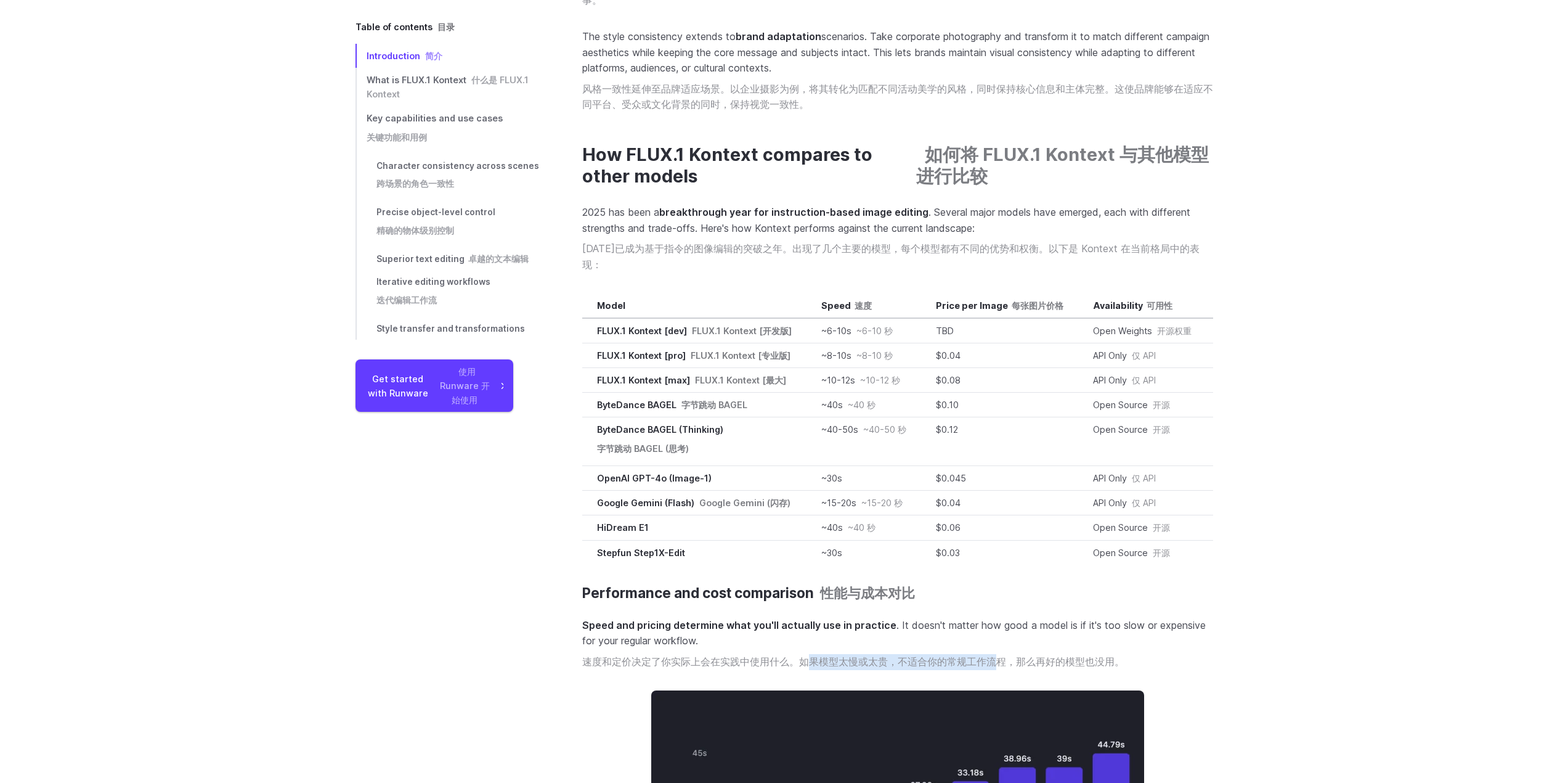
click at [1001, 656] on font "速度和定价决定了你实际上会在实践中使用什么。如果模型太慢或太贵，不适合你的常规工作流程，那么再好的模型也没用。" at bounding box center [853, 661] width 542 height 13
drag, startPoint x: 916, startPoint y: 655, endPoint x: 867, endPoint y: 653, distance: 49.0
click at [867, 656] on font "速度和定价决定了你实际上会在实践中使用什么。如果模型太慢或太贵，不适合你的常规工作流程，那么再好的模型也没用。" at bounding box center [853, 661] width 542 height 13
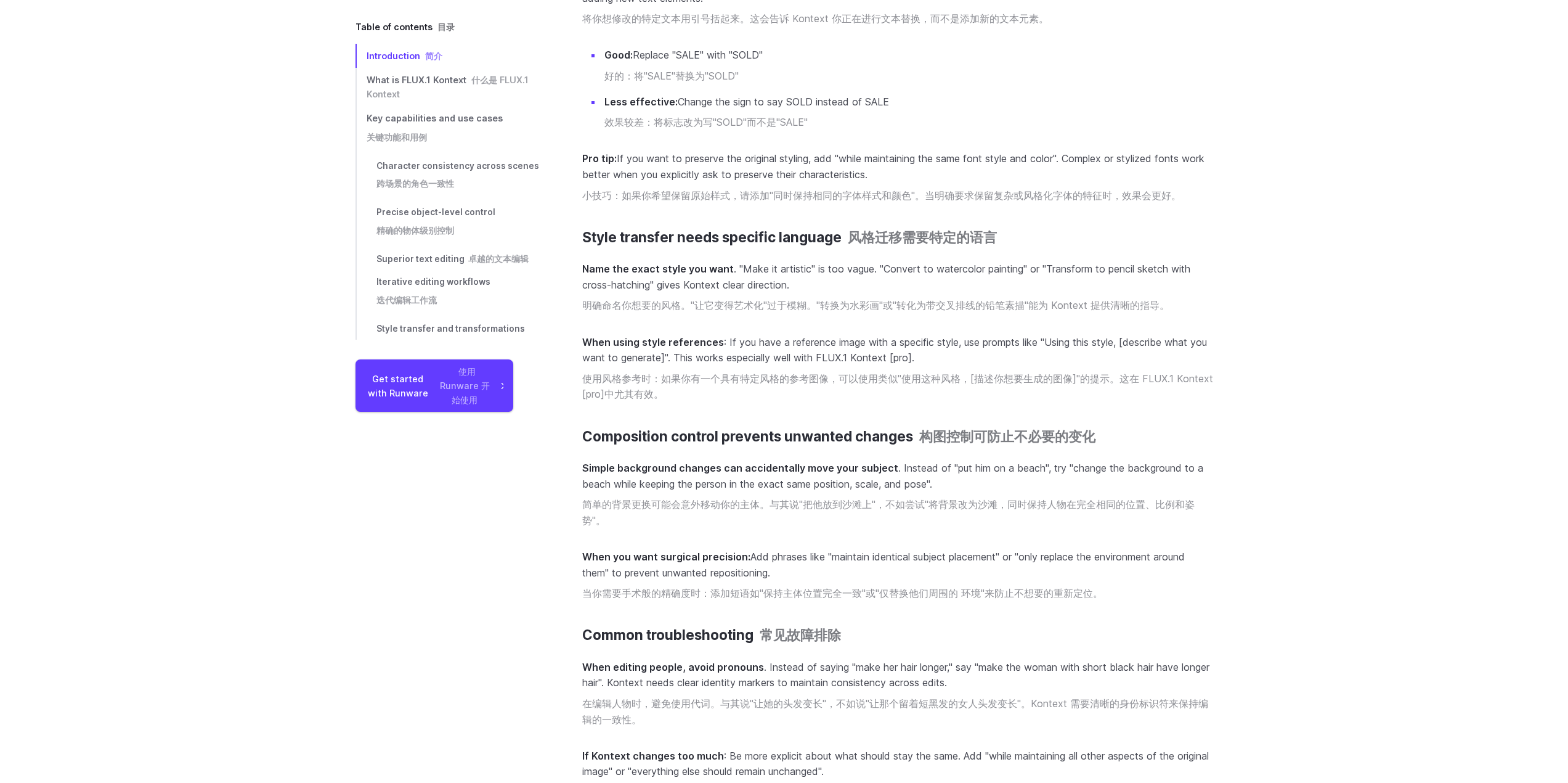
scroll to position [15179, 0]
drag, startPoint x: 1010, startPoint y: 498, endPoint x: 587, endPoint y: 516, distance: 423.4
click at [587, 516] on font "简单的背景更换可能会意外移动你的主体。与其说"把他放到沙滩上"，不如尝试"将背景改为沙滩，同时保持人物在完全相同的位置、比例和姿势"。" at bounding box center [888, 510] width 612 height 28
copy font "同时保持人物在完全相同的位置、比例和姿势"
click at [627, 480] on p "Simple background changes can accidentally move your subject . Instead of "put …" at bounding box center [897, 495] width 631 height 72
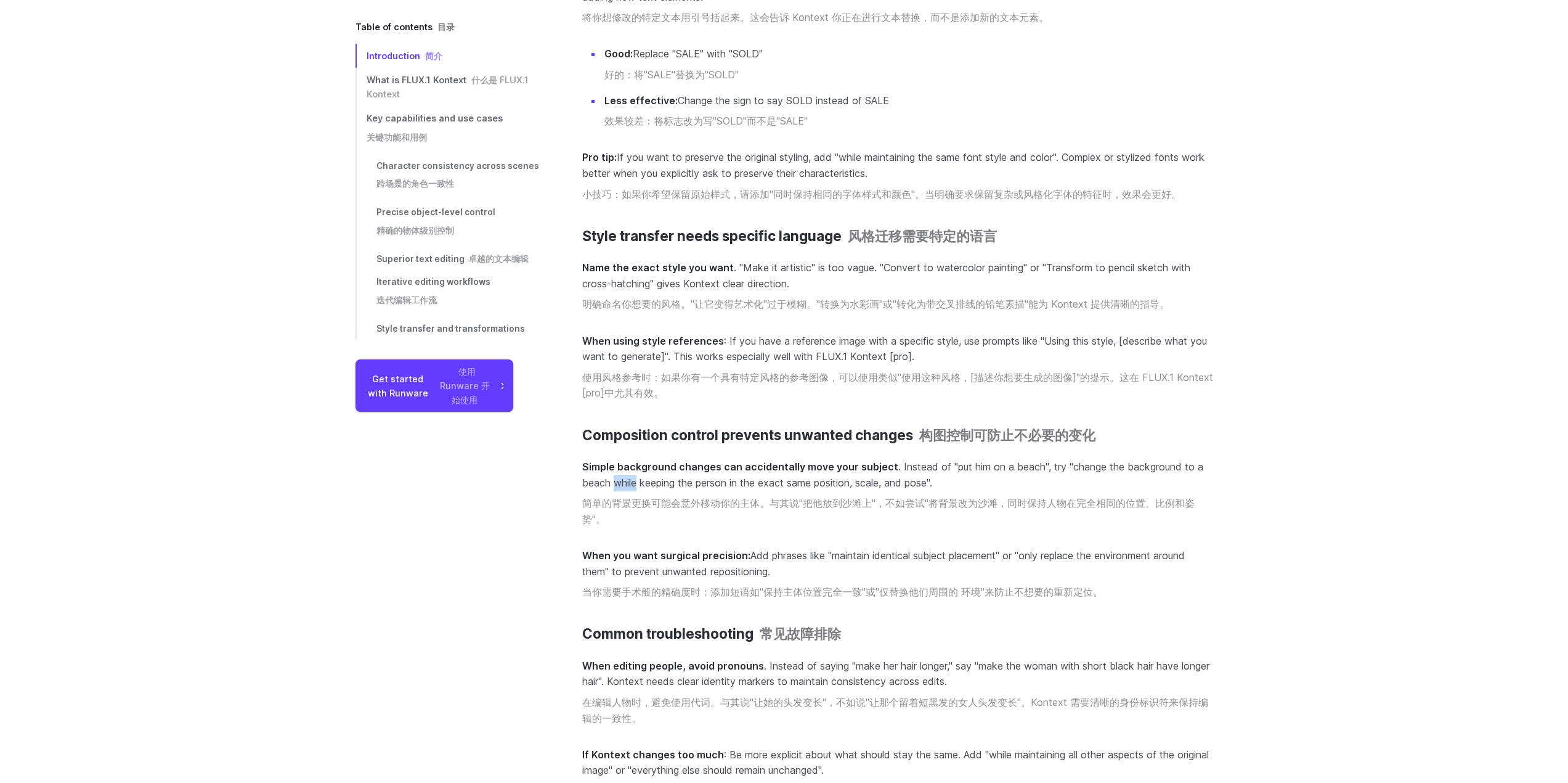
click at [627, 480] on p "Simple background changes can accidentally move your subject . Instead of "put …" at bounding box center [897, 495] width 631 height 72
copy p "while"
click at [627, 480] on p "Simple background changes can accidentally move your subject . Instead of "put …" at bounding box center [897, 495] width 631 height 72
copy p "while keeping the person in the exact same position, scale, and pose"
drag, startPoint x: 614, startPoint y: 471, endPoint x: 934, endPoint y: 479, distance: 320.1
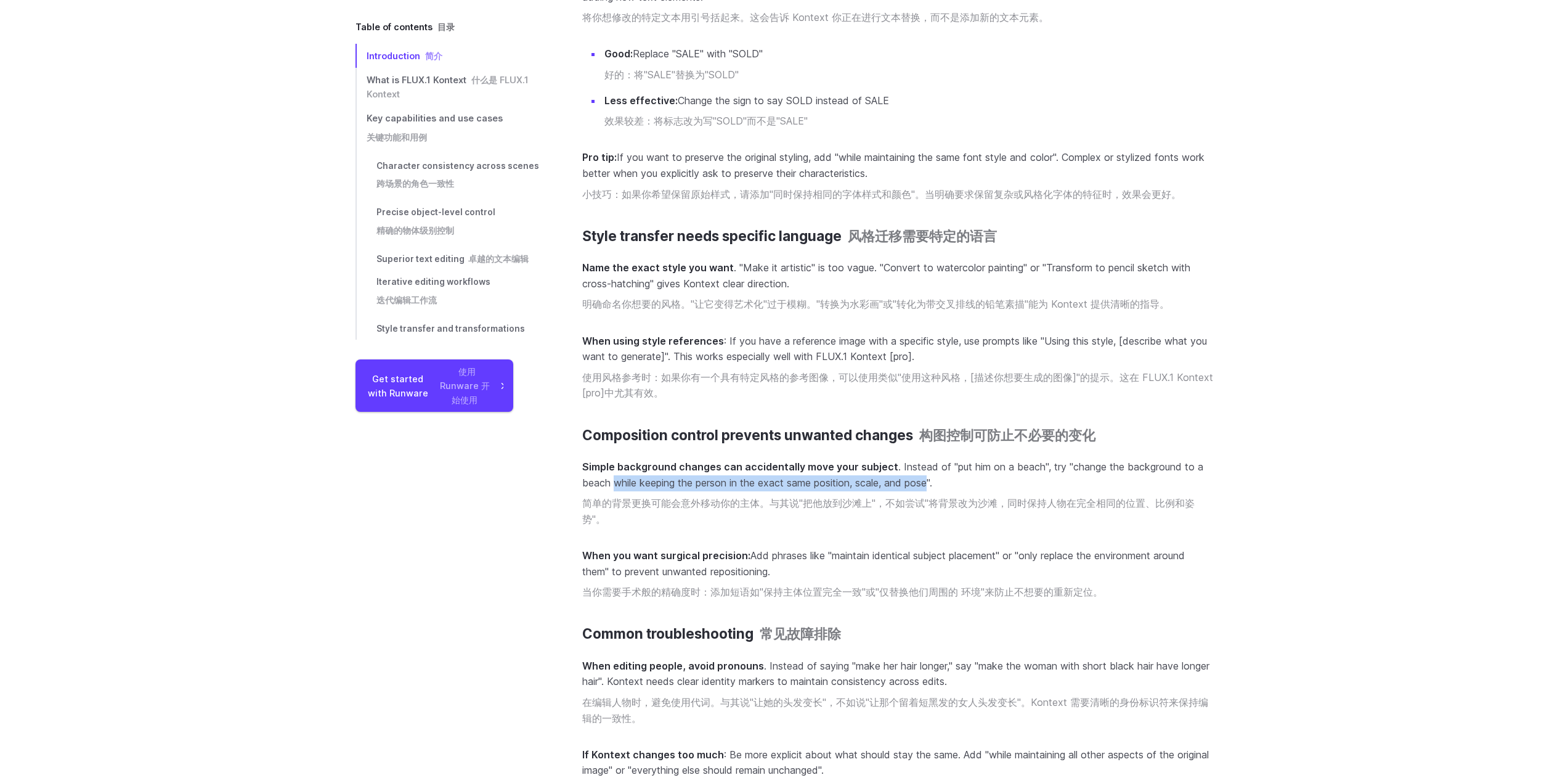
click at [934, 479] on p "Simple background changes can accidentally move your subject . Instead of "put …" at bounding box center [897, 495] width 631 height 72
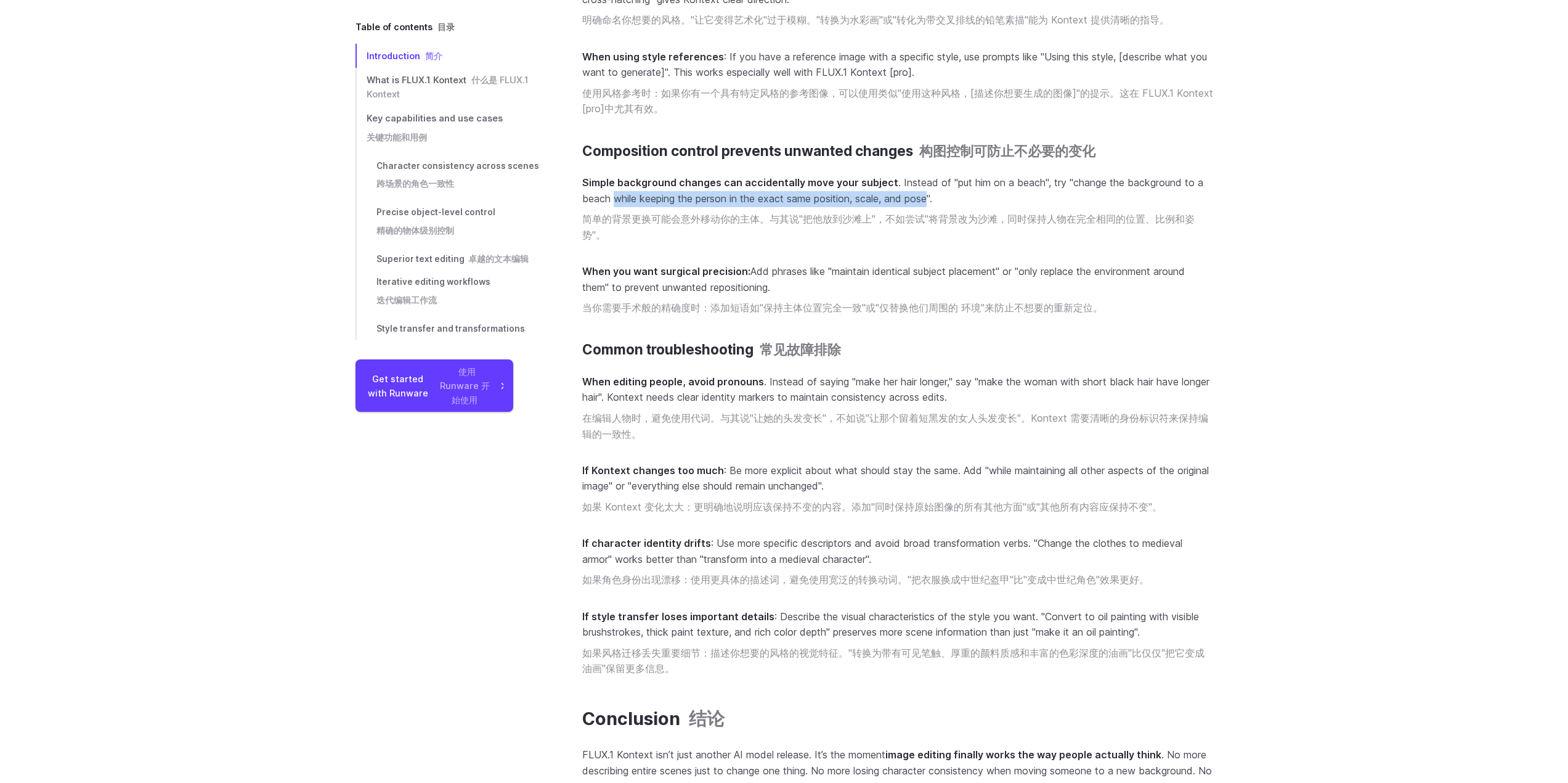
scroll to position [15471, 0]
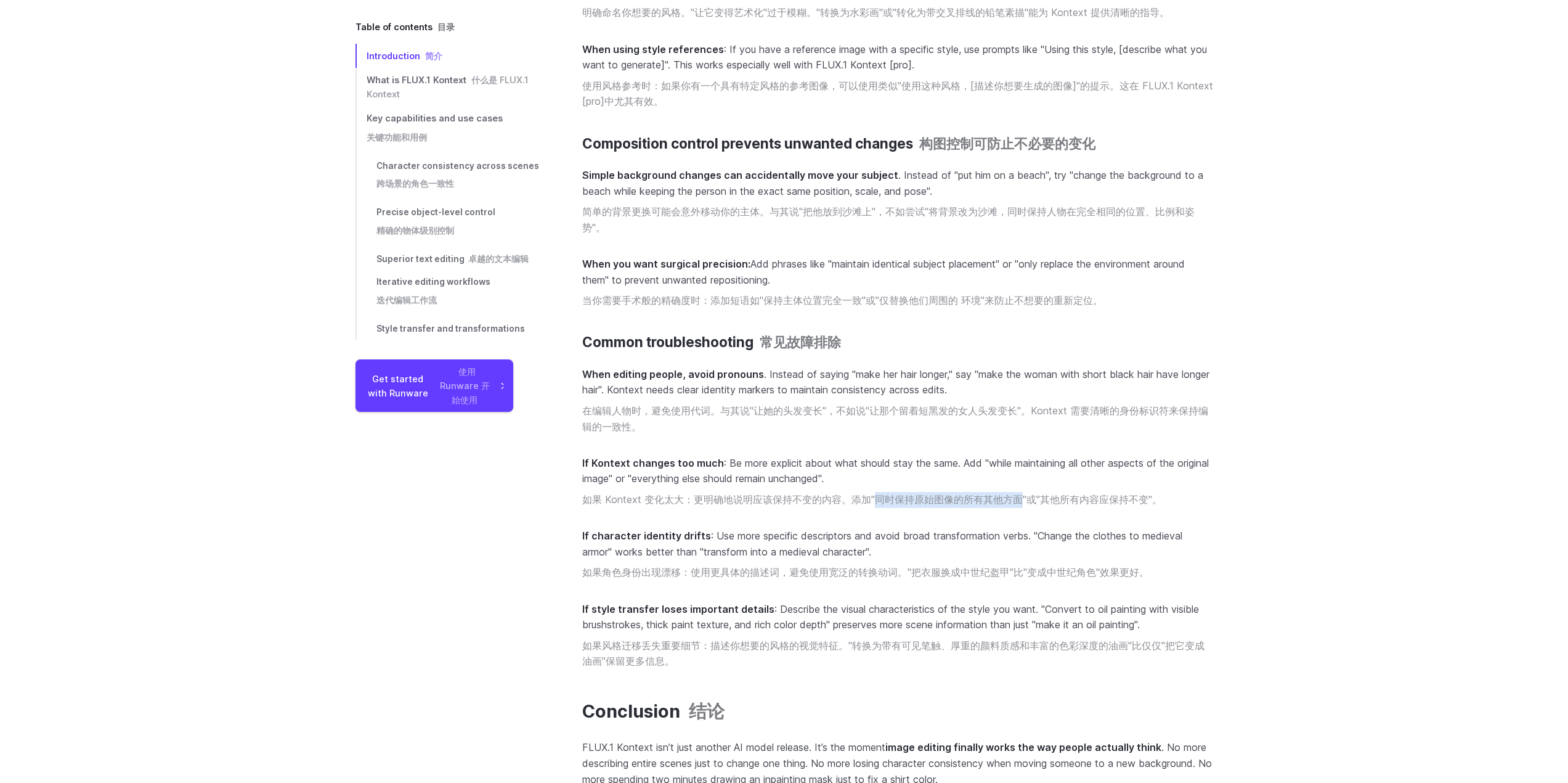
drag, startPoint x: 874, startPoint y: 495, endPoint x: 1018, endPoint y: 496, distance: 144.0
click at [1018, 496] on font "如果 Kontext 变化太大：更明确地说明应该保持不变的内容。添加"同时保持原始图像的所有其他方面"或"其他所有内容应保持不变"。" at bounding box center [871, 499] width 580 height 13
copy p "while maintaining all other aspects of the original image"
drag, startPoint x: 989, startPoint y: 458, endPoint x: 645, endPoint y: 475, distance: 344.4
click at [645, 475] on p "If Kontext changes too much : Be more explicit about what should stay the same.…" at bounding box center [897, 484] width 631 height 57
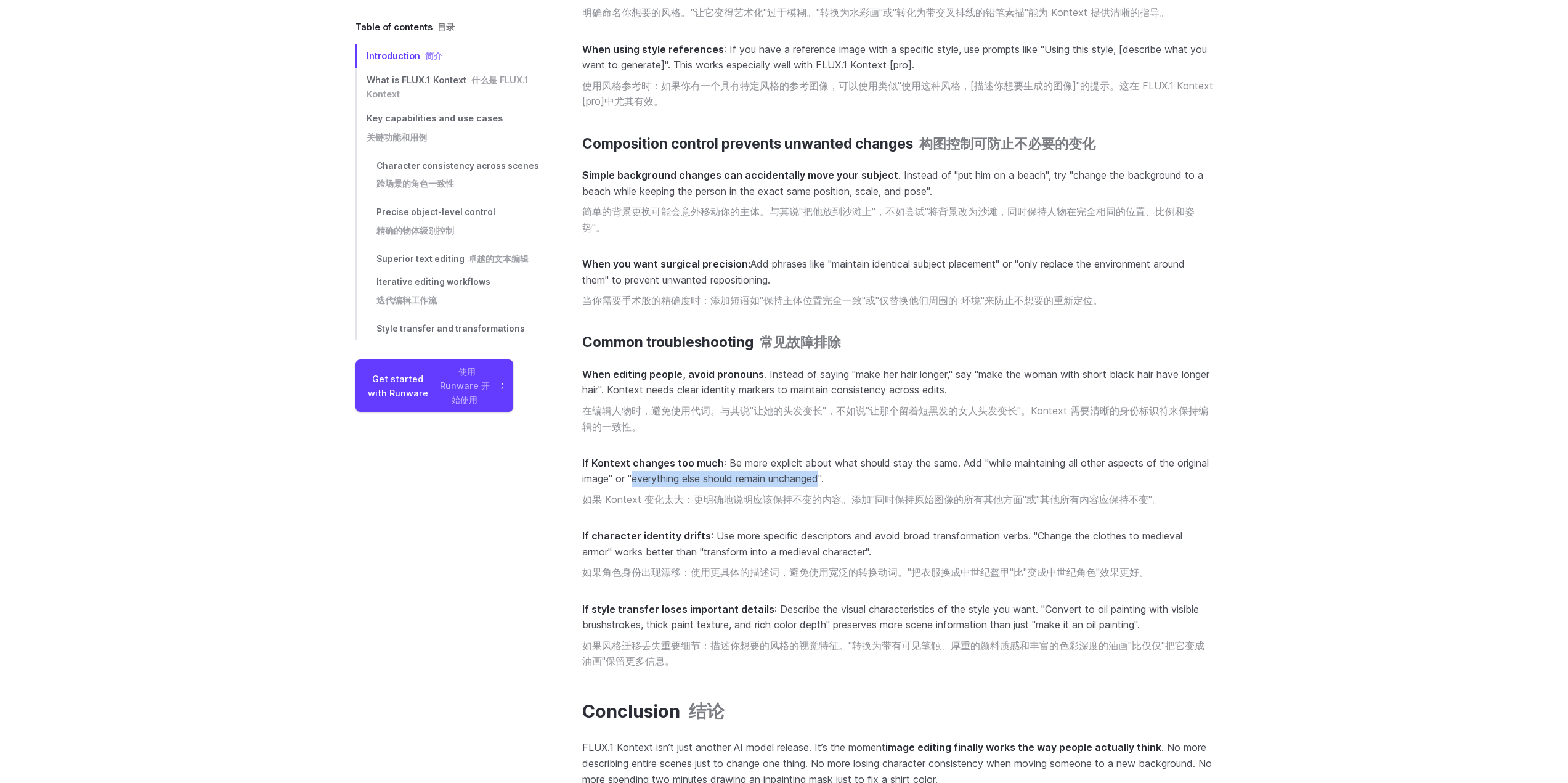
drag, startPoint x: 676, startPoint y: 473, endPoint x: 862, endPoint y: 473, distance: 186.0
click at [862, 473] on p "If Kontext changes too much : Be more explicit about what should stay the same.…" at bounding box center [897, 484] width 631 height 57
drag, startPoint x: 875, startPoint y: 489, endPoint x: 1022, endPoint y: 487, distance: 147.0
click at [1022, 491] on font "如果 Kontext 变化太大：更明确地说明应该保持不变的内容。添加"同时保持原始图像的所有其他方面"或"其他所有内容应保持不变"。" at bounding box center [871, 499] width 580 height 16
drag, startPoint x: 1045, startPoint y: 491, endPoint x: 1147, endPoint y: 495, distance: 102.1
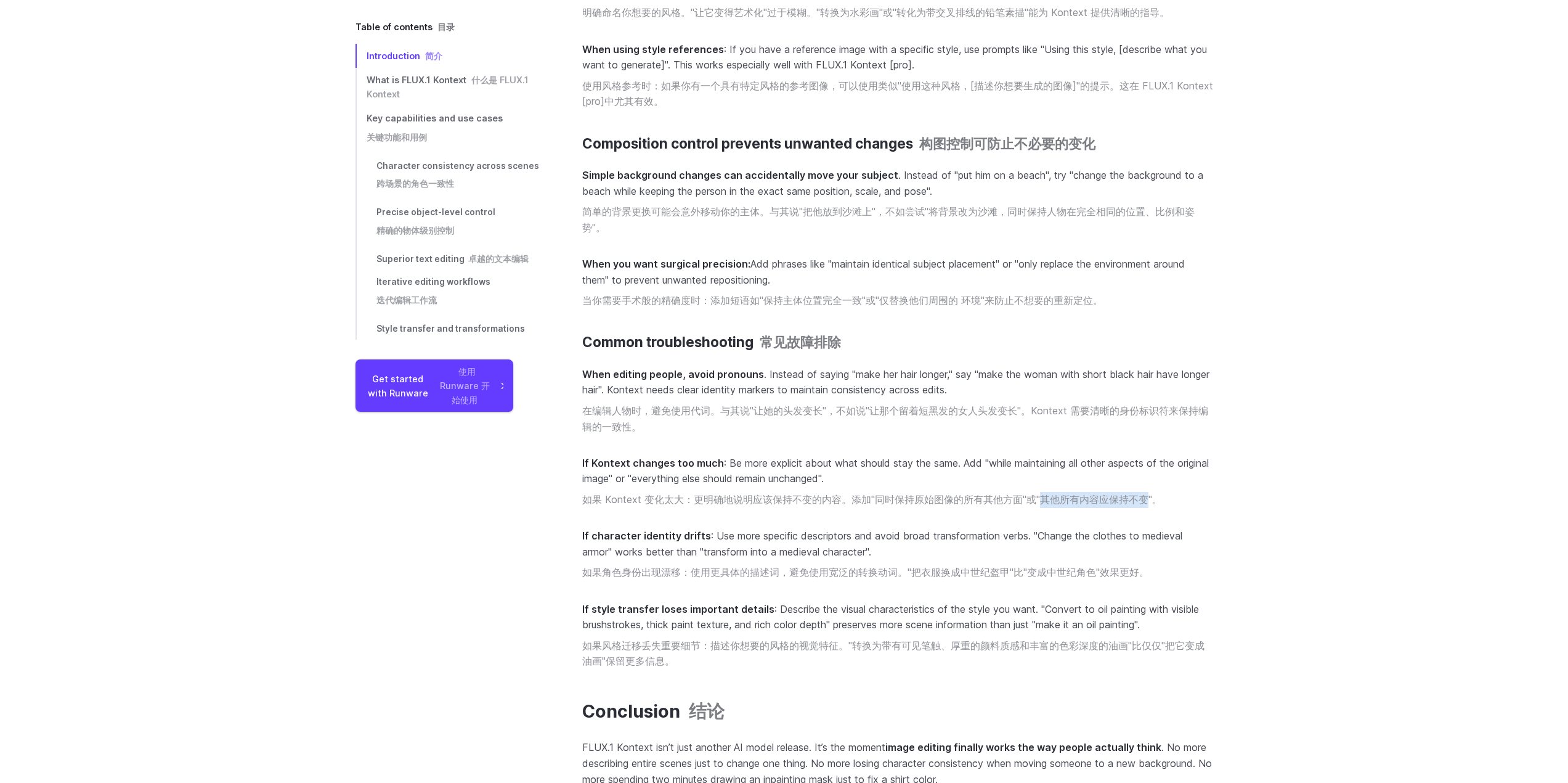
click at [1147, 495] on font "如果 Kontext 变化太大：更明确地说明应该保持不变的内容。添加"同时保持原始图像的所有其他方面"或"其他所有内容应保持不变"。" at bounding box center [871, 499] width 580 height 13
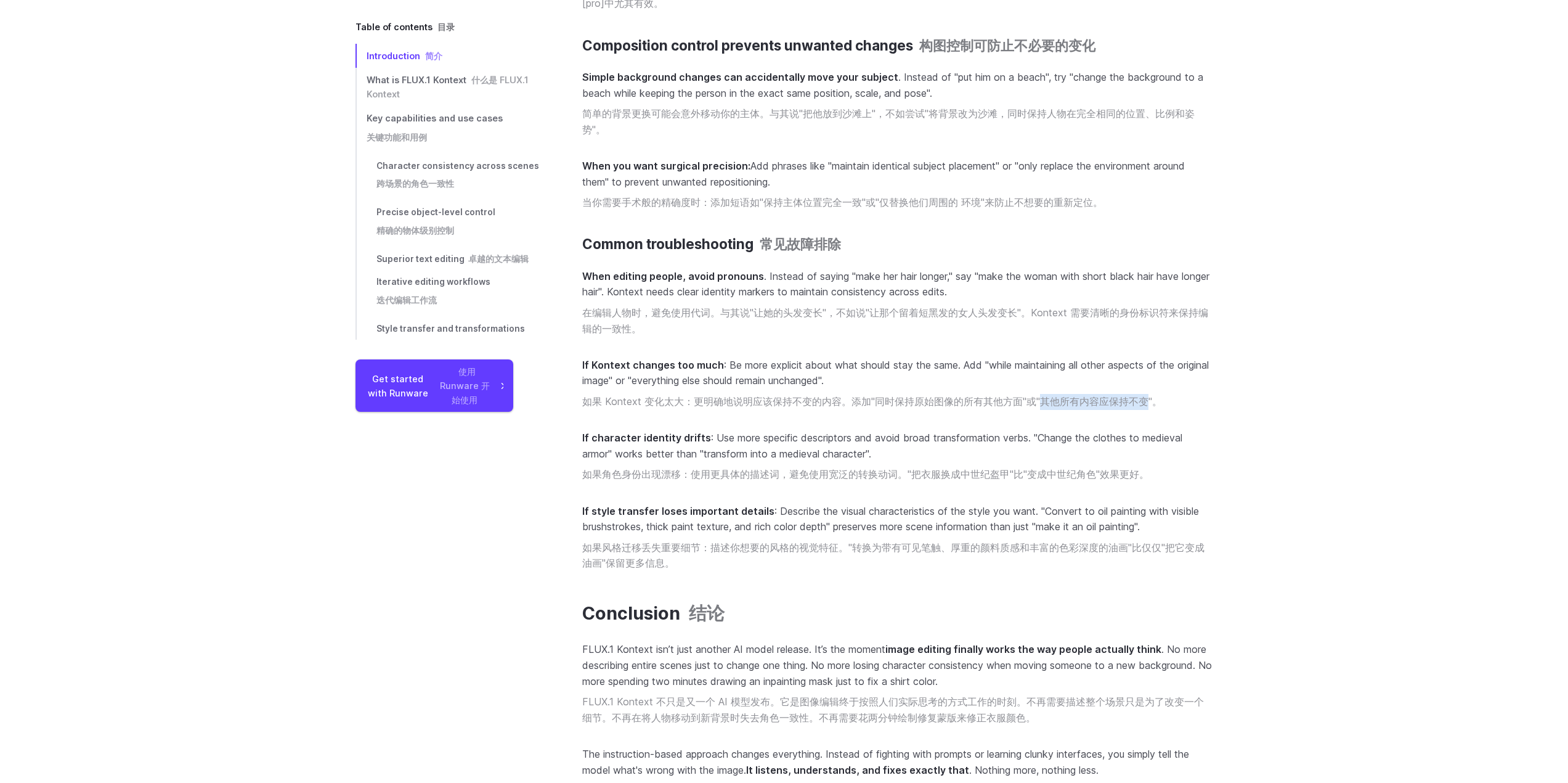
scroll to position [15584, 0]
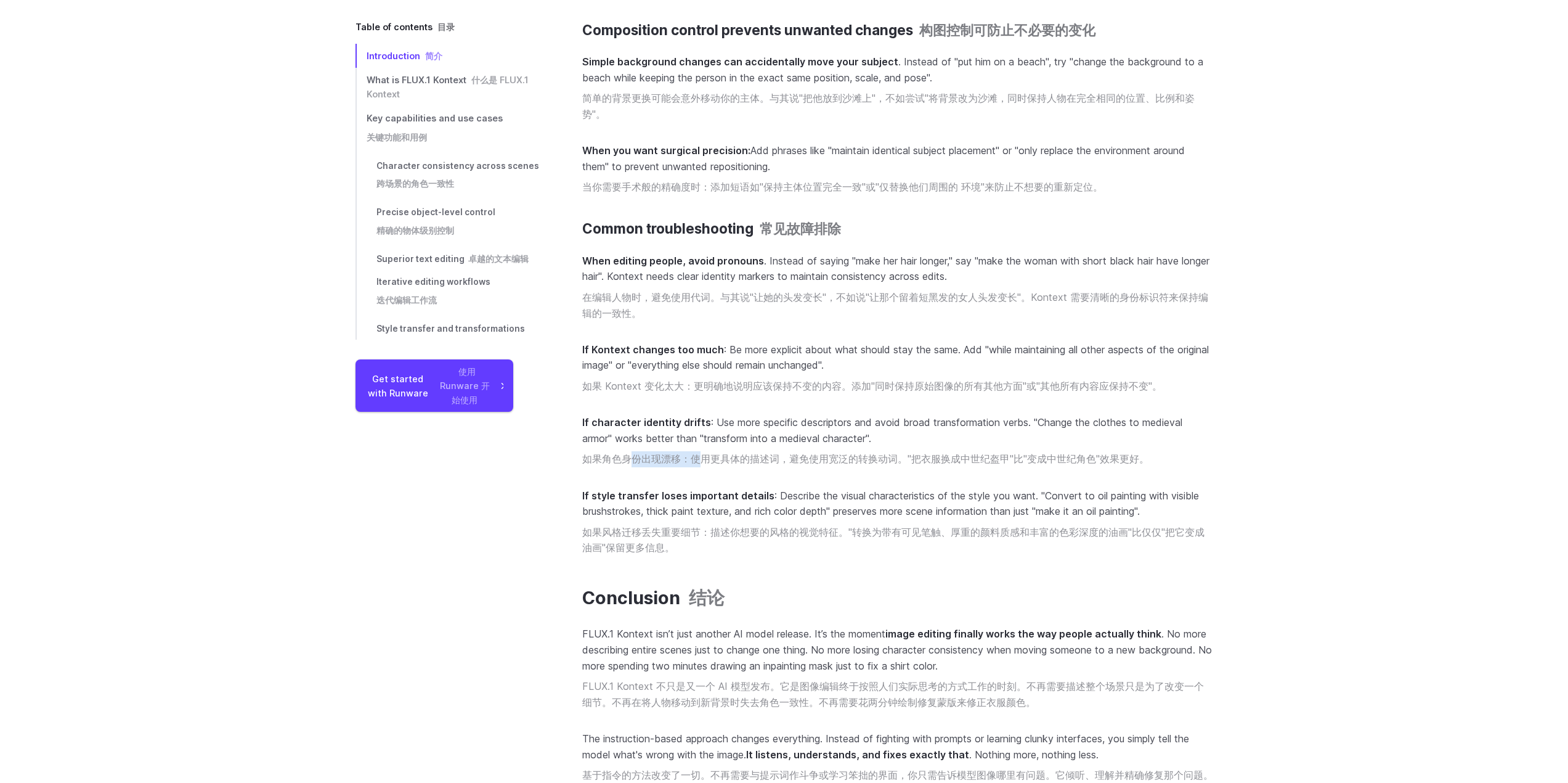
drag, startPoint x: 634, startPoint y: 455, endPoint x: 701, endPoint y: 460, distance: 67.2
click at [701, 460] on font "如果角色身份出现漂移：使用更具体的描述词，避免使用宽泛的转换动词。"把衣服换成中世纪盔甲"比"变成中世纪角色"效果更好。" at bounding box center [865, 459] width 566 height 16
click at [727, 460] on p "If character identity drifts : Use more specific descriptors and avoid broad tr…" at bounding box center [897, 443] width 631 height 57
drag, startPoint x: 713, startPoint y: 456, endPoint x: 896, endPoint y: 456, distance: 183.0
click at [896, 456] on font "如果角色身份出现漂移：使用更具体的描述词，避免使用宽泛的转换动词。"把衣服换成中世纪盔甲"比"变成中世纪角色"效果更好。" at bounding box center [865, 459] width 566 height 13
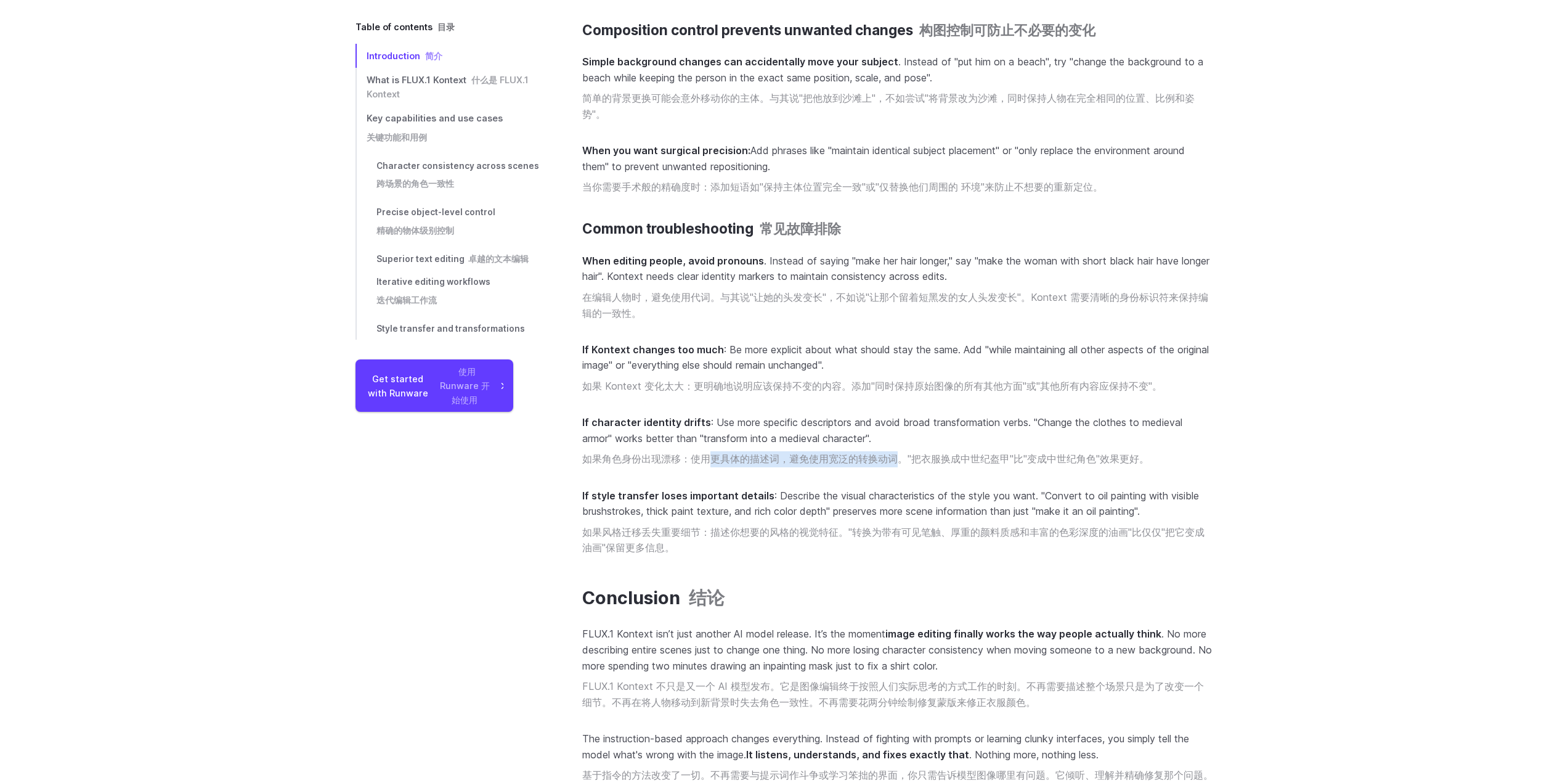
drag, startPoint x: 896, startPoint y: 456, endPoint x: 970, endPoint y: 451, distance: 74.2
click at [896, 456] on font "如果角色身份出现漂移：使用更具体的描述词，避免使用宽泛的转换动词。"把衣服换成中世纪盔甲"比"变成中世纪角色"效果更好。" at bounding box center [865, 459] width 566 height 13
drag, startPoint x: 970, startPoint y: 451, endPoint x: 1135, endPoint y: 449, distance: 165.0
click at [1135, 453] on font "如果角色身份出现漂移：使用更具体的描述词，避免使用宽泛的转换动词。"把衣服换成中世纪盔甲"比"变成中世纪角色"效果更好。" at bounding box center [865, 459] width 566 height 13
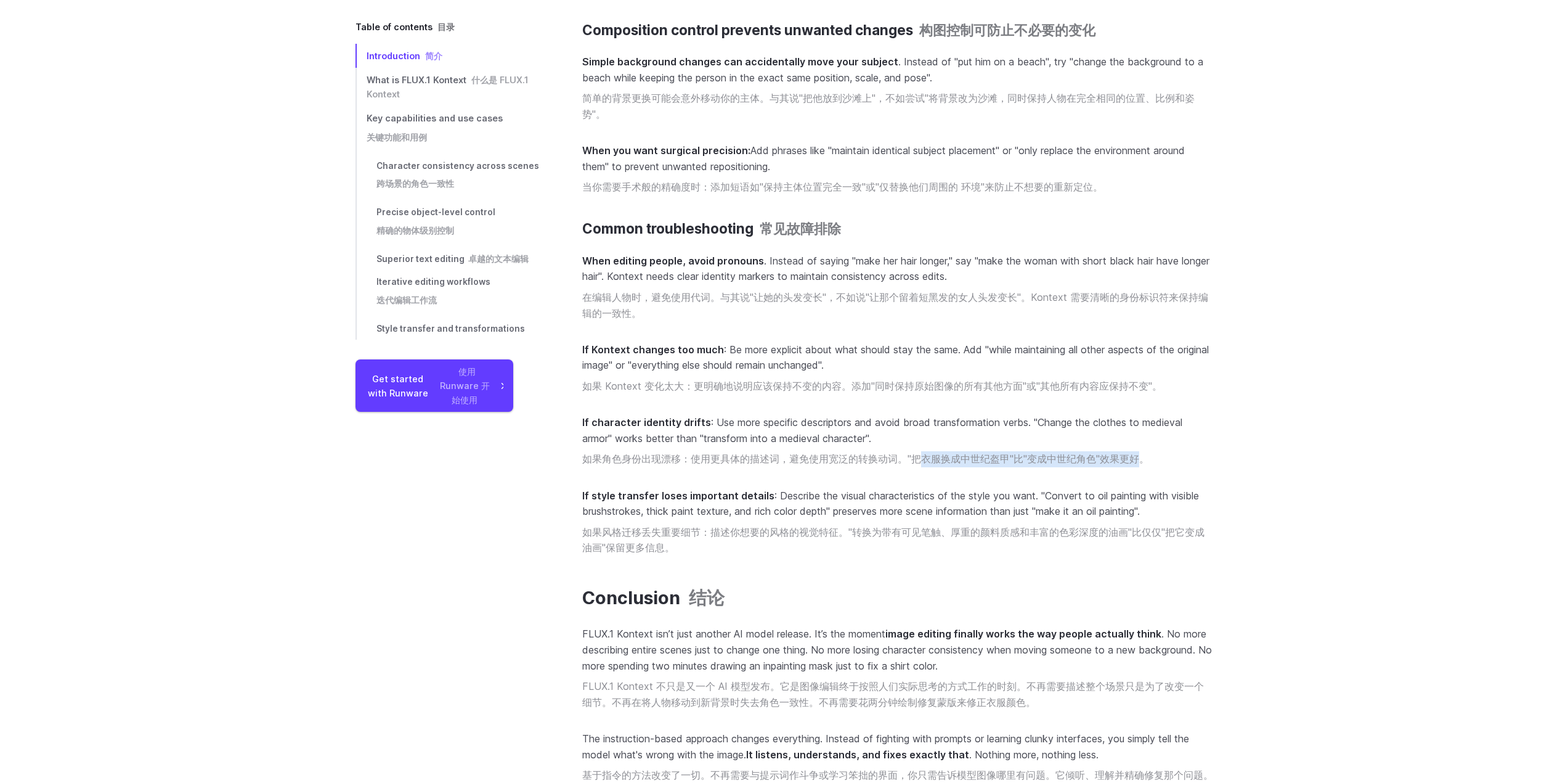
drag, startPoint x: 1142, startPoint y: 449, endPoint x: 915, endPoint y: 451, distance: 227.0
click at [917, 453] on font "如果角色身份出现漂移：使用更具体的描述词，避免使用宽泛的转换动词。"把衣服换成中世纪盔甲"比"变成中世纪角色"效果更好。" at bounding box center [865, 459] width 566 height 13
drag, startPoint x: 1020, startPoint y: 459, endPoint x: 1046, endPoint y: 459, distance: 26.0
click at [1046, 459] on font "如果角色身份出现漂移：使用更具体的描述词，避免使用宽泛的转换动词。"把衣服换成中世纪盔甲"比"变成中世纪角色"效果更好。" at bounding box center [865, 459] width 566 height 16
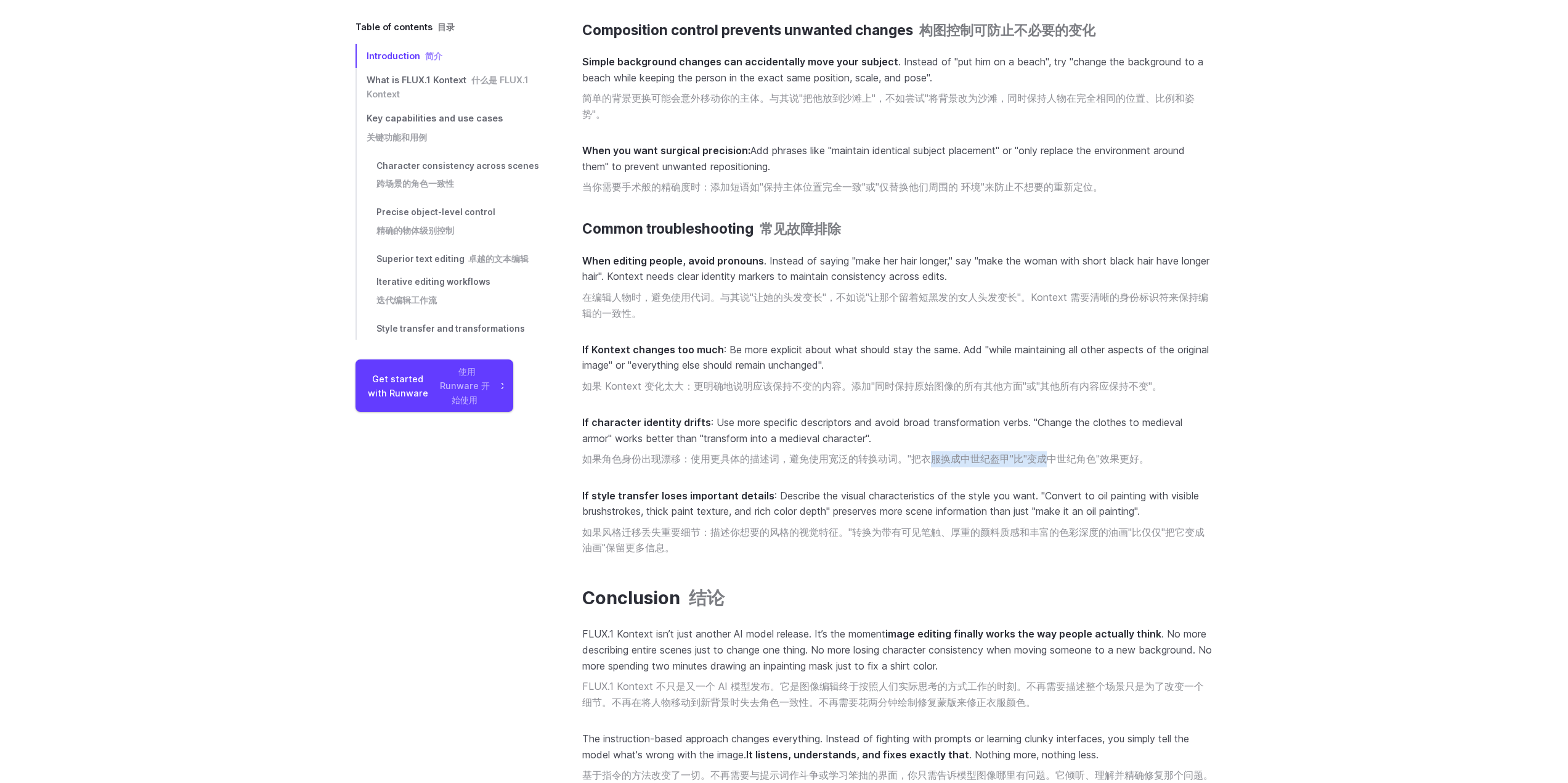
click at [990, 454] on font "如果角色身份出现漂移：使用更具体的描述词，避免使用宽泛的转换动词。"把衣服换成中世纪盔甲"比"变成中世纪角色"效果更好。" at bounding box center [865, 459] width 566 height 13
click at [1086, 455] on font "如果角色身份出现漂移：使用更具体的描述词，避免使用宽泛的转换动词。"把衣服换成中世纪盔甲"比"变成中世纪角色"效果更好。" at bounding box center [865, 459] width 566 height 13
drag, startPoint x: 1015, startPoint y: 451, endPoint x: 1088, endPoint y: 458, distance: 73.3
click at [1089, 458] on font "如果角色身份出现漂移：使用更具体的描述词，避免使用宽泛的转换动词。"把衣服换成中世纪盔甲"比"变成中世纪角色"效果更好。" at bounding box center [865, 459] width 566 height 13
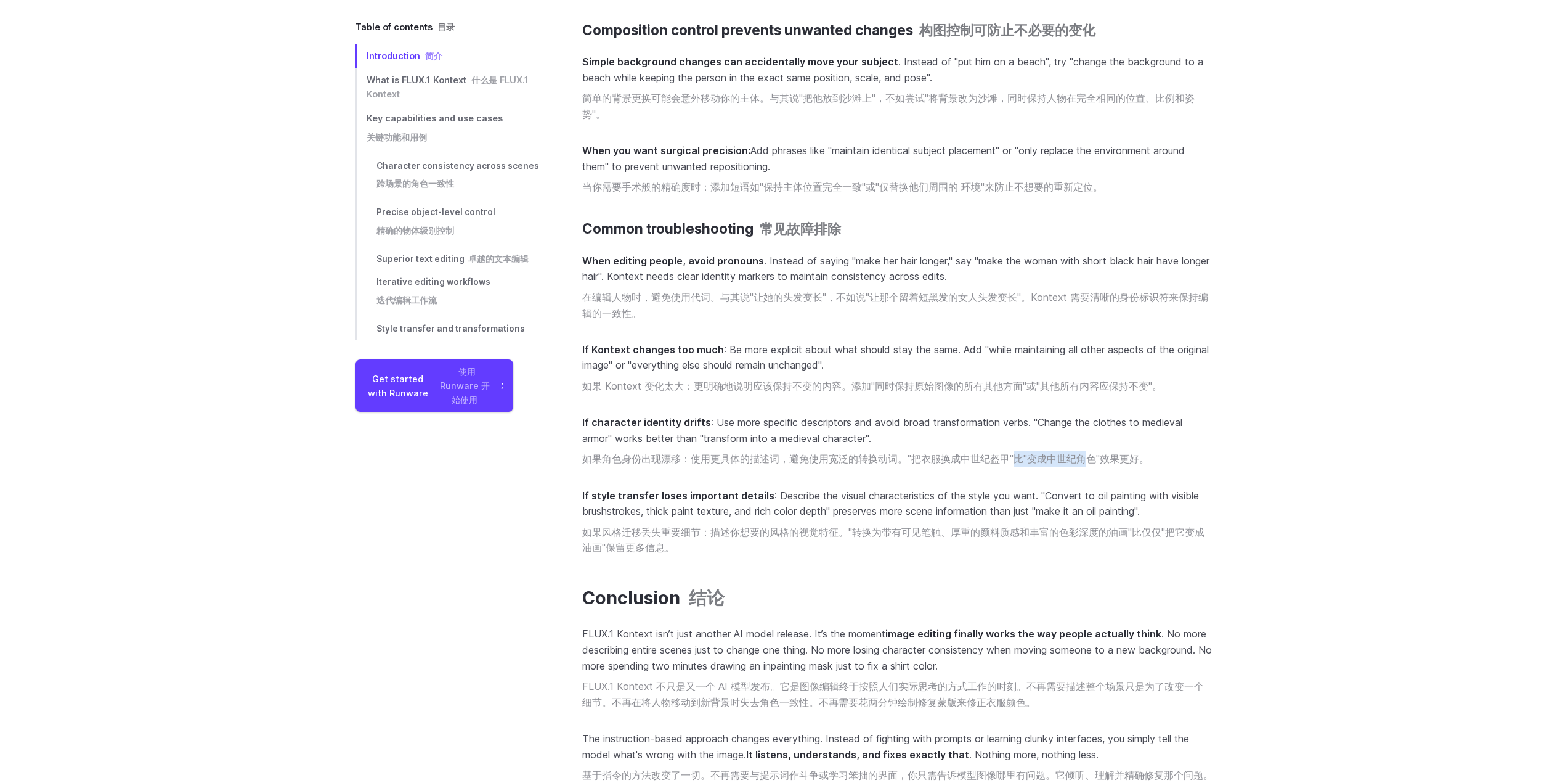
click at [1087, 458] on font "如果角色身份出现漂移：使用更具体的描述词，避免使用宽泛的转换动词。"把衣服换成中世纪盔甲"比"变成中世纪角色"效果更好。" at bounding box center [865, 459] width 566 height 13
click at [1046, 453] on font "如果角色身份出现漂移：使用更具体的描述词，避免使用宽泛的转换动词。"把衣服换成中世纪盔甲"比"变成中世纪角色"效果更好。" at bounding box center [865, 459] width 566 height 13
click at [1019, 453] on font "如果角色身份出现漂移：使用更具体的描述词，避免使用宽泛的转换动词。"把衣服换成中世纪盔甲"比"变成中世纪角色"效果更好。" at bounding box center [865, 459] width 566 height 13
drag, startPoint x: 1047, startPoint y: 450, endPoint x: 1106, endPoint y: 447, distance: 59.1
click at [1090, 453] on font "如果角色身份出现漂移：使用更具体的描述词，避免使用宽泛的转换动词。"把衣服换成中世纪盔甲"比"变成中世纪角色"效果更好。" at bounding box center [865, 459] width 566 height 13
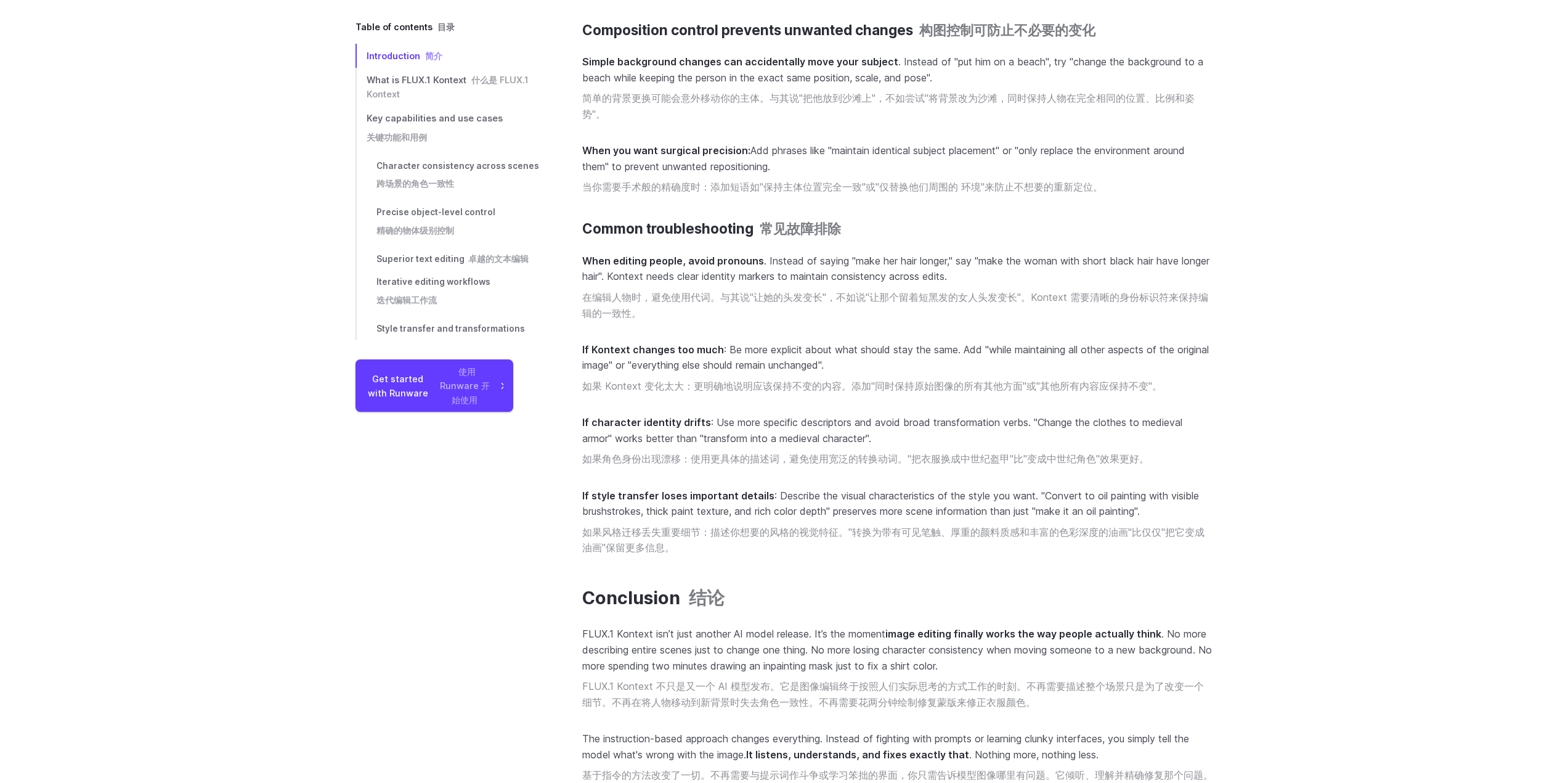
click at [1106, 453] on font "如果角色身份出现漂移：使用更具体的描述词，避免使用宽泛的转换动词。"把衣服换成中世纪盔甲"比"变成中世纪角色"效果更好。" at bounding box center [865, 459] width 566 height 13
drag, startPoint x: 1042, startPoint y: 447, endPoint x: 991, endPoint y: 447, distance: 51.0
click at [996, 453] on font "如果角色身份出现漂移：使用更具体的描述词，避免使用宽泛的转换动词。"把衣服换成中世纪盔甲"比"变成中世纪角色"效果更好。" at bounding box center [865, 459] width 566 height 13
click at [987, 453] on font "如果角色身份出现漂移：使用更具体的描述词，避免使用宽泛的转换动词。"把衣服换成中世纪盔甲"比"变成中世纪角色"效果更好。" at bounding box center [865, 459] width 566 height 13
drag, startPoint x: 961, startPoint y: 446, endPoint x: 899, endPoint y: 444, distance: 62.0
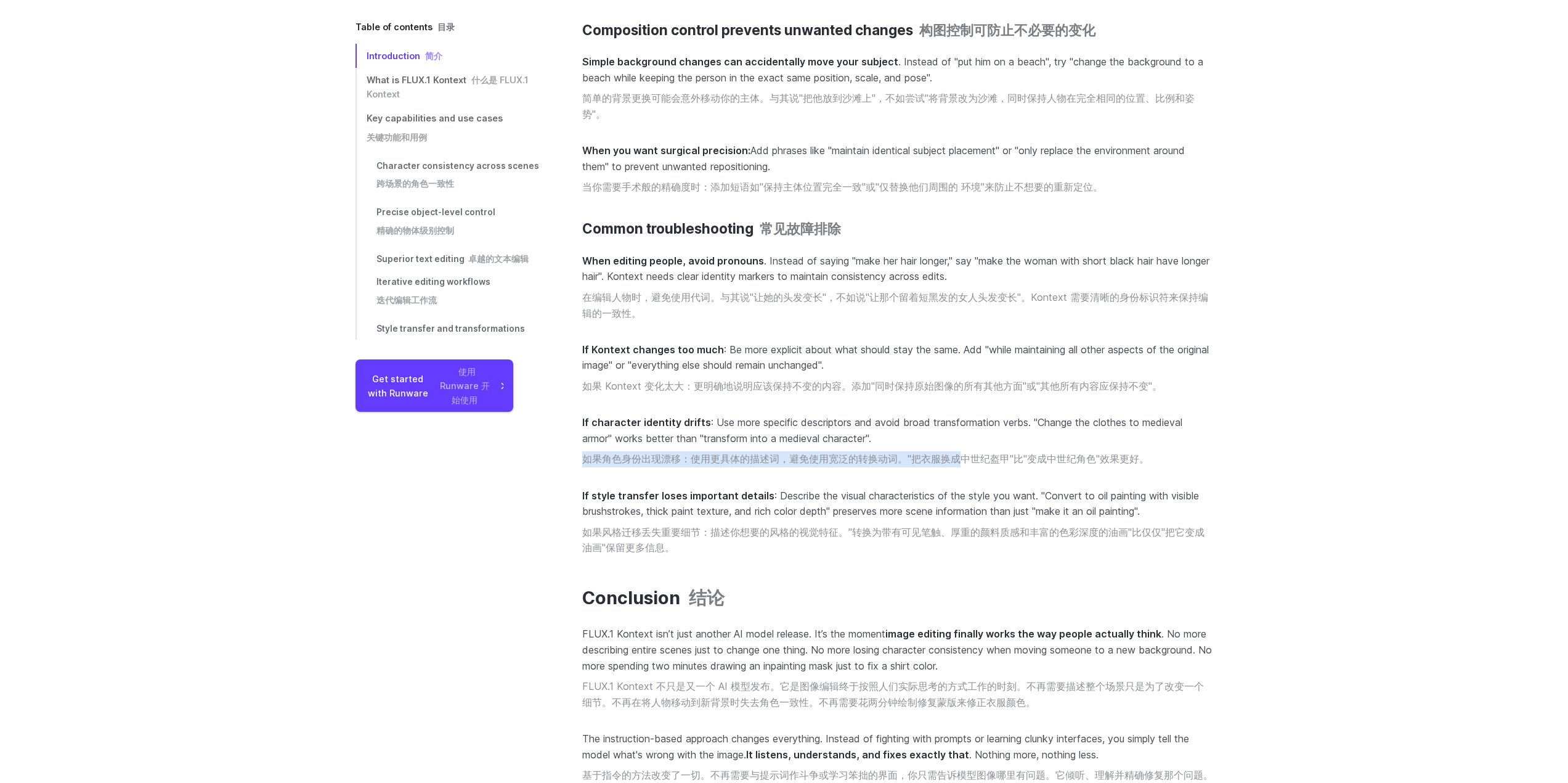
click at [905, 444] on p "If character identity drifts : Use more specific descriptors and avoid broad tr…" at bounding box center [897, 443] width 631 height 57
click at [899, 444] on p "If character identity drifts : Use more specific descriptors and avoid broad tr…" at bounding box center [897, 443] width 631 height 57
drag, startPoint x: 981, startPoint y: 446, endPoint x: 1101, endPoint y: 446, distance: 120.0
click at [1090, 446] on p "If character identity drifts : Use more specific descriptors and avoid broad tr…" at bounding box center [897, 443] width 631 height 57
click at [1140, 453] on font "如果角色身份出现漂移：使用更具体的描述词，避免使用宽泛的转换动词。"把衣服换成中世纪盔甲"比"变成中世纪角色"效果更好。" at bounding box center [865, 459] width 566 height 13
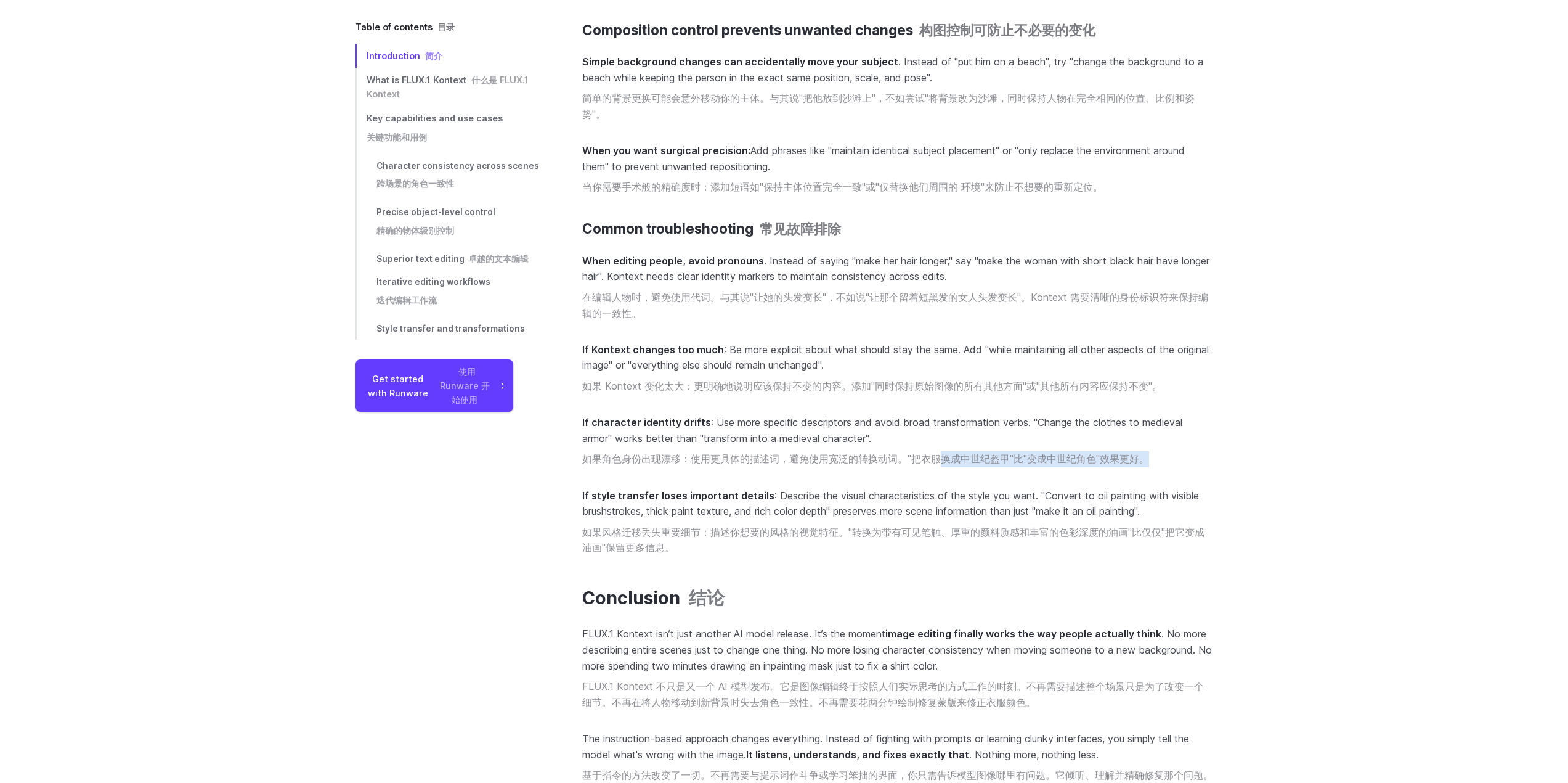
drag, startPoint x: 1155, startPoint y: 450, endPoint x: 935, endPoint y: 446, distance: 220.0
click at [936, 446] on p "If character identity drifts : Use more specific descriptors and avoid broad tr…" at bounding box center [897, 443] width 631 height 57
click at [935, 451] on font "如果角色身份出现漂移：使用更具体的描述词，避免使用宽泛的转换动词。"把衣服换成中世纪盔甲"比"变成中世纪角色"效果更好。" at bounding box center [865, 459] width 566 height 16
drag, startPoint x: 986, startPoint y: 446, endPoint x: 1076, endPoint y: 464, distance: 91.8
click at [1076, 464] on p "If character identity drifts : Use more specific descriptors and avoid broad tr…" at bounding box center [897, 443] width 631 height 57
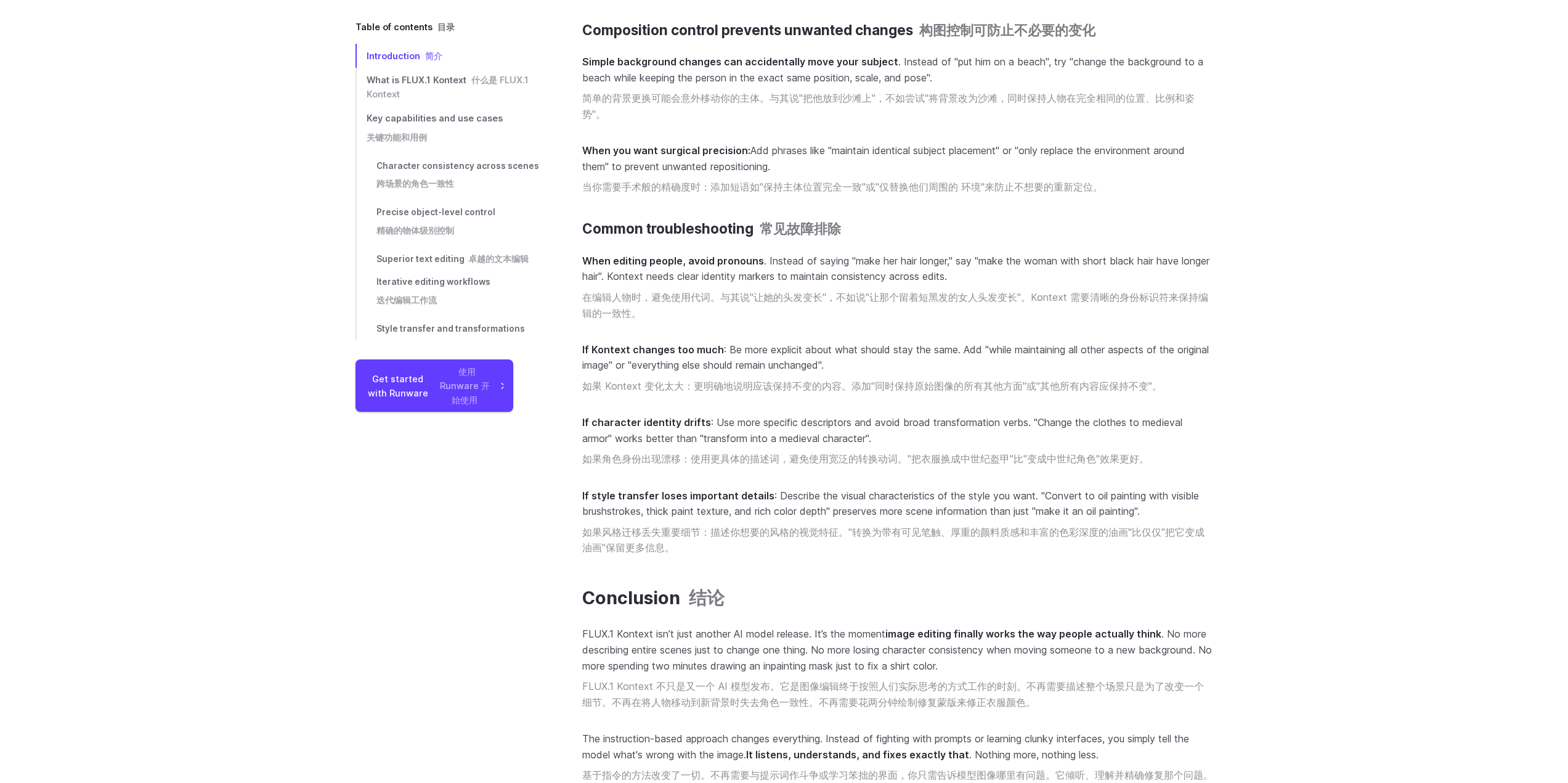
click at [1076, 464] on p "If character identity drifts : Use more specific descriptors and avoid broad tr…" at bounding box center [897, 443] width 631 height 57
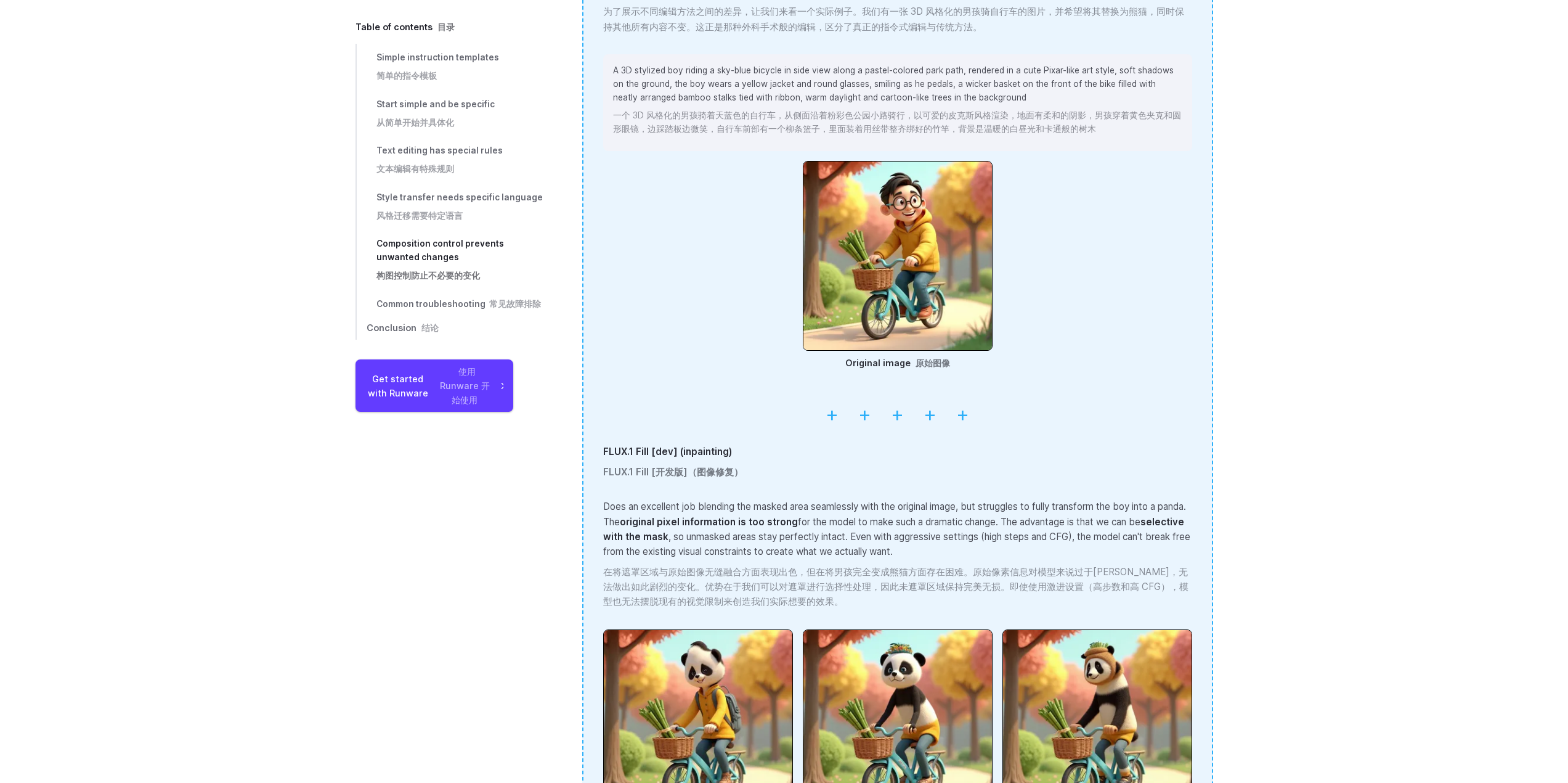
scroll to position [2717, 0]
